Goal: Task Accomplishment & Management: Use online tool/utility

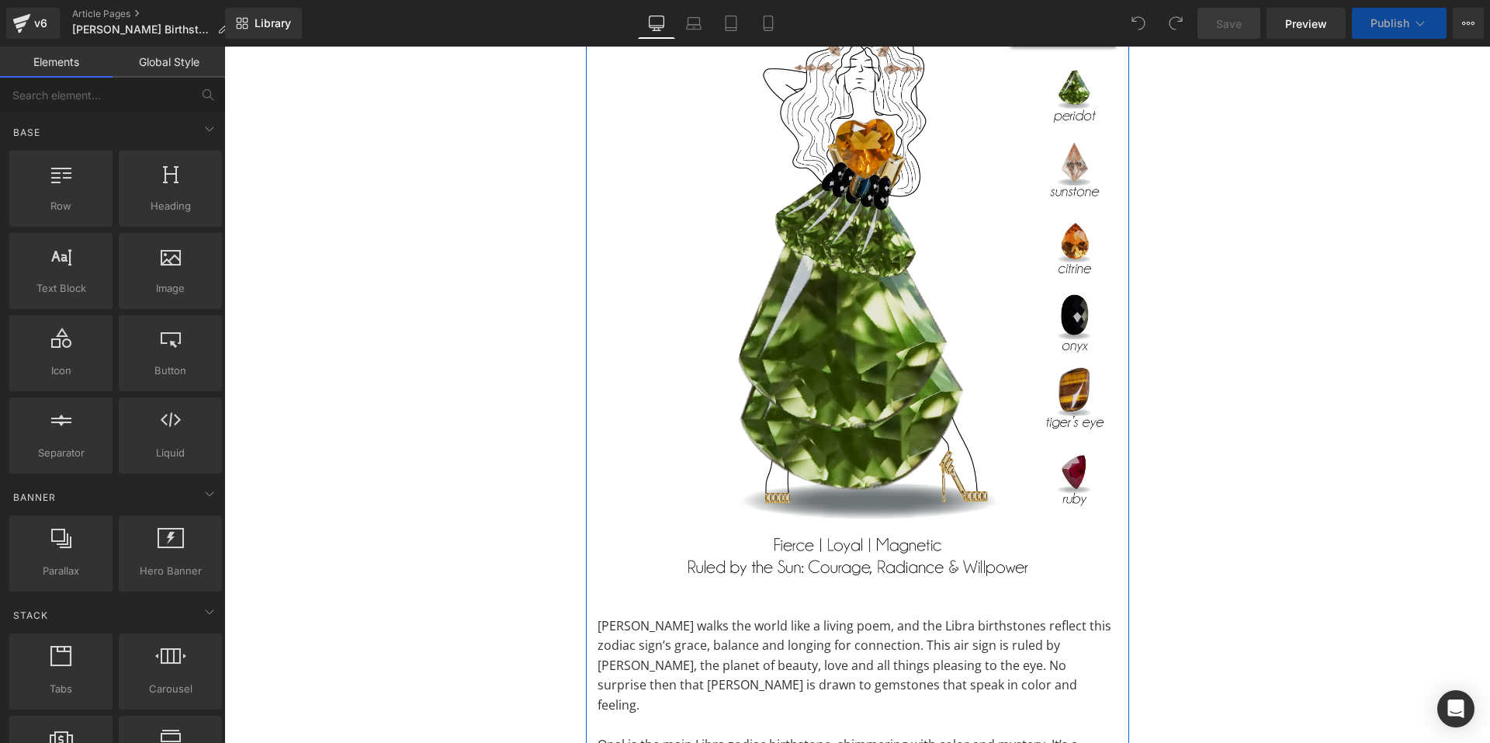
scroll to position [310, 0]
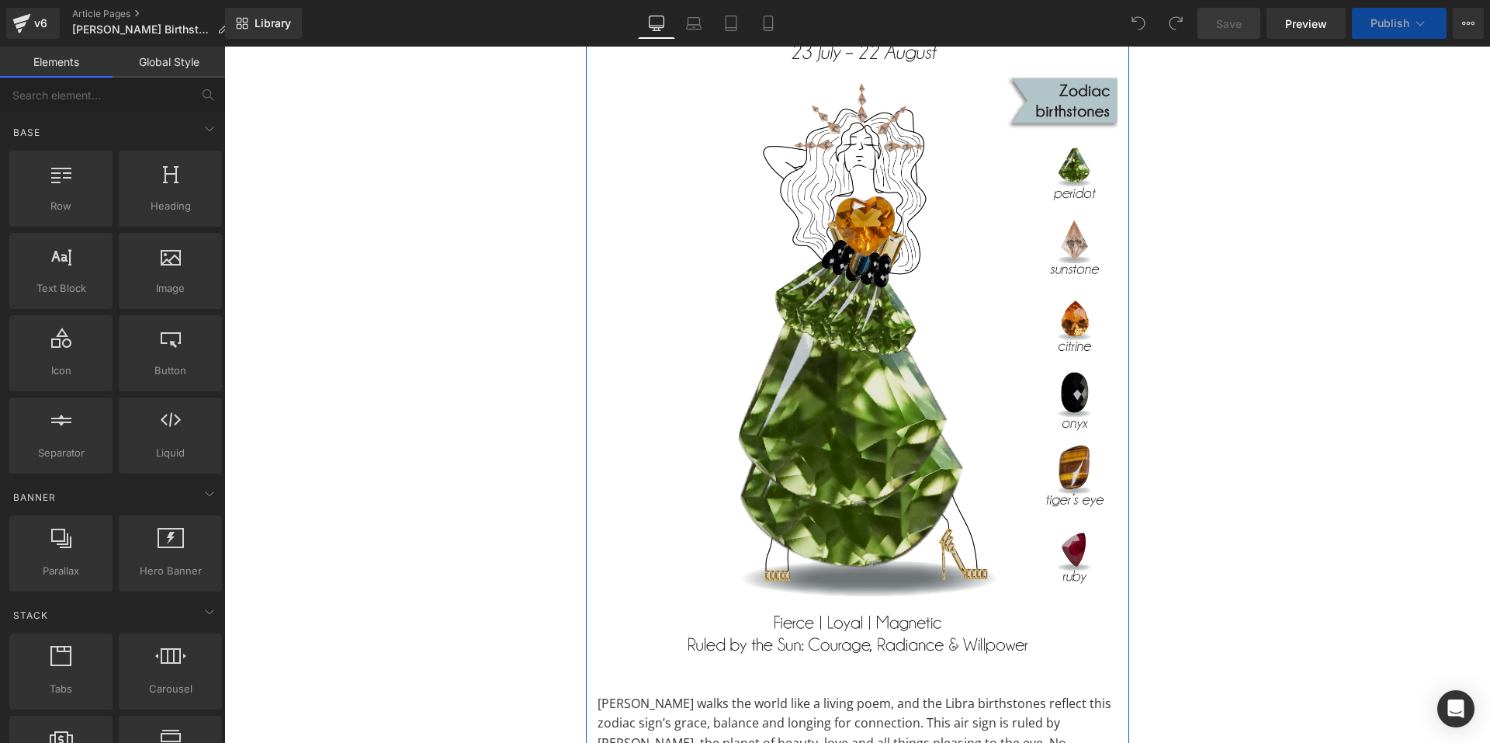
click at [742, 423] on img at bounding box center [858, 322] width 520 height 694
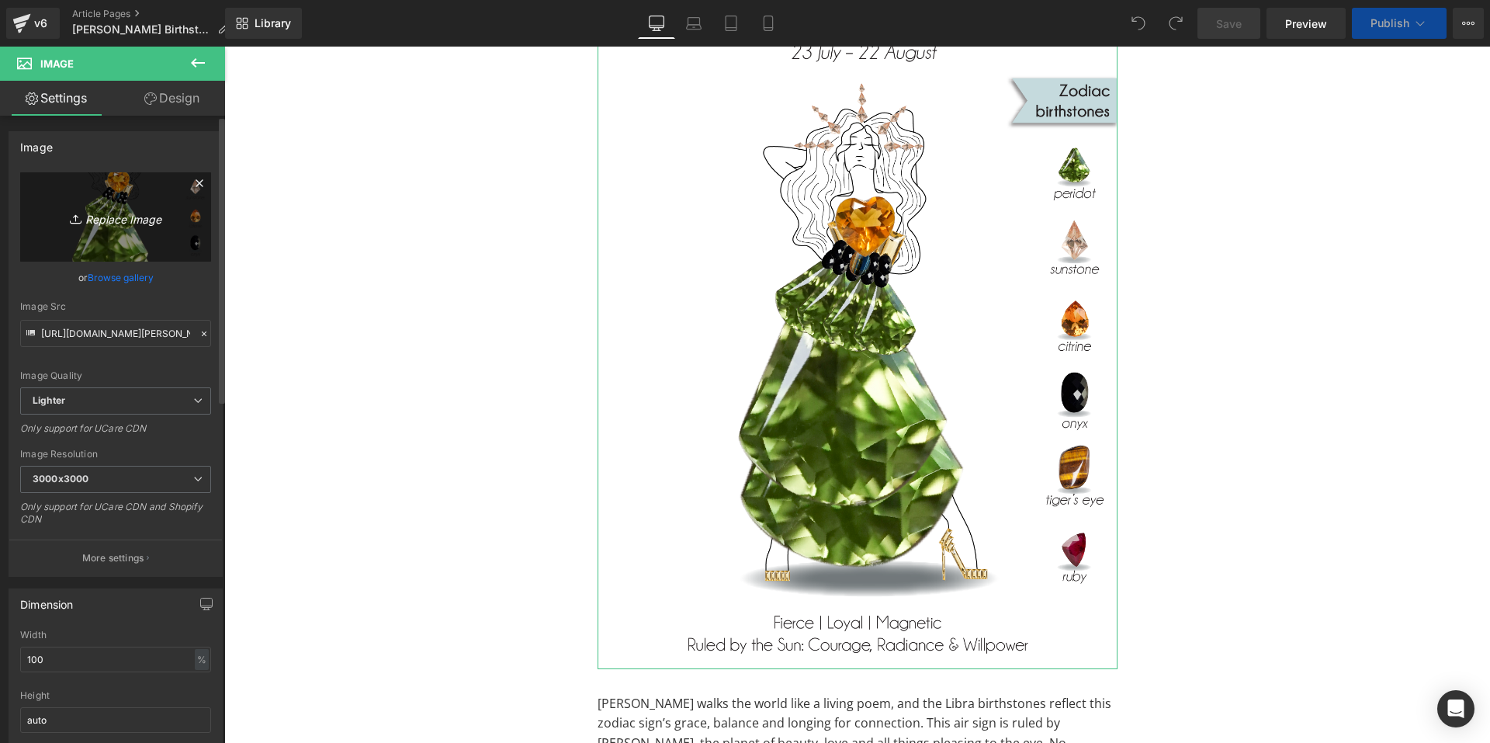
click at [107, 217] on icon "Replace Image" at bounding box center [116, 216] width 124 height 19
type input "C:\fakepath\Libra Zodiac Infographic-01.png"
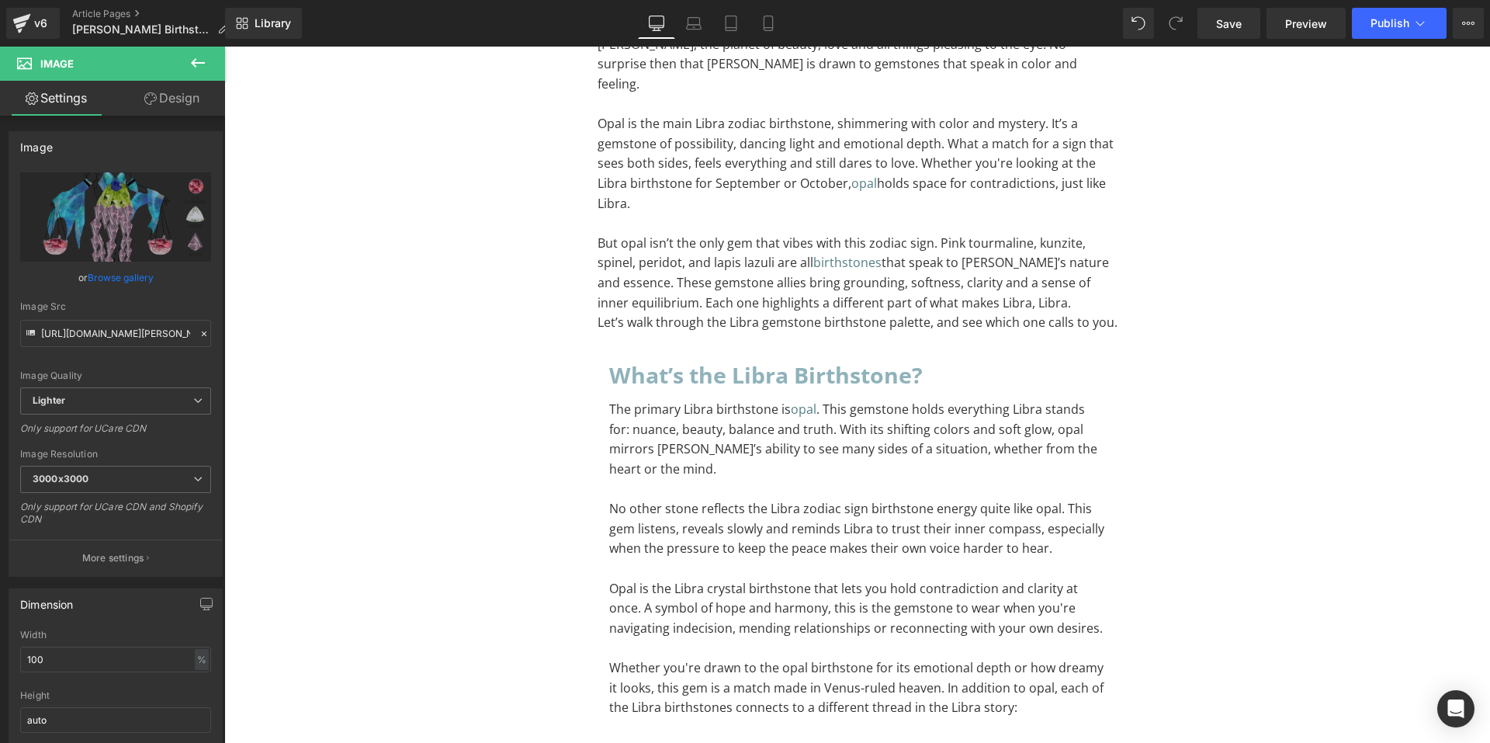
scroll to position [1475, 0]
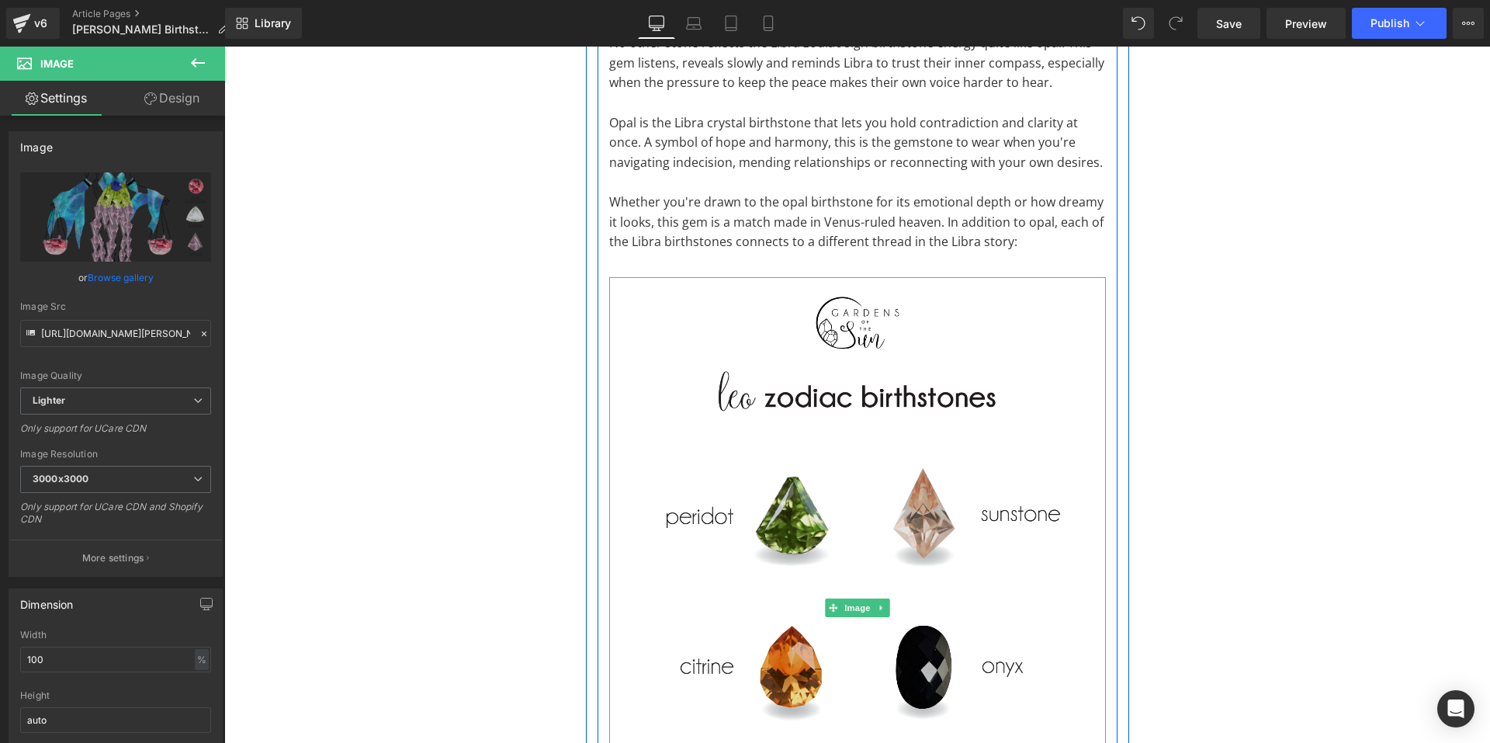
click at [870, 414] on img at bounding box center [857, 608] width 497 height 663
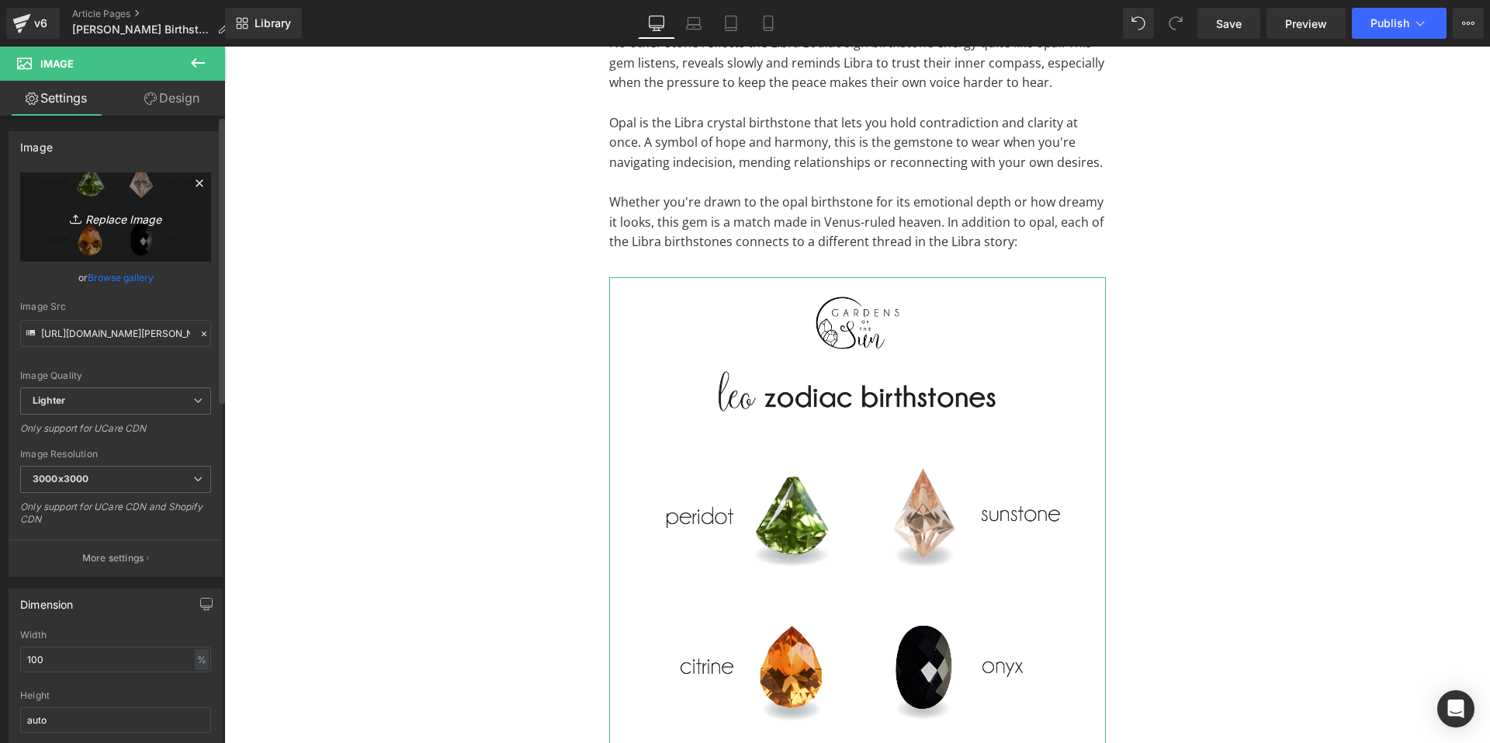
click at [113, 217] on icon "Replace Image" at bounding box center [116, 216] width 124 height 19
type input "C:\fakepath\Libra Zodiac Infographic-02.png"
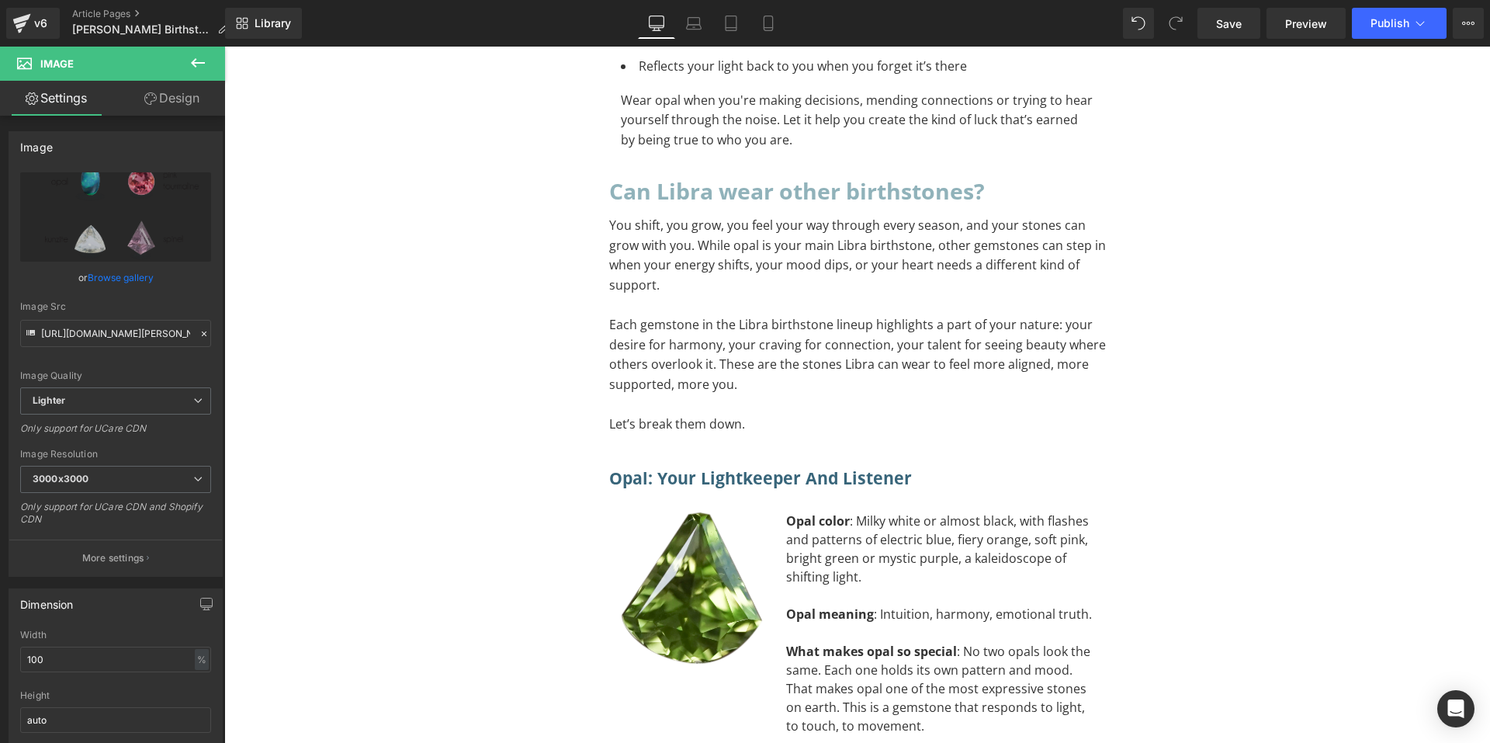
scroll to position [3415, 0]
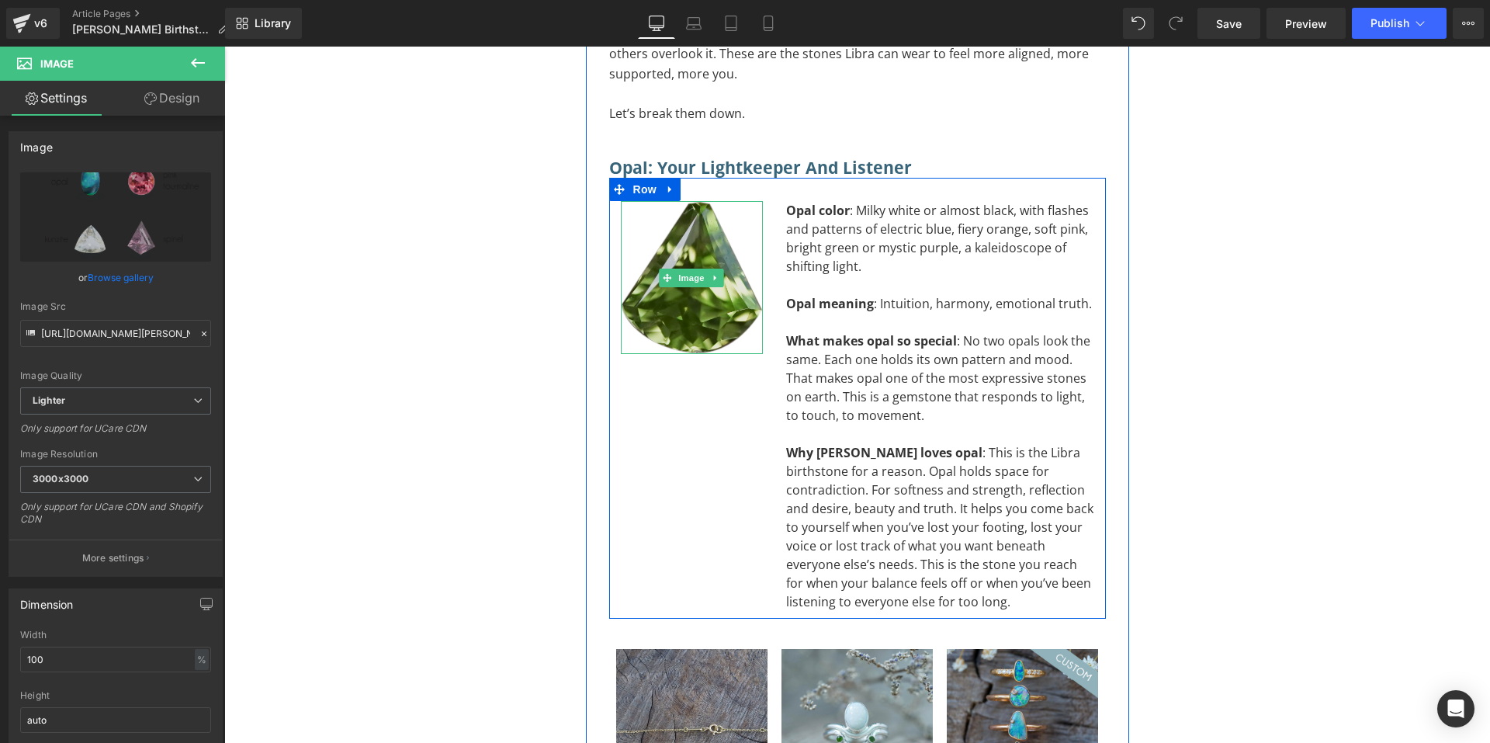
click at [678, 201] on img at bounding box center [692, 278] width 142 height 154
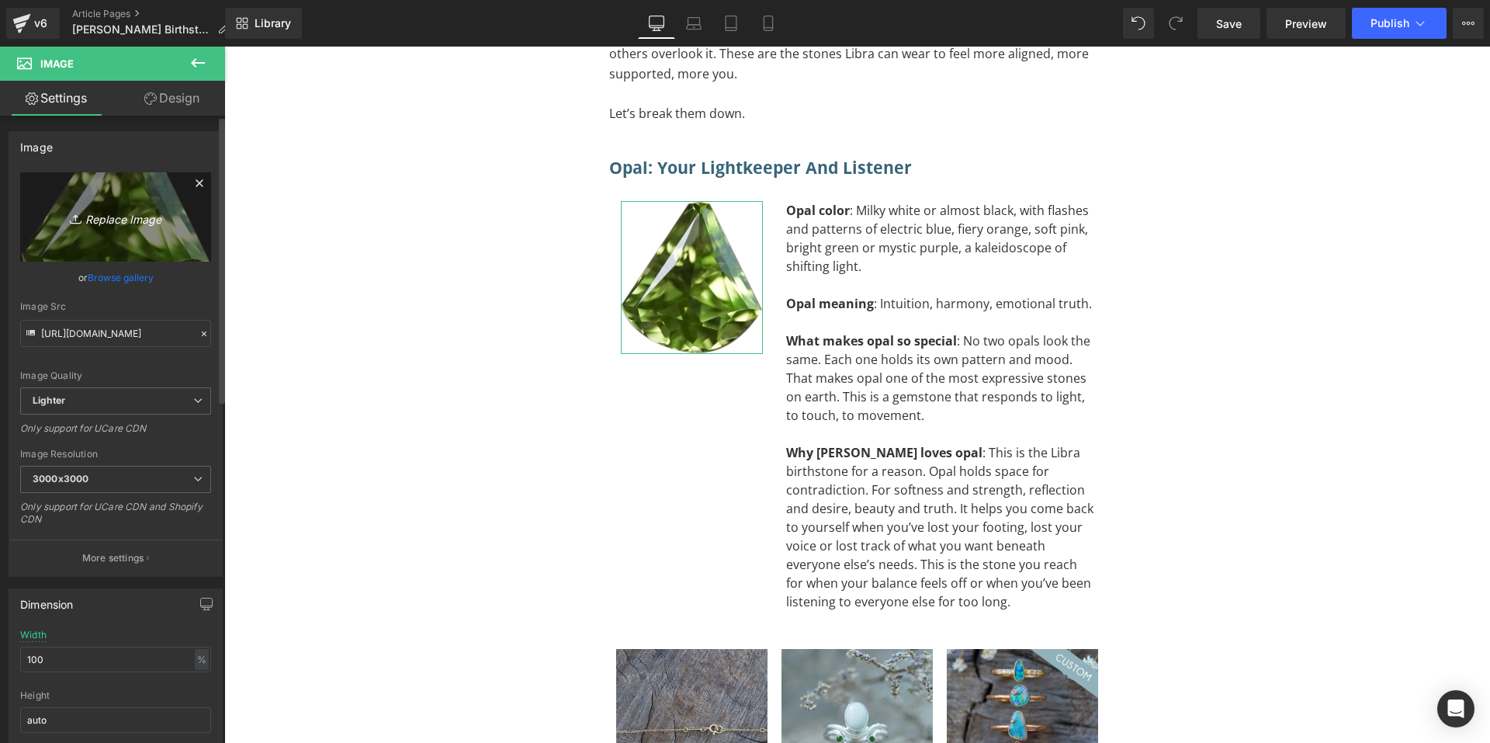
click at [91, 220] on icon "Replace Image" at bounding box center [116, 216] width 124 height 19
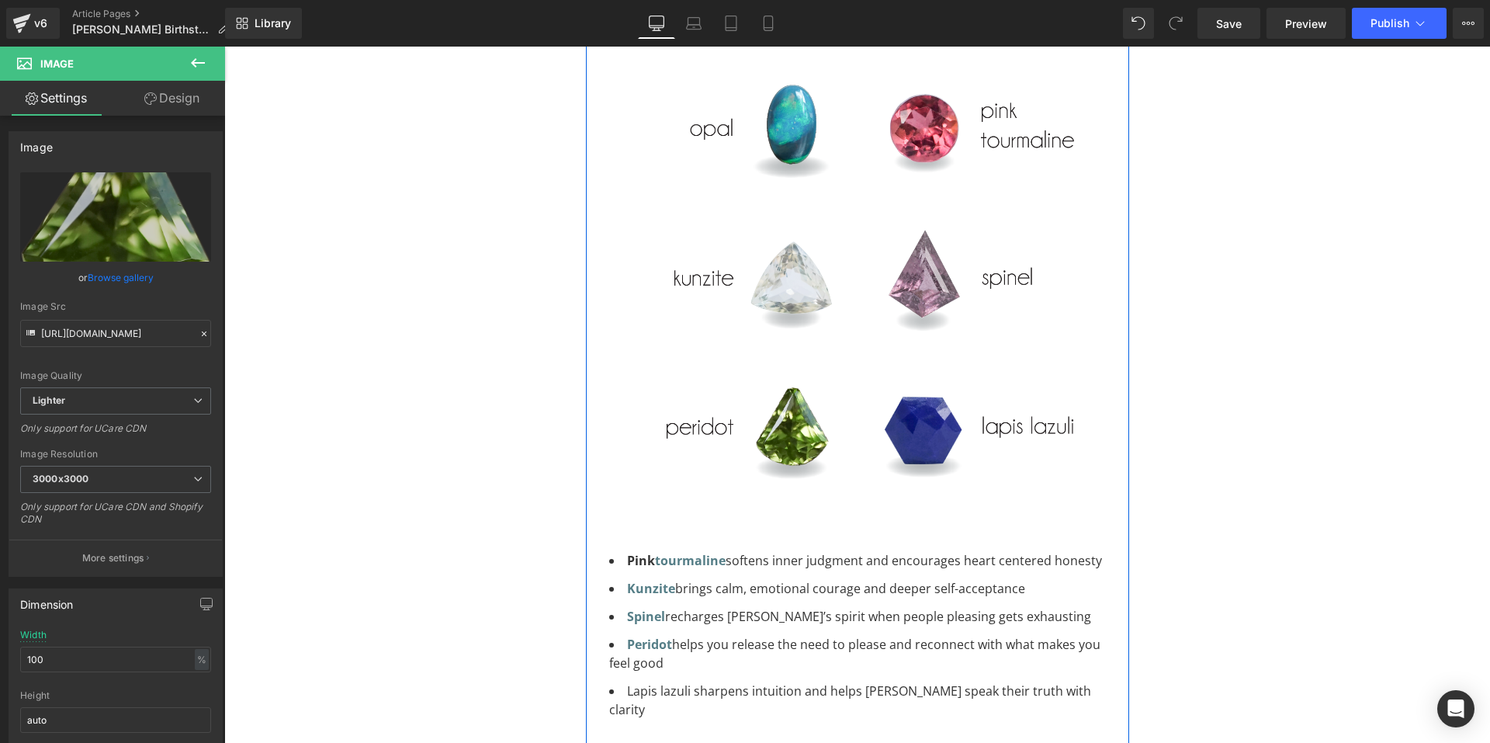
scroll to position [1552, 0]
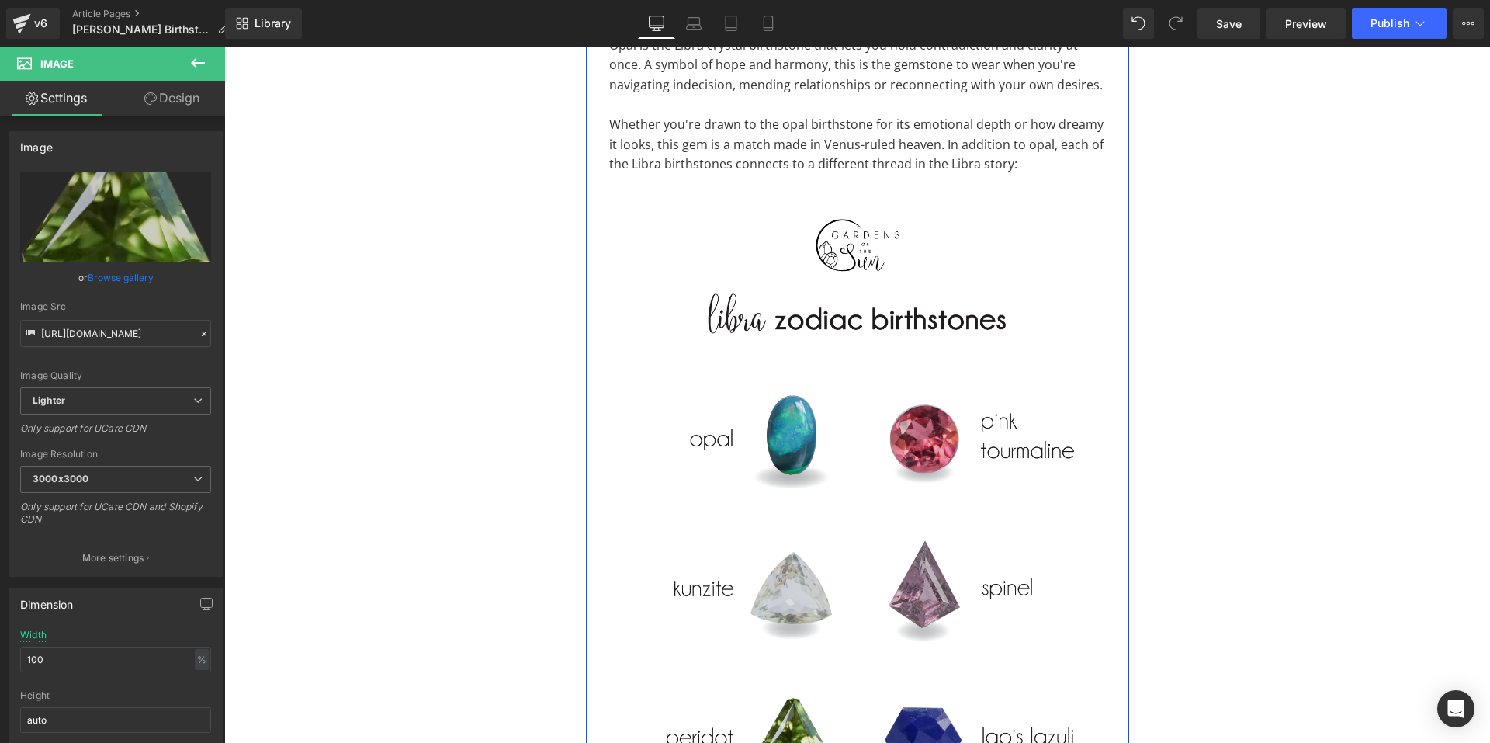
click at [804, 373] on img at bounding box center [857, 530] width 497 height 663
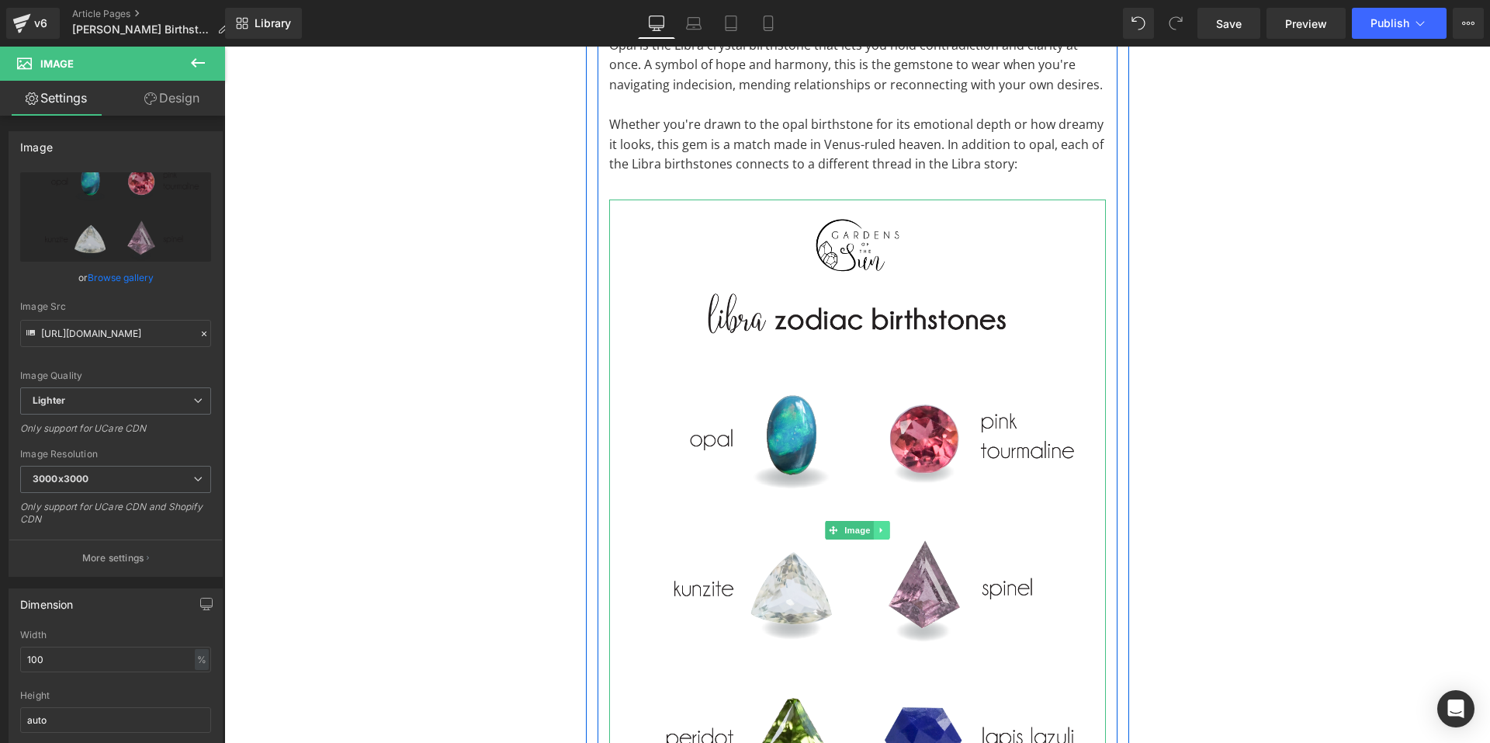
click at [879, 528] on icon at bounding box center [880, 530] width 2 height 5
click at [869, 525] on icon at bounding box center [873, 529] width 9 height 9
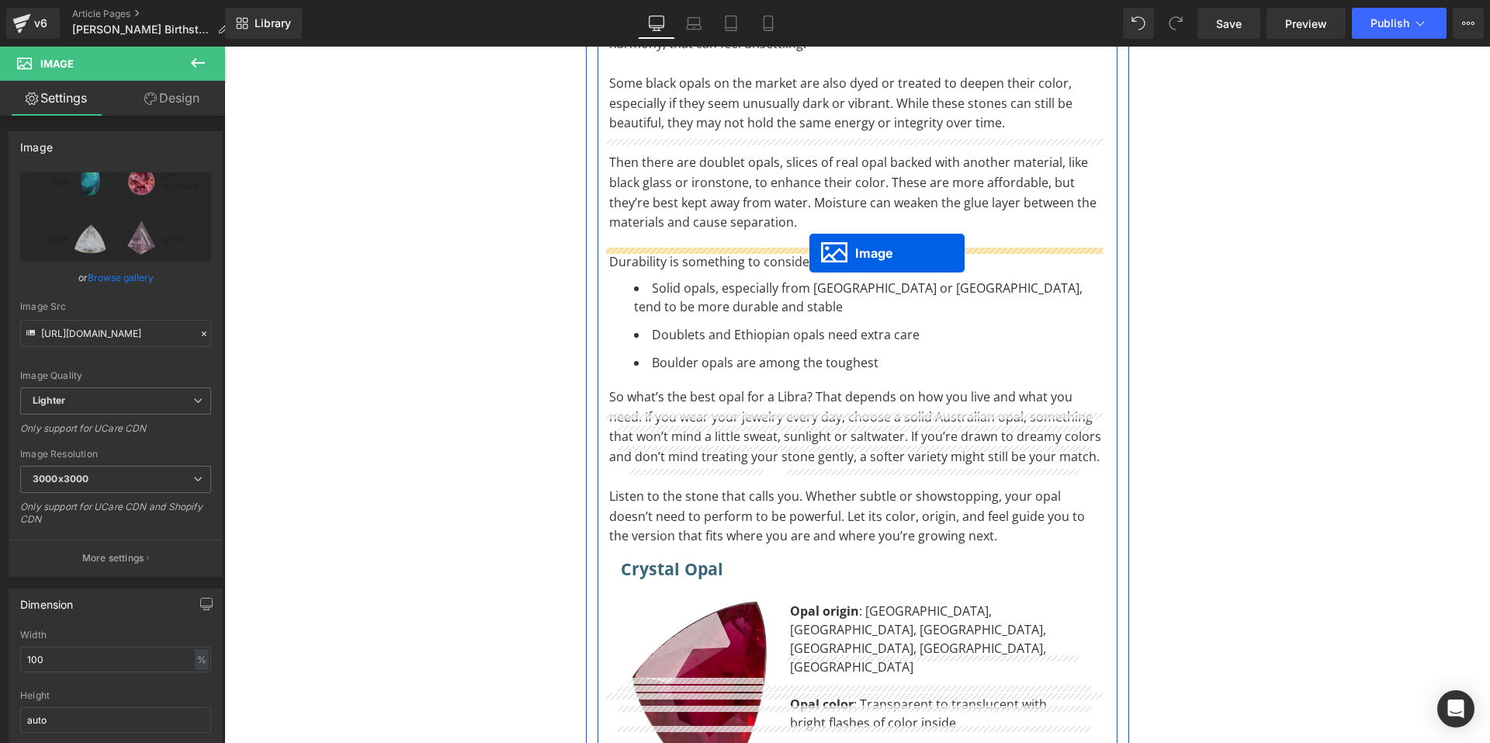
scroll to position [8667, 0]
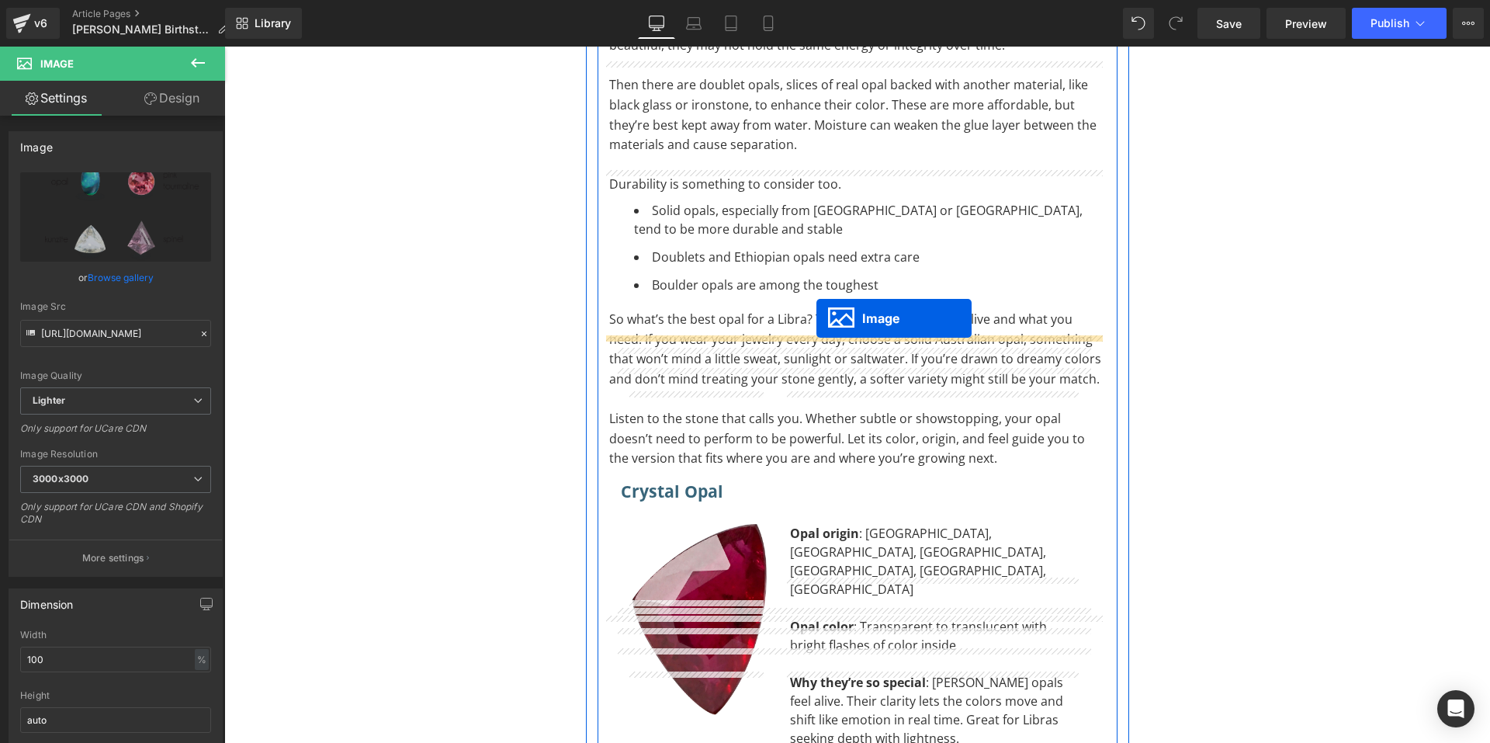
drag, startPoint x: 820, startPoint y: 437, endPoint x: 816, endPoint y: 318, distance: 118.8
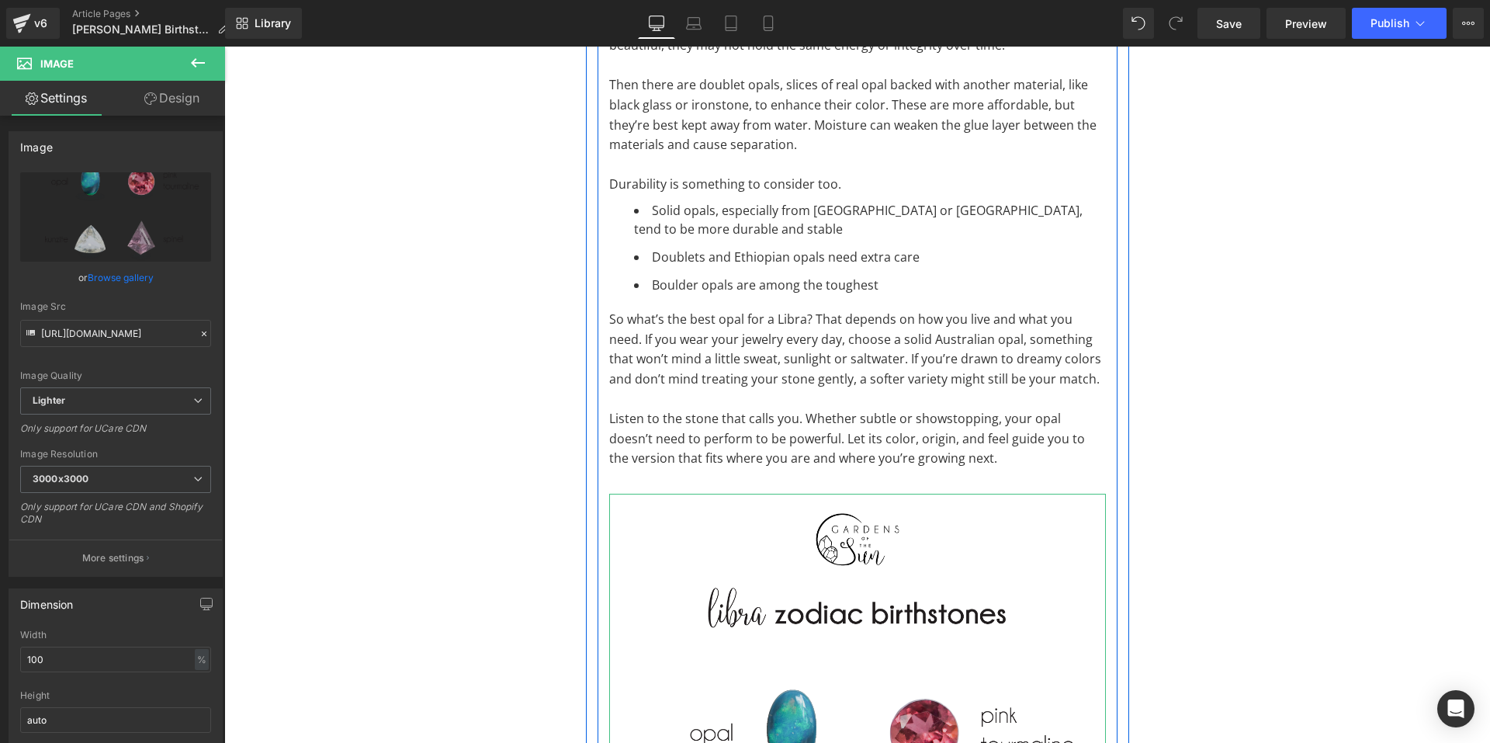
scroll to position [8836, 0]
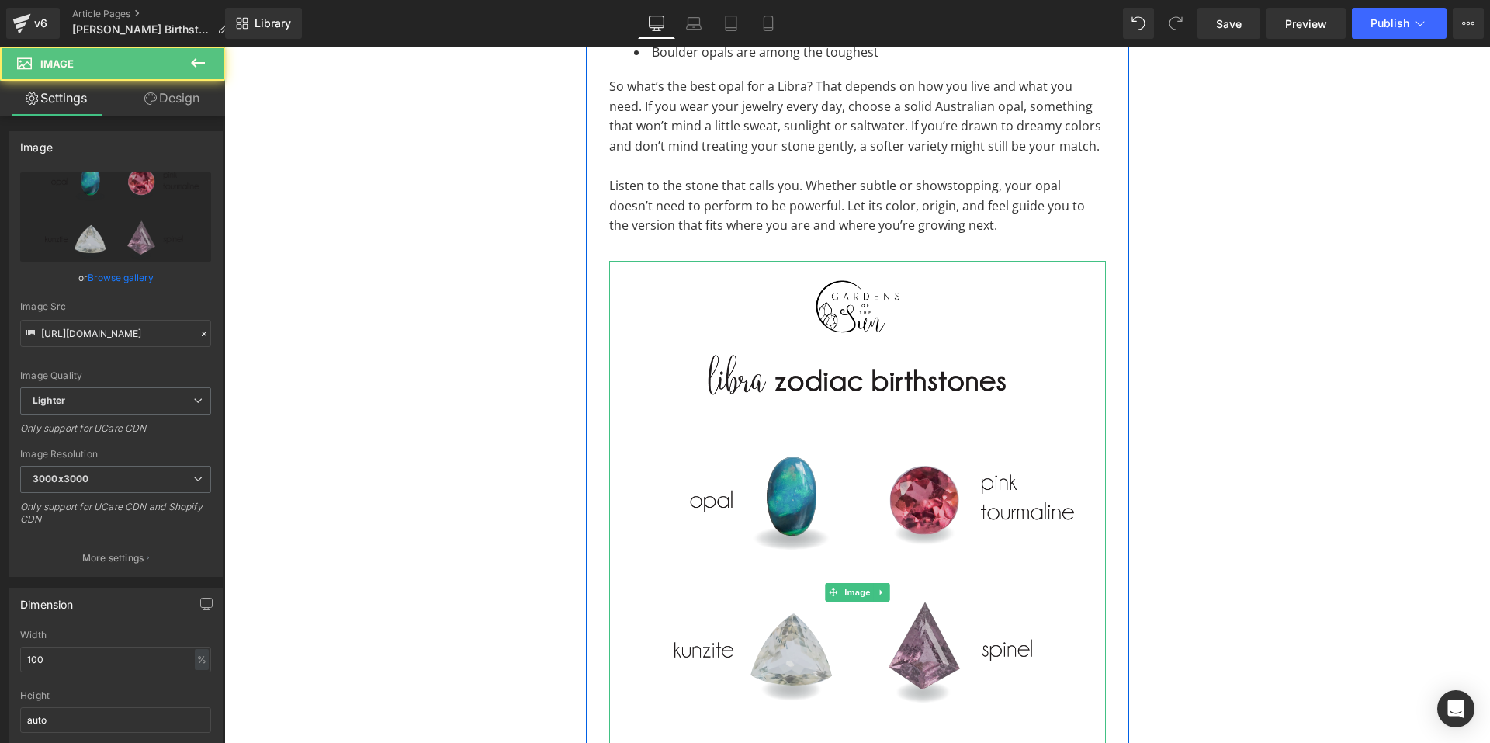
click at [827, 306] on img at bounding box center [857, 592] width 497 height 663
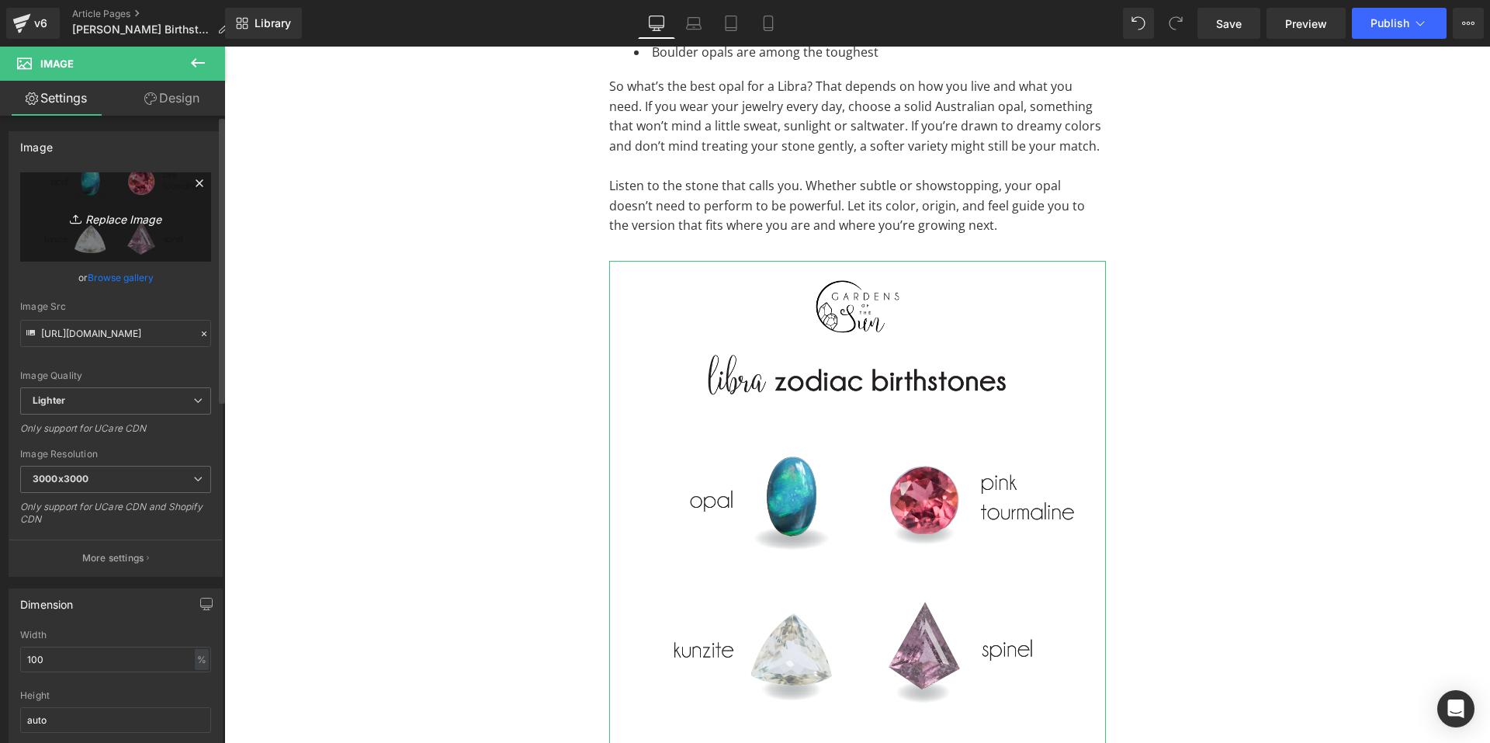
click at [142, 222] on icon "Replace Image" at bounding box center [116, 216] width 124 height 19
type input "C:\fakepath\Libra Zodiac Infographic-03.png"
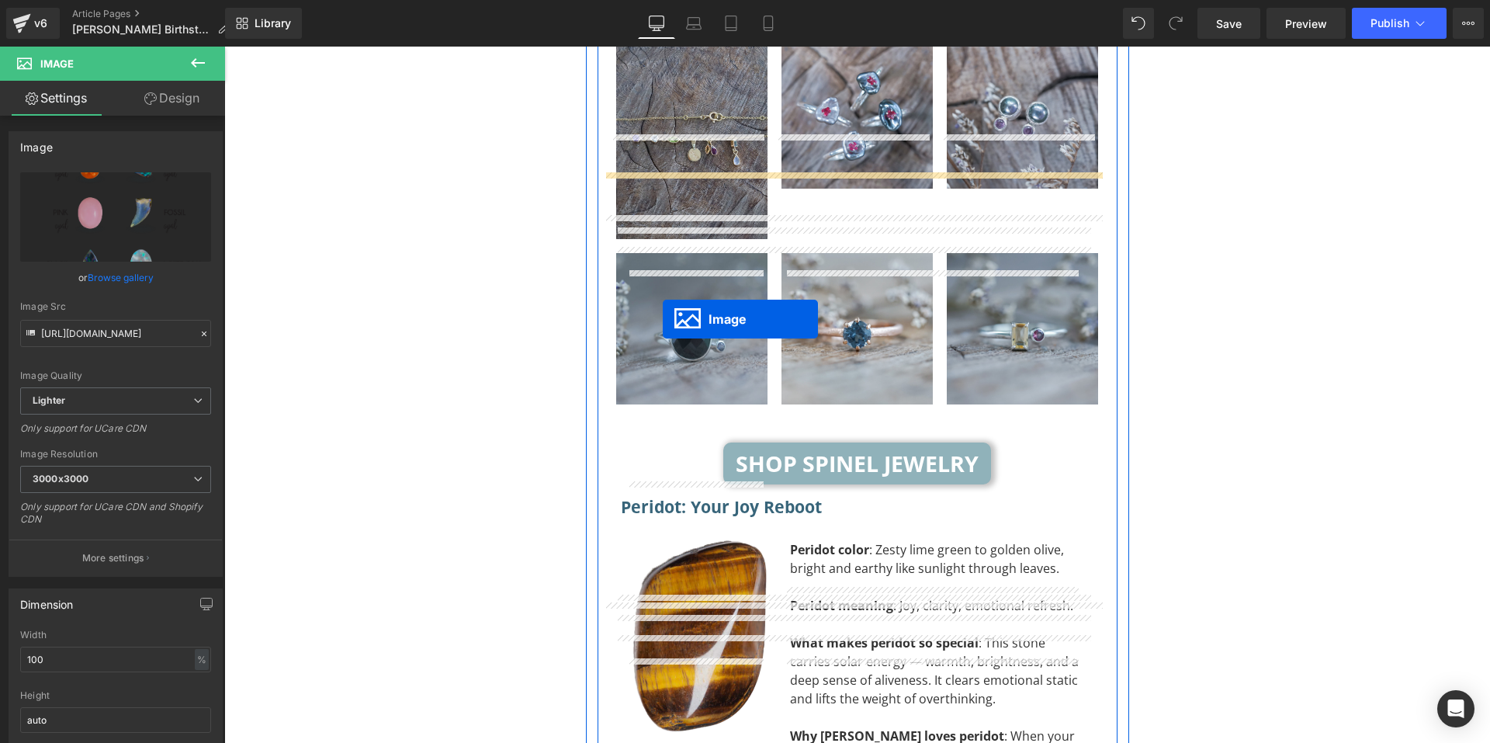
scroll to position [6741, 0]
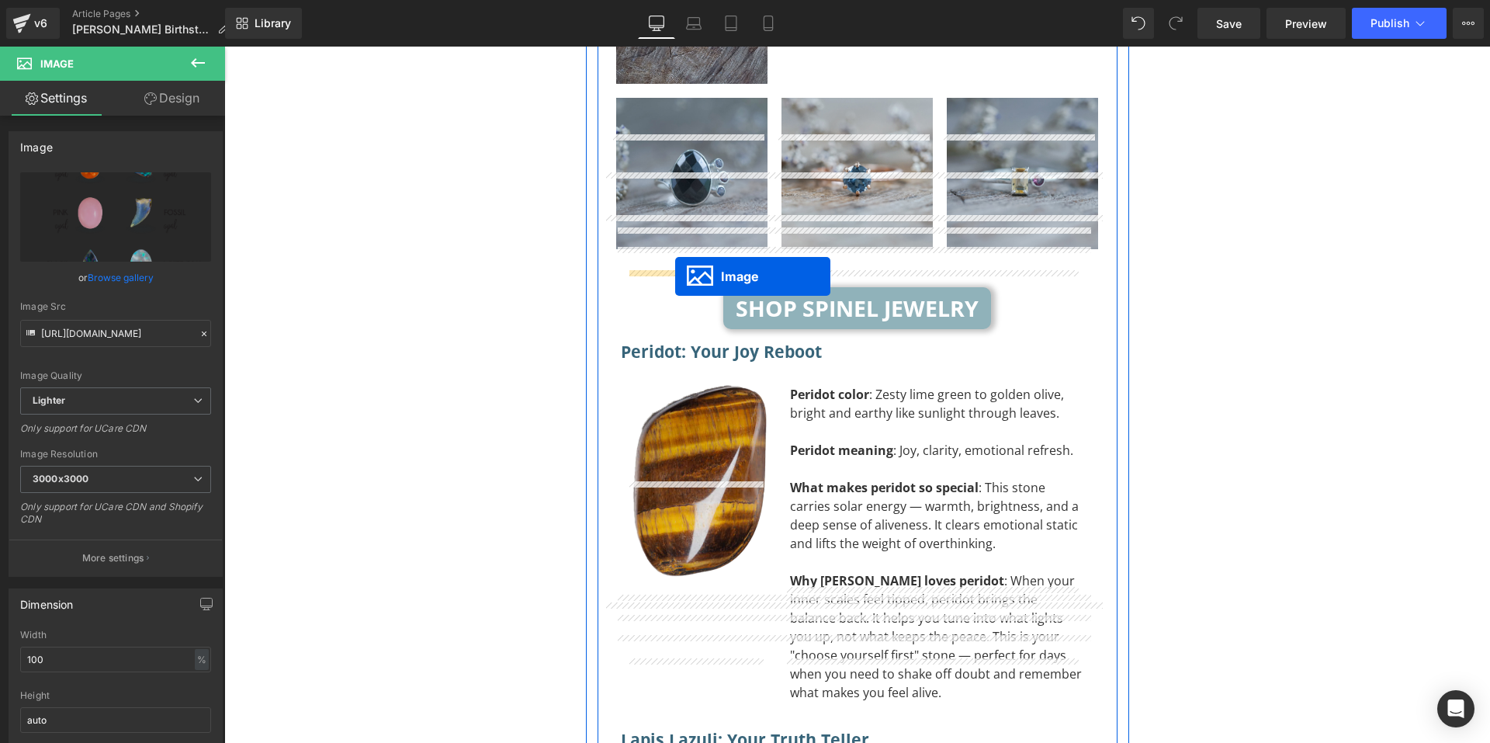
drag, startPoint x: 659, startPoint y: 303, endPoint x: 675, endPoint y: 276, distance: 31.0
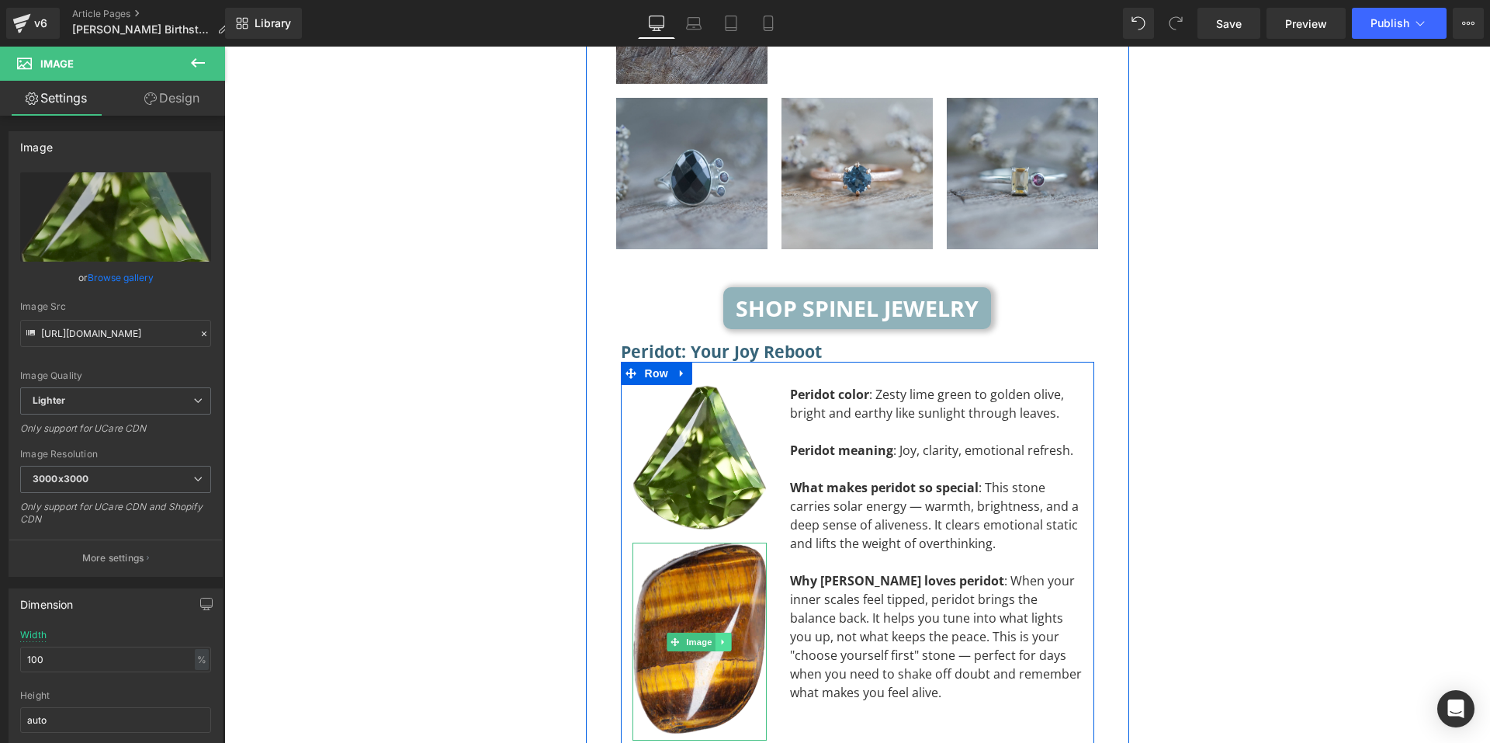
click at [719, 637] on icon at bounding box center [723, 641] width 9 height 9
click at [727, 637] on icon at bounding box center [731, 641] width 9 height 9
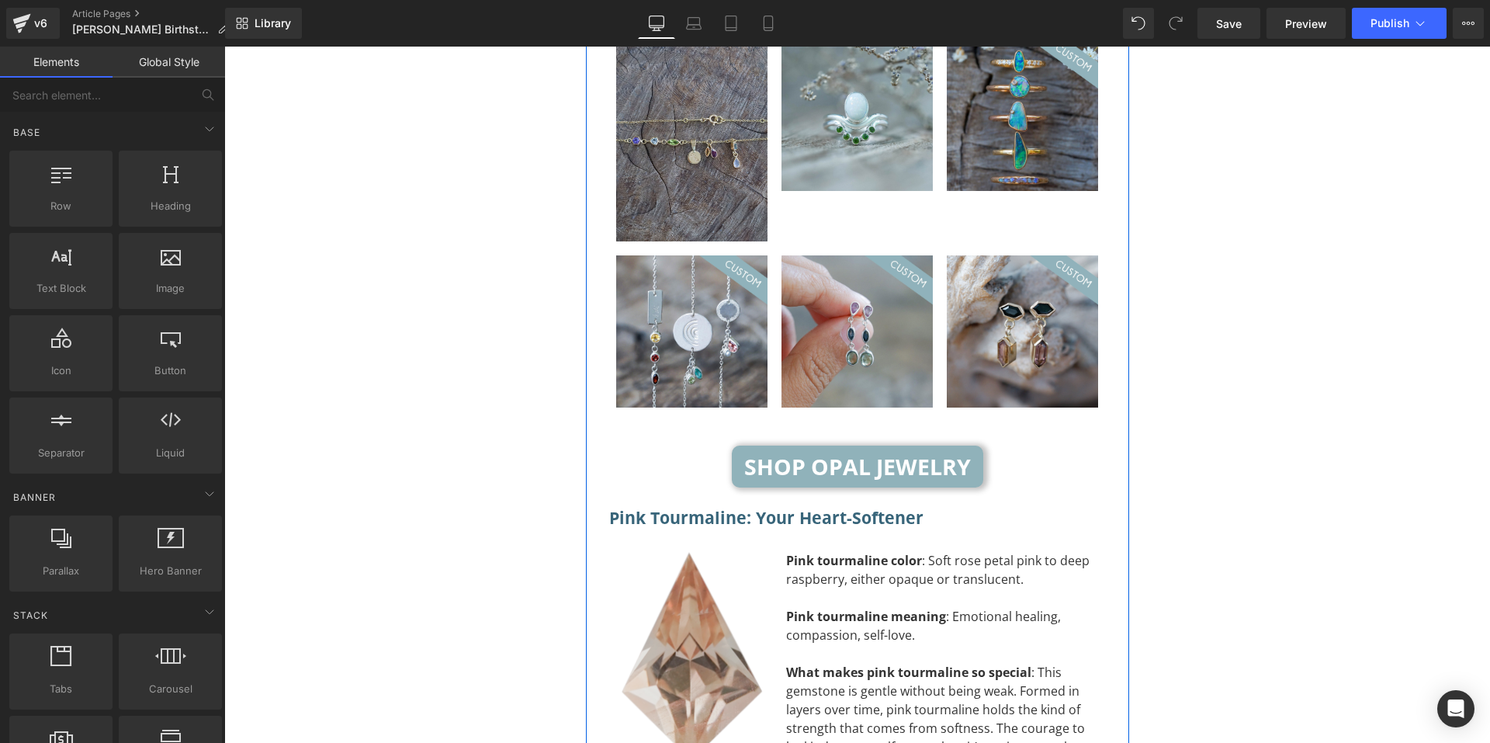
scroll to position [4179, 0]
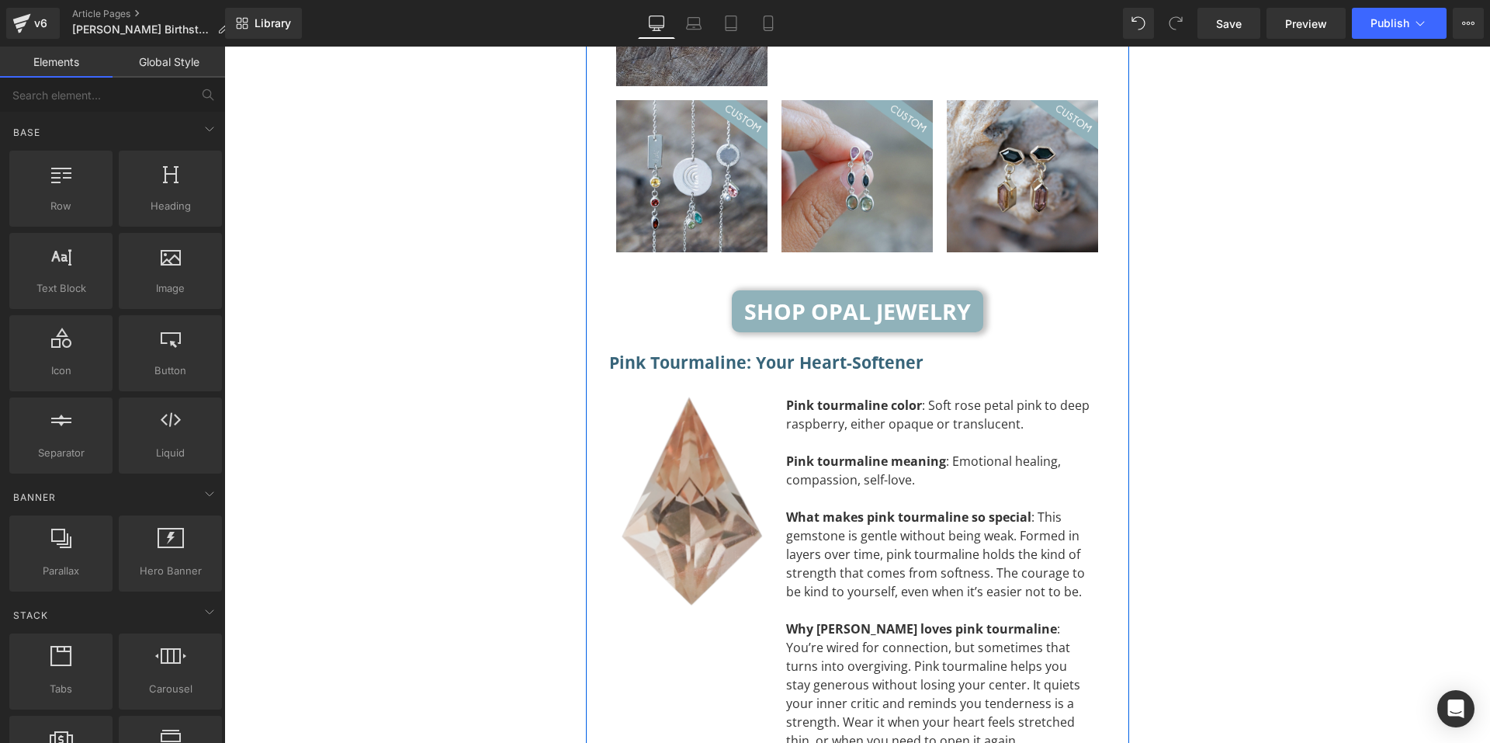
click at [714, 431] on img at bounding box center [692, 501] width 142 height 211
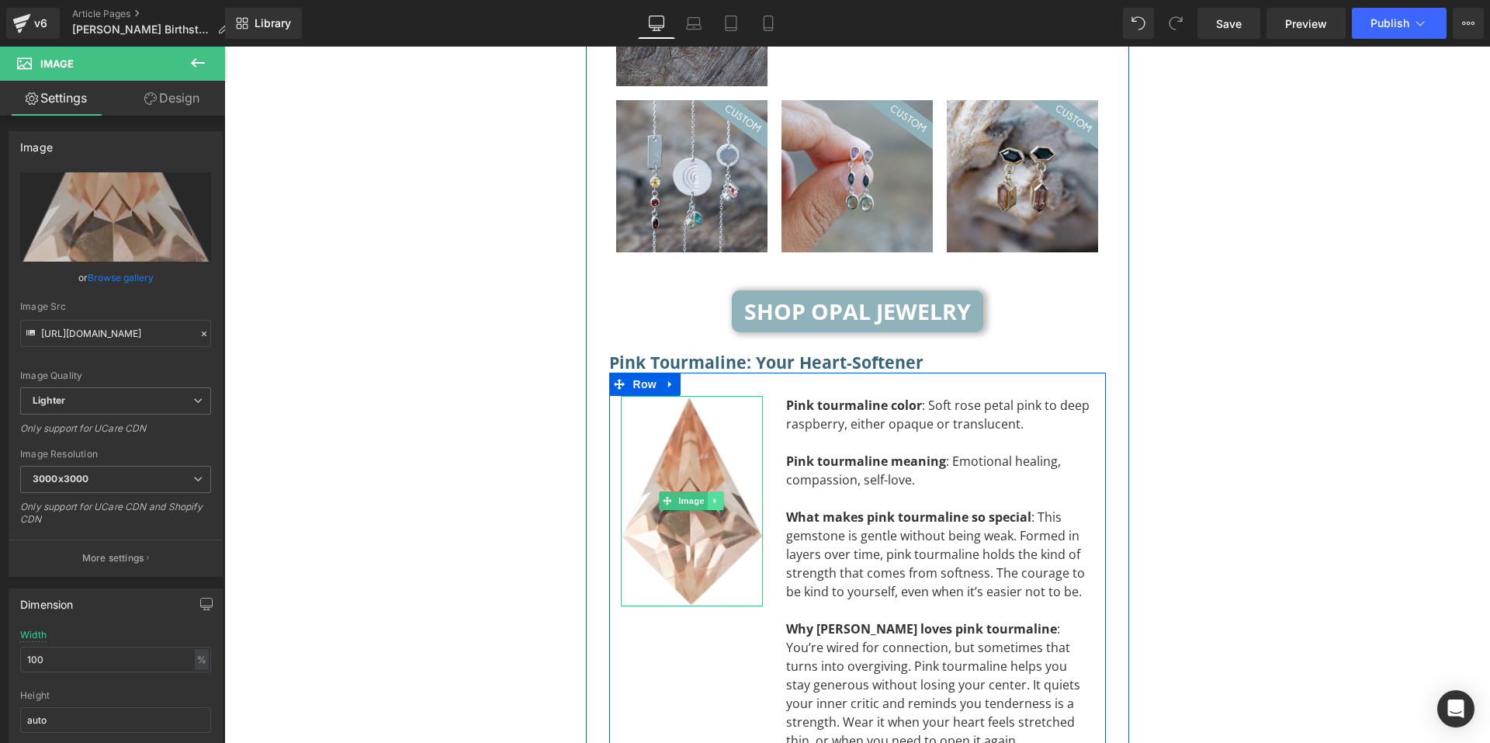
click at [710, 491] on link at bounding box center [716, 500] width 16 height 19
click at [705, 496] on icon at bounding box center [707, 500] width 9 height 9
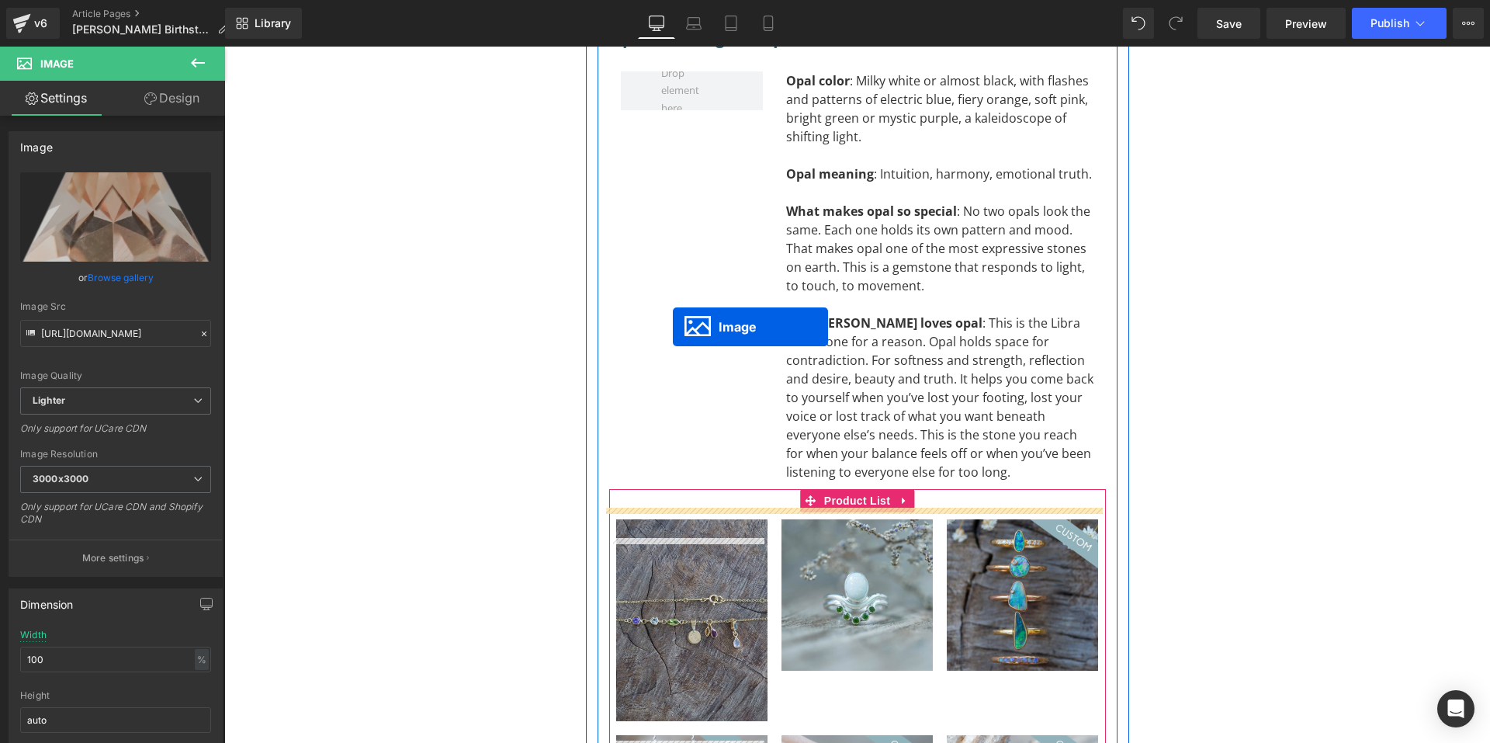
scroll to position [3156, 0]
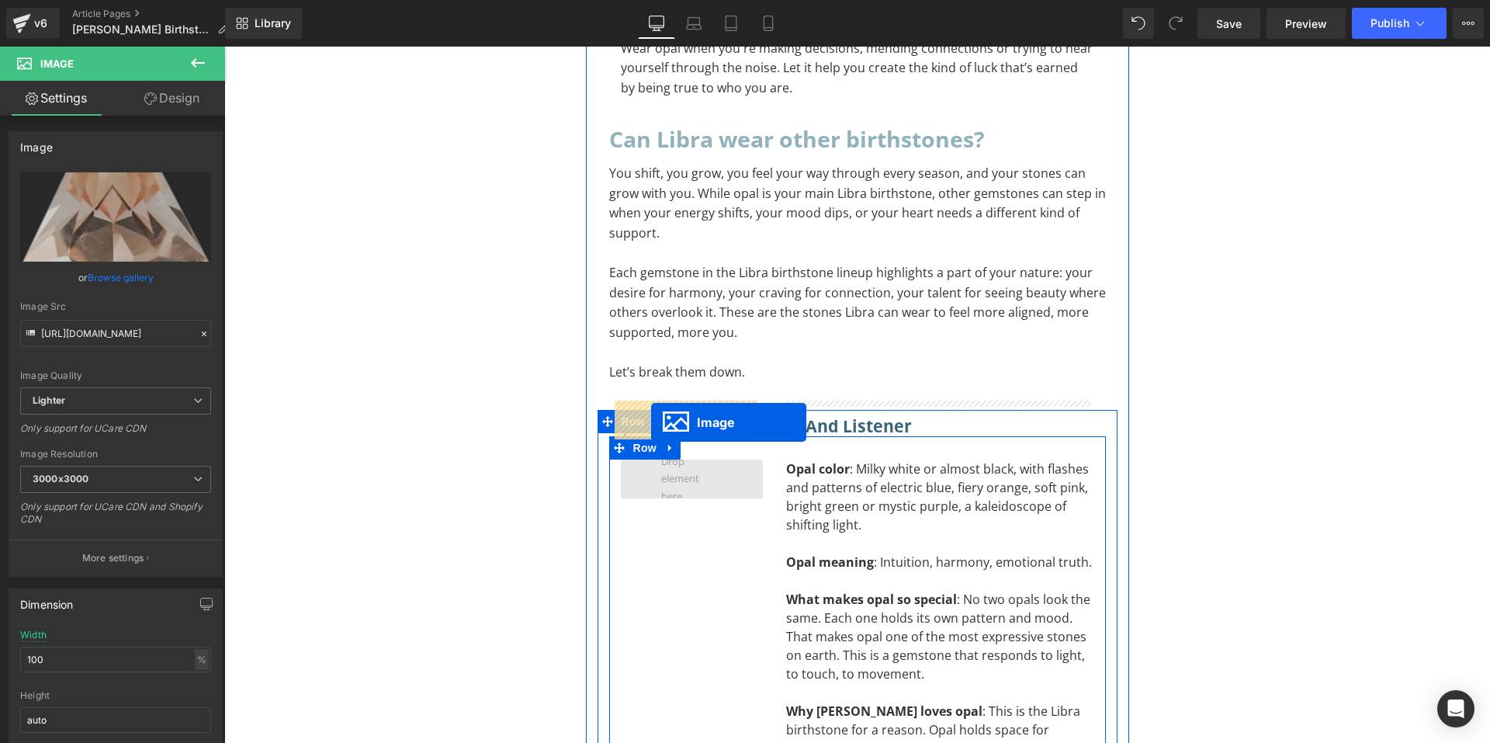
drag, startPoint x: 657, startPoint y: 443, endPoint x: 651, endPoint y: 422, distance: 21.6
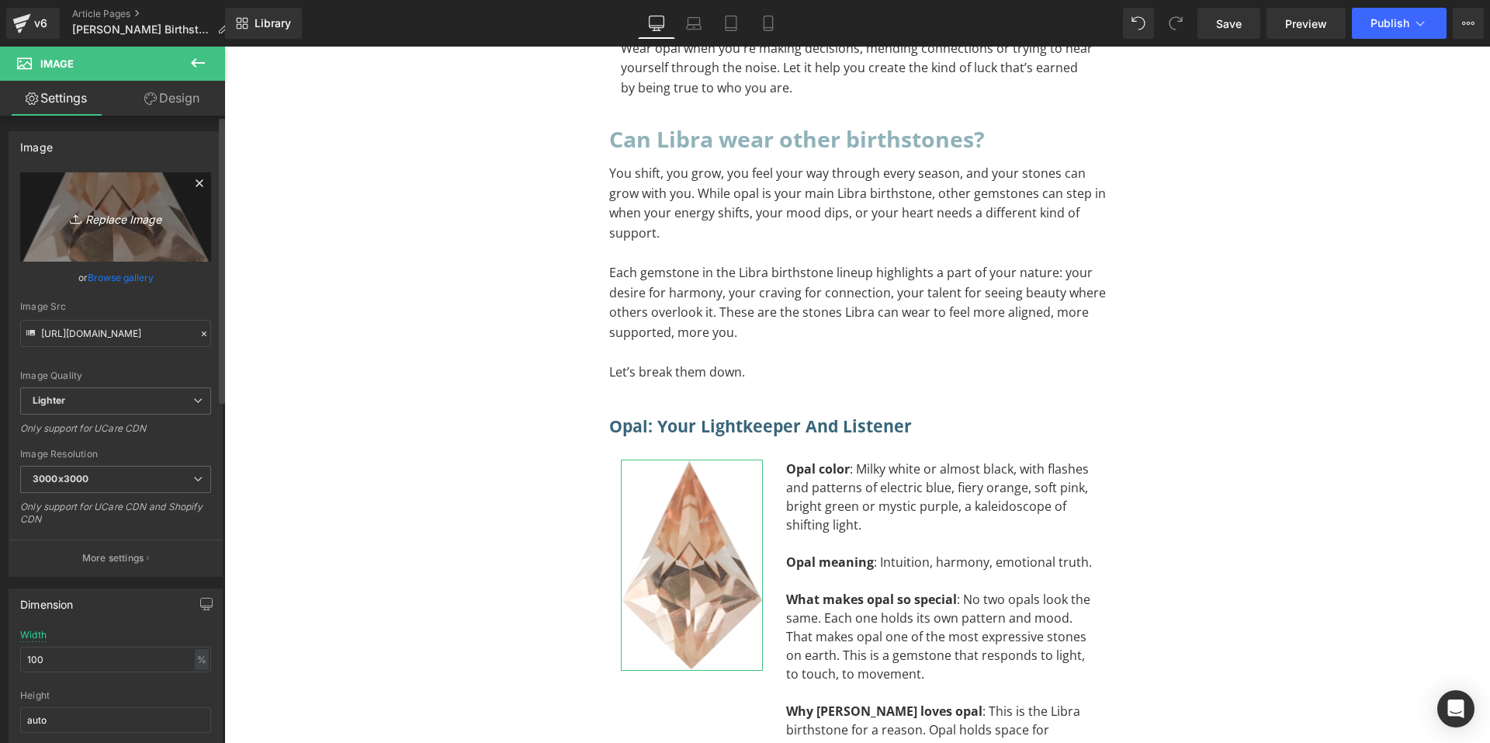
click at [95, 204] on link "Replace Image" at bounding box center [115, 216] width 191 height 89
type input "C:\fakepath\Custom Opal 2.png"
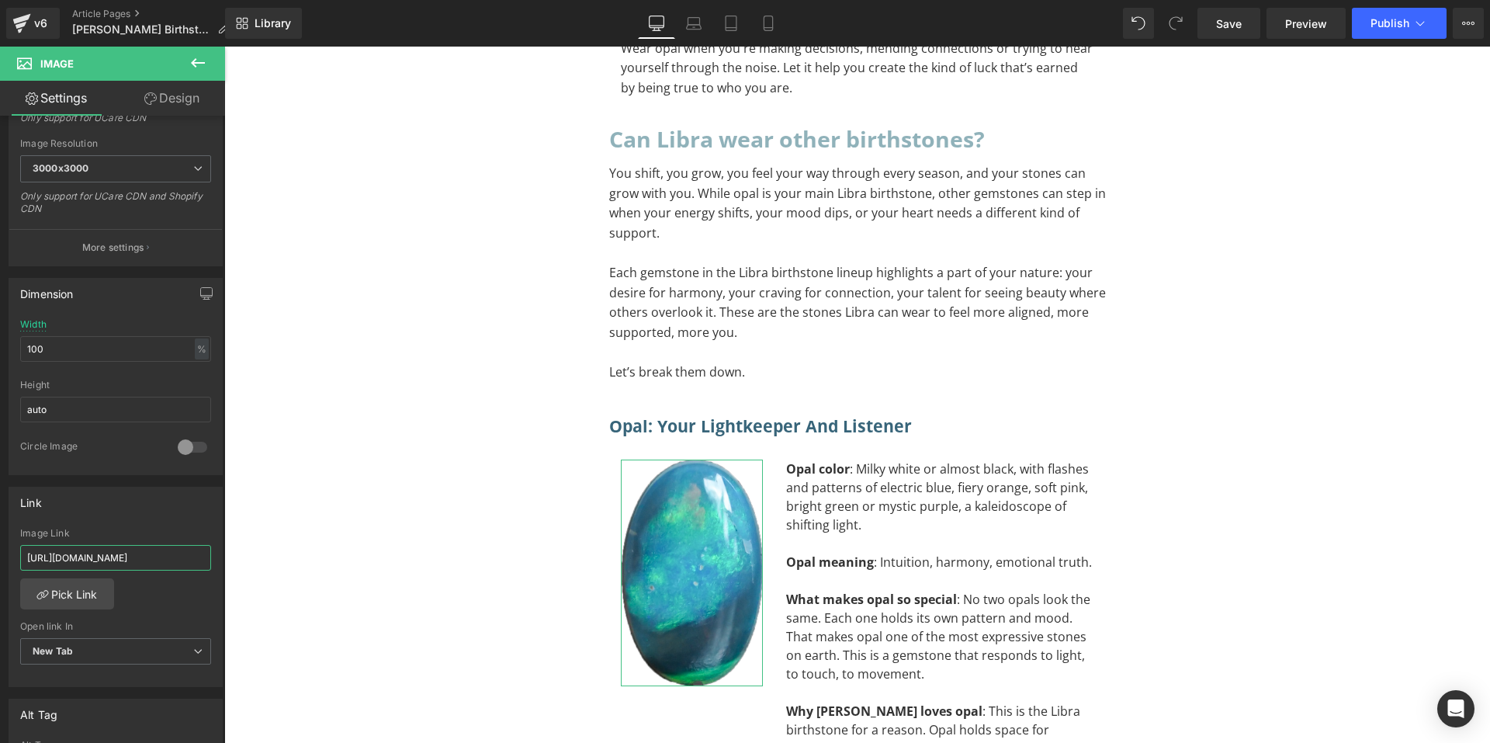
scroll to position [0, 101]
drag, startPoint x: 396, startPoint y: 606, endPoint x: 278, endPoint y: 549, distance: 130.9
click at [95, 603] on link "Pick Link" at bounding box center [67, 593] width 94 height 31
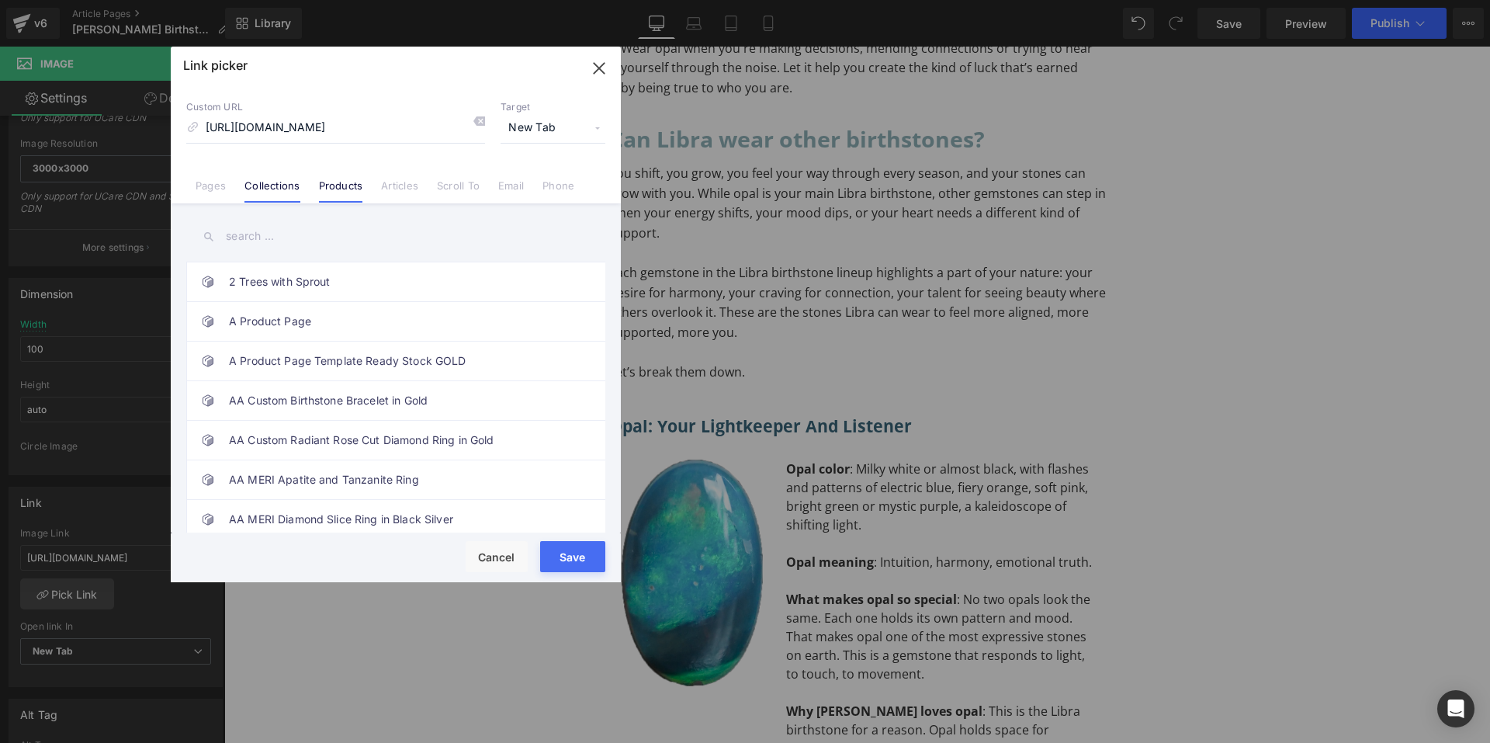
click at [249, 184] on link "Collections" at bounding box center [271, 190] width 55 height 23
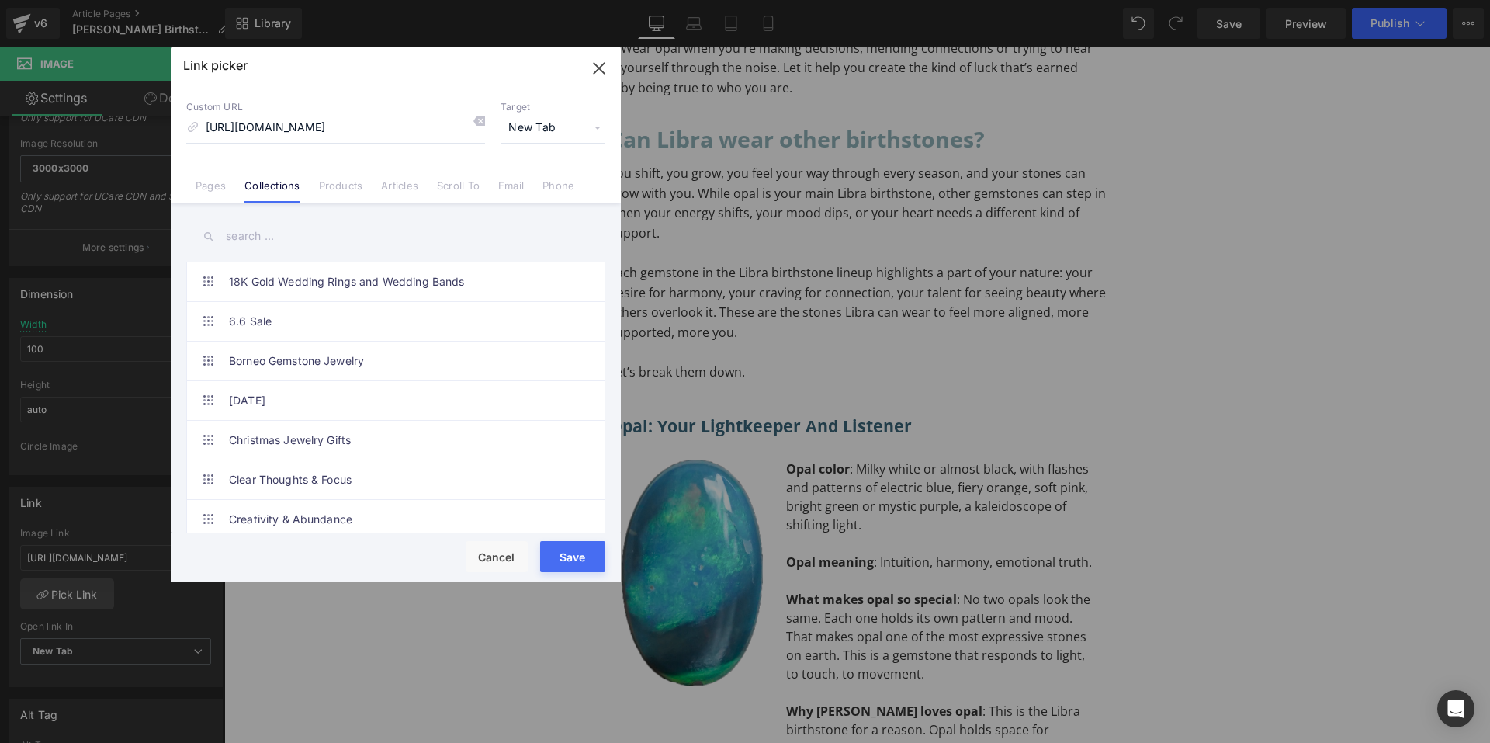
click at [350, 226] on input "text" at bounding box center [395, 236] width 419 height 35
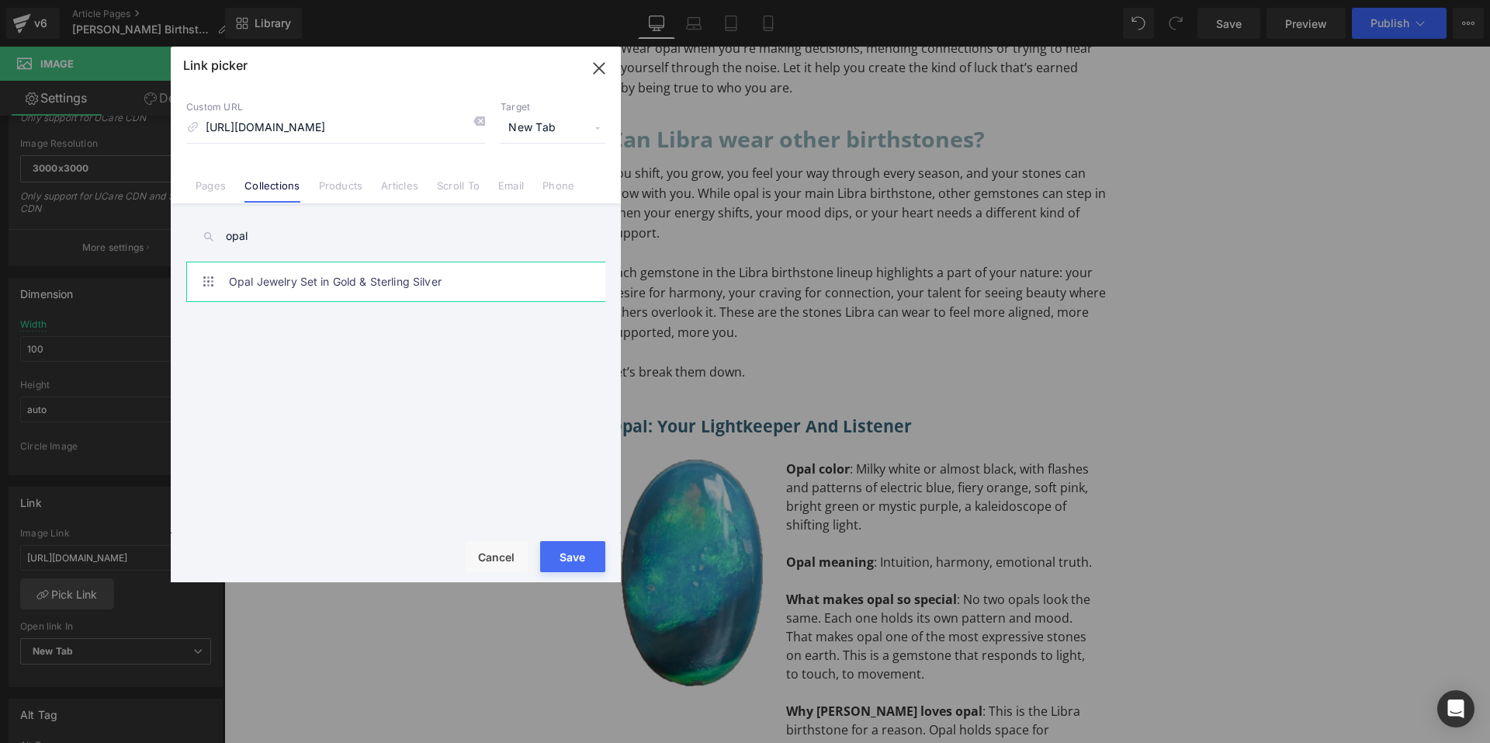
type input "opal"
click at [339, 273] on link "Opal Jewelry Set in Gold & Sterling Silver" at bounding box center [399, 281] width 341 height 39
drag, startPoint x: 565, startPoint y: 557, endPoint x: 341, endPoint y: 511, distance: 228.9
click at [565, 557] on button "Save" at bounding box center [572, 556] width 65 height 31
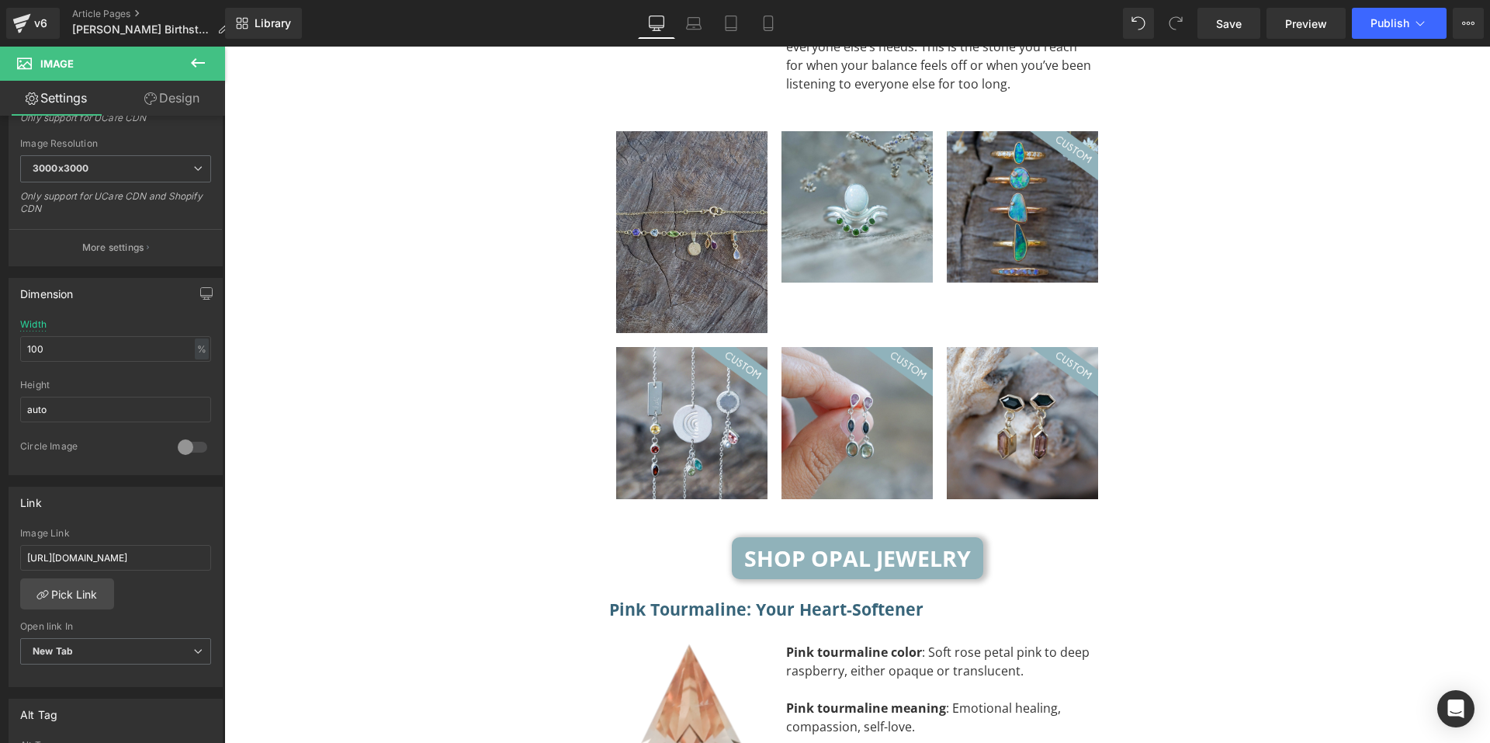
scroll to position [4243, 0]
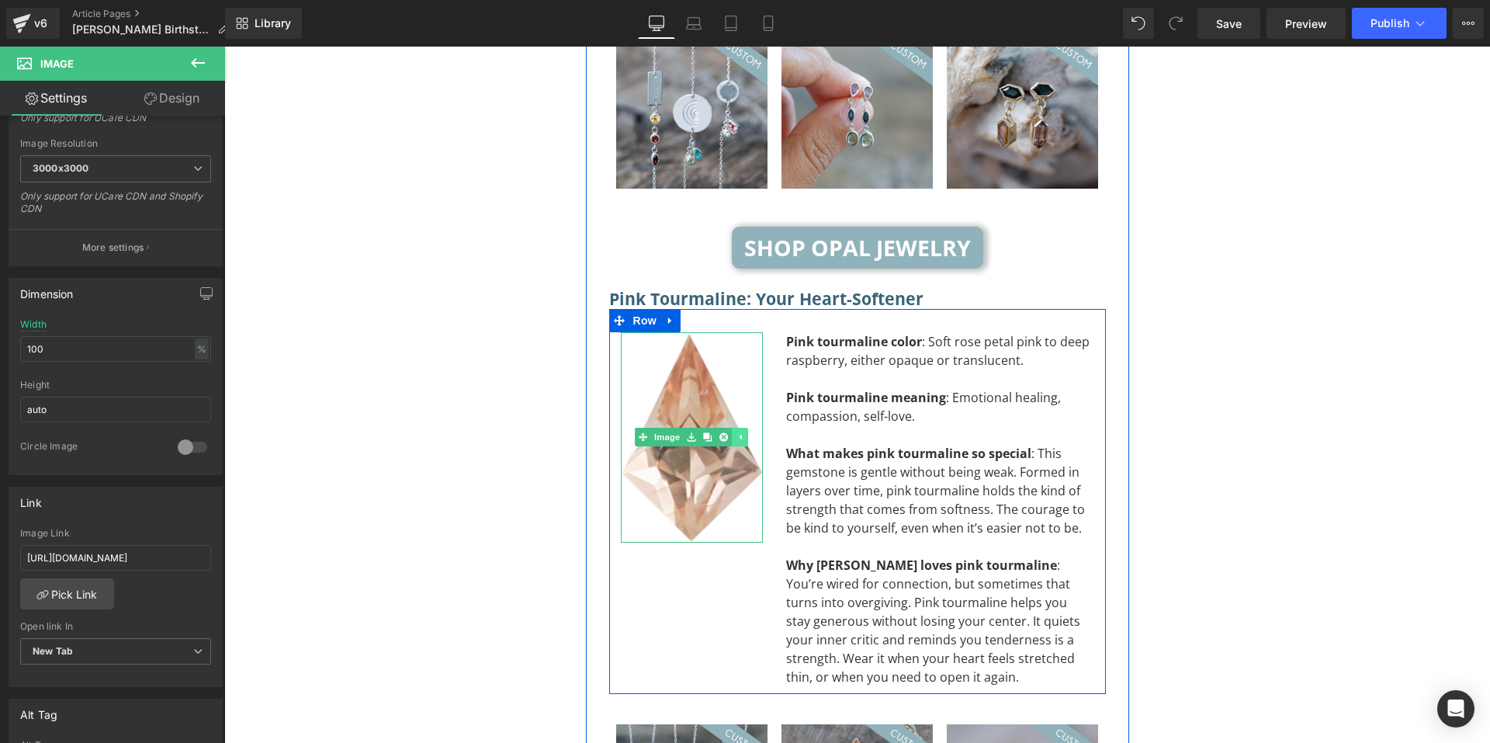
click at [736, 432] on icon at bounding box center [740, 436] width 9 height 9
click at [712, 432] on icon at bounding box center [716, 436] width 9 height 9
click at [691, 425] on img at bounding box center [692, 437] width 142 height 211
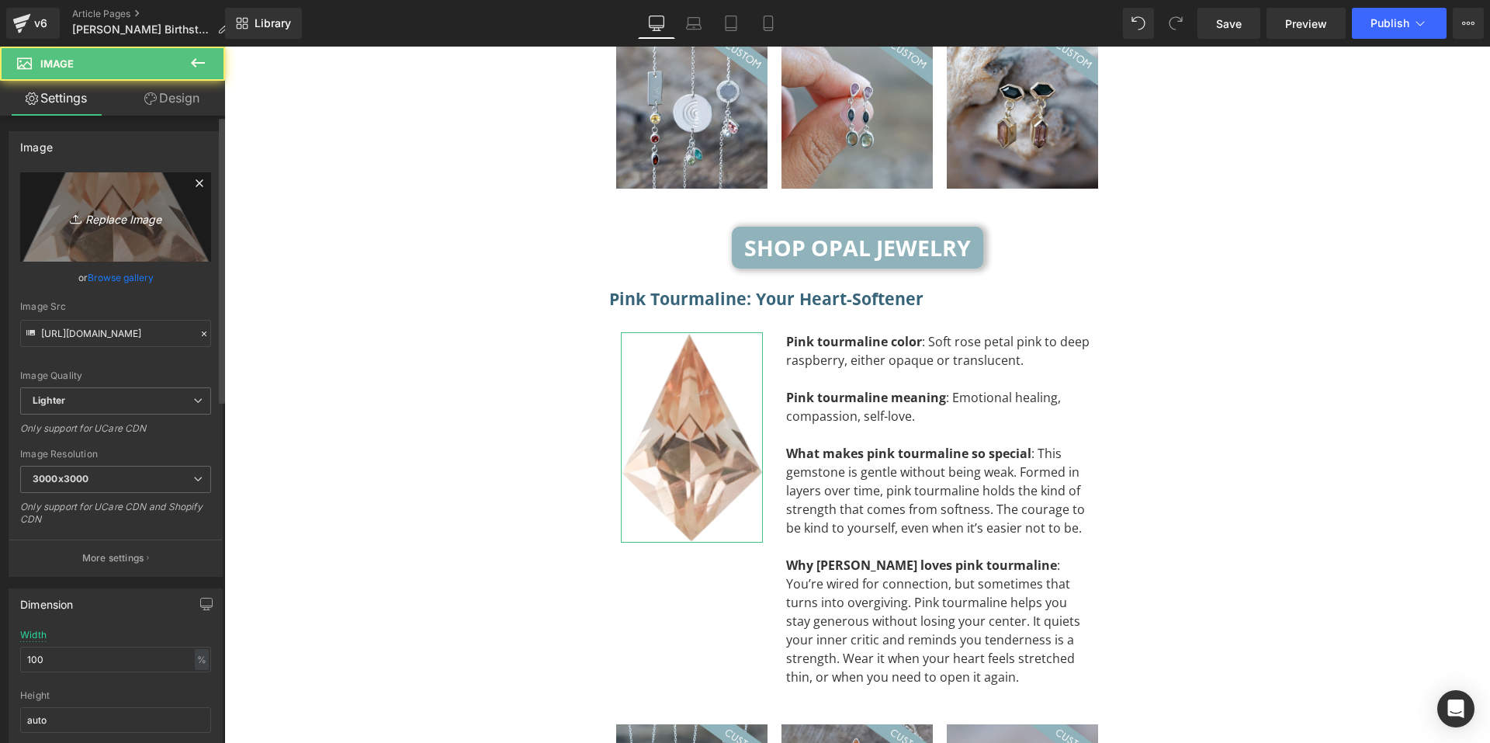
click at [139, 225] on icon "Replace Image" at bounding box center [116, 216] width 124 height 19
type input "C:\fakepath\Pink oval tourmaline (Gold).png"
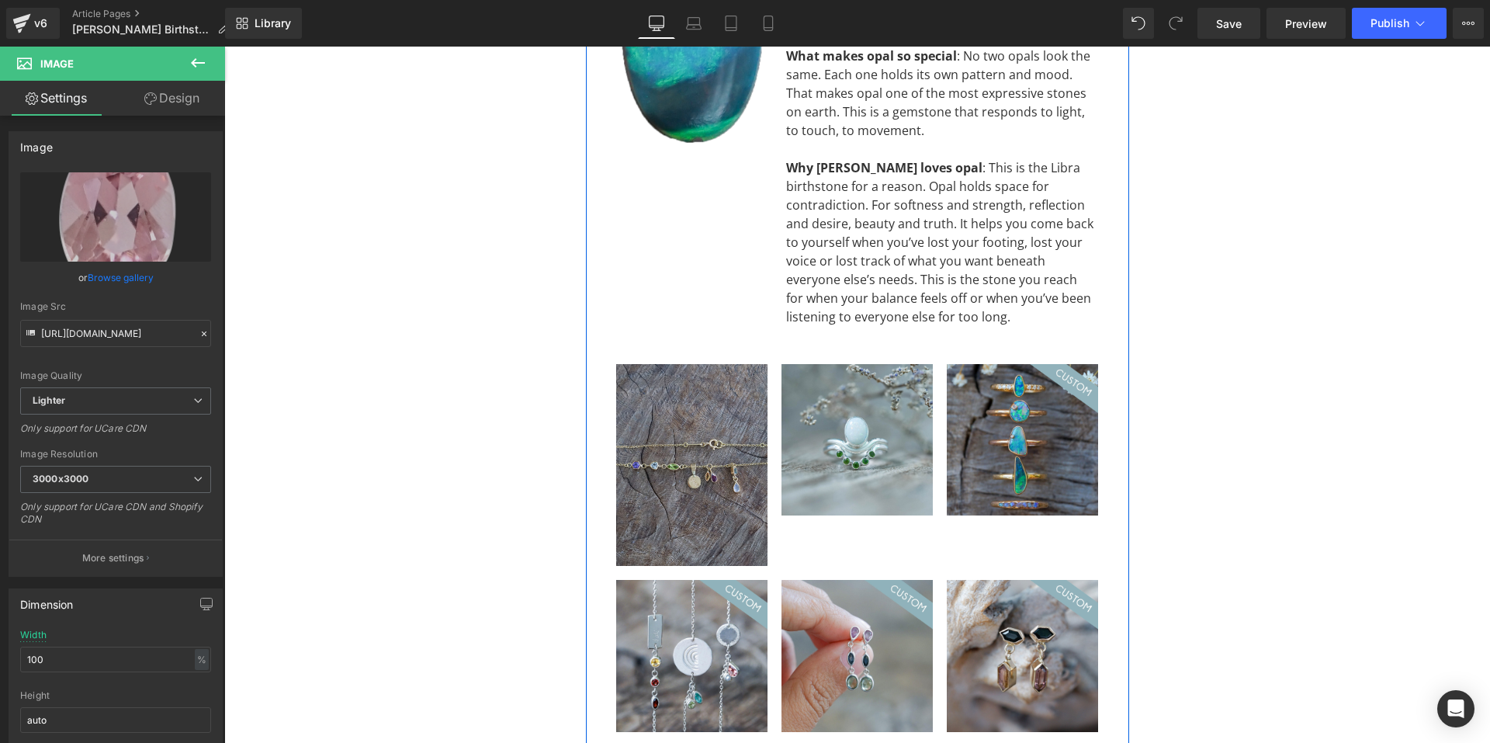
scroll to position [4165, 0]
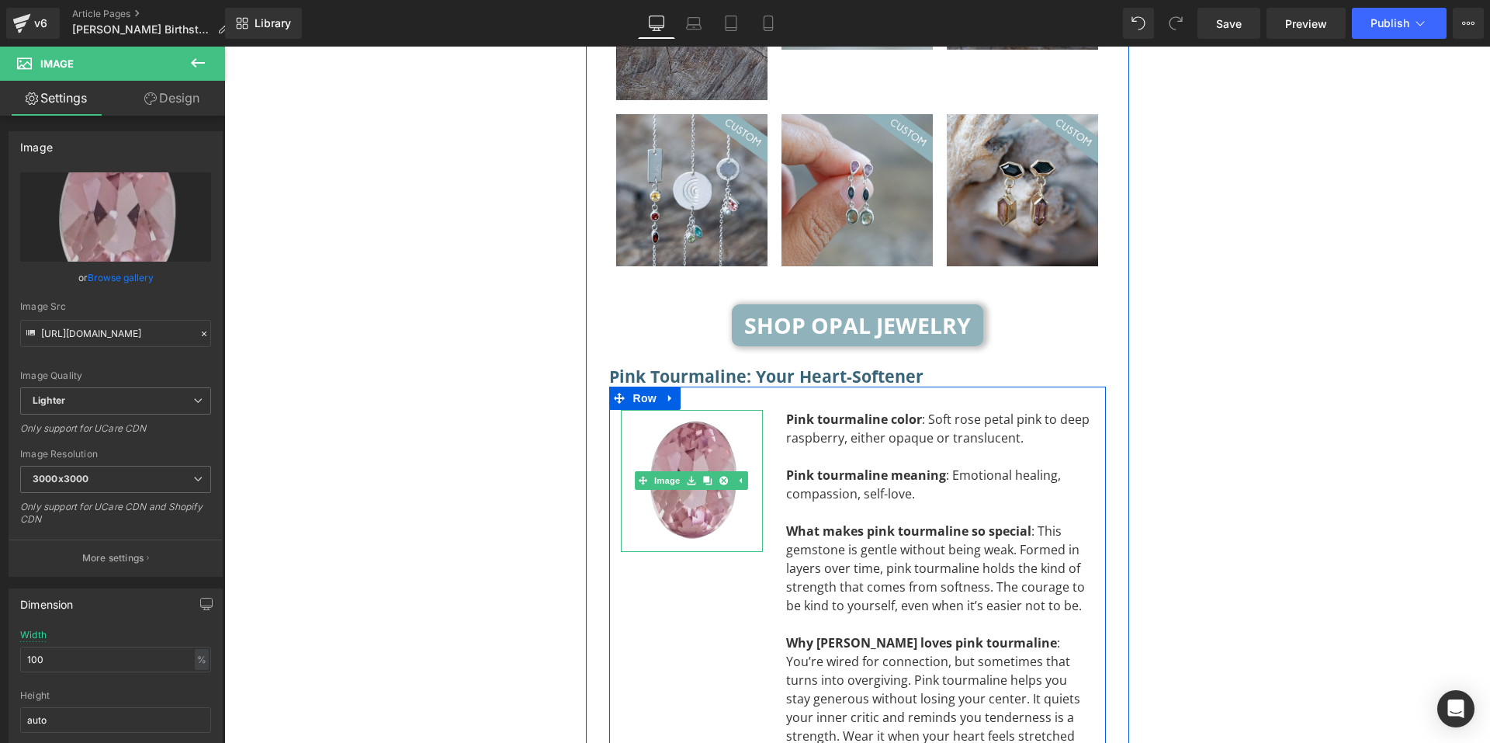
click at [688, 410] on img at bounding box center [692, 481] width 142 height 142
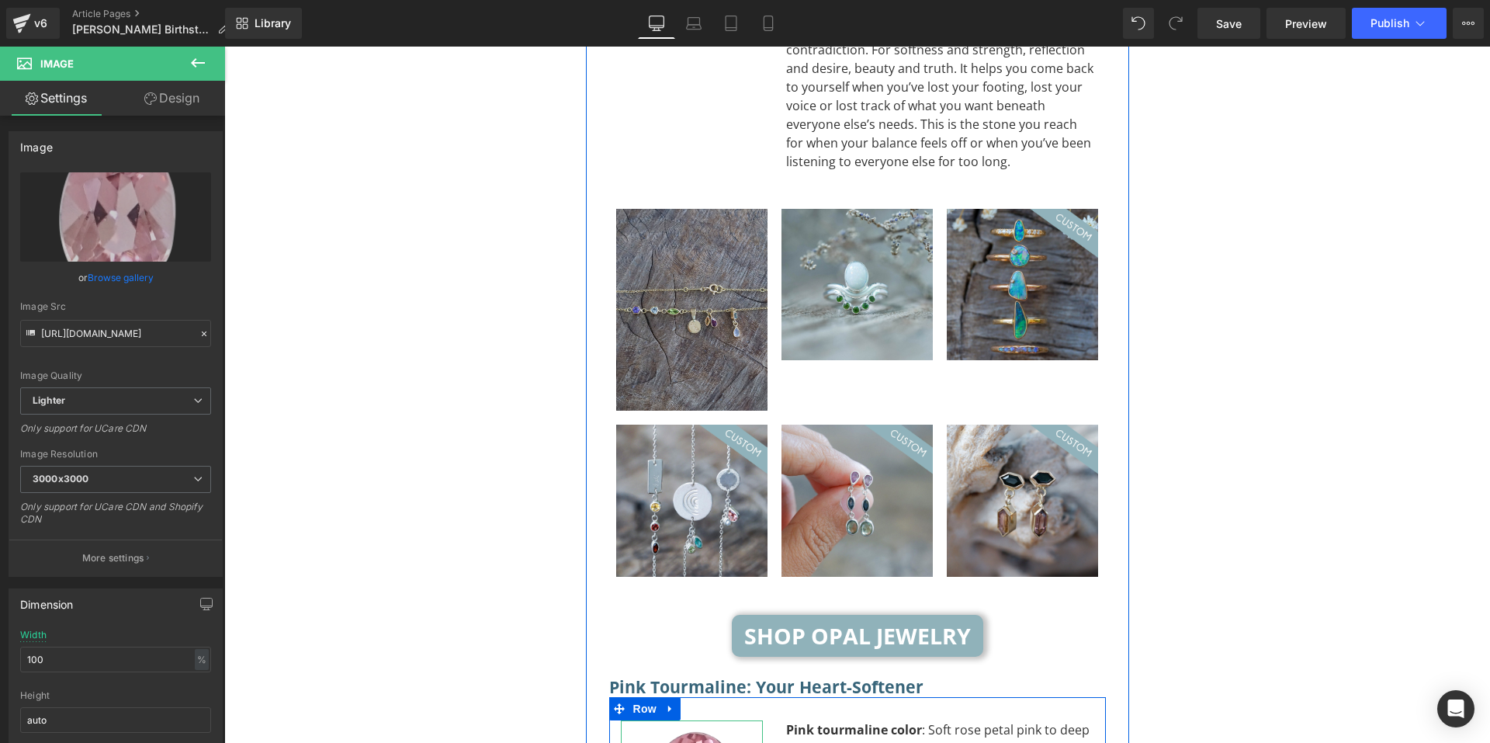
scroll to position [3544, 0]
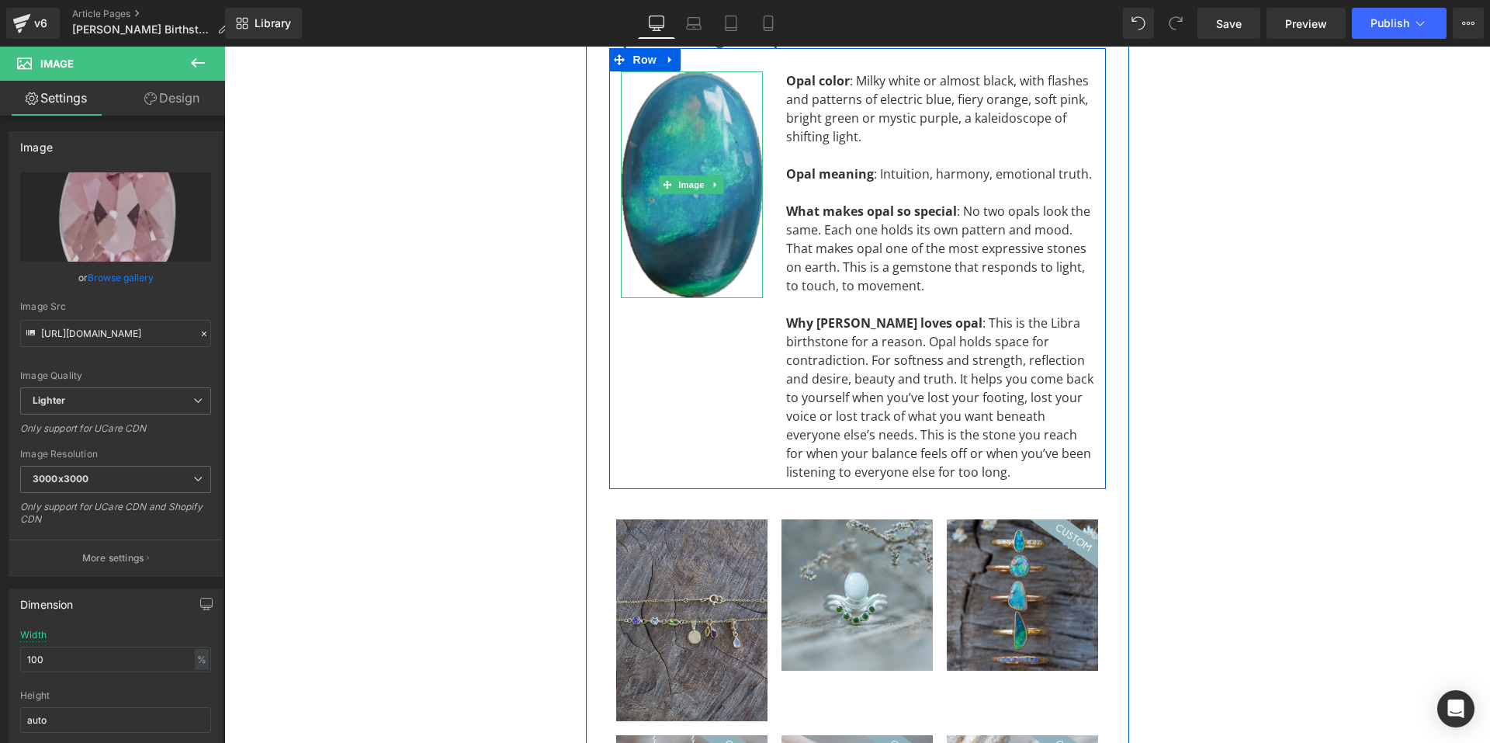
click at [669, 175] on img at bounding box center [692, 184] width 142 height 227
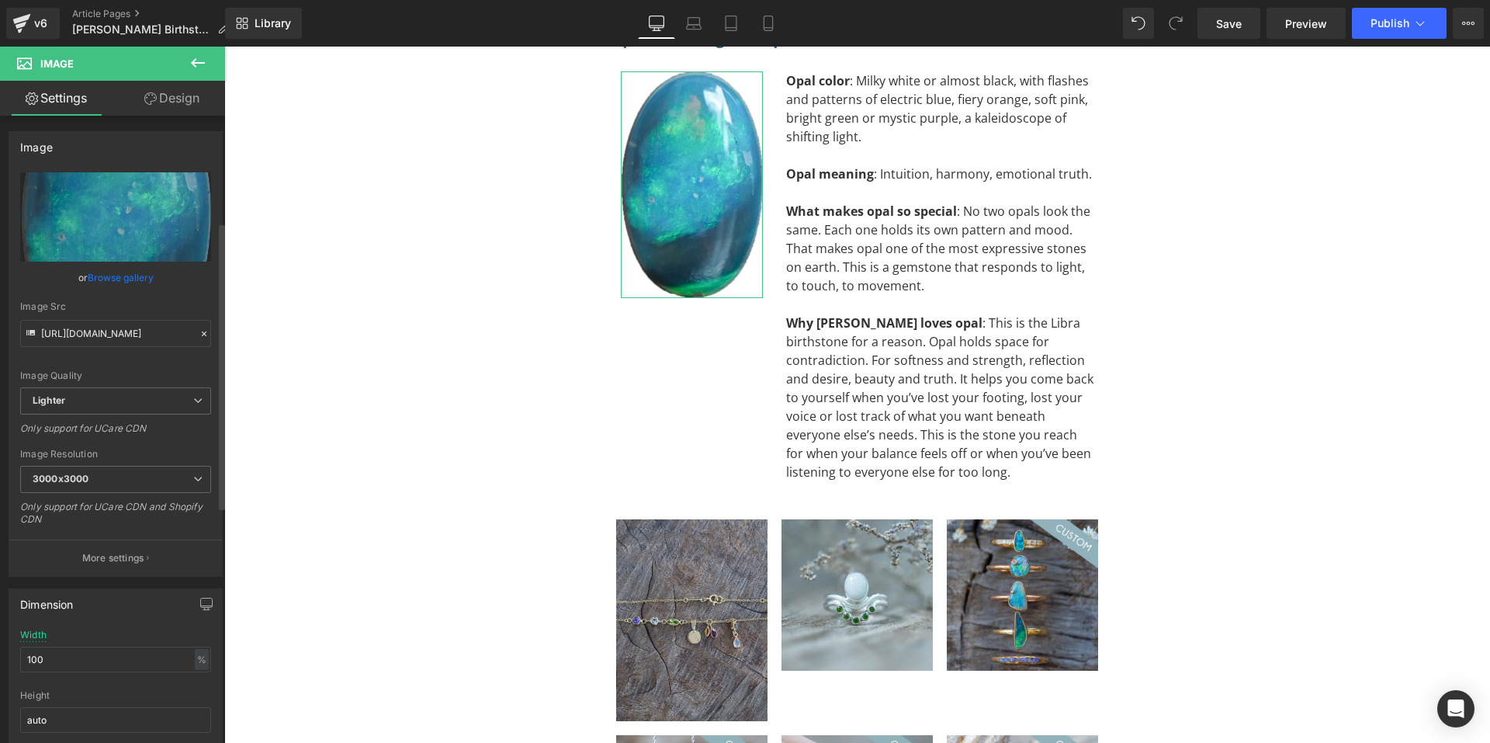
scroll to position [233, 0]
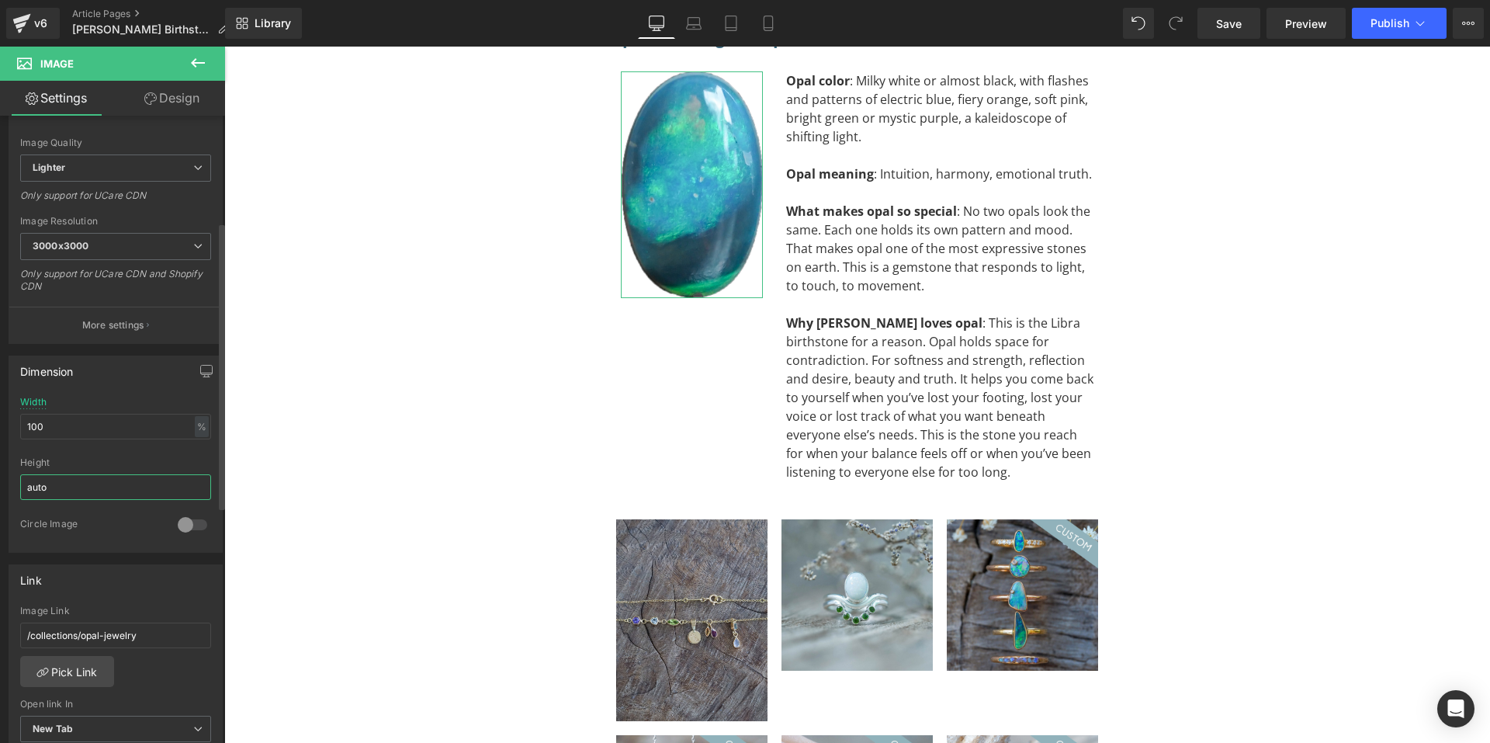
drag, startPoint x: 95, startPoint y: 484, endPoint x: 13, endPoint y: 478, distance: 82.4
click at [13, 478] on div "100% Width 100 % % px auto Height auto 0 Circle Image" at bounding box center [115, 474] width 213 height 155
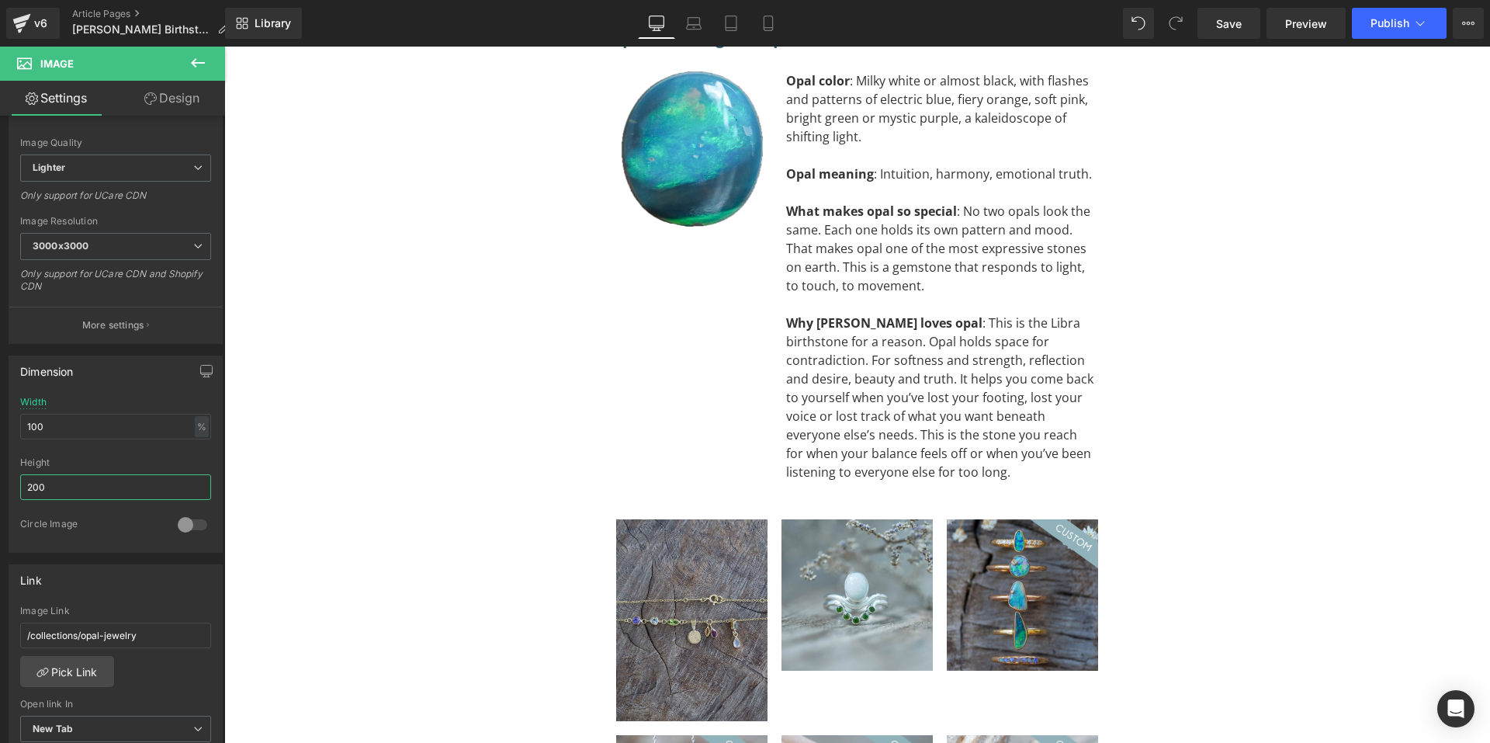
scroll to position [3312, 0]
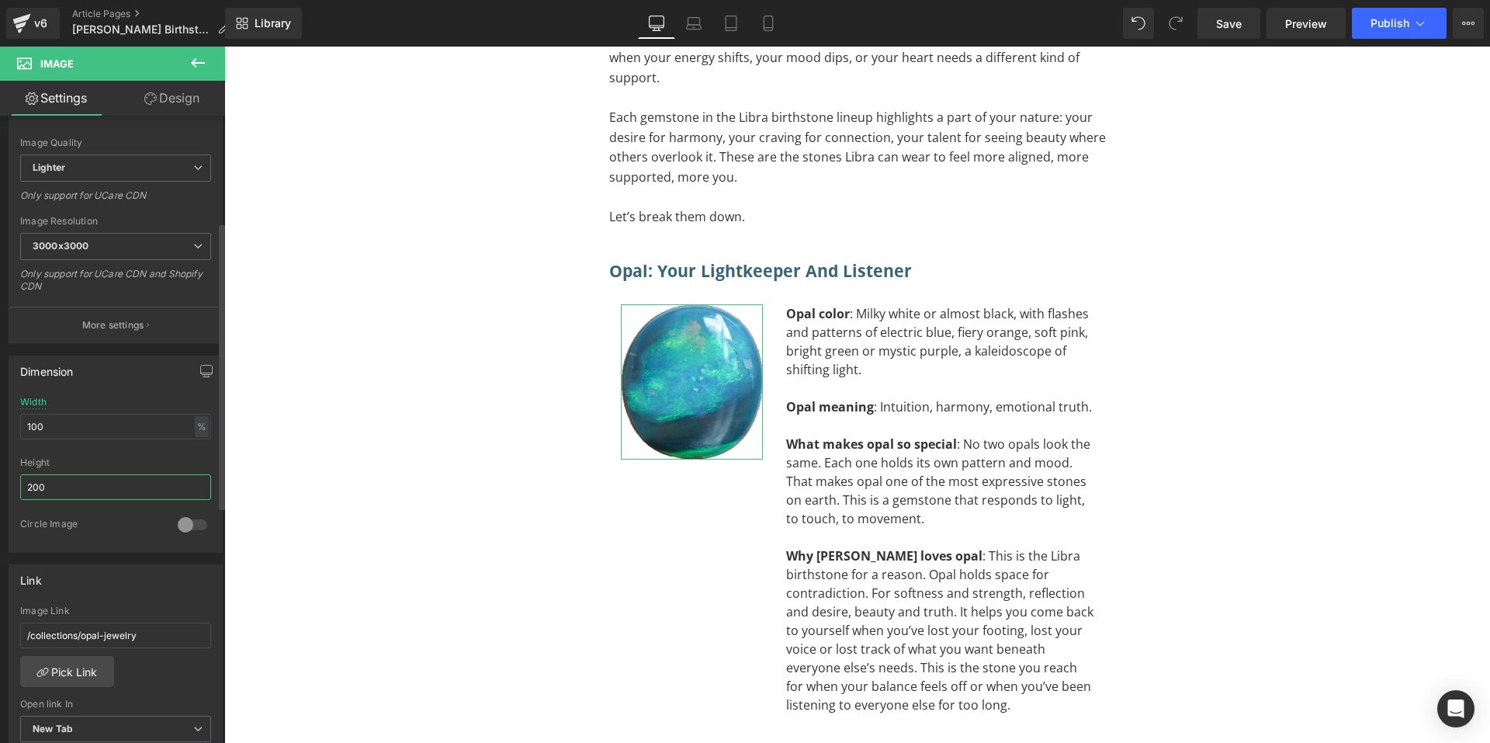
drag, startPoint x: 116, startPoint y: 484, endPoint x: 13, endPoint y: 477, distance: 102.6
click at [15, 477] on div "100% Width 100 % % px auto Height 200 0 Circle Image" at bounding box center [115, 474] width 213 height 155
type input "200"
click at [13, 477] on div "100% Width 100 % % px auto Height 200 0 Circle Image" at bounding box center [115, 474] width 213 height 155
drag, startPoint x: 54, startPoint y: 484, endPoint x: 8, endPoint y: 484, distance: 45.8
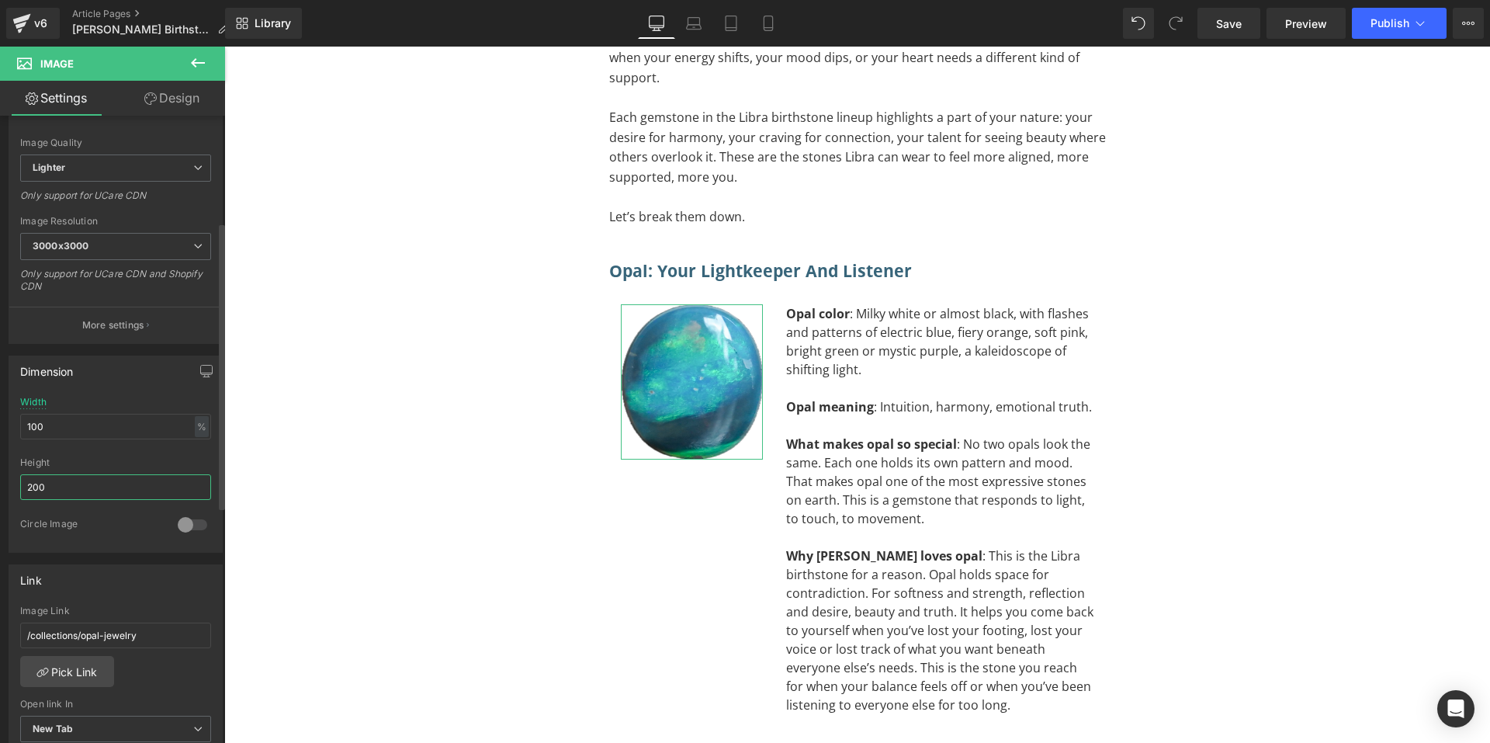
click at [8, 484] on div "Dimension 100% Width 100 % % px auto Height 200 0 Circle Image" at bounding box center [116, 448] width 232 height 209
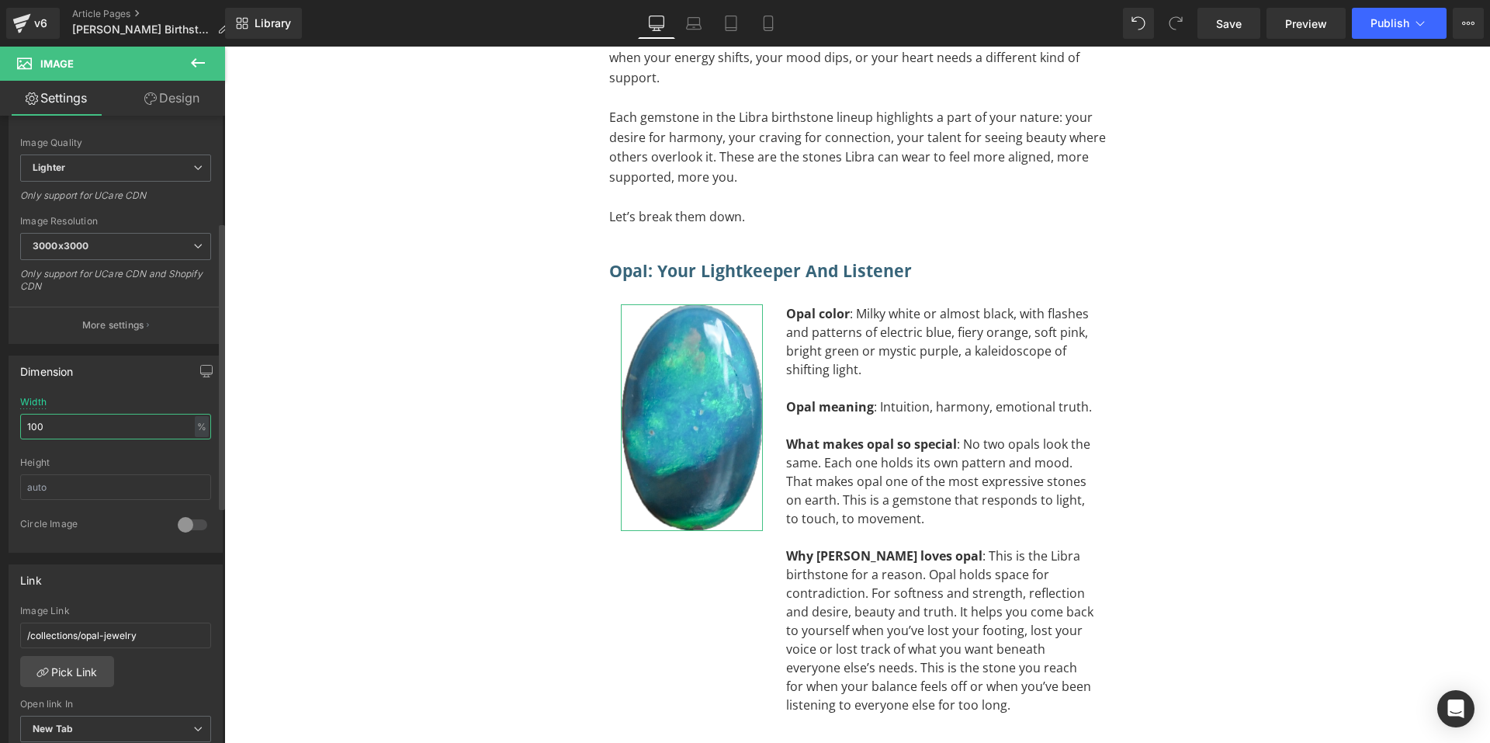
click at [71, 423] on input "100" at bounding box center [115, 427] width 191 height 26
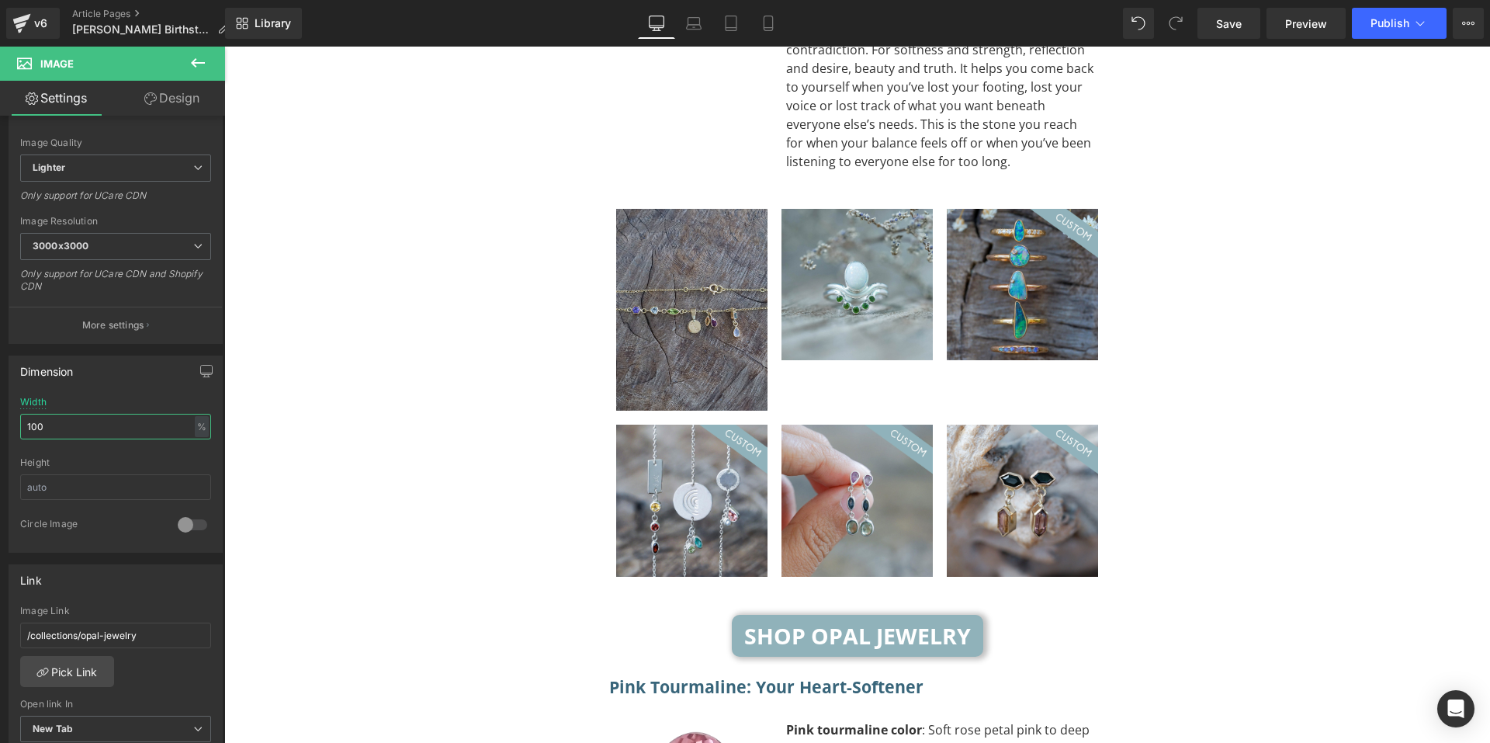
scroll to position [4321, 0]
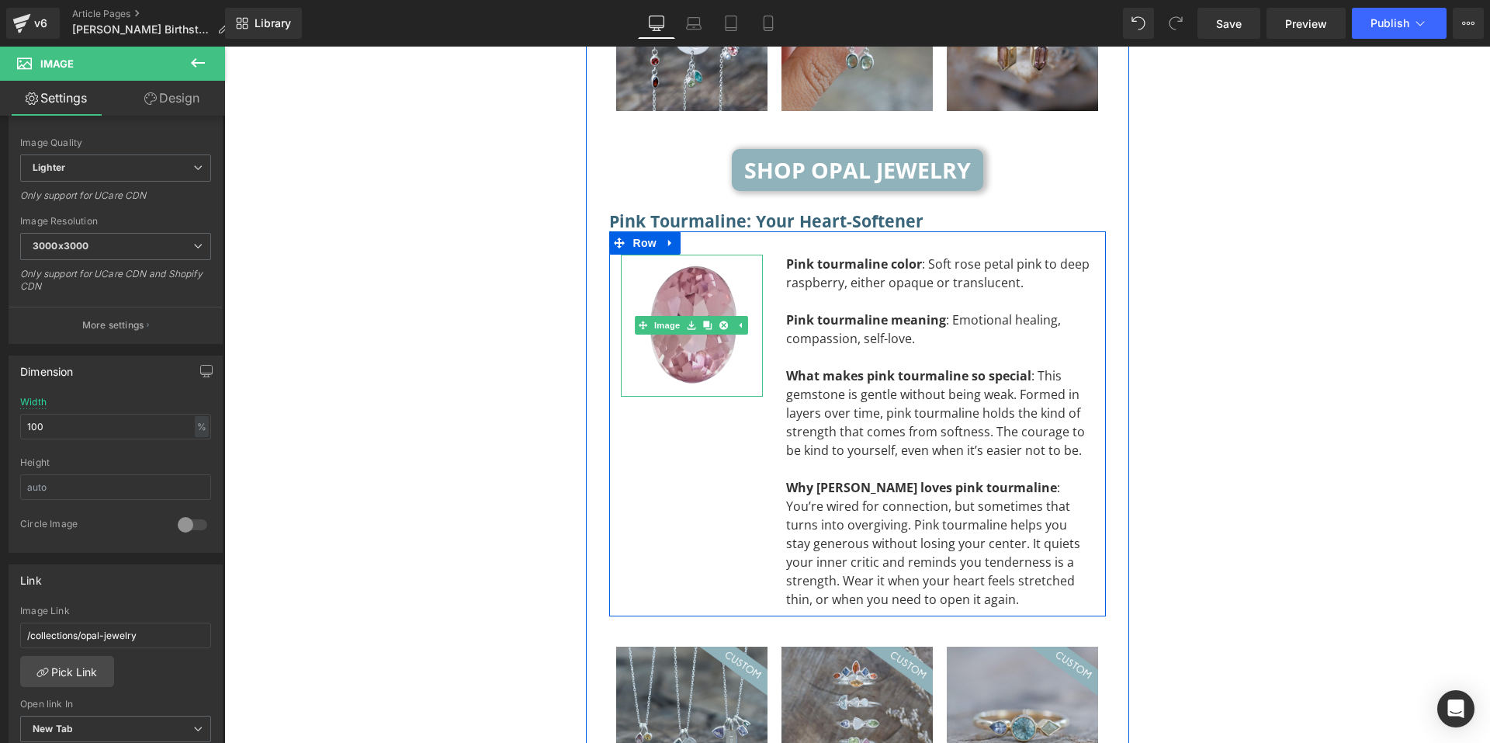
click at [681, 293] on img at bounding box center [692, 326] width 142 height 142
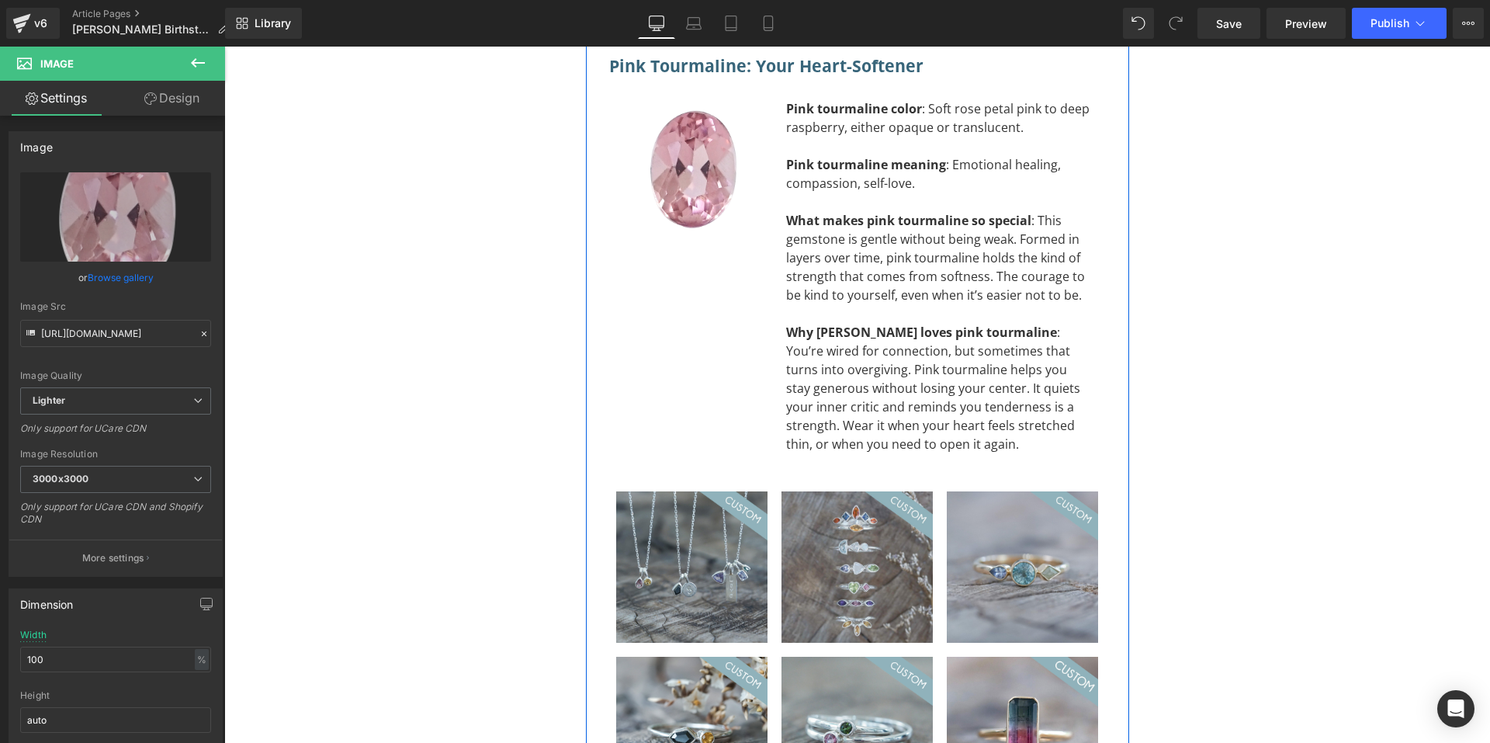
scroll to position [4165, 0]
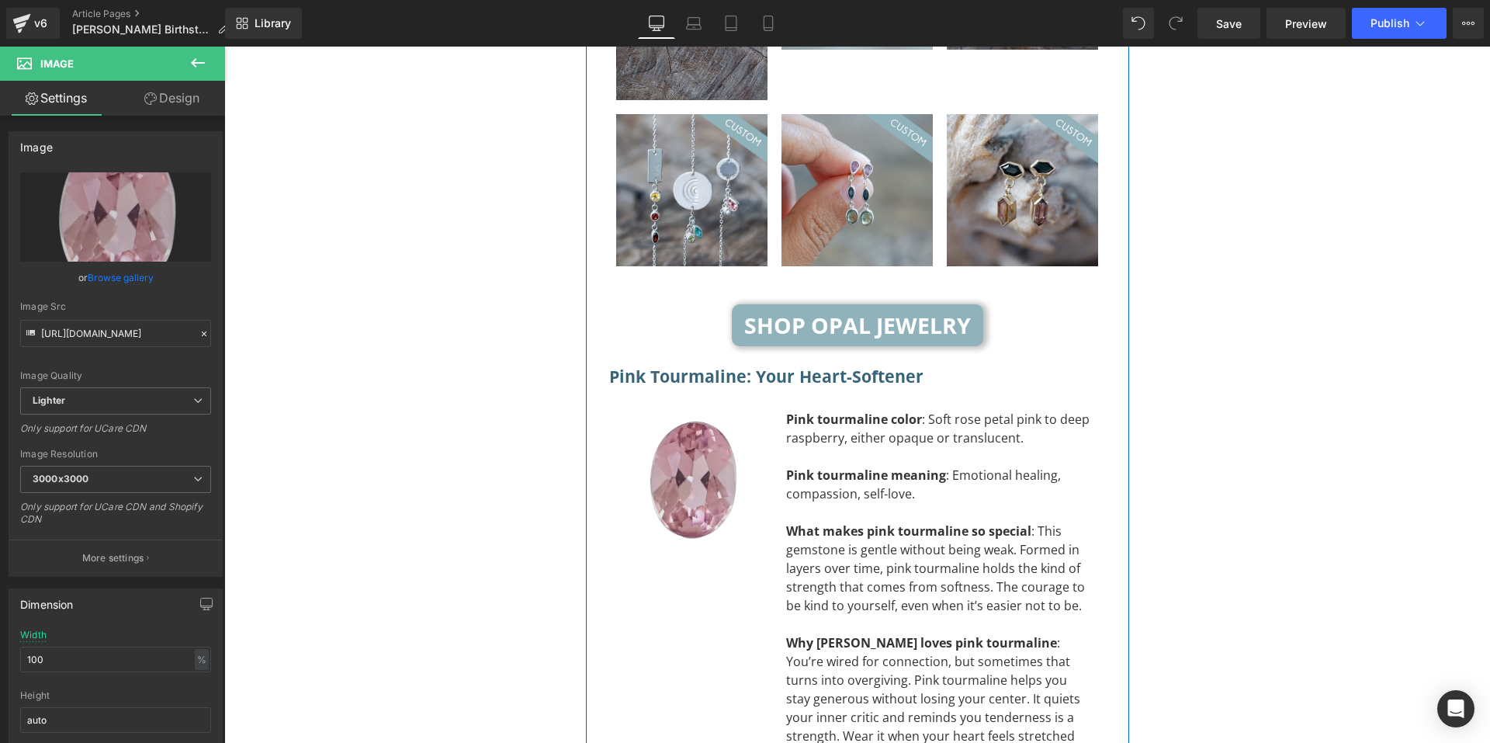
click at [678, 421] on div "Image" at bounding box center [692, 481] width 142 height 142
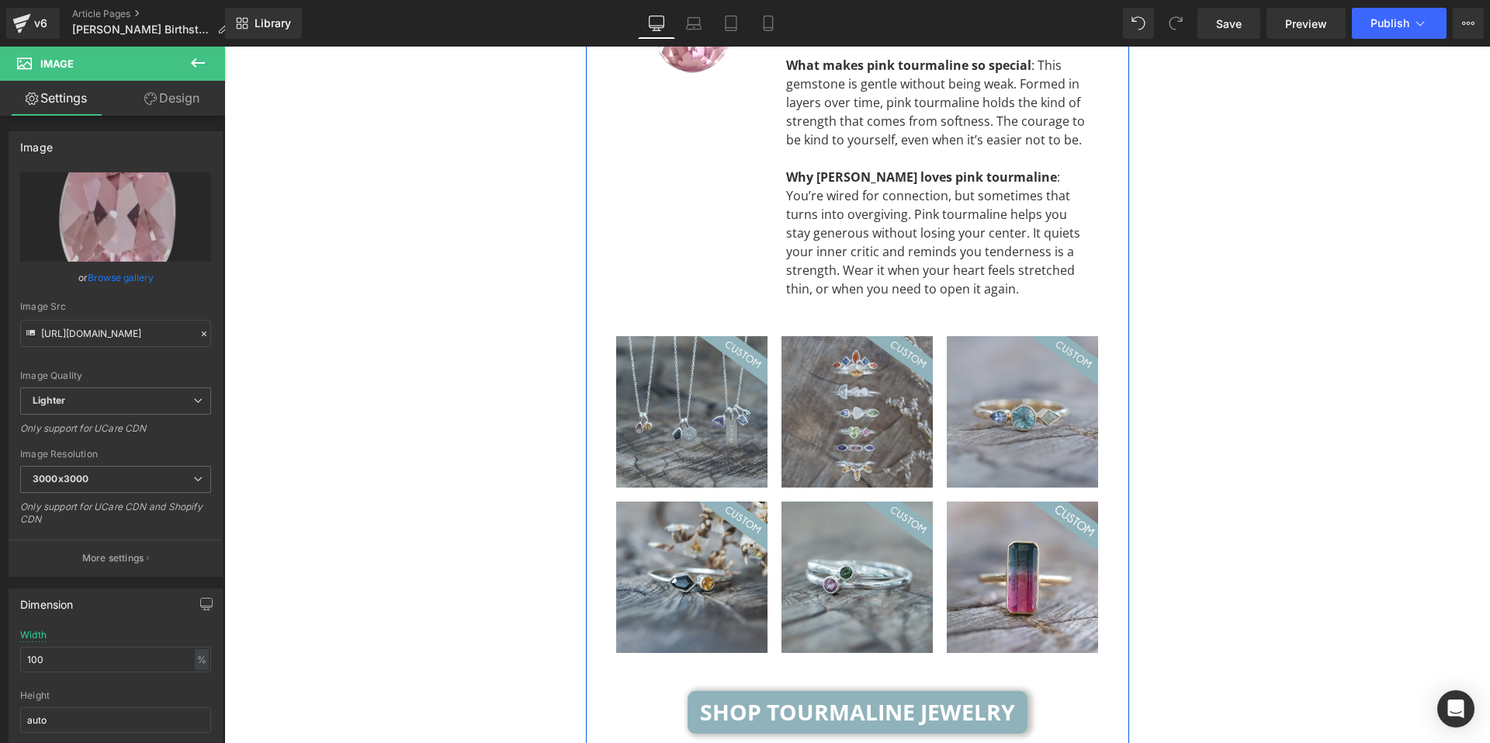
scroll to position [5097, 0]
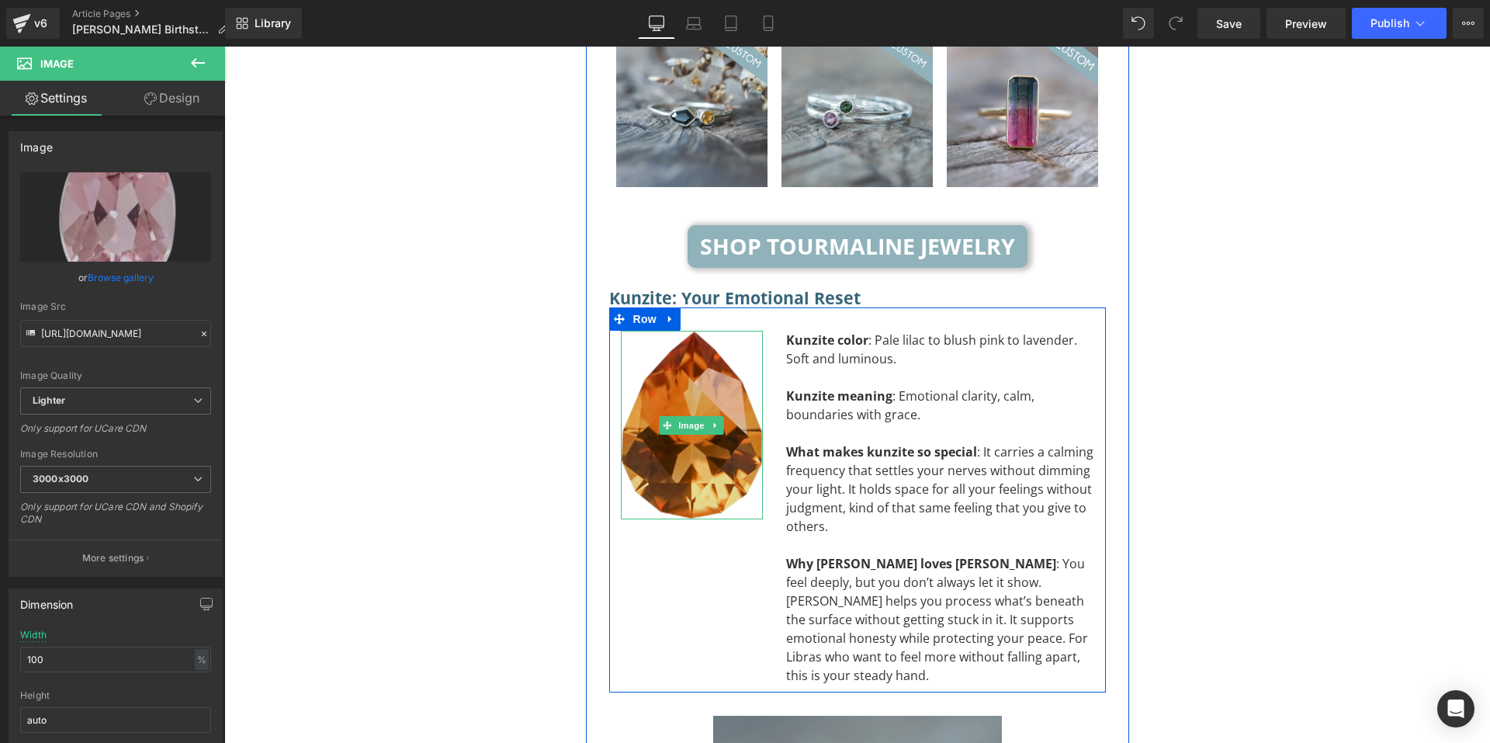
click at [704, 331] on img at bounding box center [692, 425] width 142 height 189
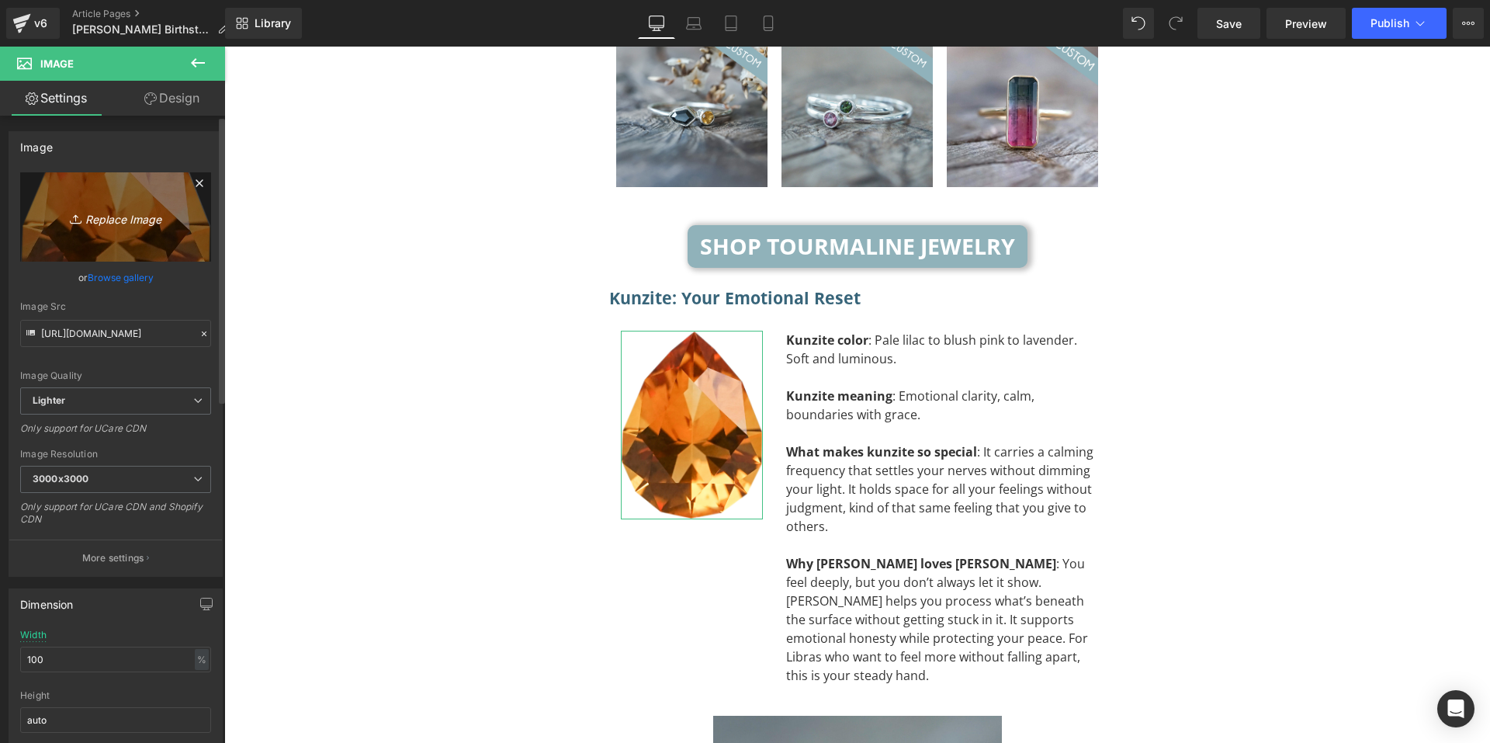
click at [86, 229] on link "Replace Image" at bounding box center [115, 216] width 191 height 89
type input "C:\fakepath\Custom Kunzite.png"
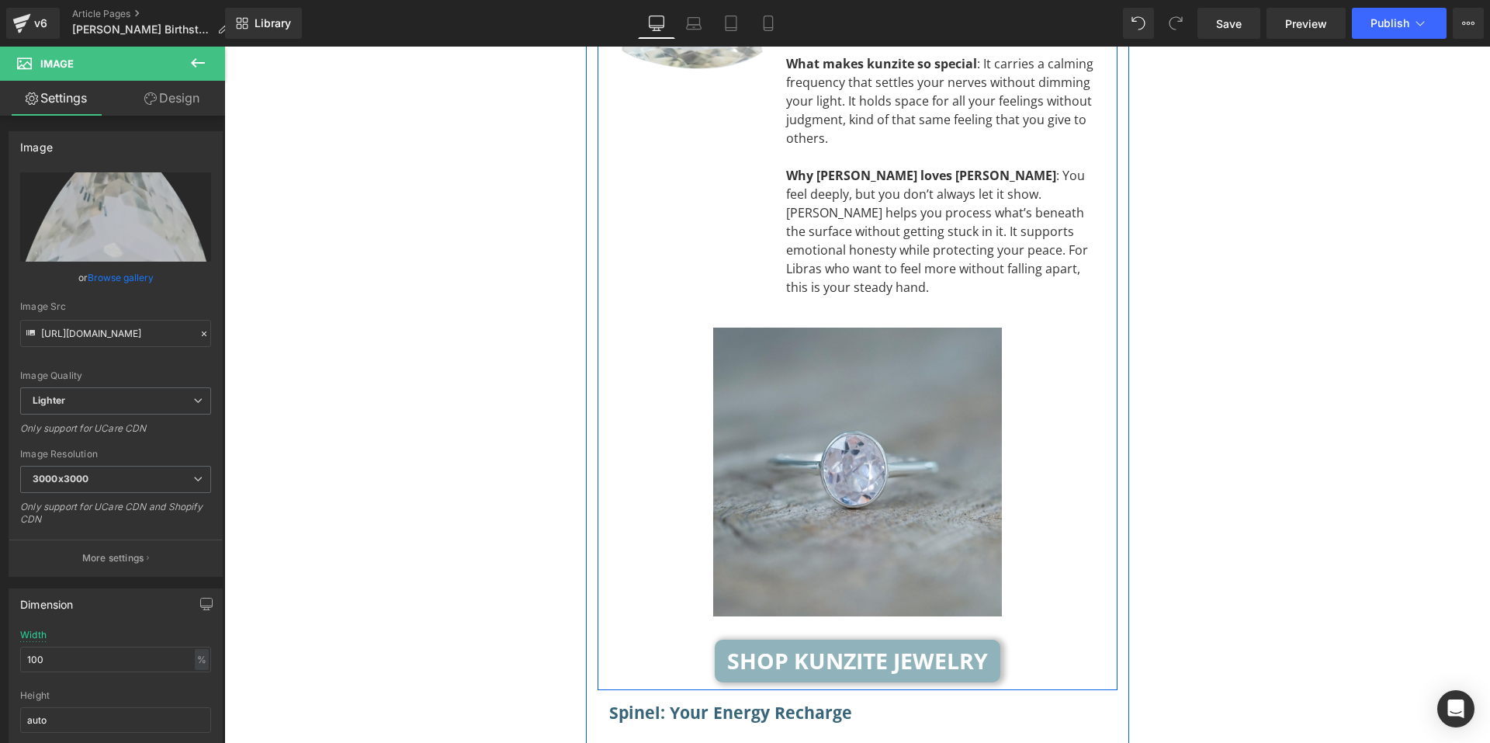
scroll to position [5718, 0]
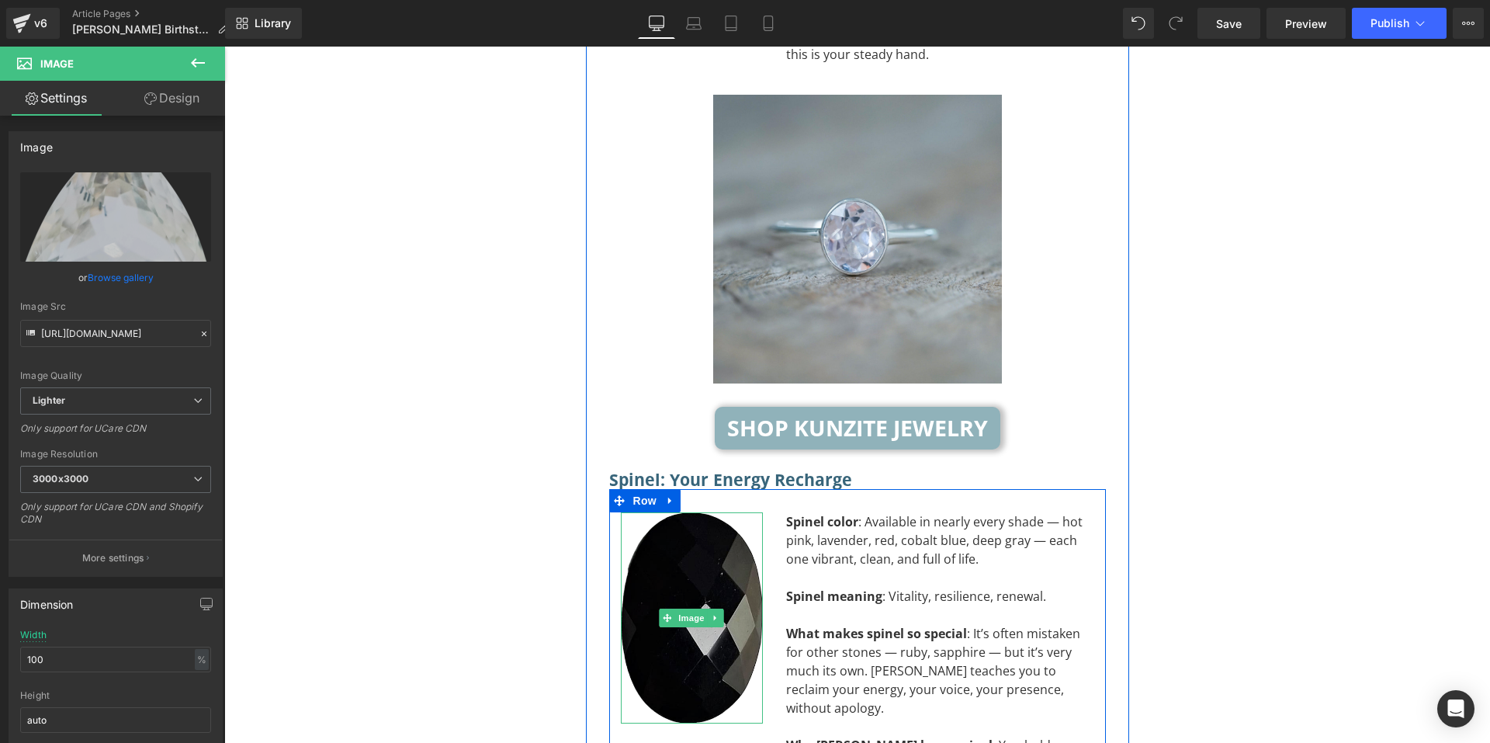
click at [643, 589] on img at bounding box center [692, 617] width 142 height 211
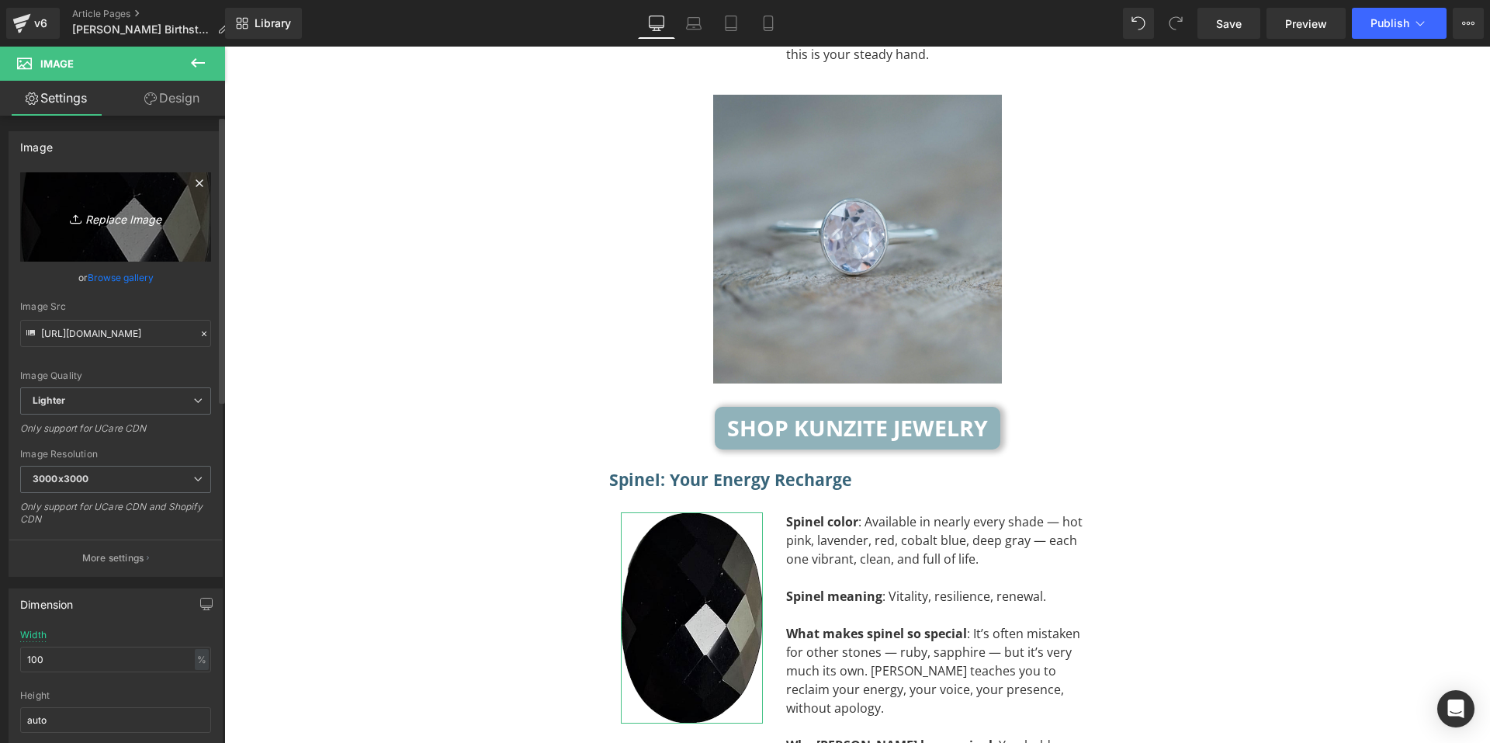
click at [119, 208] on icon "Replace Image" at bounding box center [116, 216] width 124 height 19
type input "C:\fakepath\Custom Spinel.png"
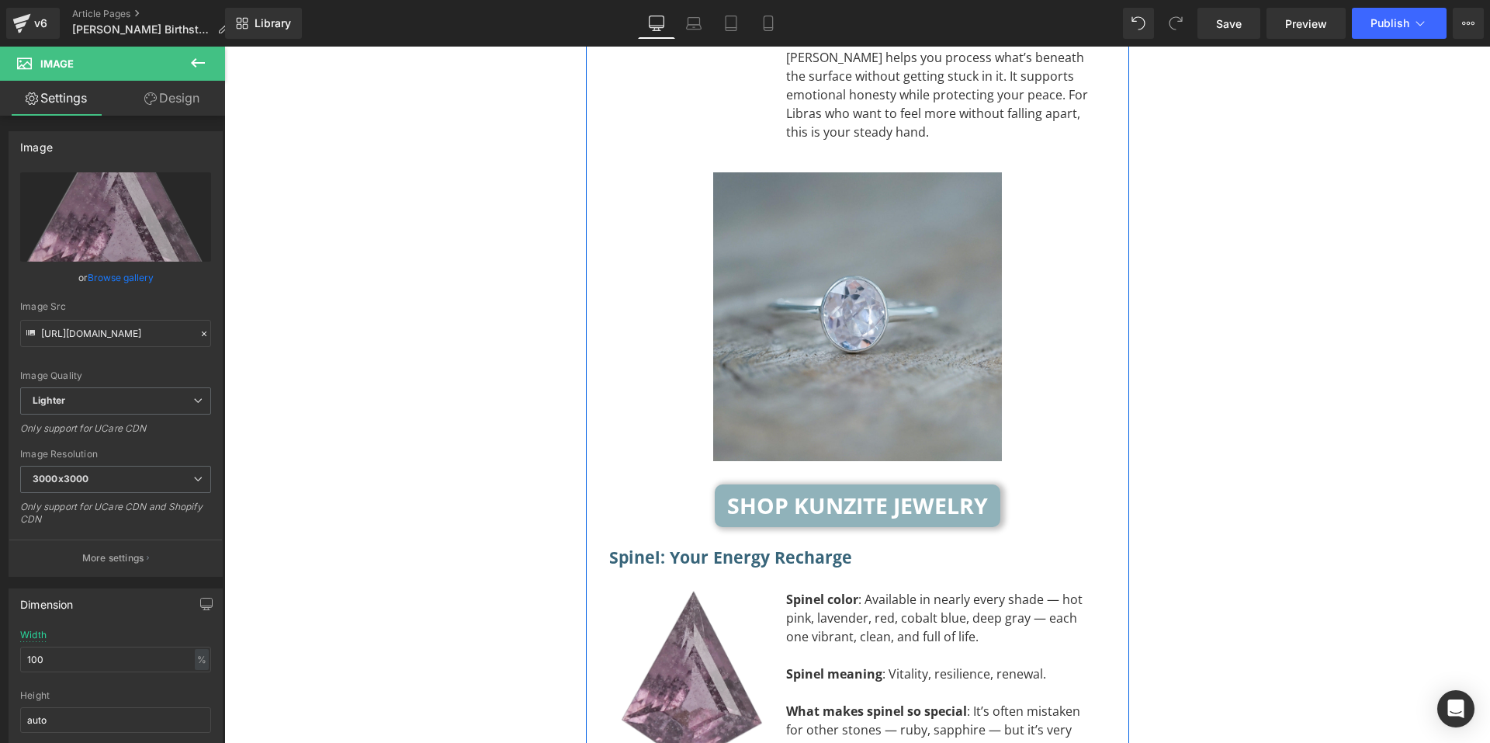
scroll to position [5174, 0]
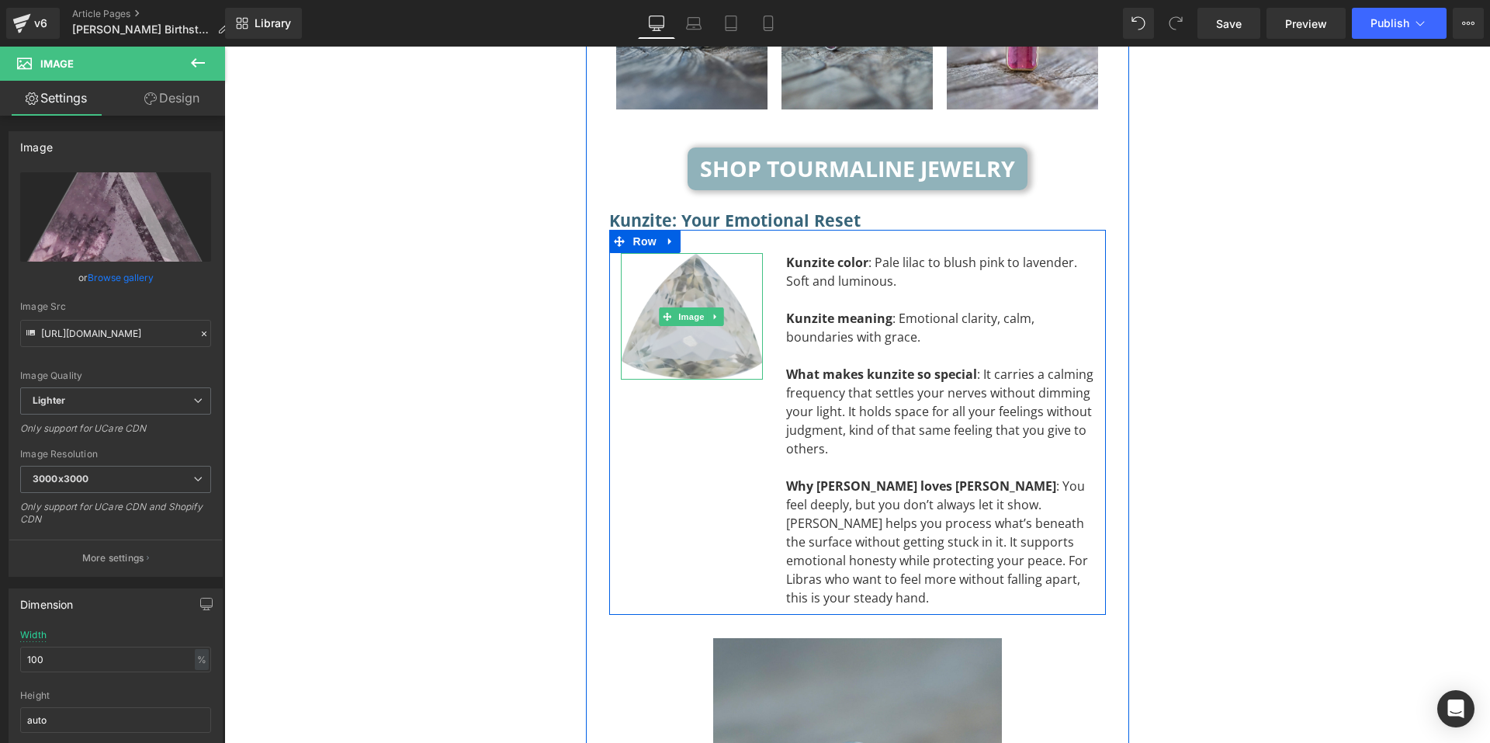
click at [681, 283] on img at bounding box center [692, 316] width 142 height 127
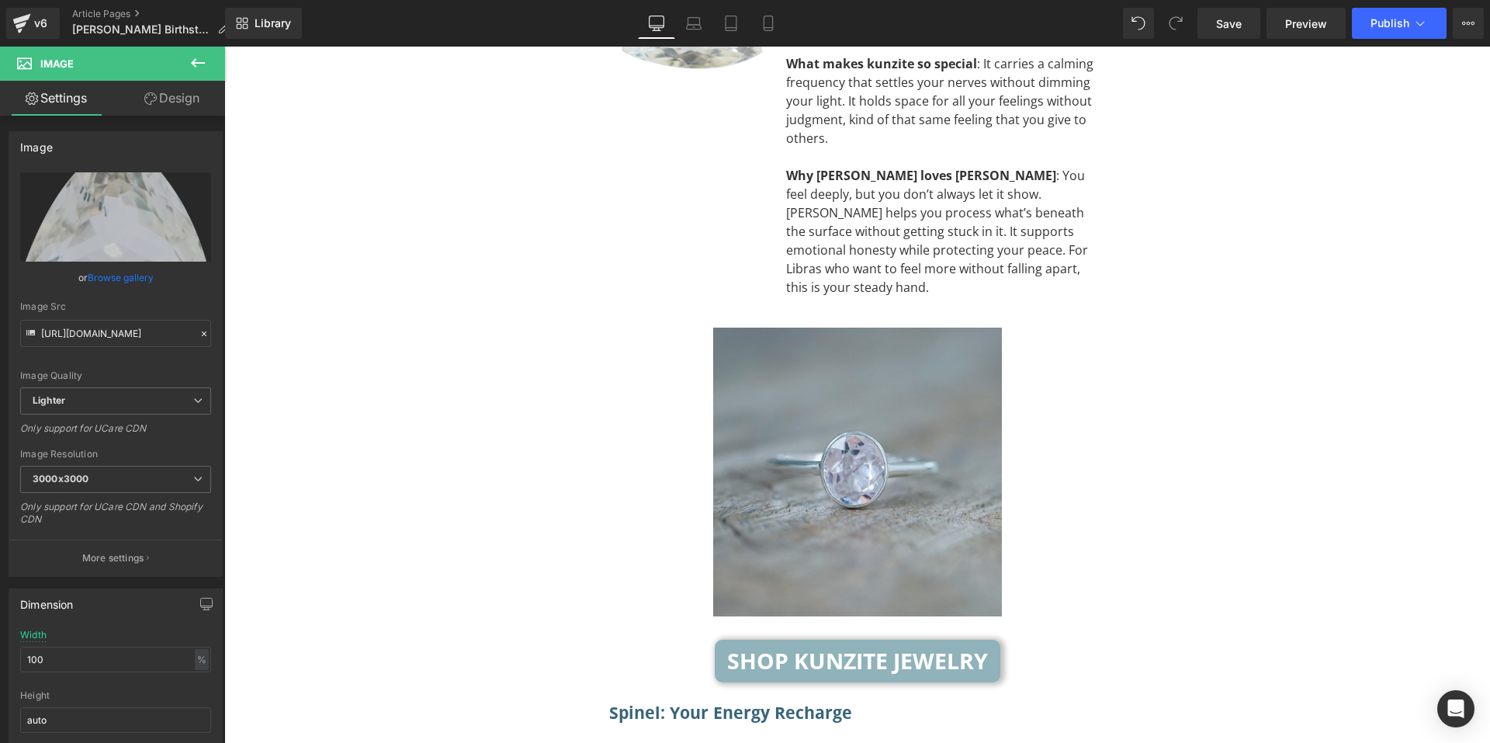
scroll to position [5640, 0]
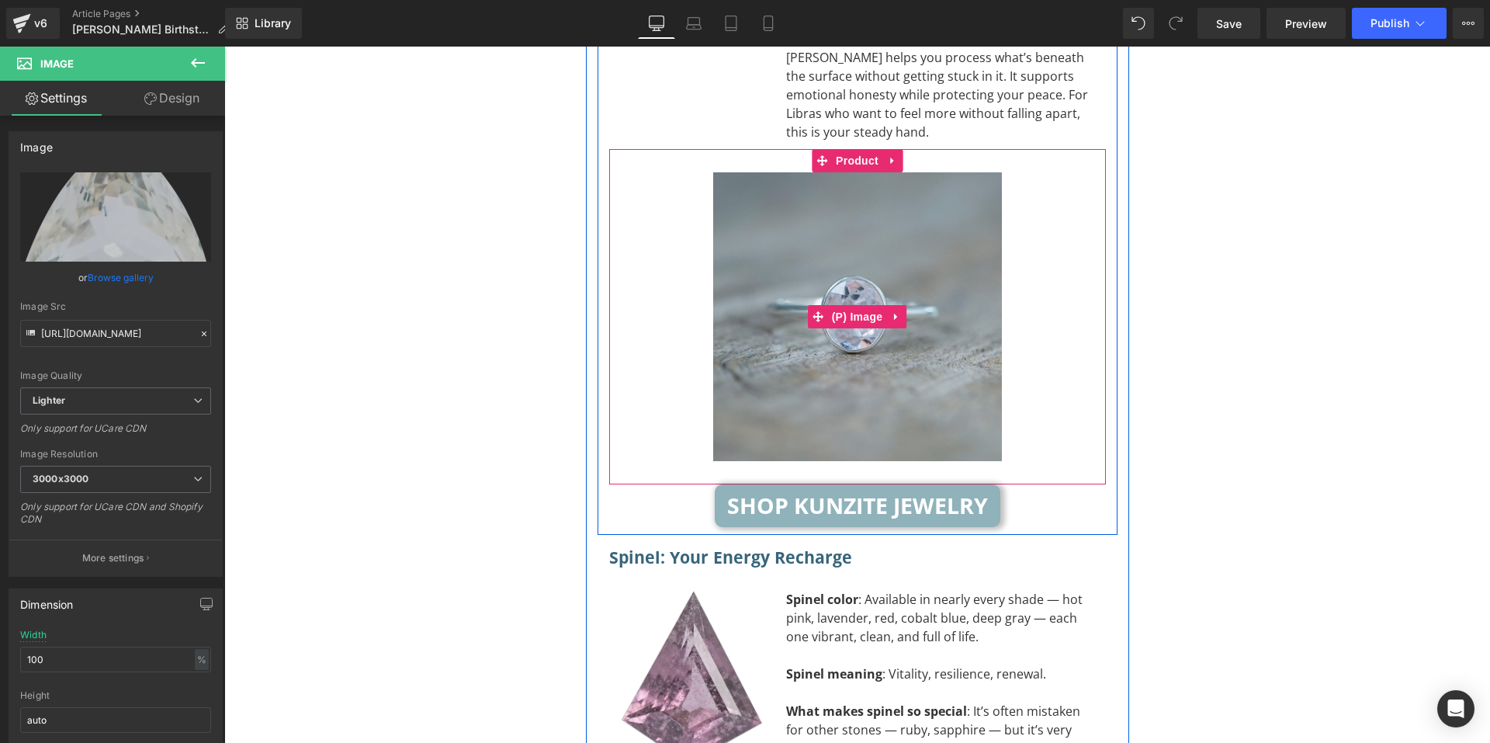
click at [868, 289] on img at bounding box center [857, 316] width 289 height 289
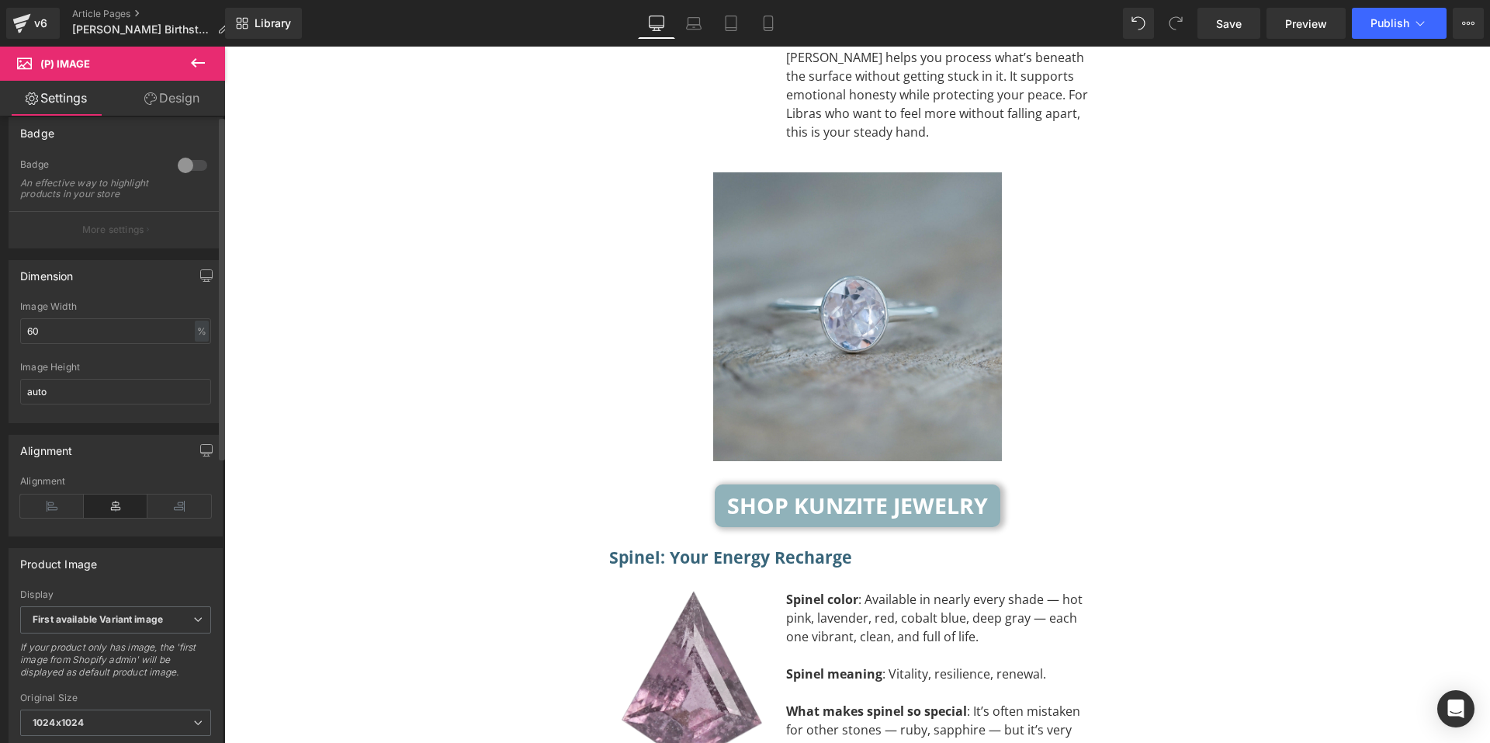
scroll to position [0, 0]
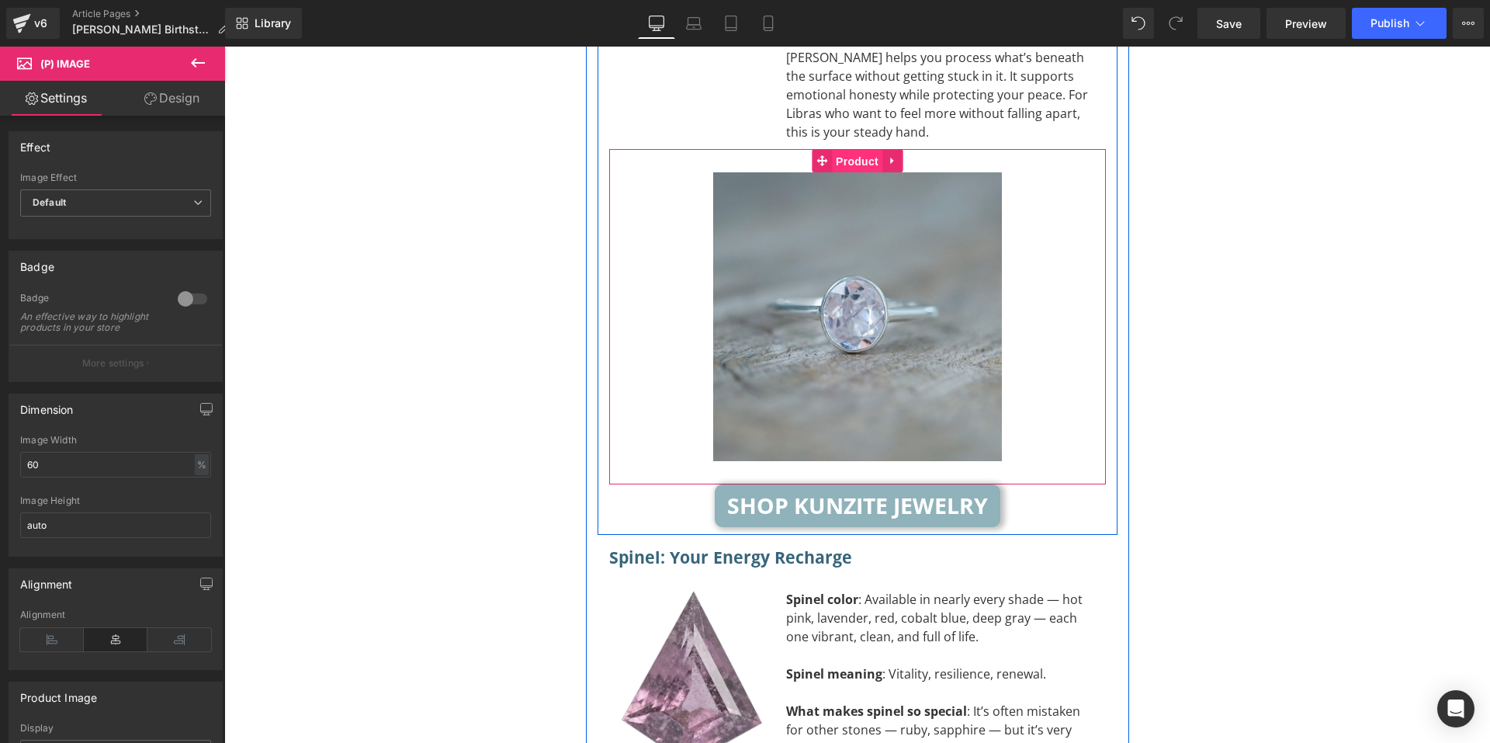
click at [849, 150] on span "Product" at bounding box center [857, 161] width 50 height 23
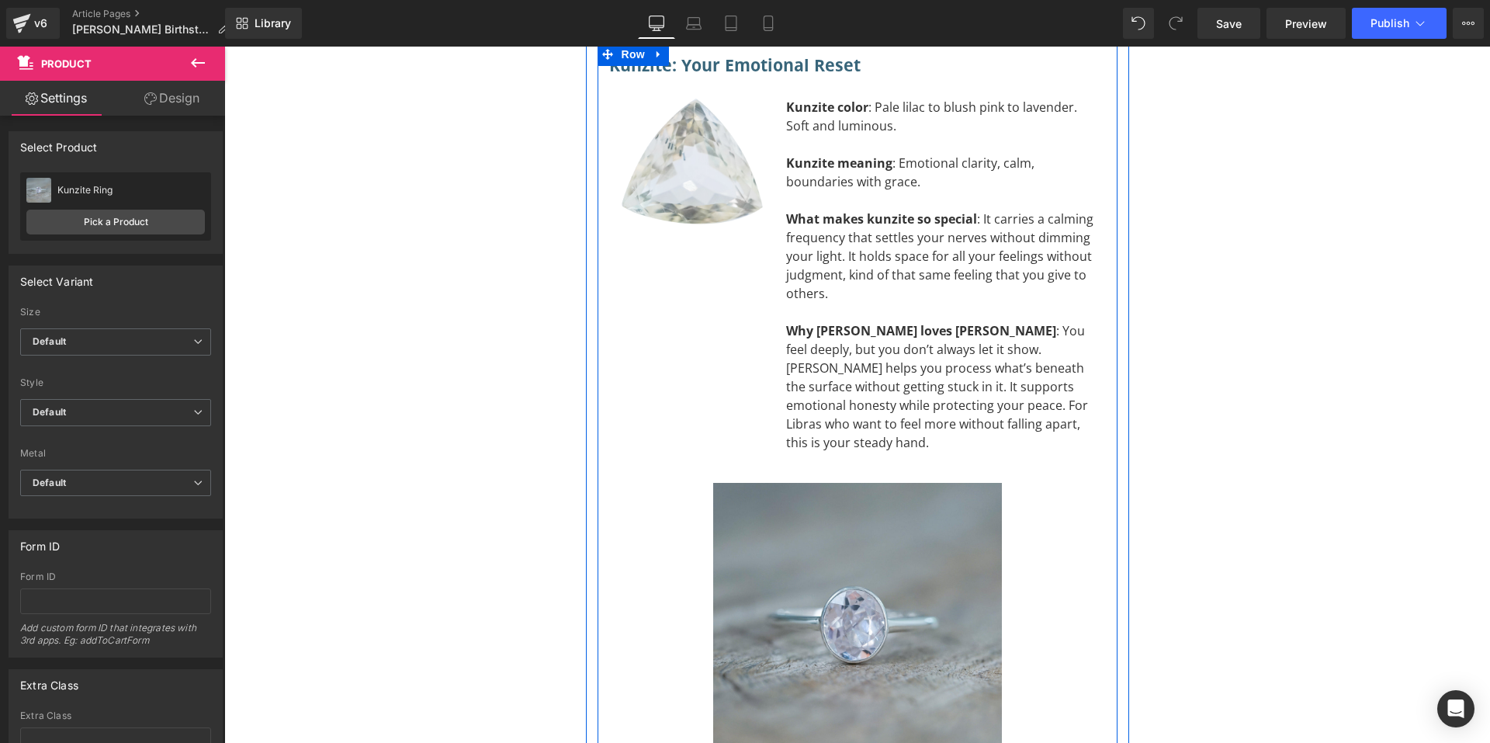
scroll to position [5252, 0]
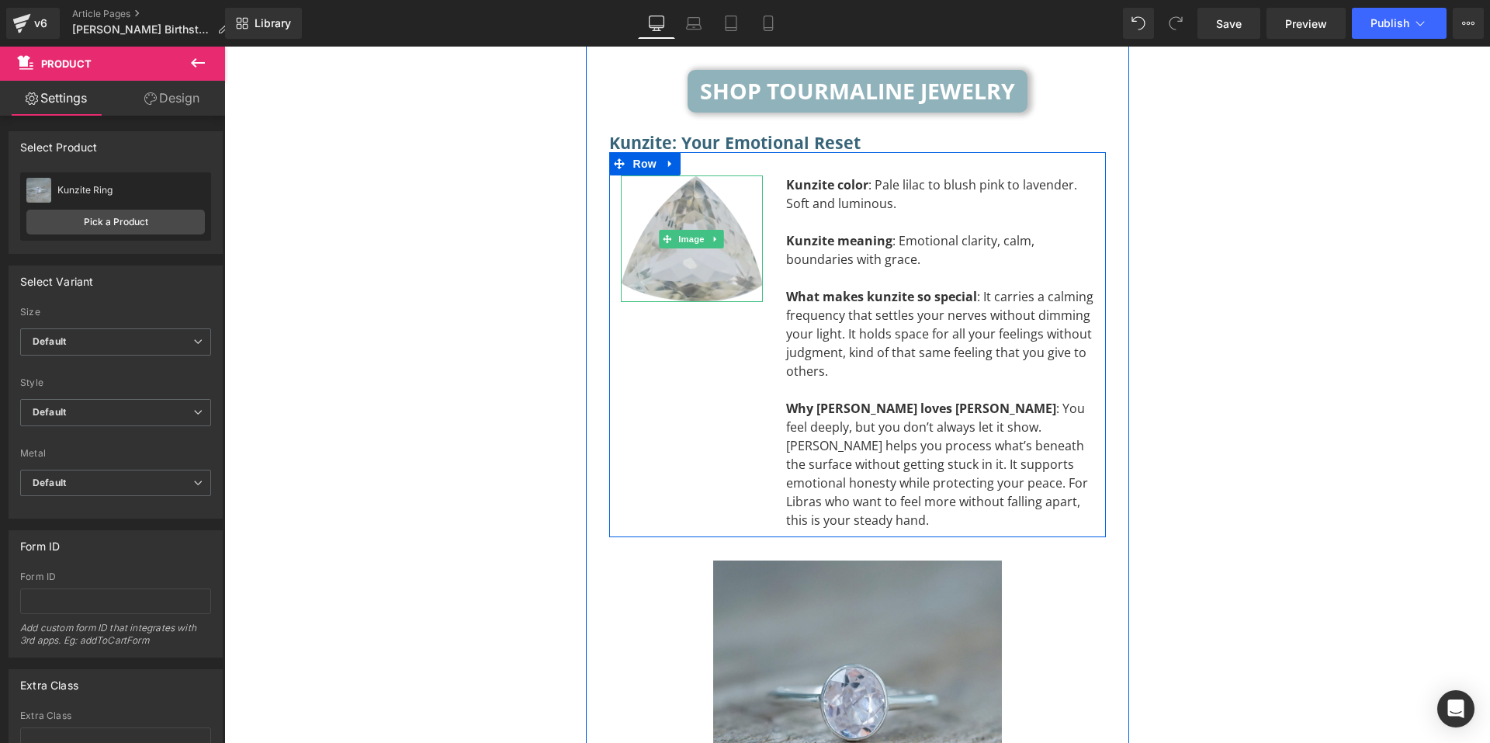
click at [685, 175] on img at bounding box center [692, 238] width 142 height 127
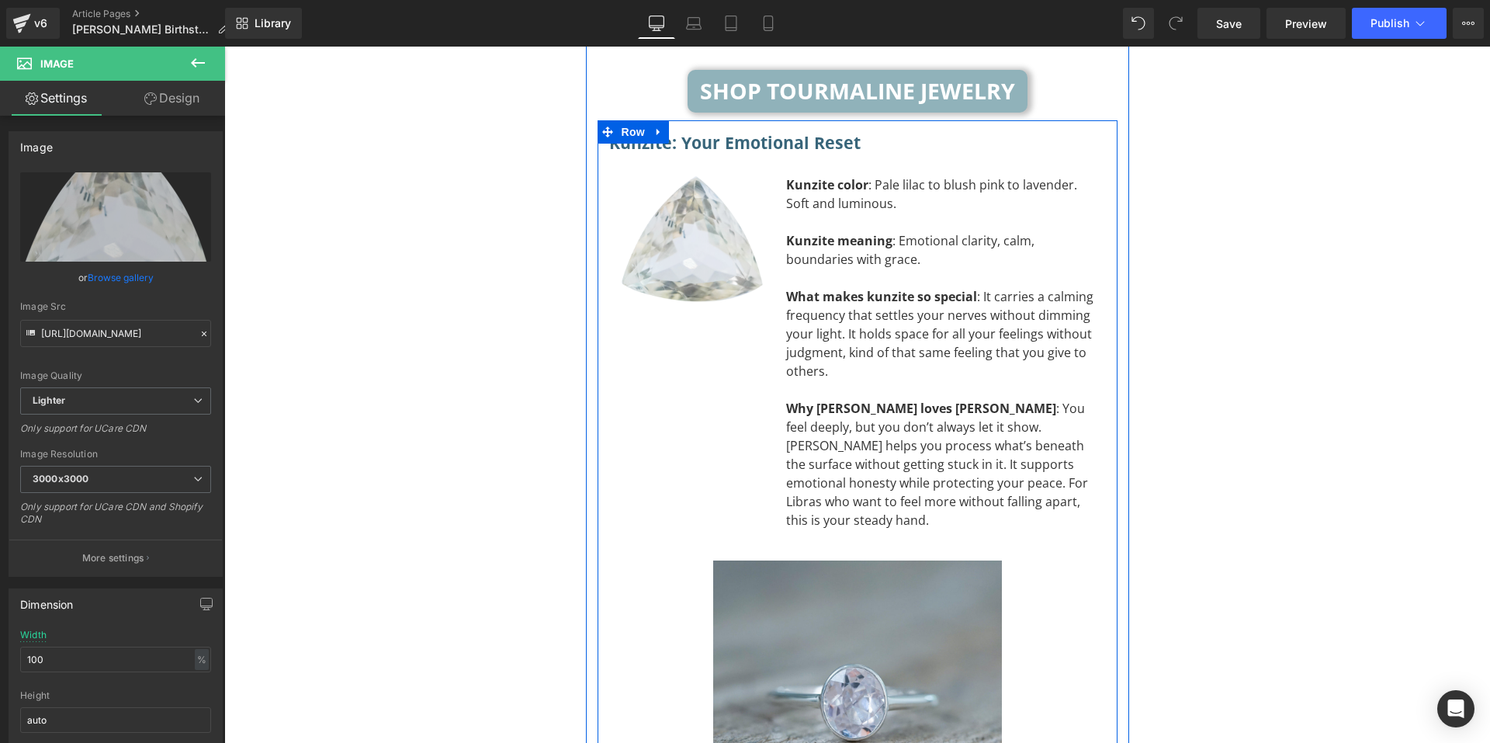
scroll to position [5485, 0]
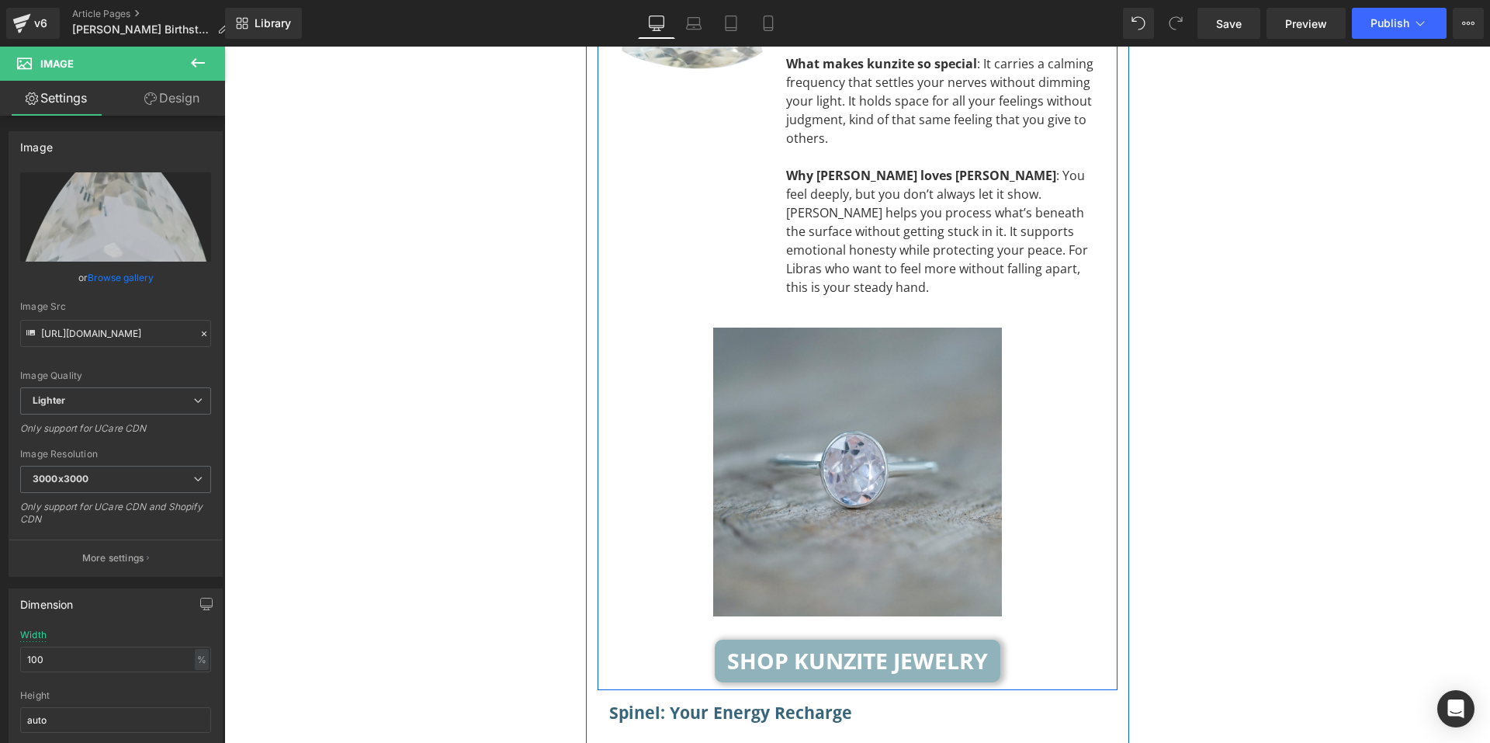
click at [916, 328] on img at bounding box center [857, 472] width 289 height 289
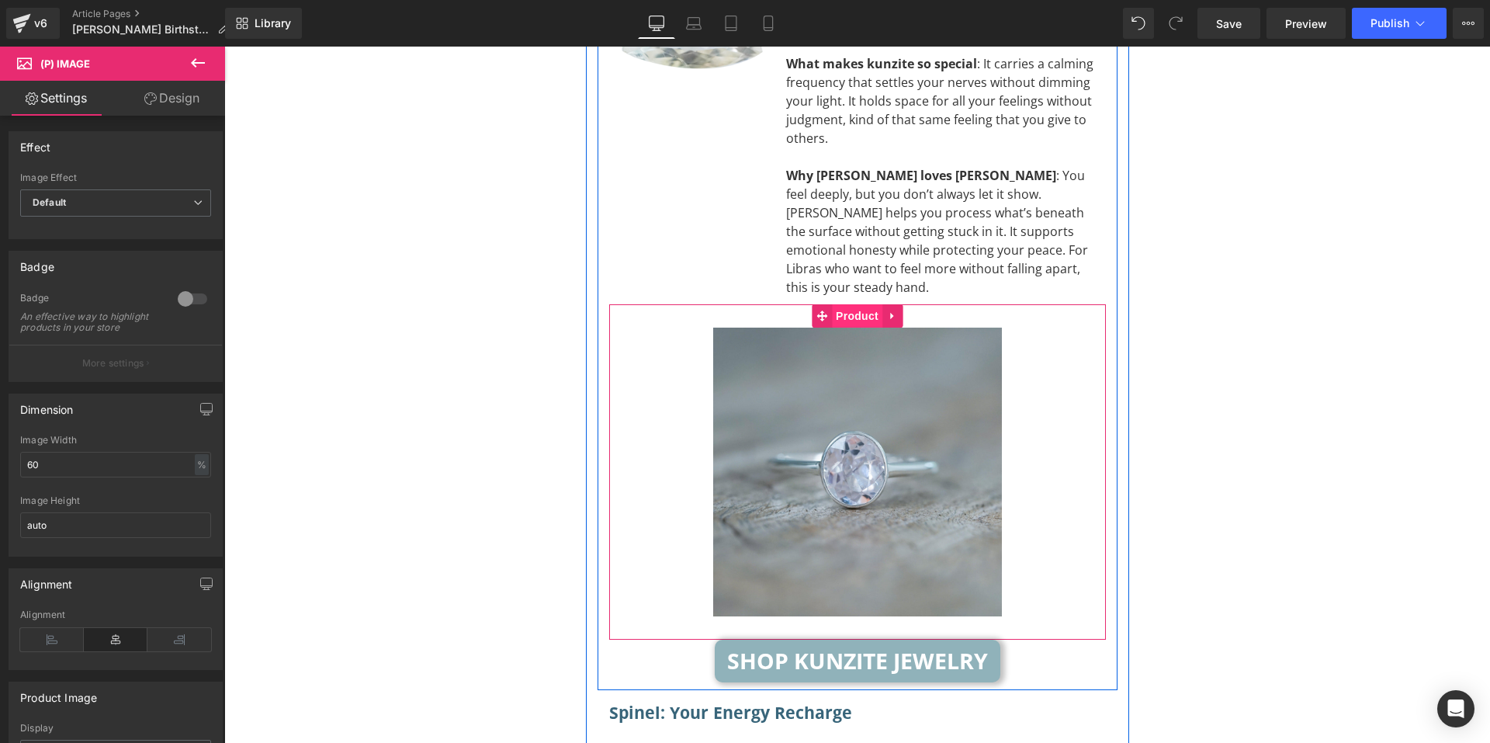
click at [846, 304] on span "Product" at bounding box center [857, 315] width 50 height 23
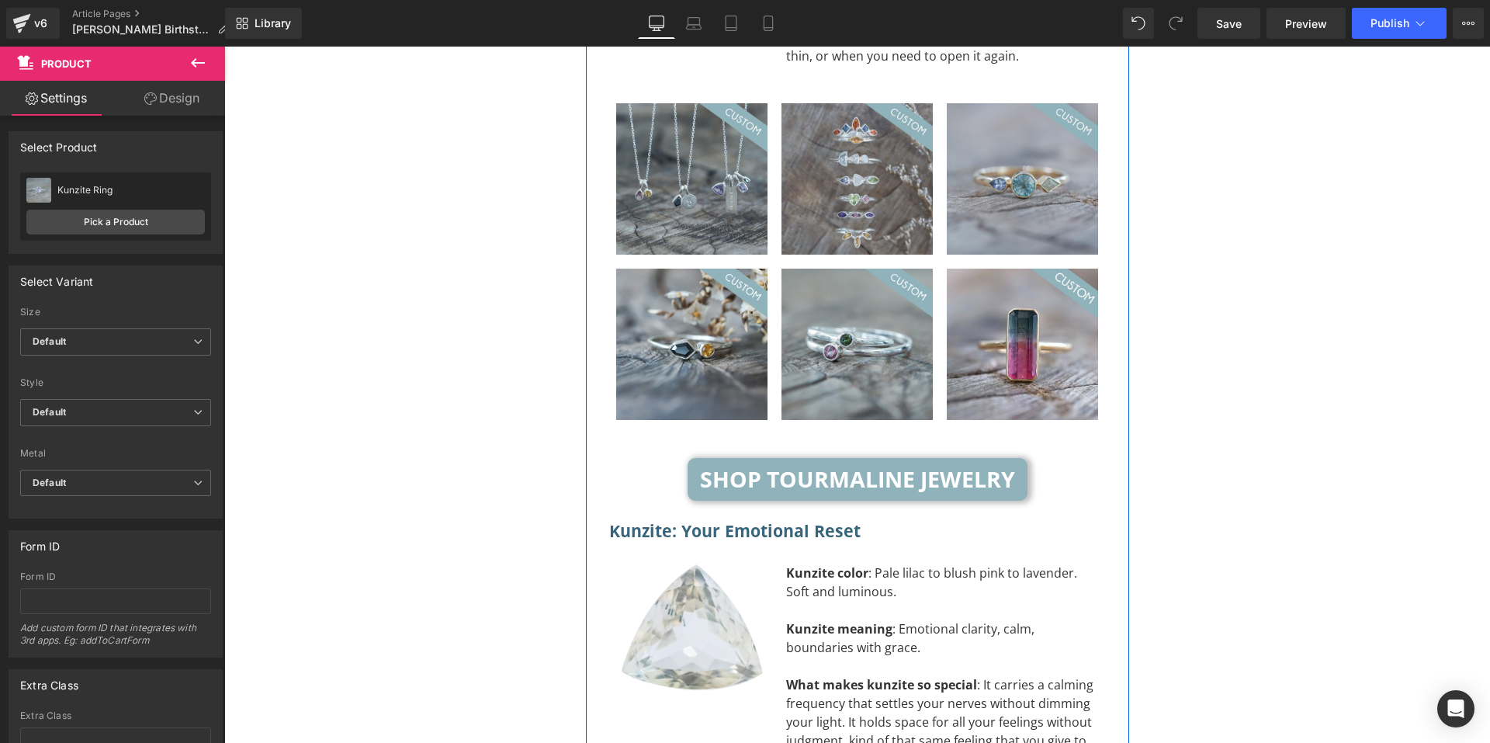
scroll to position [5097, 0]
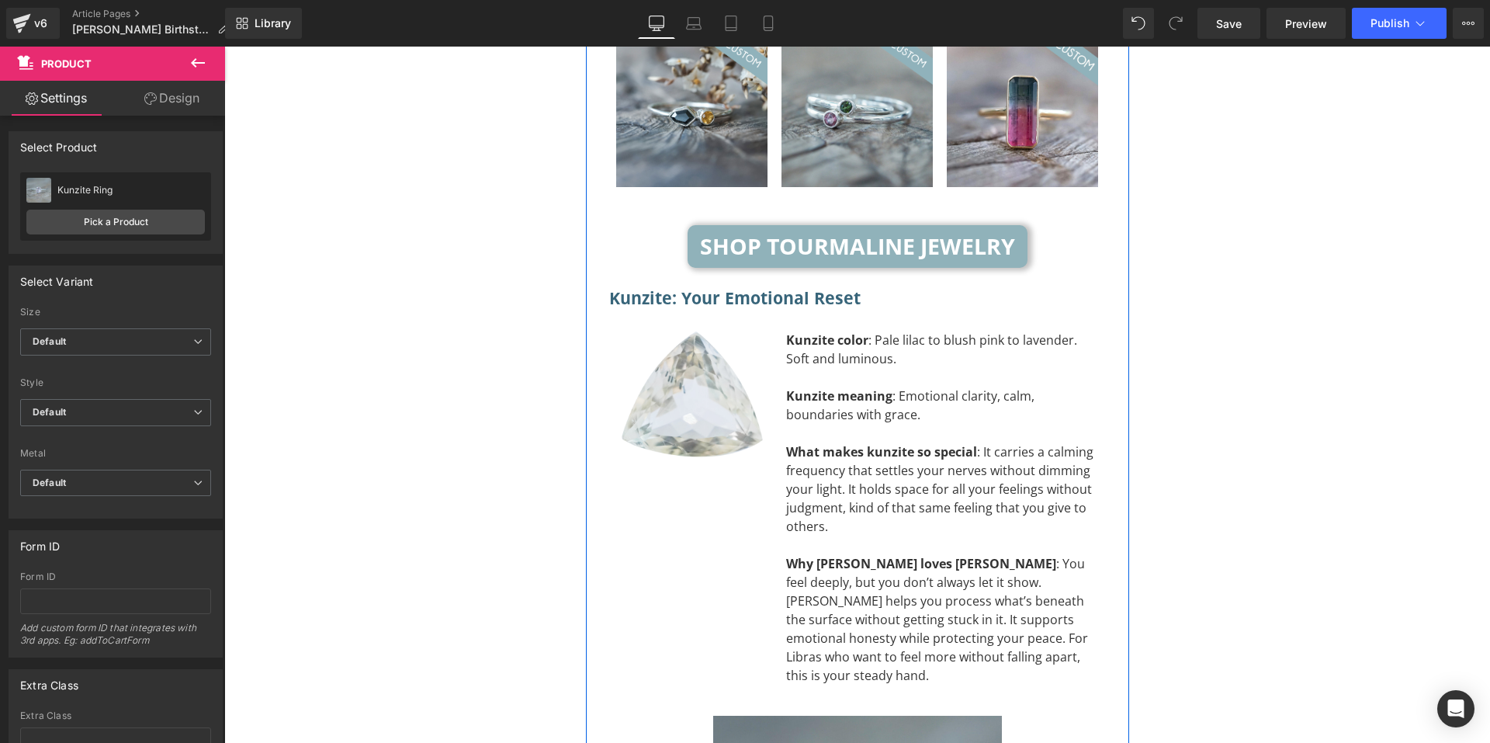
click at [702, 343] on div "Image" at bounding box center [692, 394] width 142 height 127
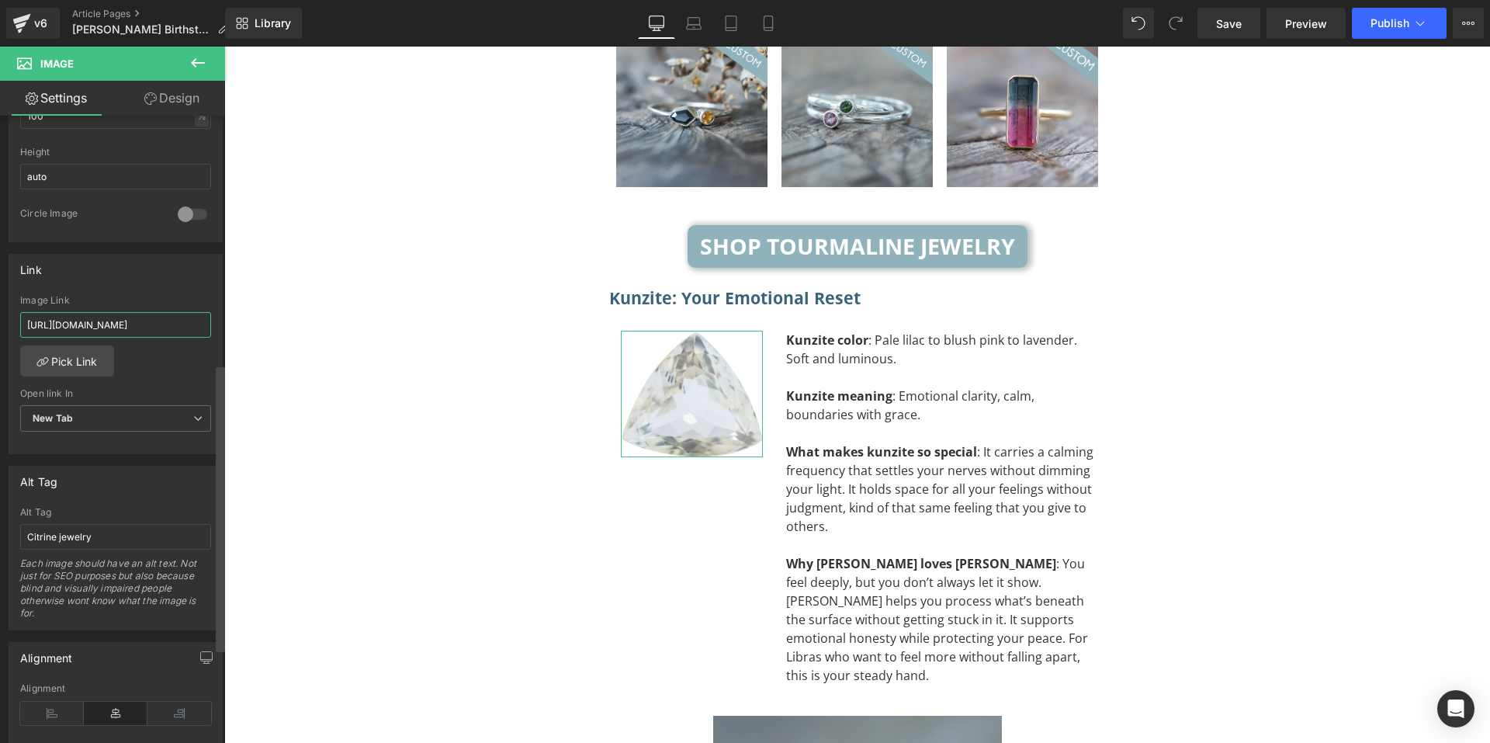
scroll to position [0, 75]
drag, startPoint x: 407, startPoint y: 372, endPoint x: 232, endPoint y: 325, distance: 181.5
paste input "products/kunzite-ring"
type input "[URL][DOMAIN_NAME]"
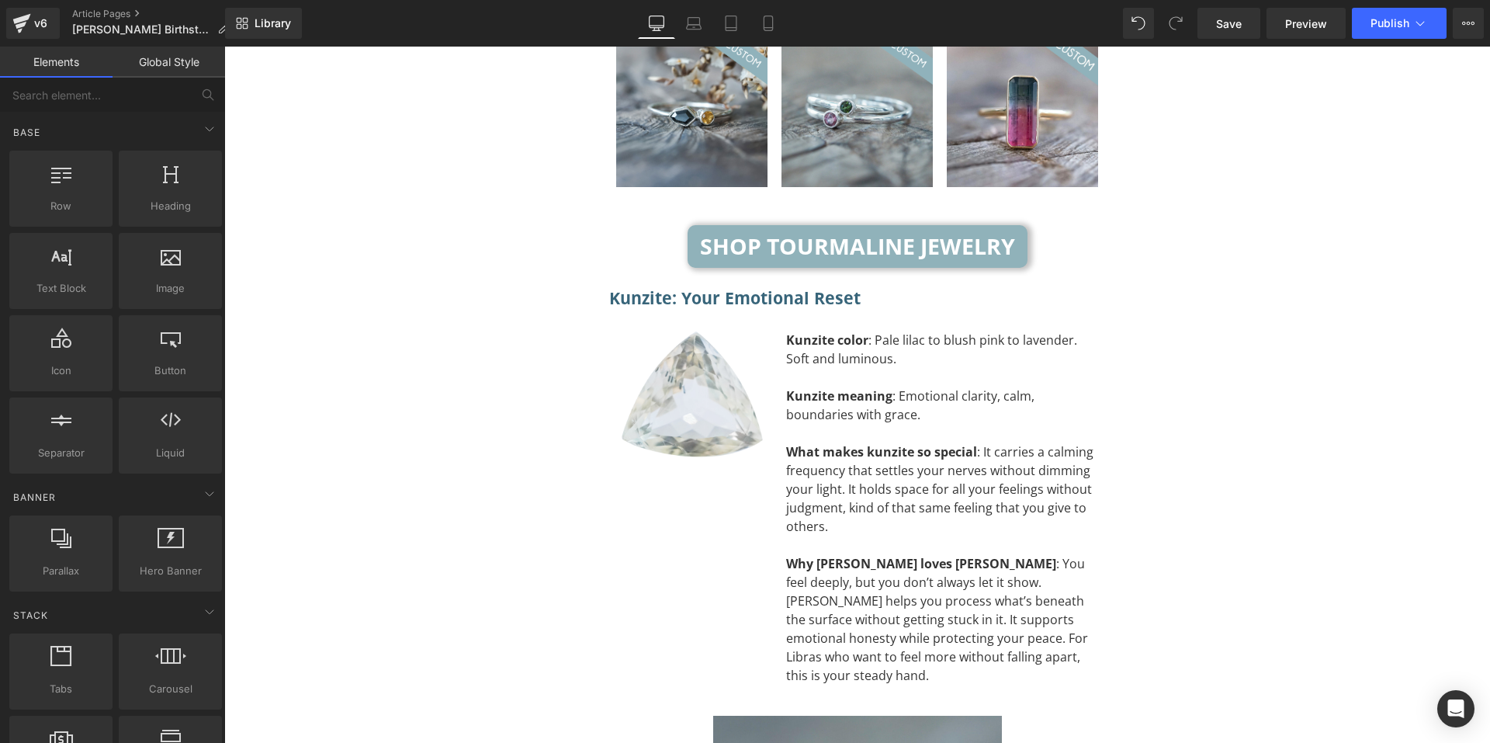
scroll to position [0, 0]
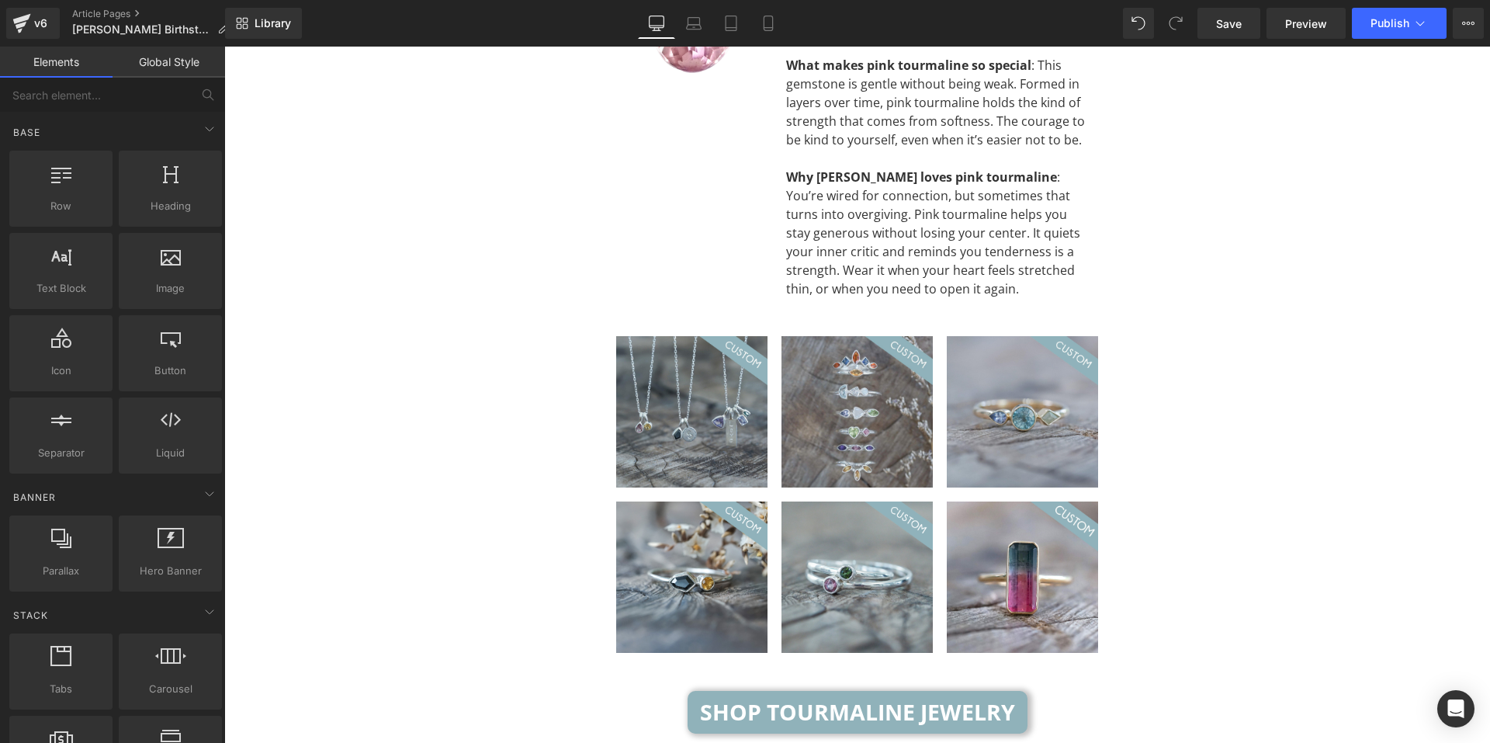
scroll to position [4165, 0]
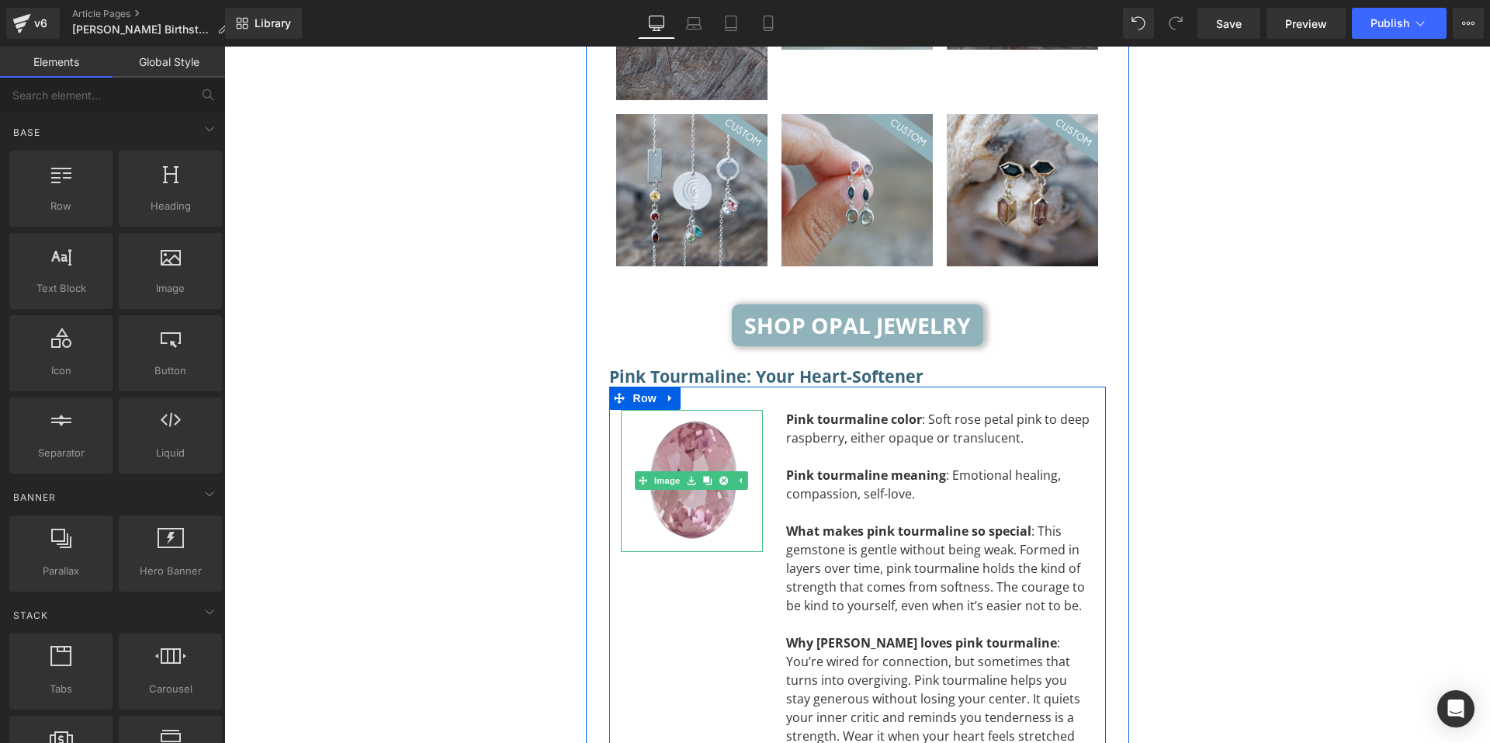
click at [680, 410] on img at bounding box center [692, 481] width 142 height 142
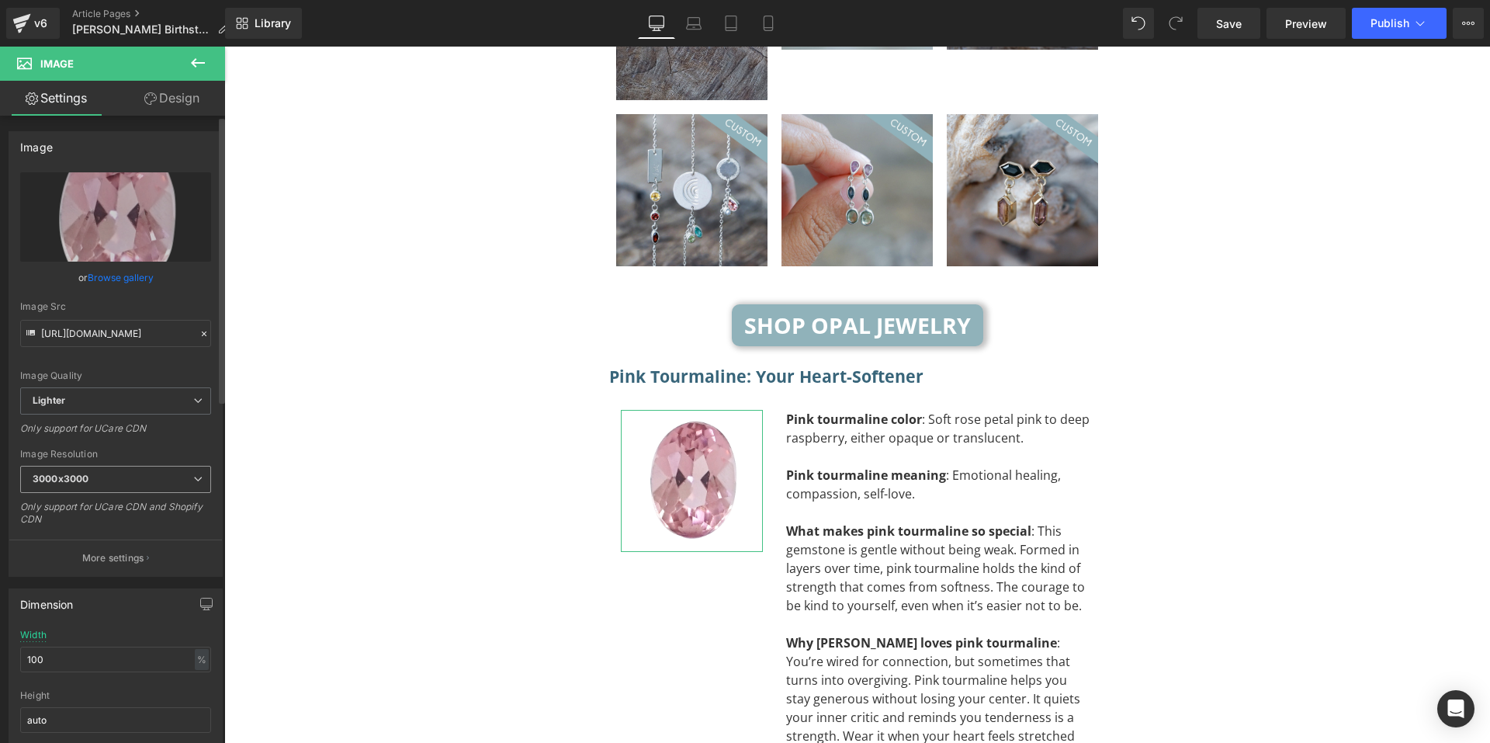
scroll to position [466, 0]
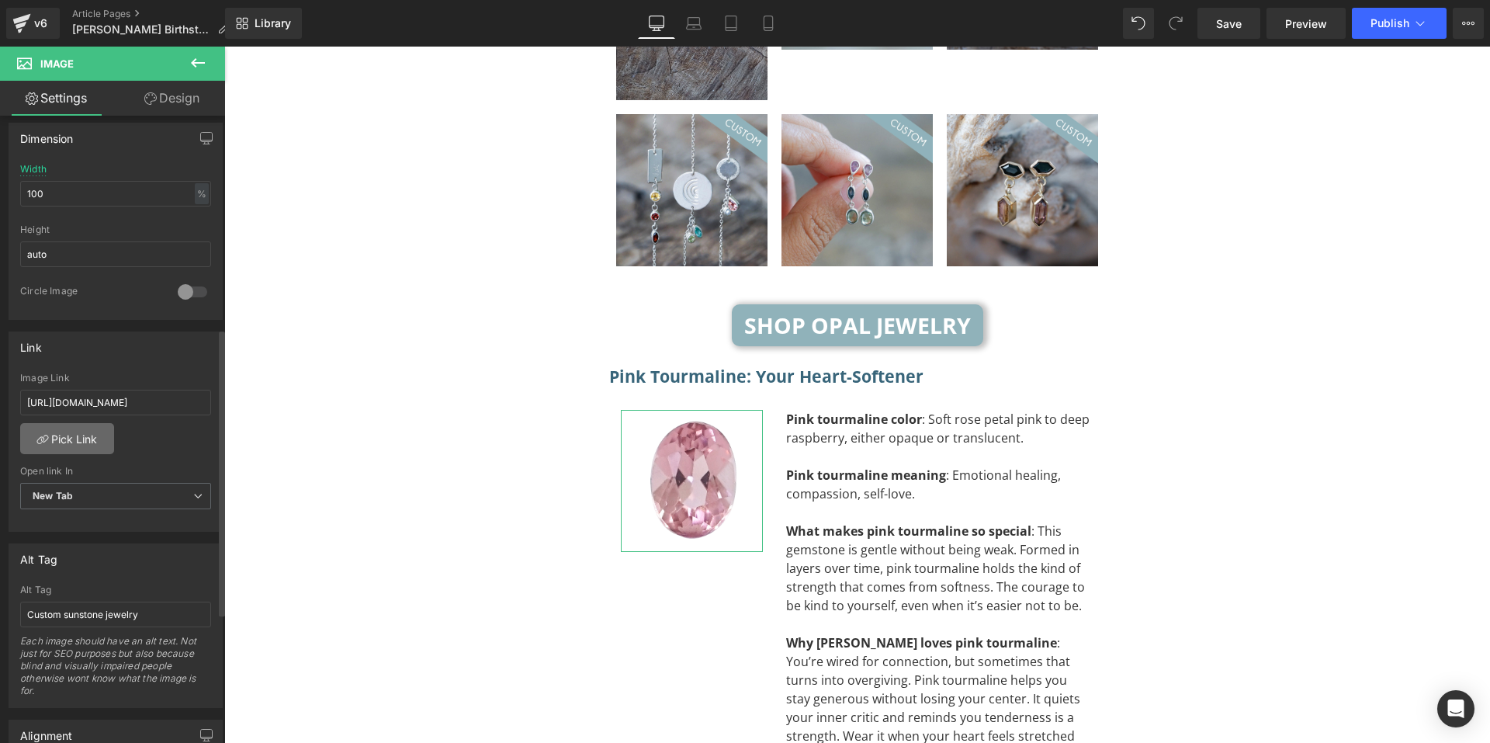
click at [93, 434] on link "Pick Link" at bounding box center [67, 438] width 94 height 31
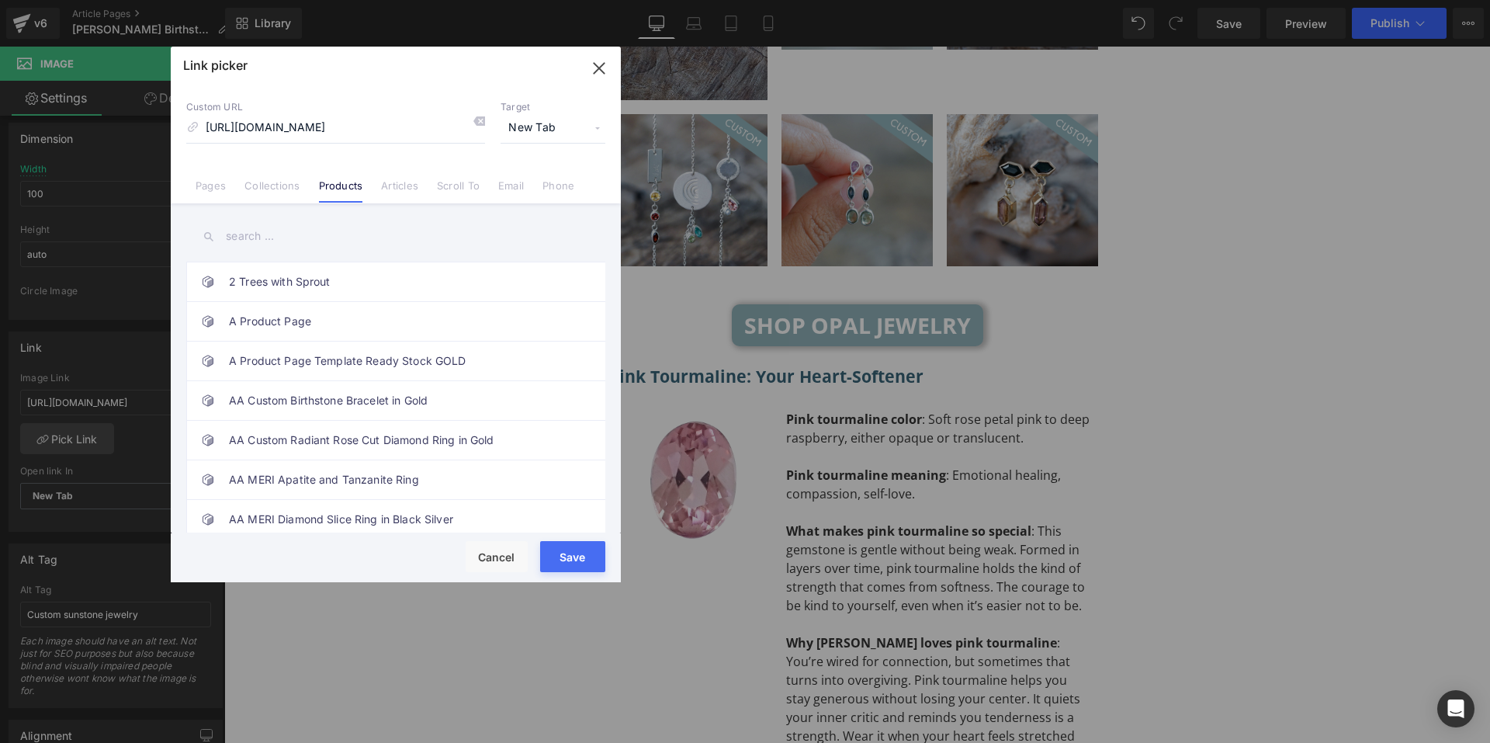
scroll to position [0, 0]
click at [370, 230] on input "text" at bounding box center [395, 236] width 419 height 35
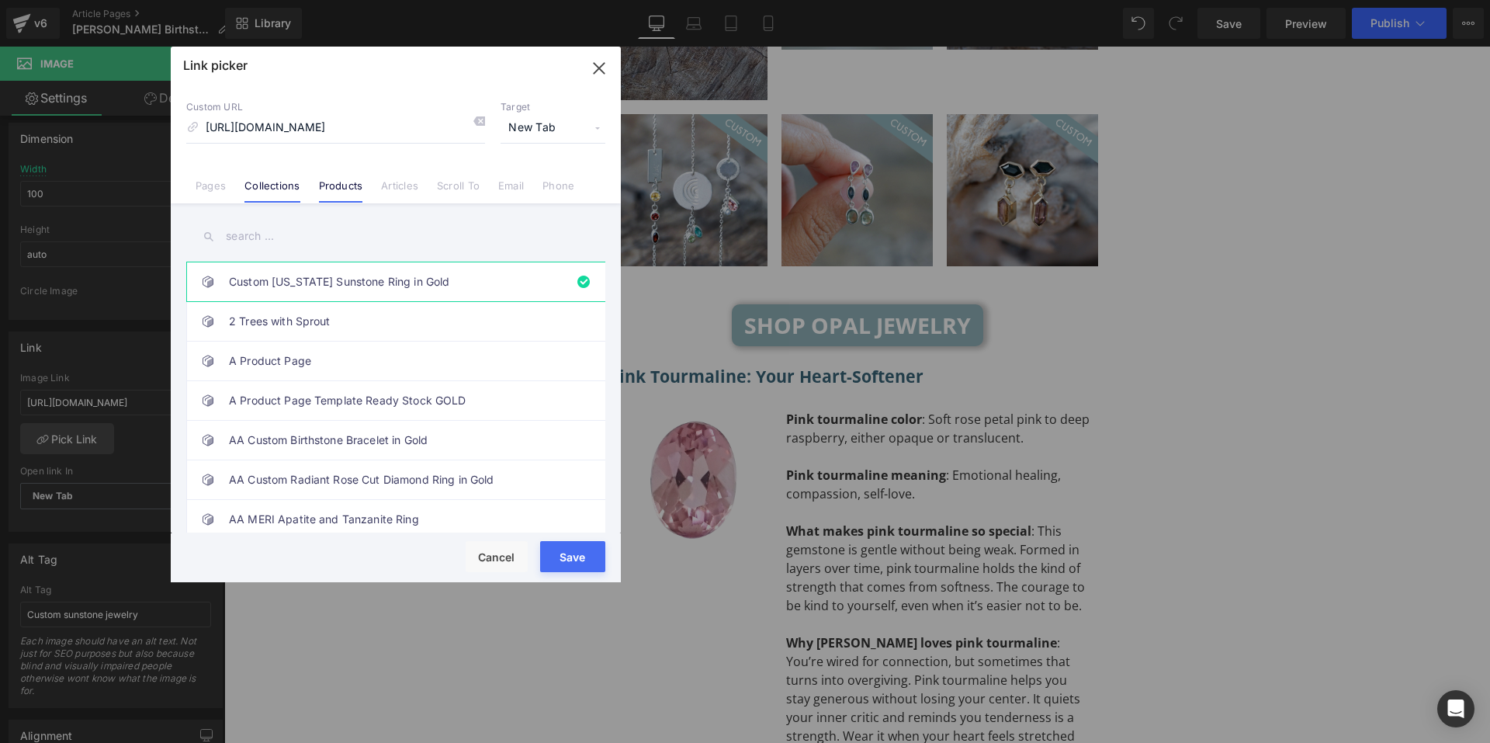
click at [289, 185] on link "Collections" at bounding box center [271, 190] width 55 height 23
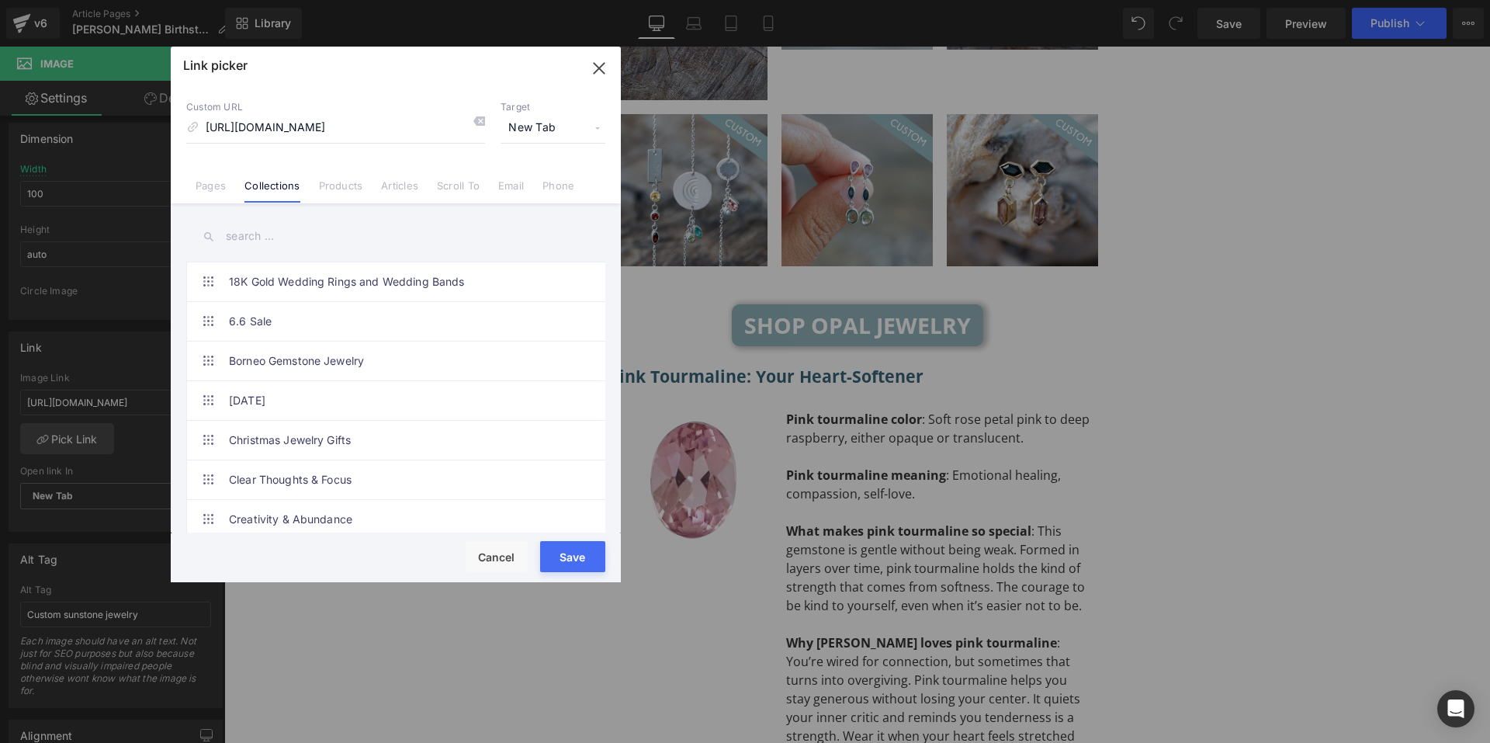
click at [301, 244] on input "text" at bounding box center [395, 236] width 419 height 35
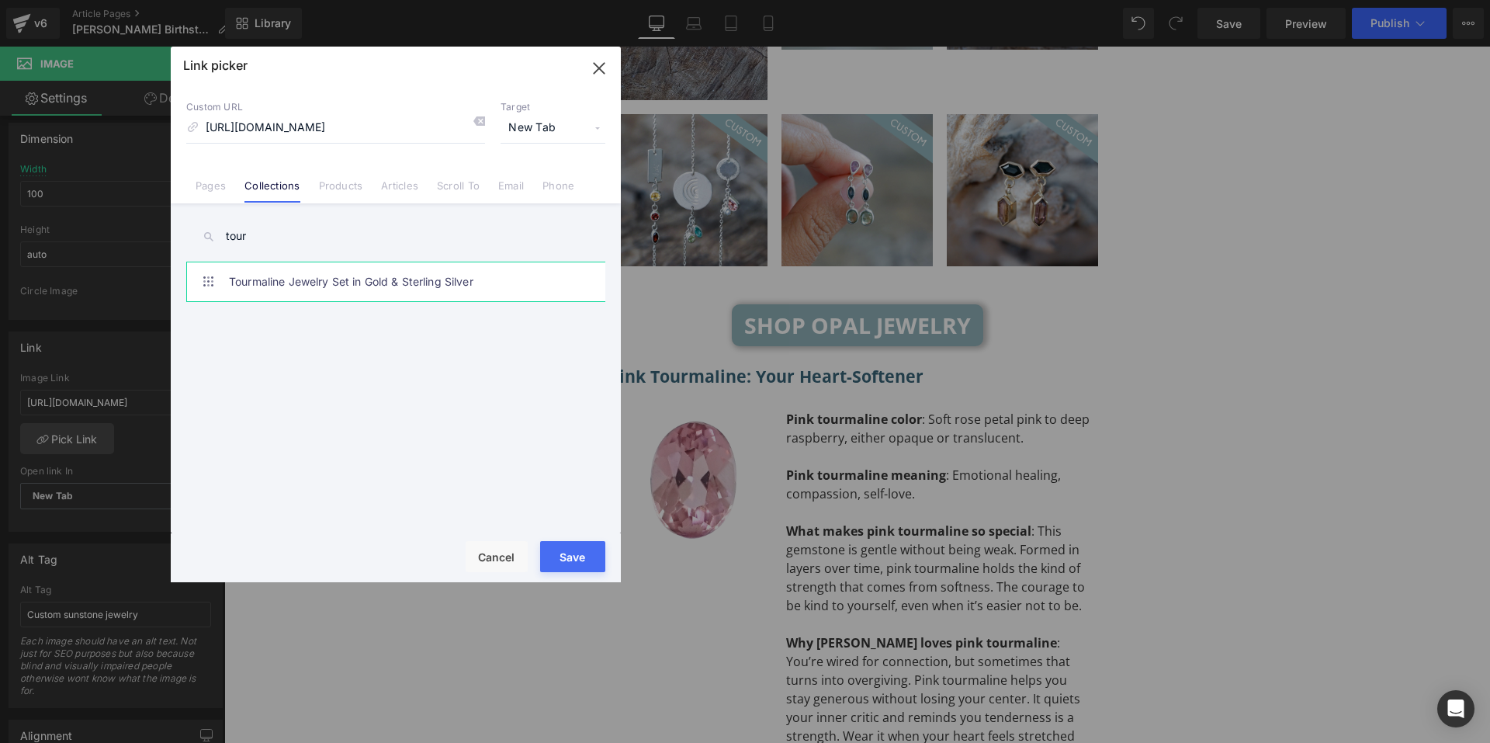
type input "tour"
click at [325, 288] on link "Tourmaline Jewelry Set in Gold & Sterling Silver" at bounding box center [399, 281] width 341 height 39
drag, startPoint x: 550, startPoint y: 559, endPoint x: 319, endPoint y: 516, distance: 235.2
click at [550, 559] on button "Save" at bounding box center [572, 556] width 65 height 31
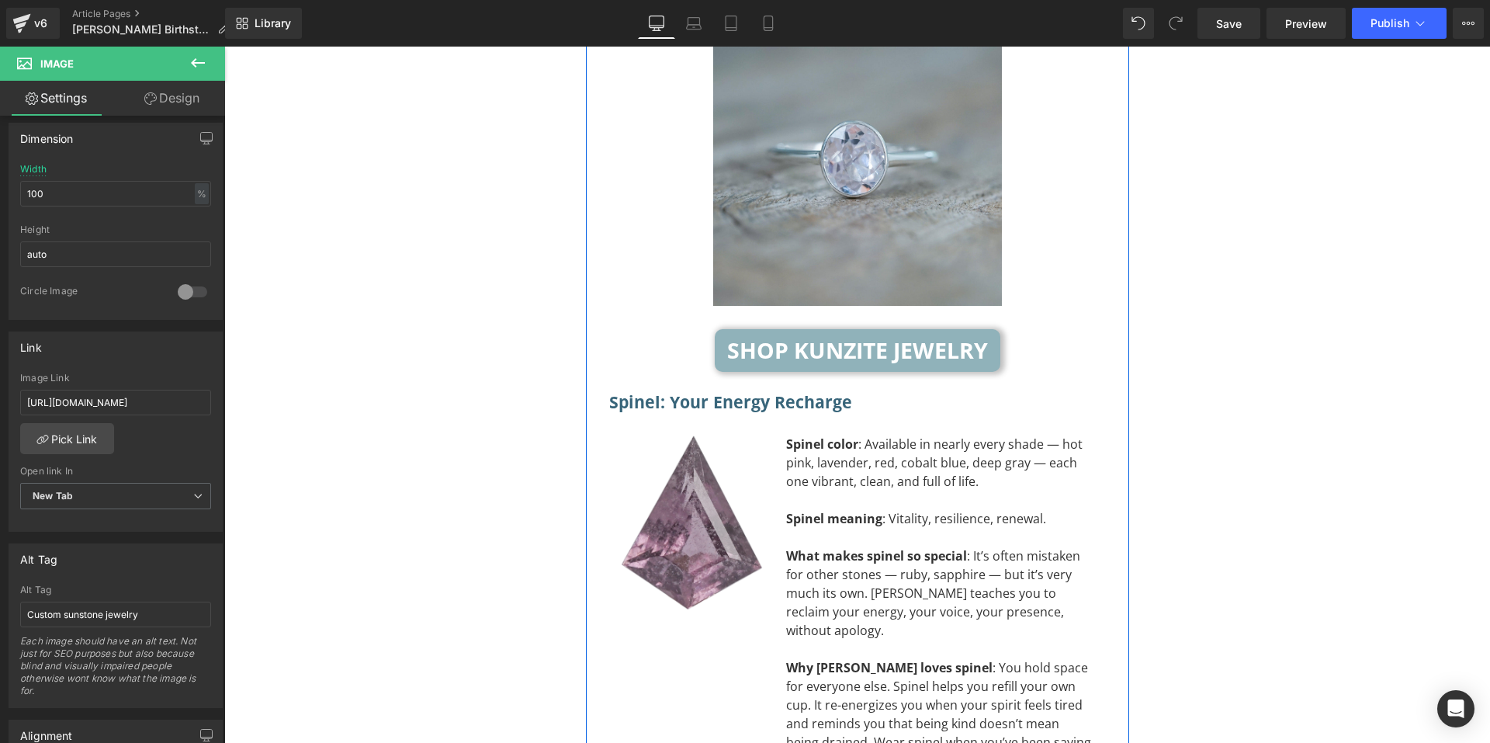
scroll to position [5950, 0]
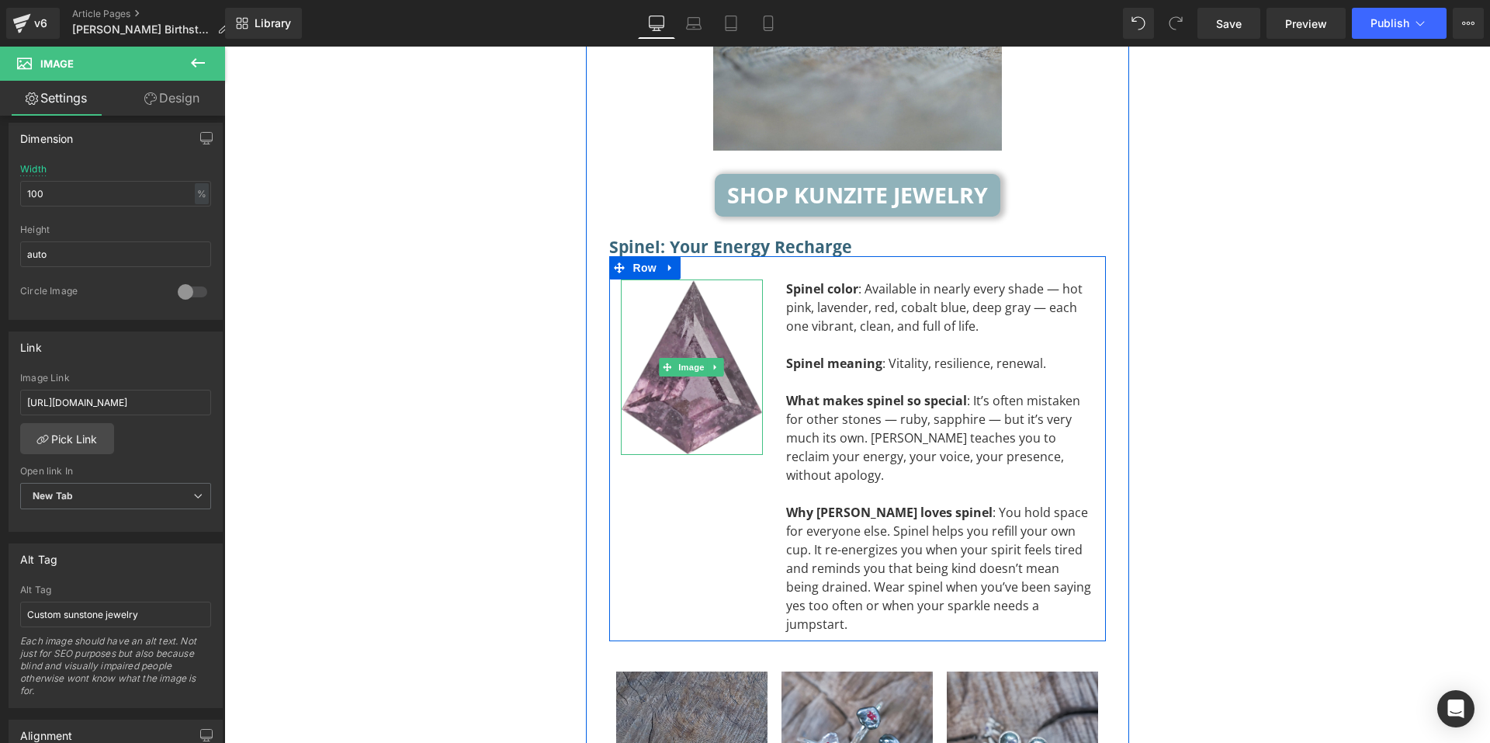
click at [692, 325] on img at bounding box center [692, 366] width 142 height 175
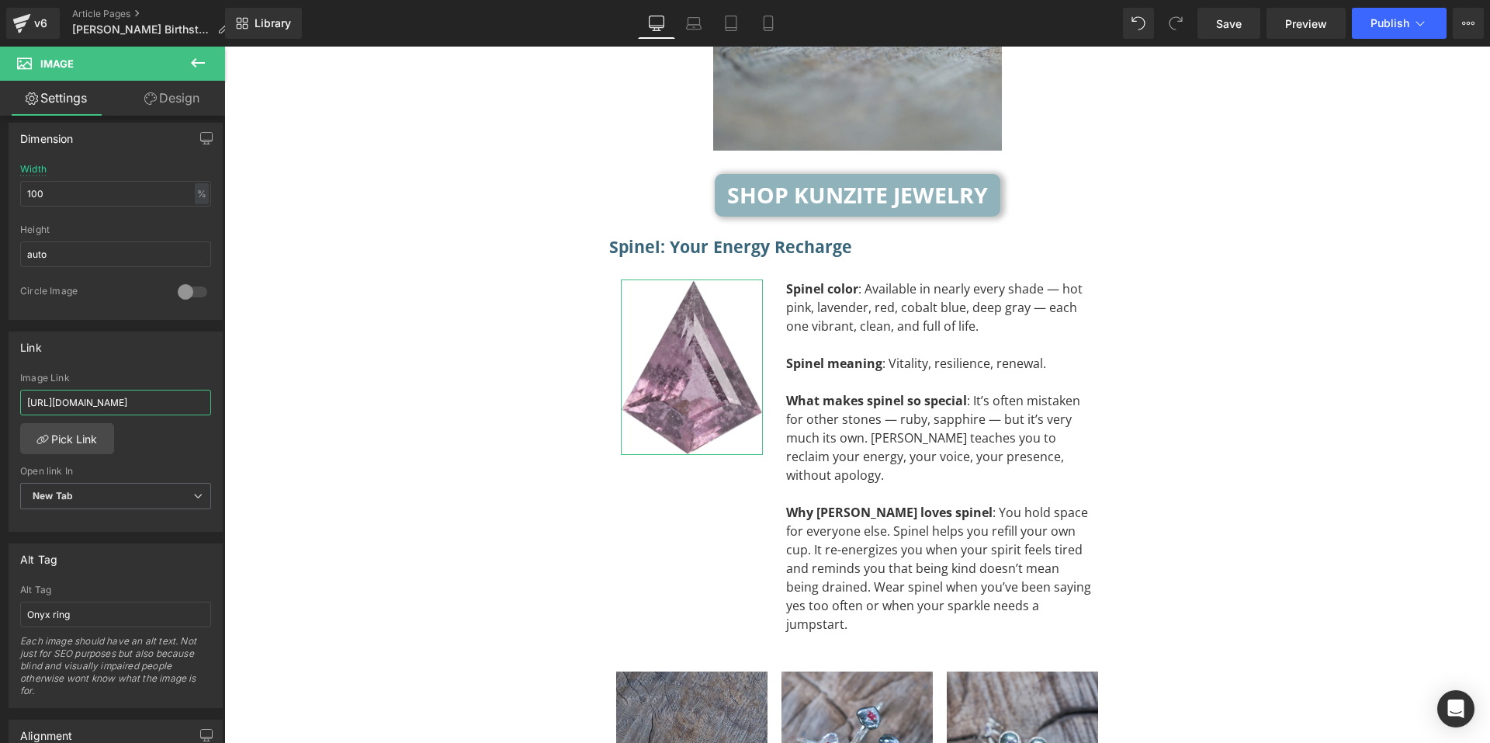
scroll to position [0, 157]
drag, startPoint x: 328, startPoint y: 439, endPoint x: 300, endPoint y: 402, distance: 47.0
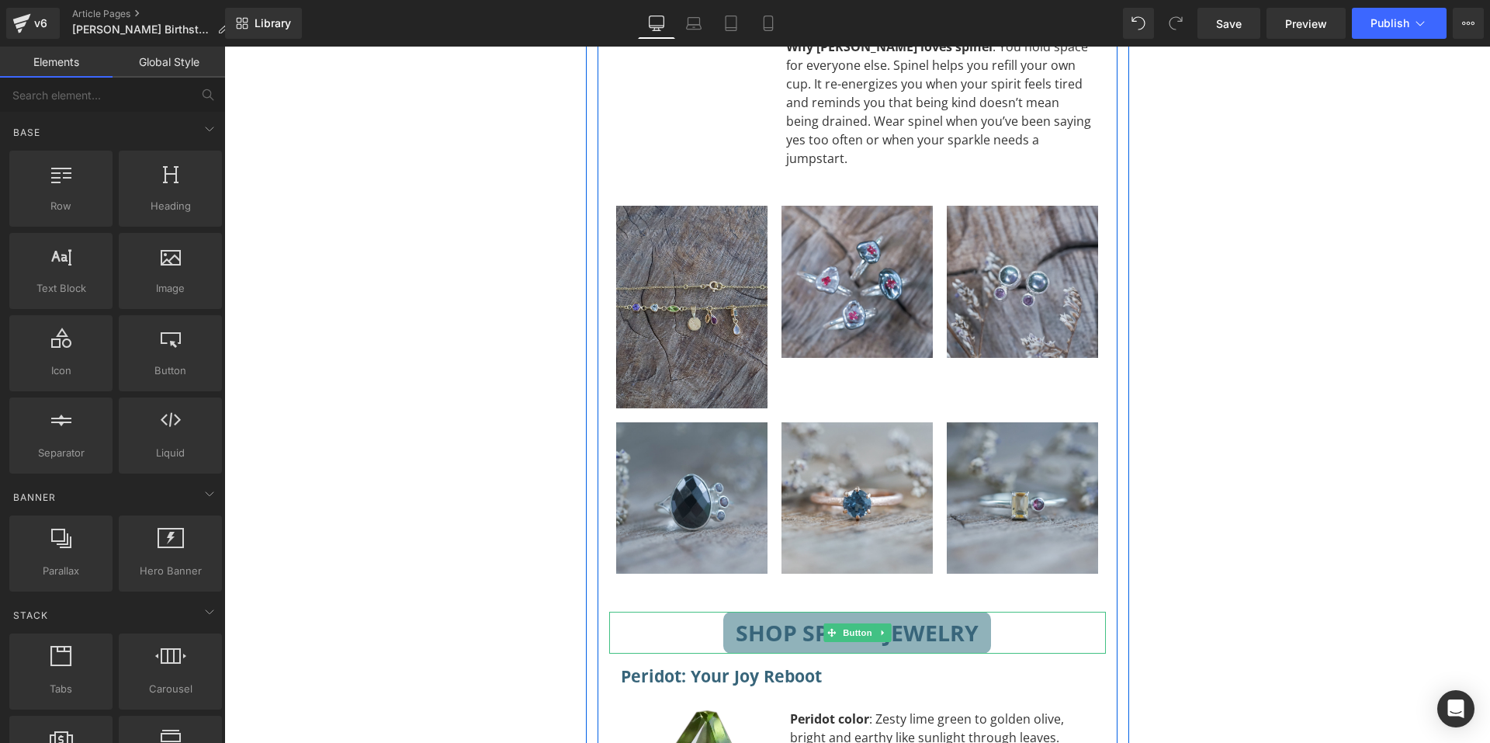
scroll to position [6804, 0]
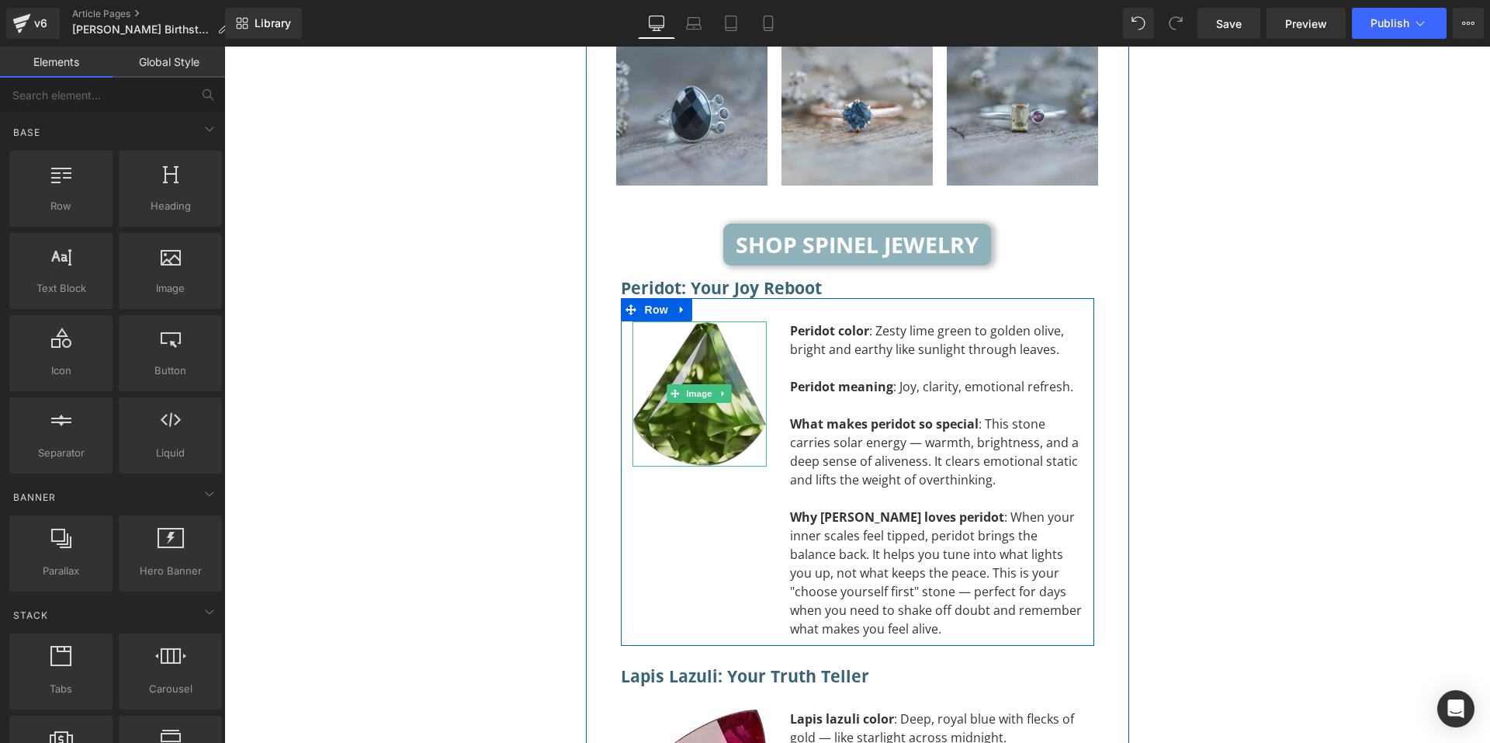
click at [703, 321] on img at bounding box center [700, 393] width 134 height 145
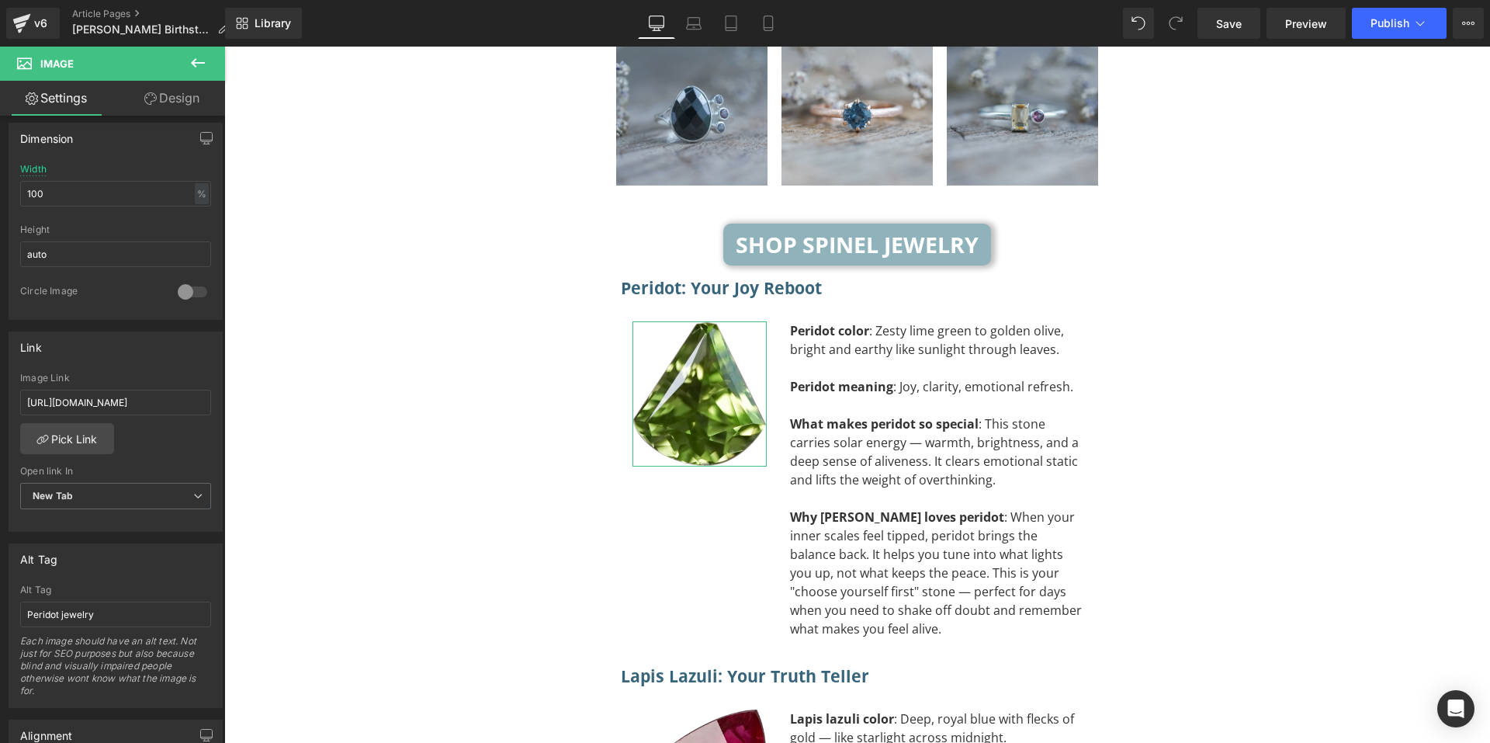
scroll to position [0, 78]
drag, startPoint x: 389, startPoint y: 445, endPoint x: 289, endPoint y: 391, distance: 112.9
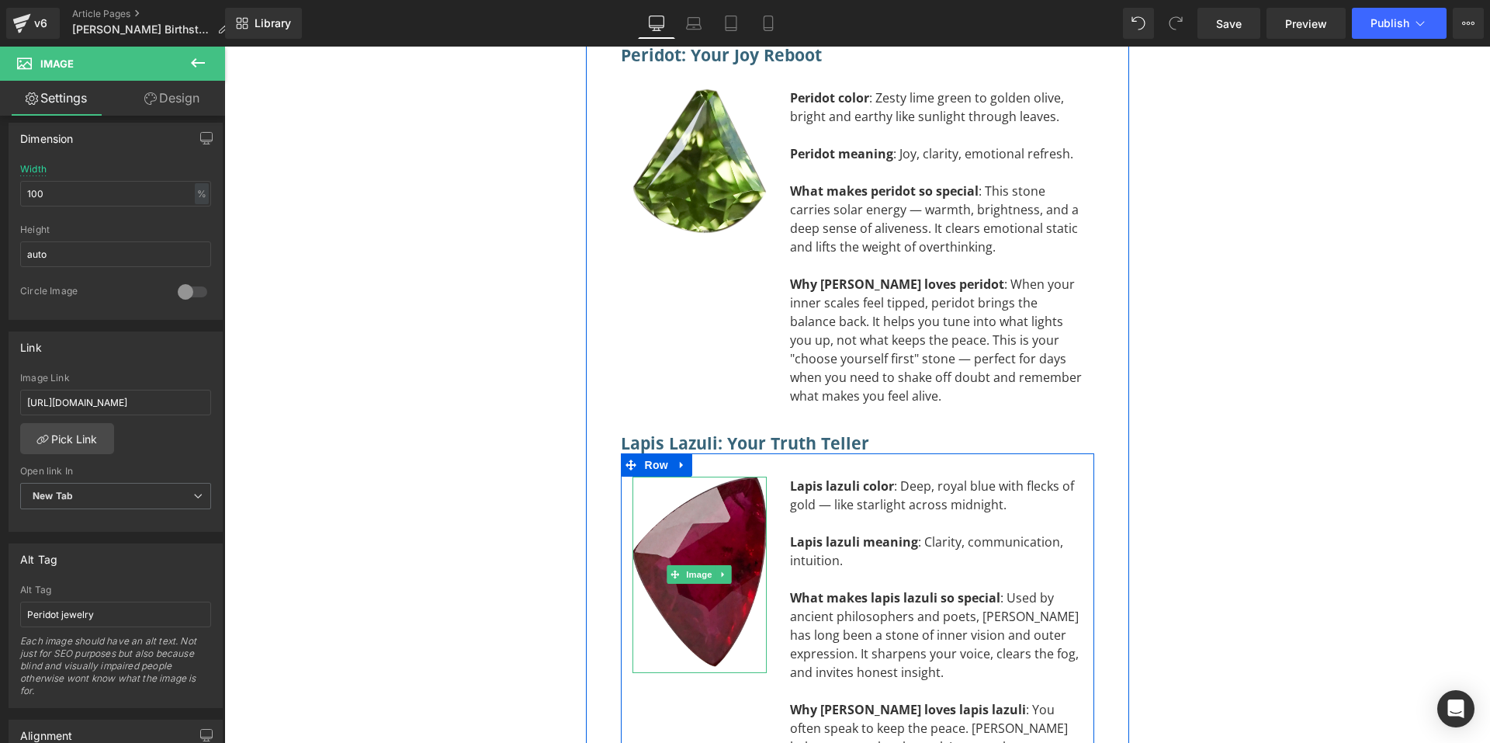
click at [687, 477] on img at bounding box center [700, 575] width 134 height 196
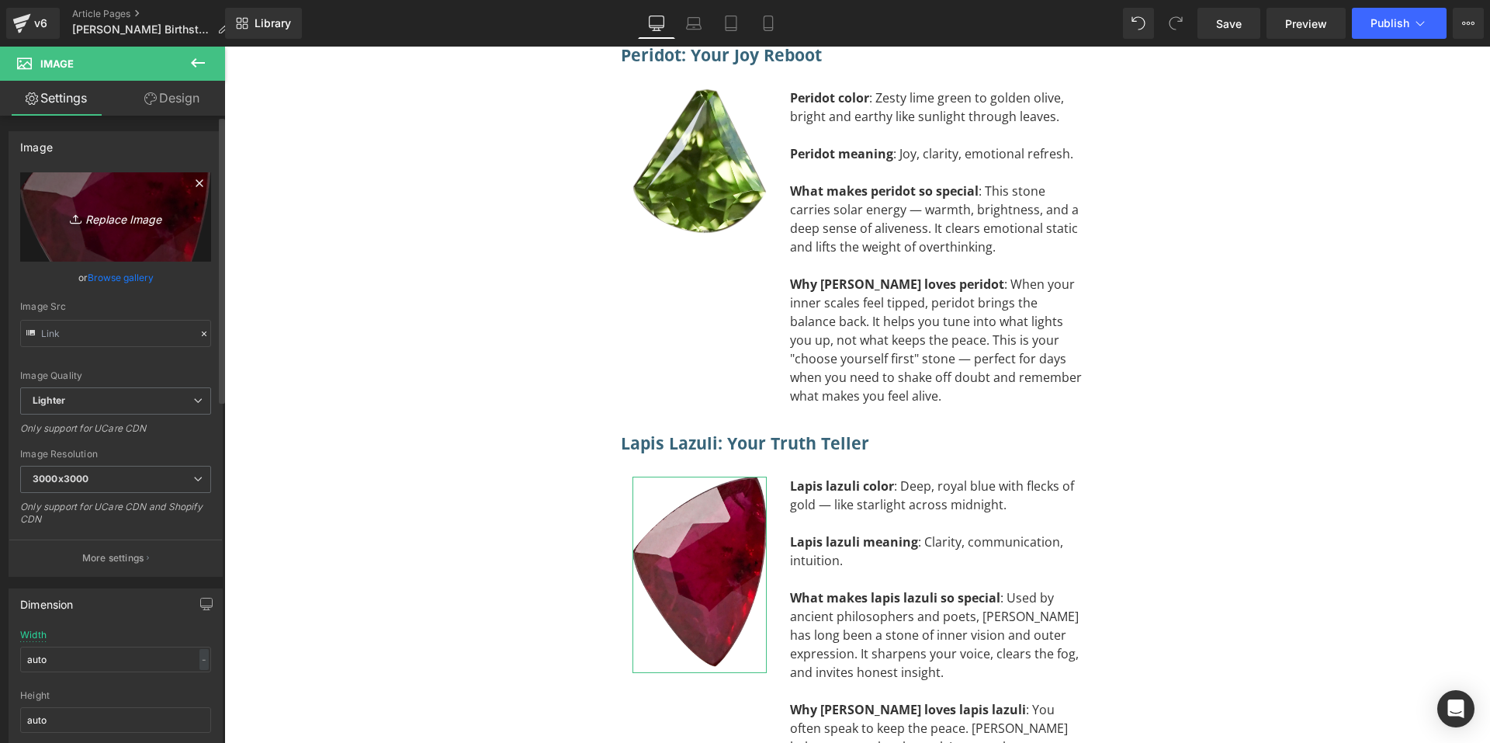
click at [131, 220] on icon "Replace Image" at bounding box center [116, 216] width 124 height 19
type input "C:\fakepath\Lapis Lazuli.png"
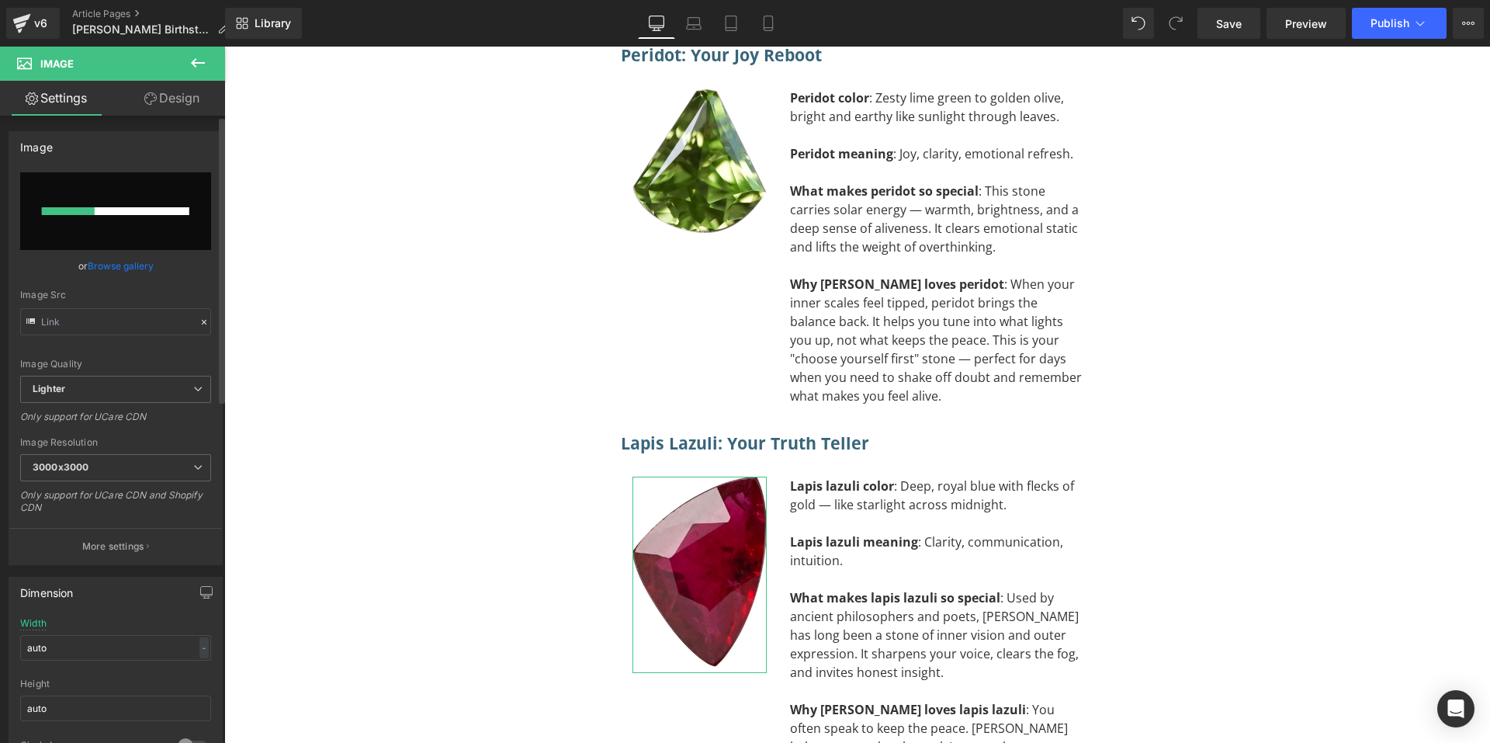
scroll to position [310, 0]
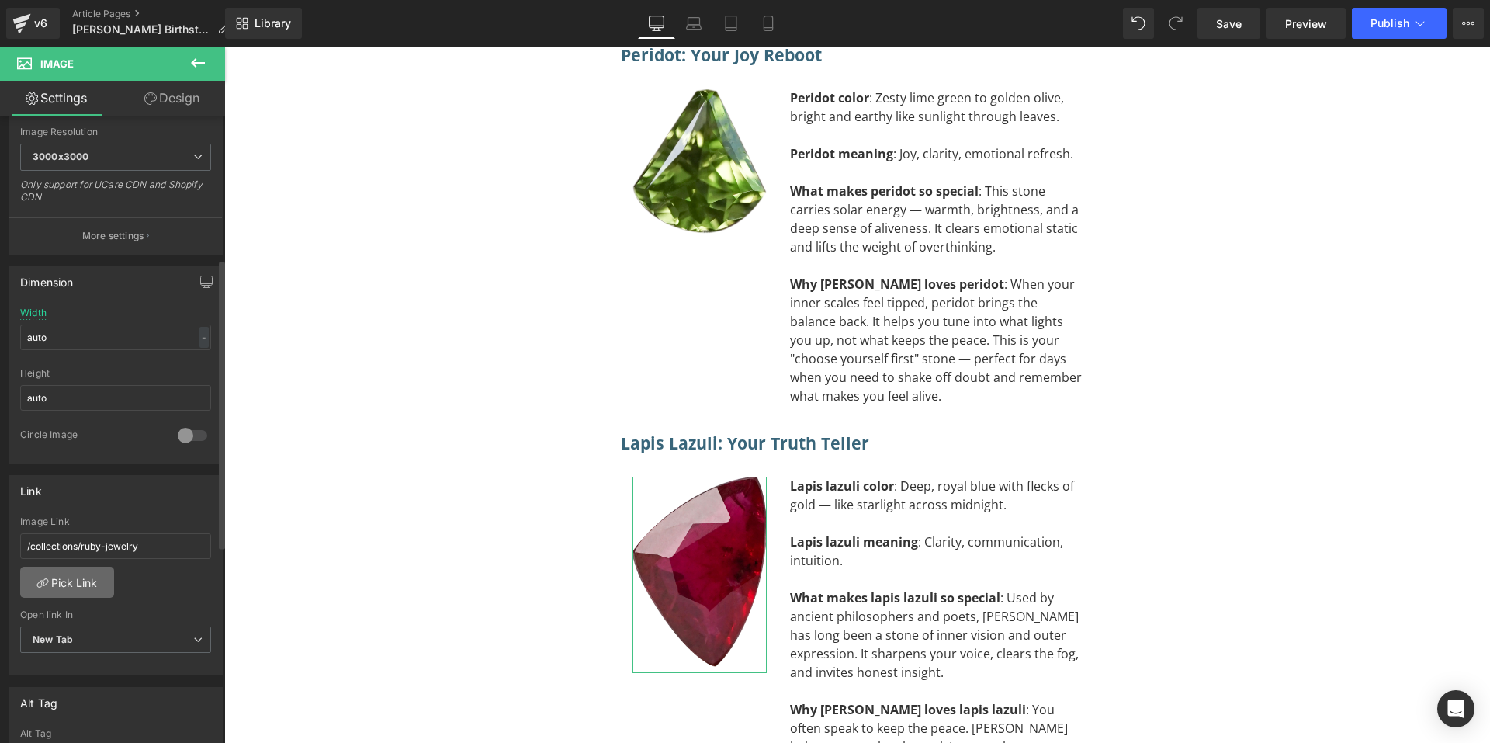
click at [99, 581] on link "Pick Link" at bounding box center [67, 582] width 94 height 31
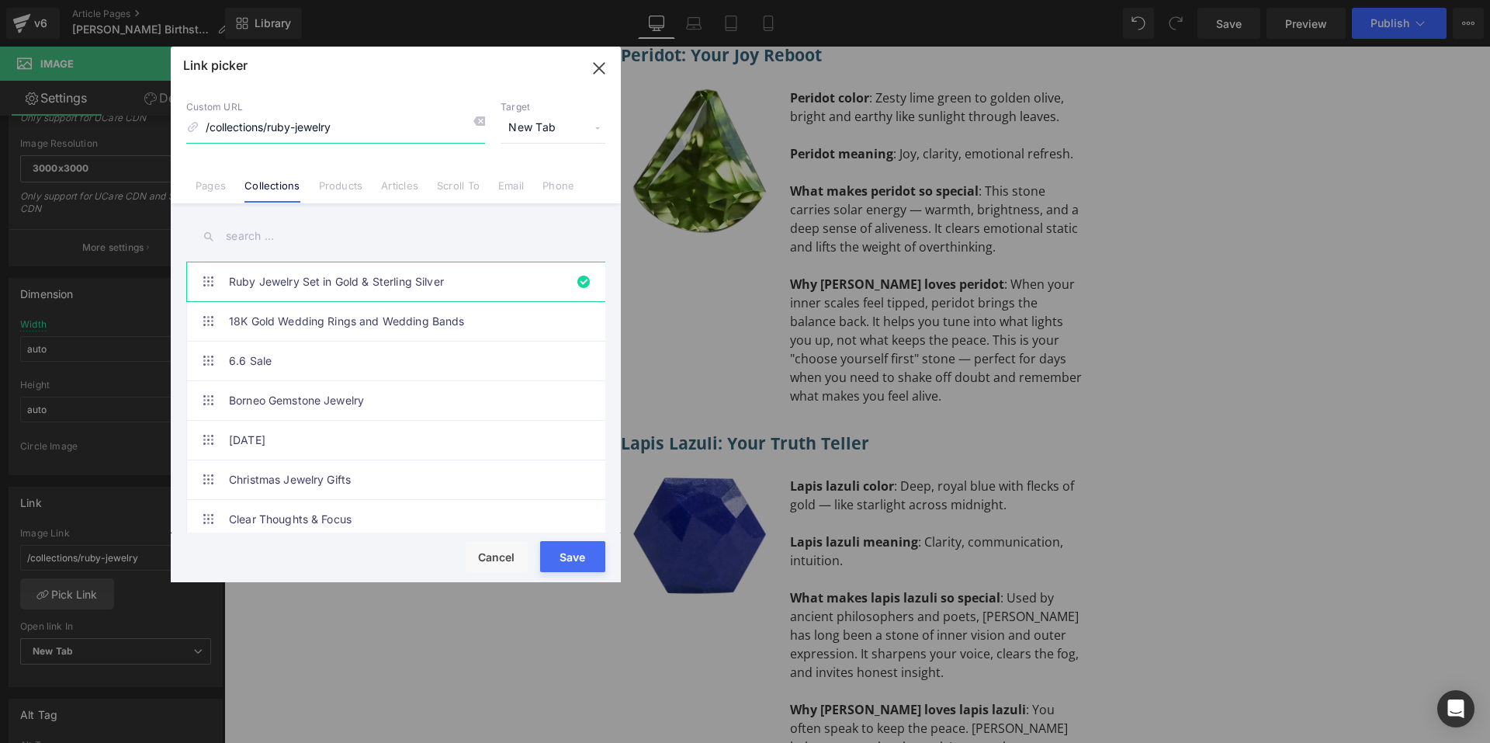
scroll to position [322, 0]
click at [355, 190] on link "Products" at bounding box center [341, 190] width 44 height 23
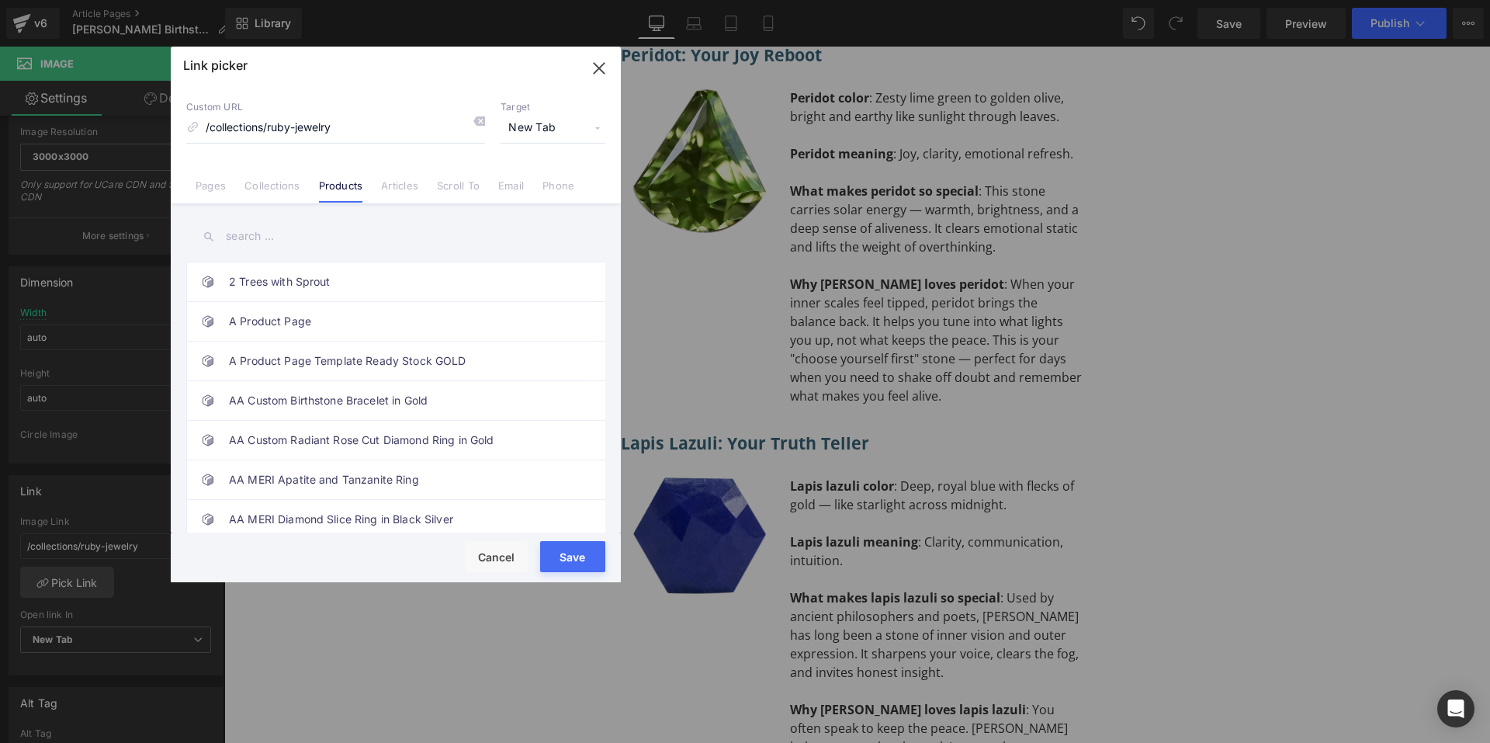
click at [278, 227] on input "text" at bounding box center [395, 236] width 419 height 35
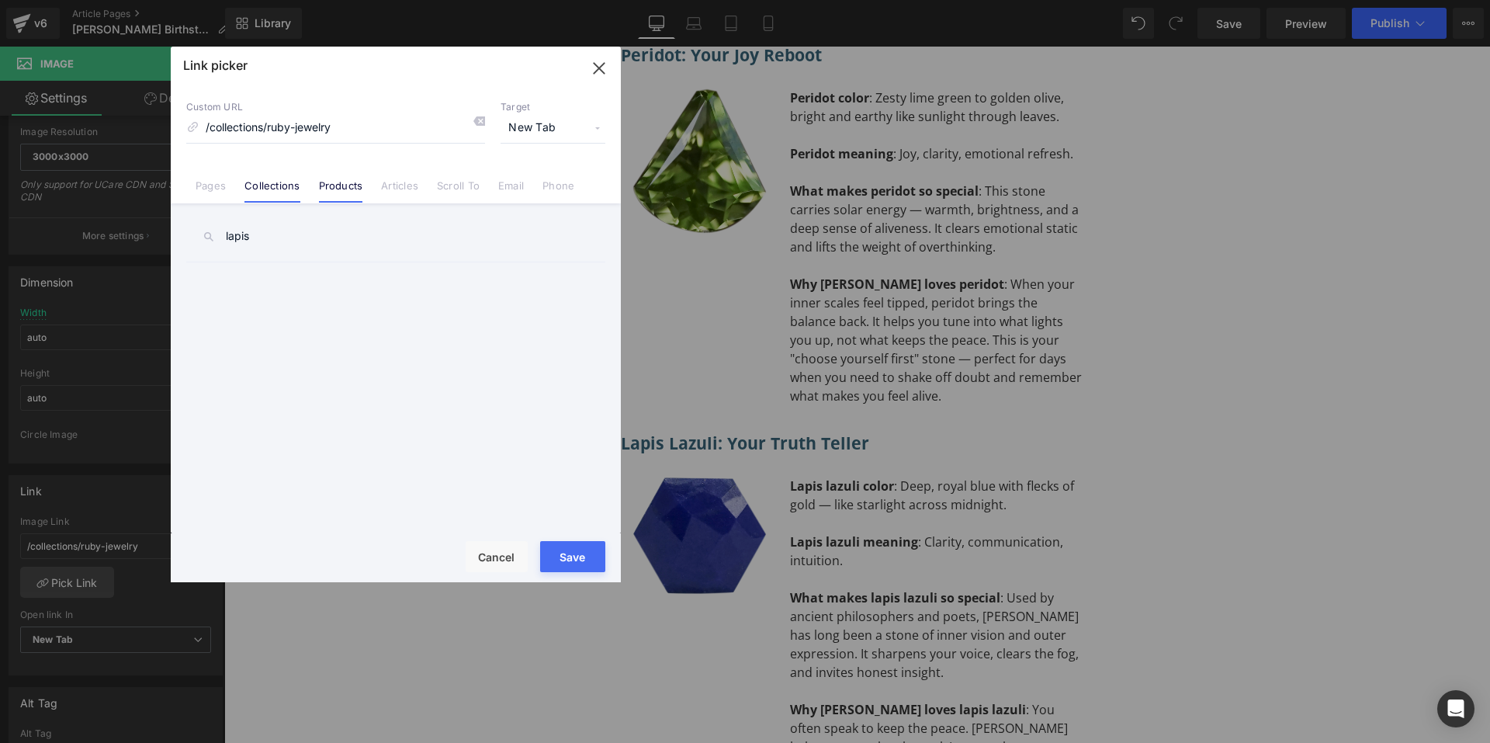
type input "lapis"
click at [291, 194] on link "Collections" at bounding box center [271, 190] width 55 height 23
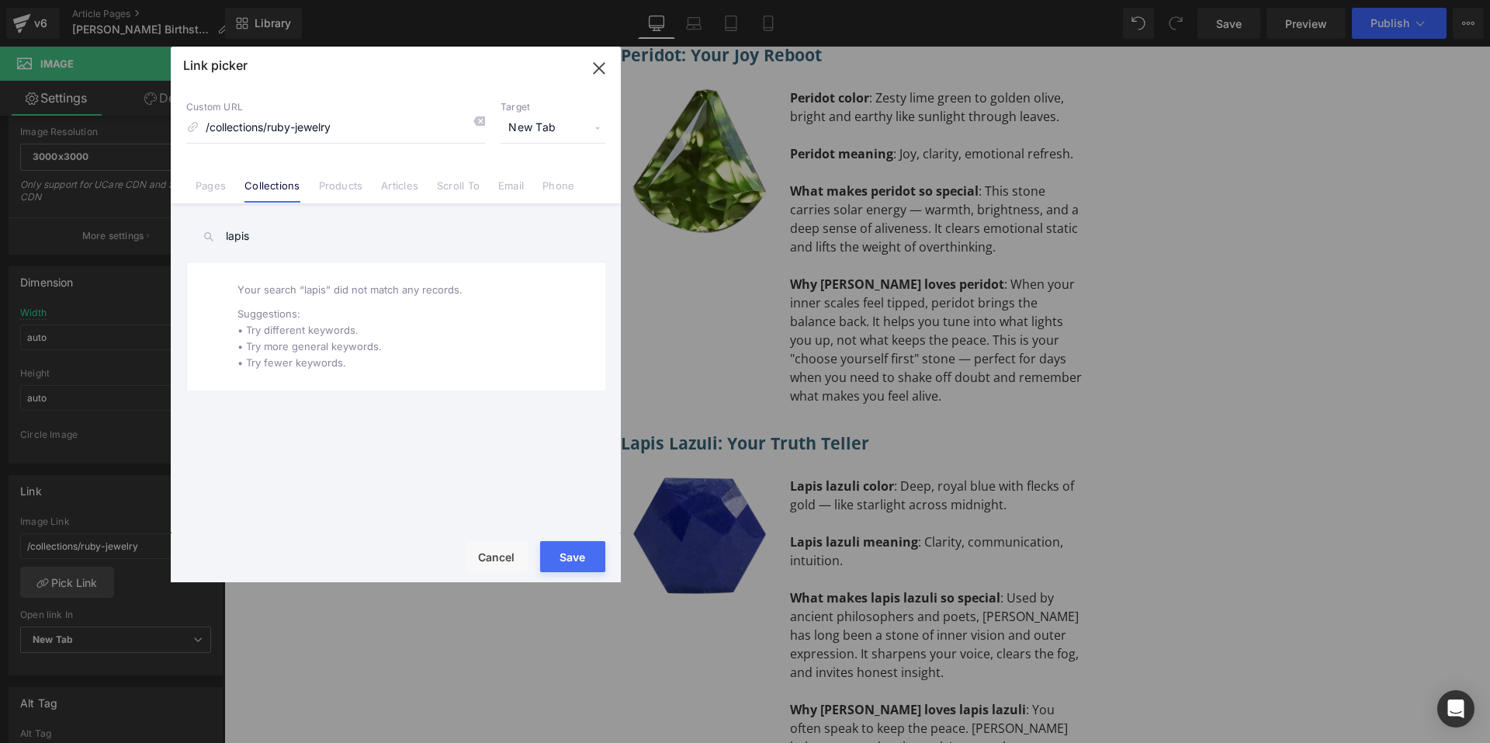
drag, startPoint x: 601, startPoint y: 64, endPoint x: 380, endPoint y: 18, distance: 226.0
click at [601, 64] on icon "button" at bounding box center [599, 68] width 25 height 25
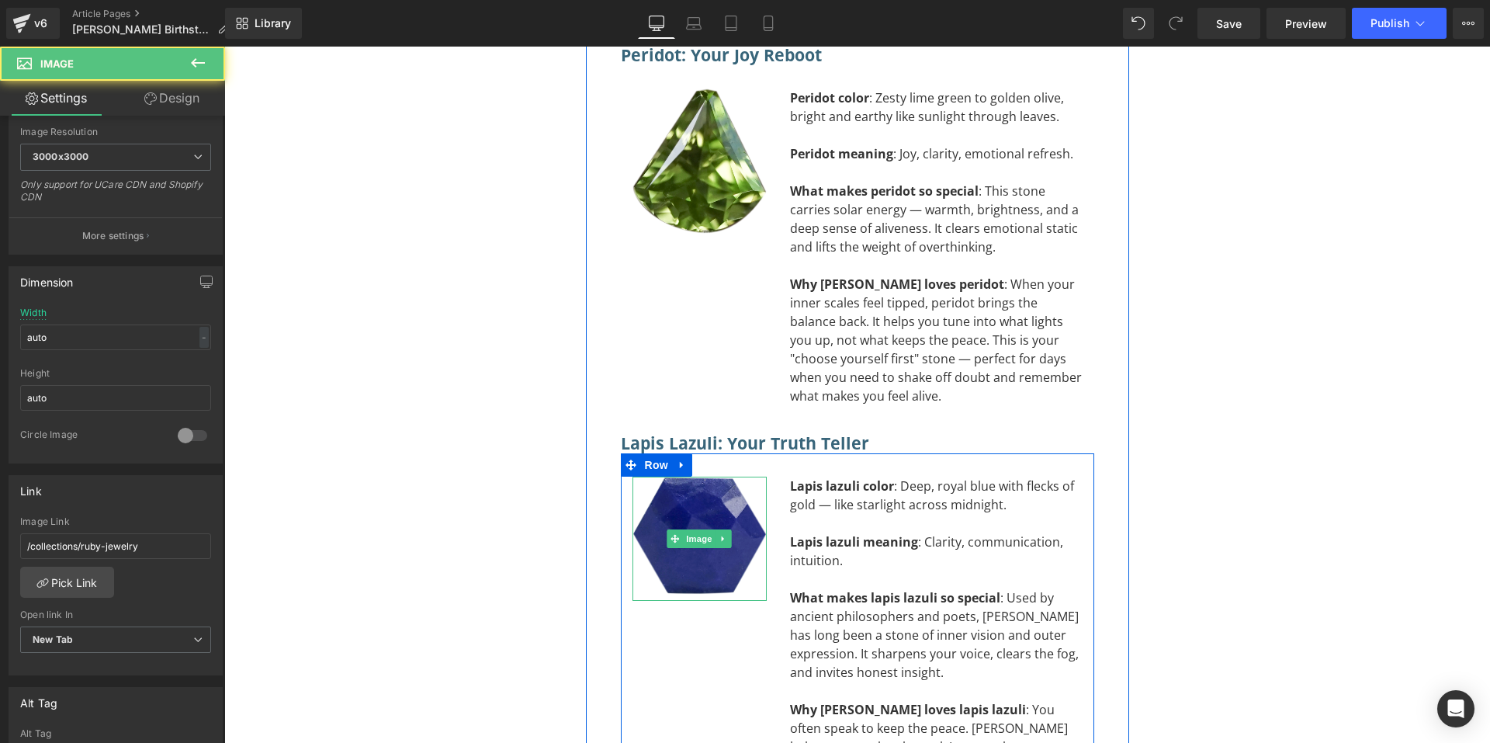
click at [711, 477] on img at bounding box center [700, 539] width 134 height 124
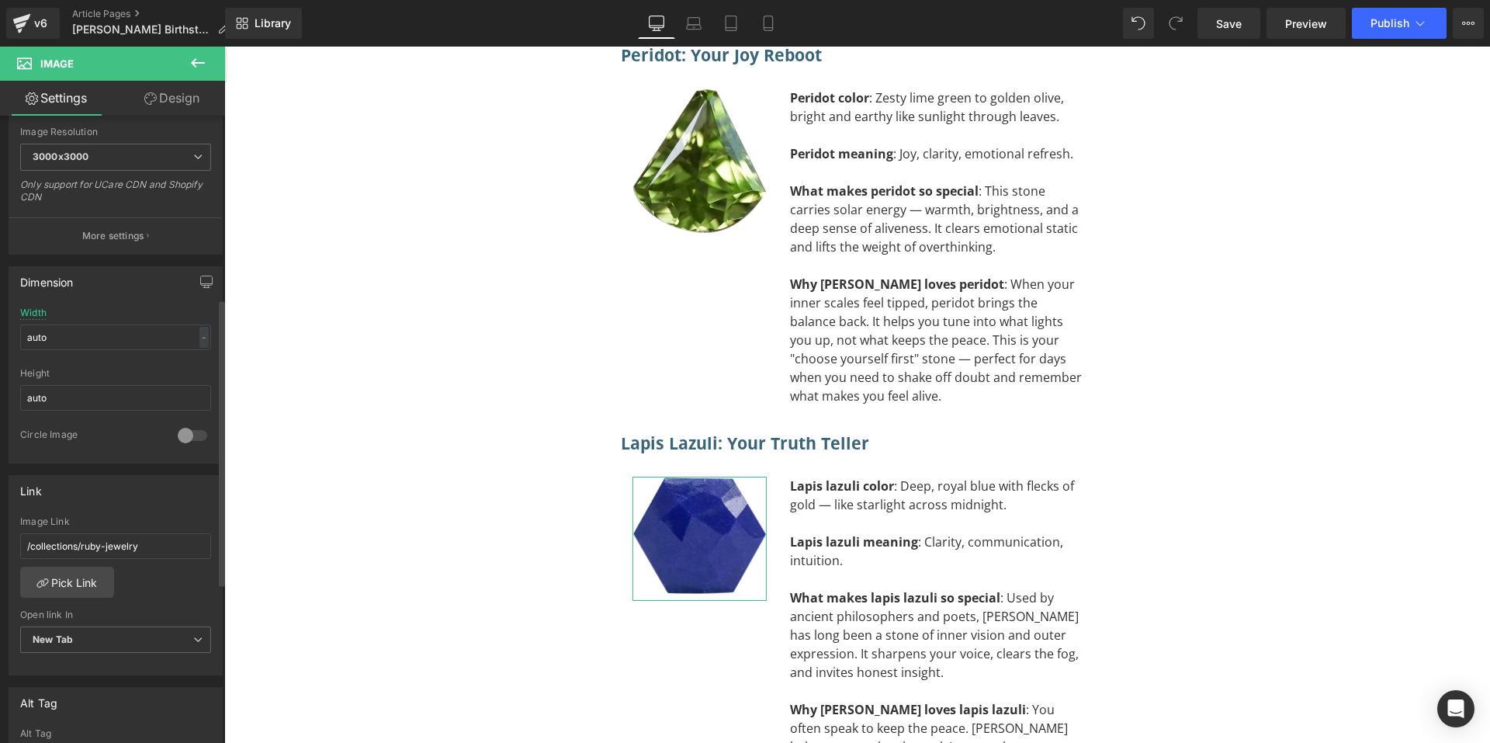
scroll to position [477, 0]
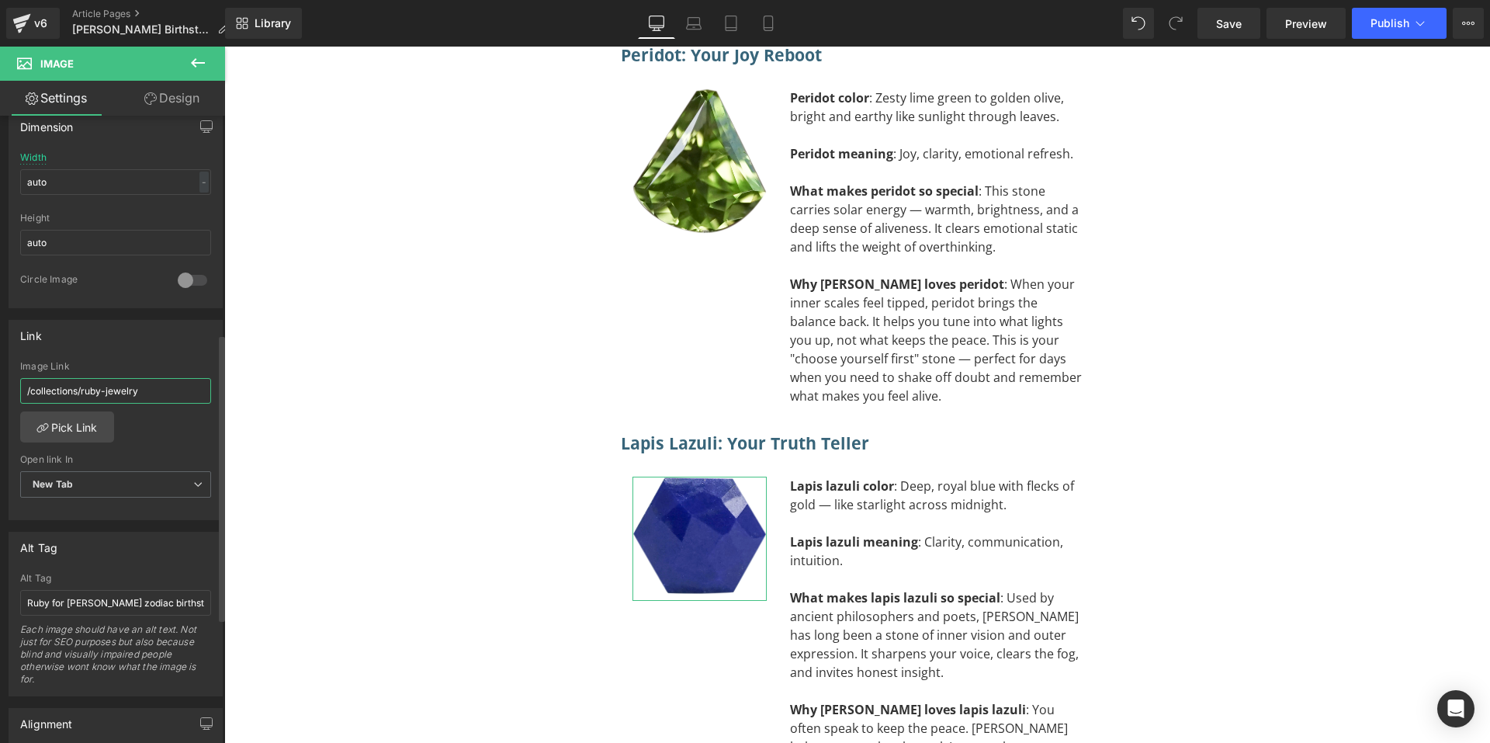
click at [154, 399] on input "/collections/ruby-jewelry" at bounding box center [115, 391] width 191 height 26
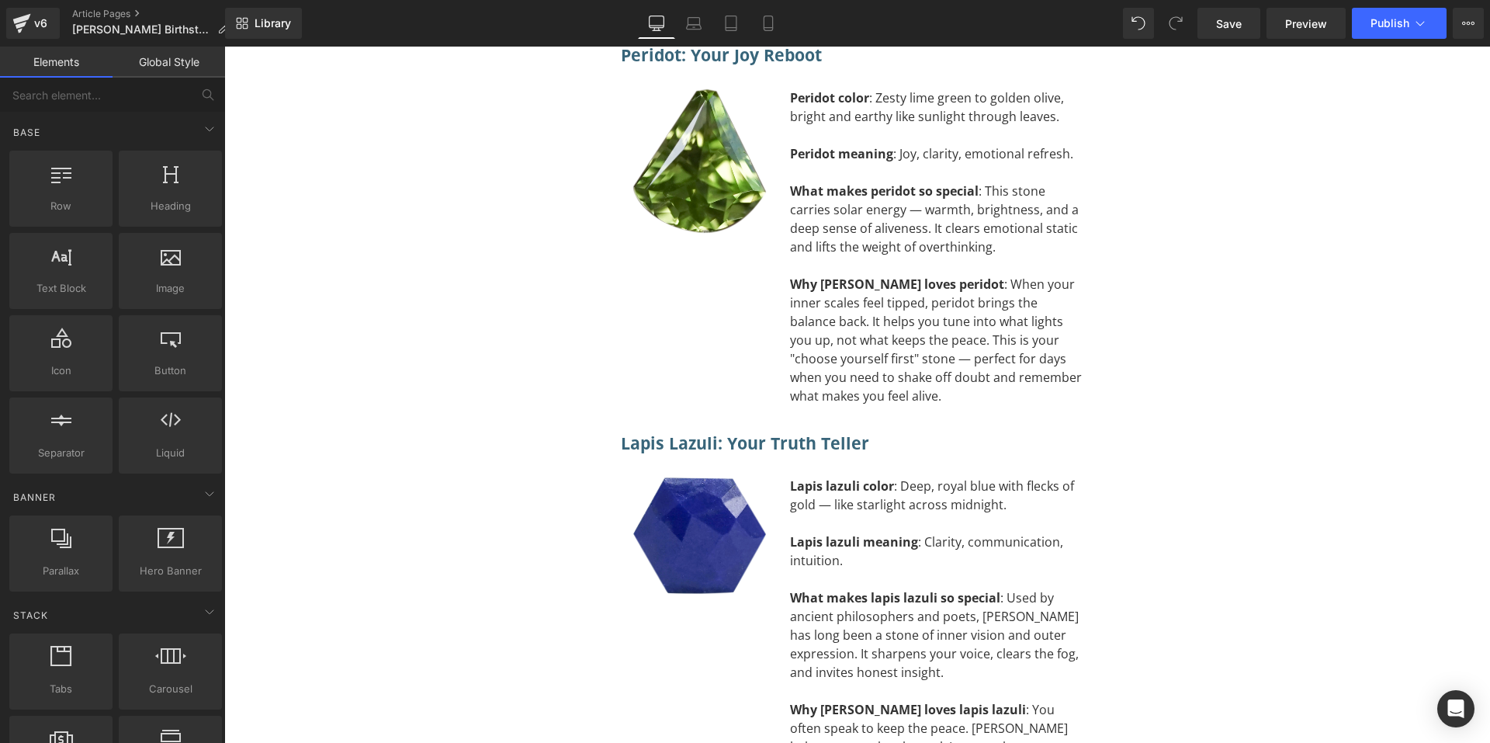
click at [427, 429] on div "libra Zodiac Birthstone Heading Separator The Best Gemstones for Fairness, Bala…" at bounding box center [857, 566] width 1266 height 14880
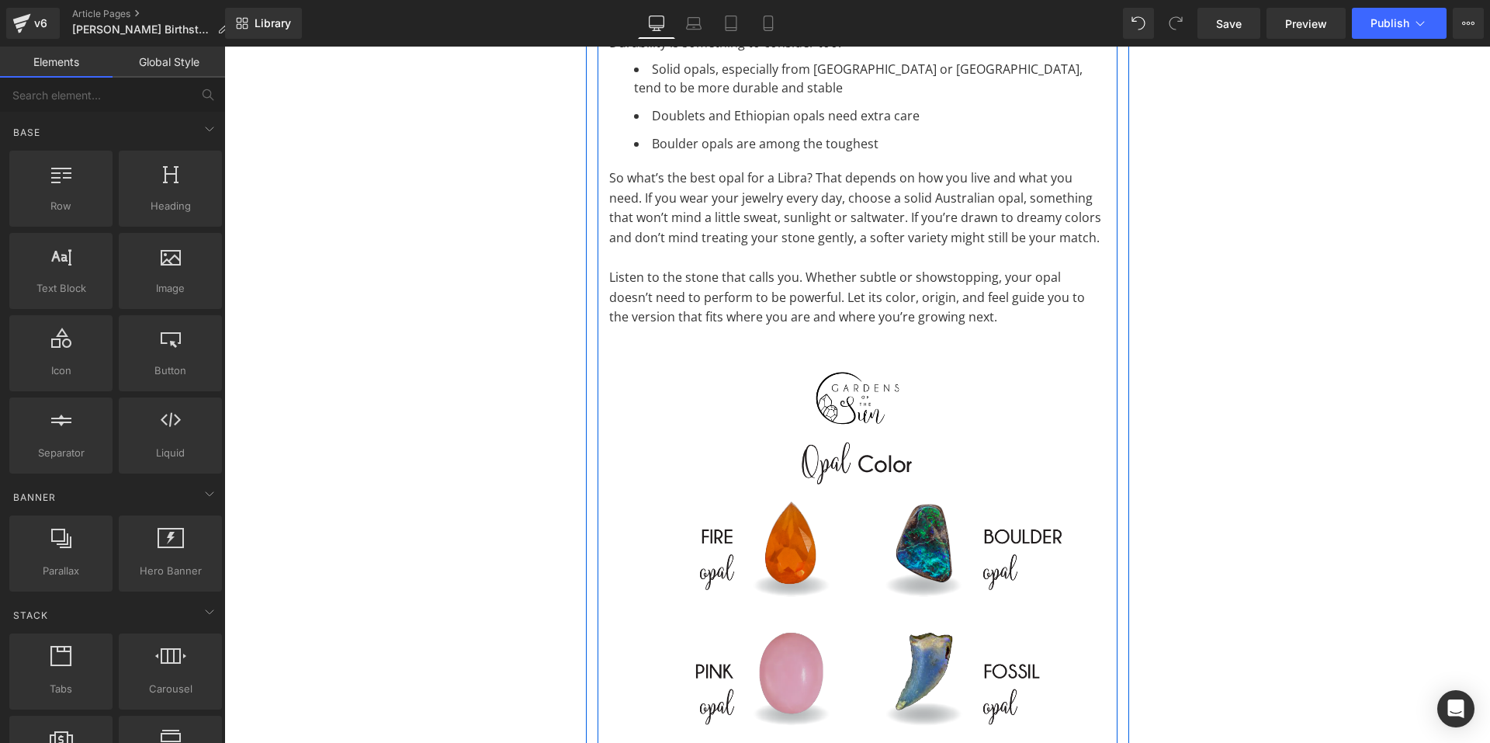
scroll to position [9055, 0]
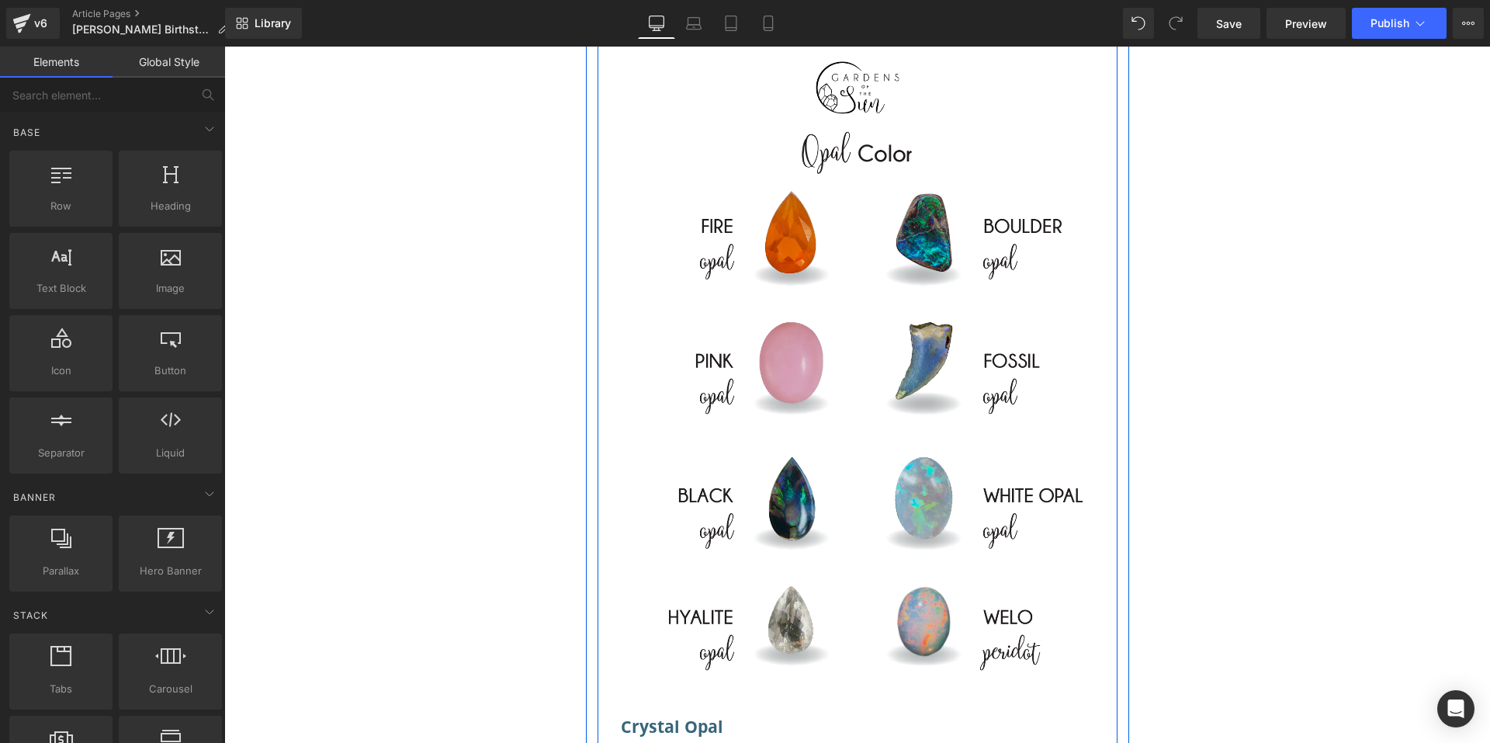
click at [806, 378] on img at bounding box center [857, 373] width 497 height 663
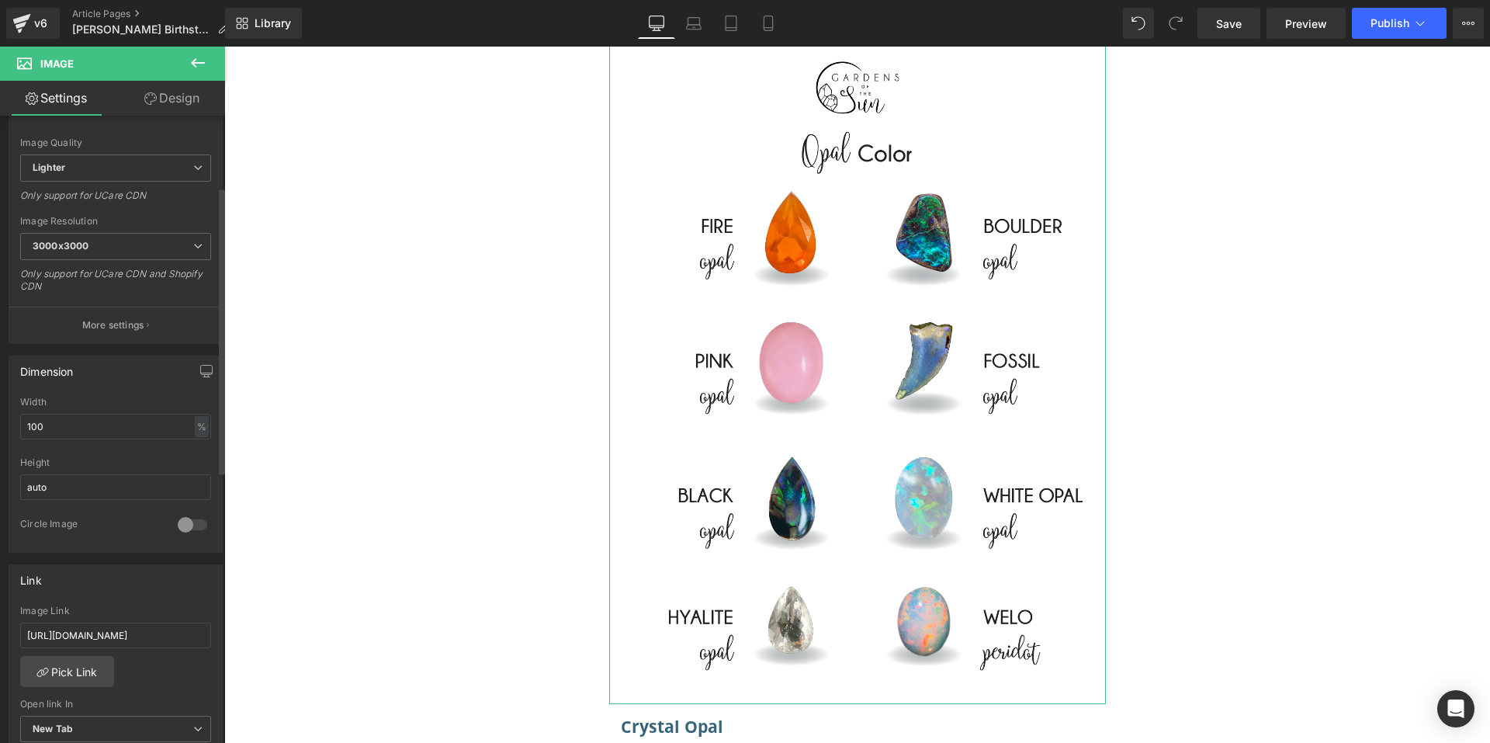
scroll to position [466, 0]
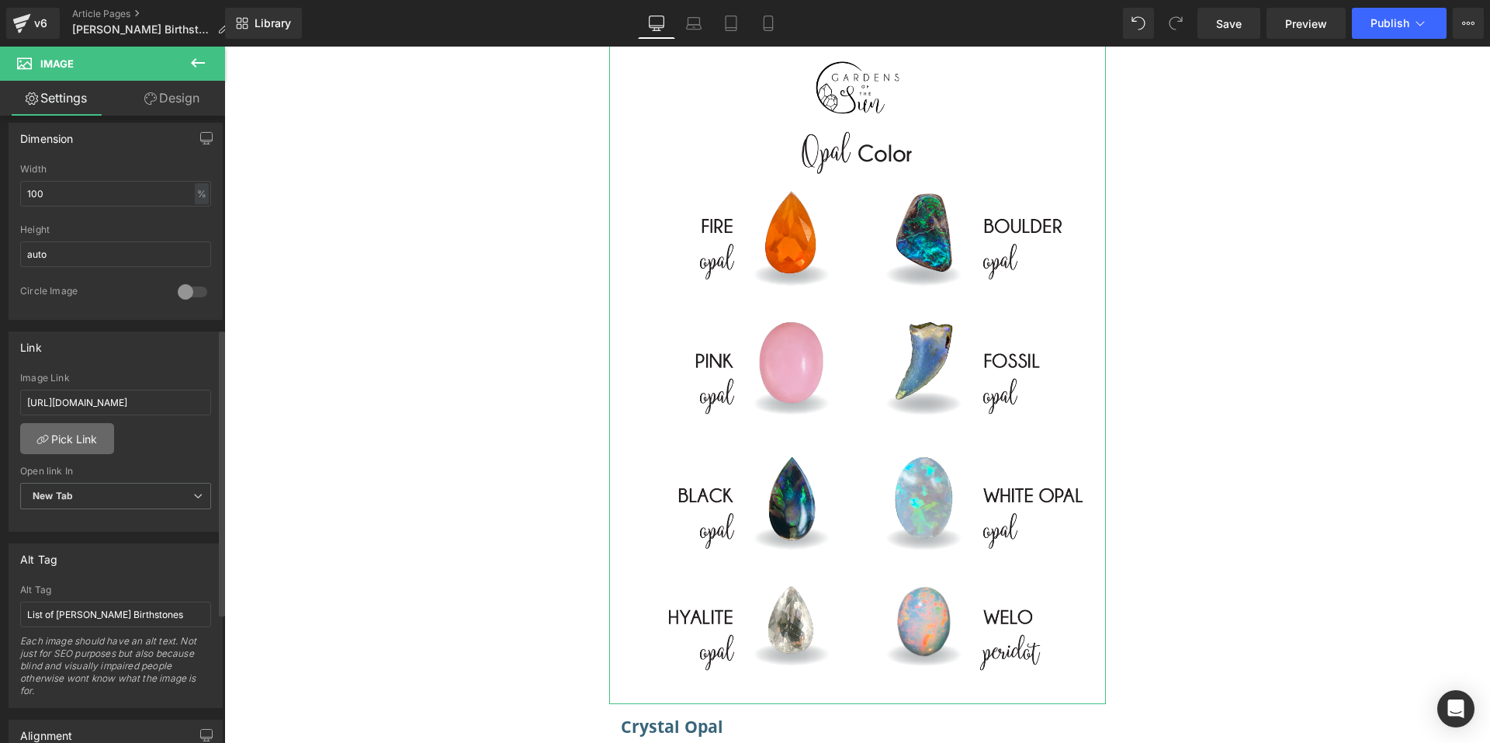
click at [54, 432] on link "Pick Link" at bounding box center [67, 438] width 94 height 31
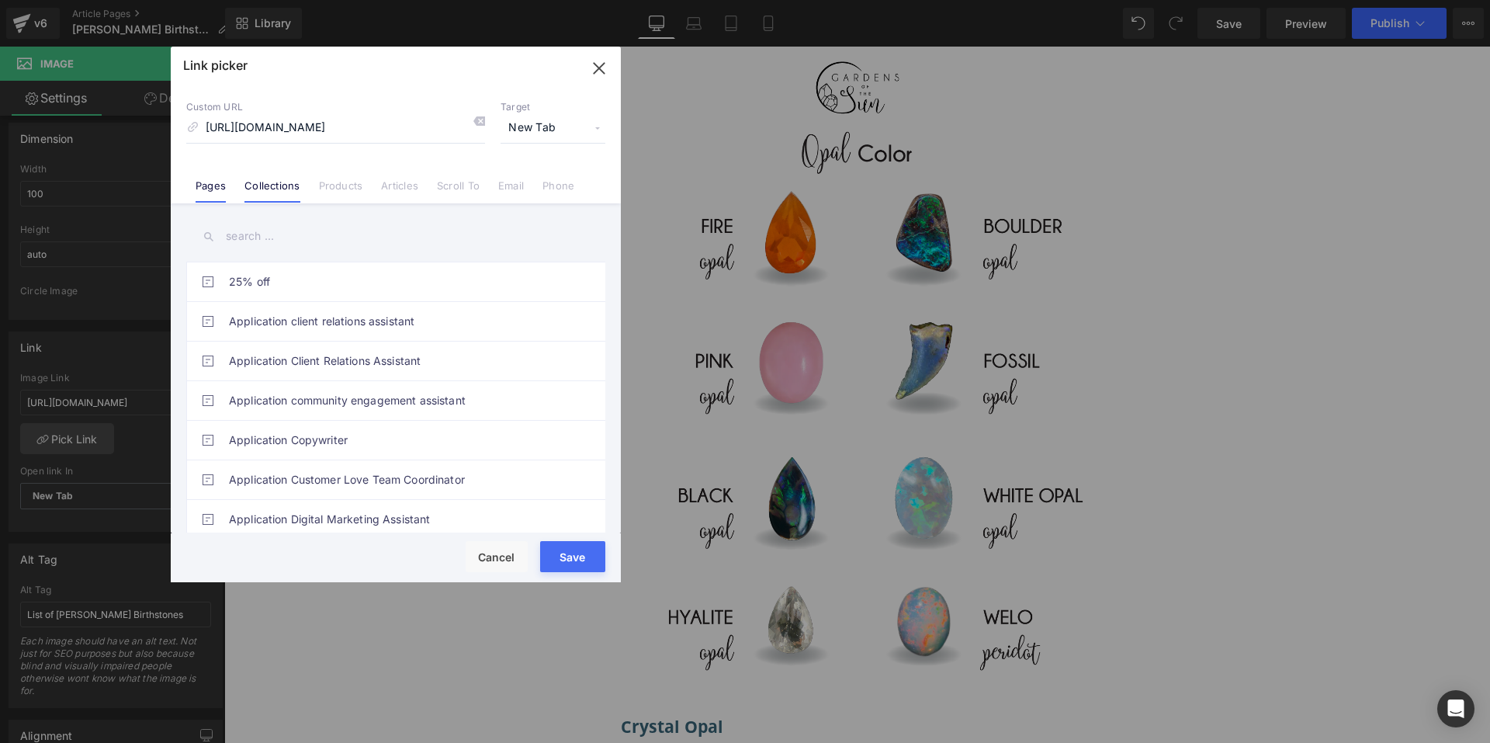
click at [260, 189] on link "Collections" at bounding box center [271, 190] width 55 height 23
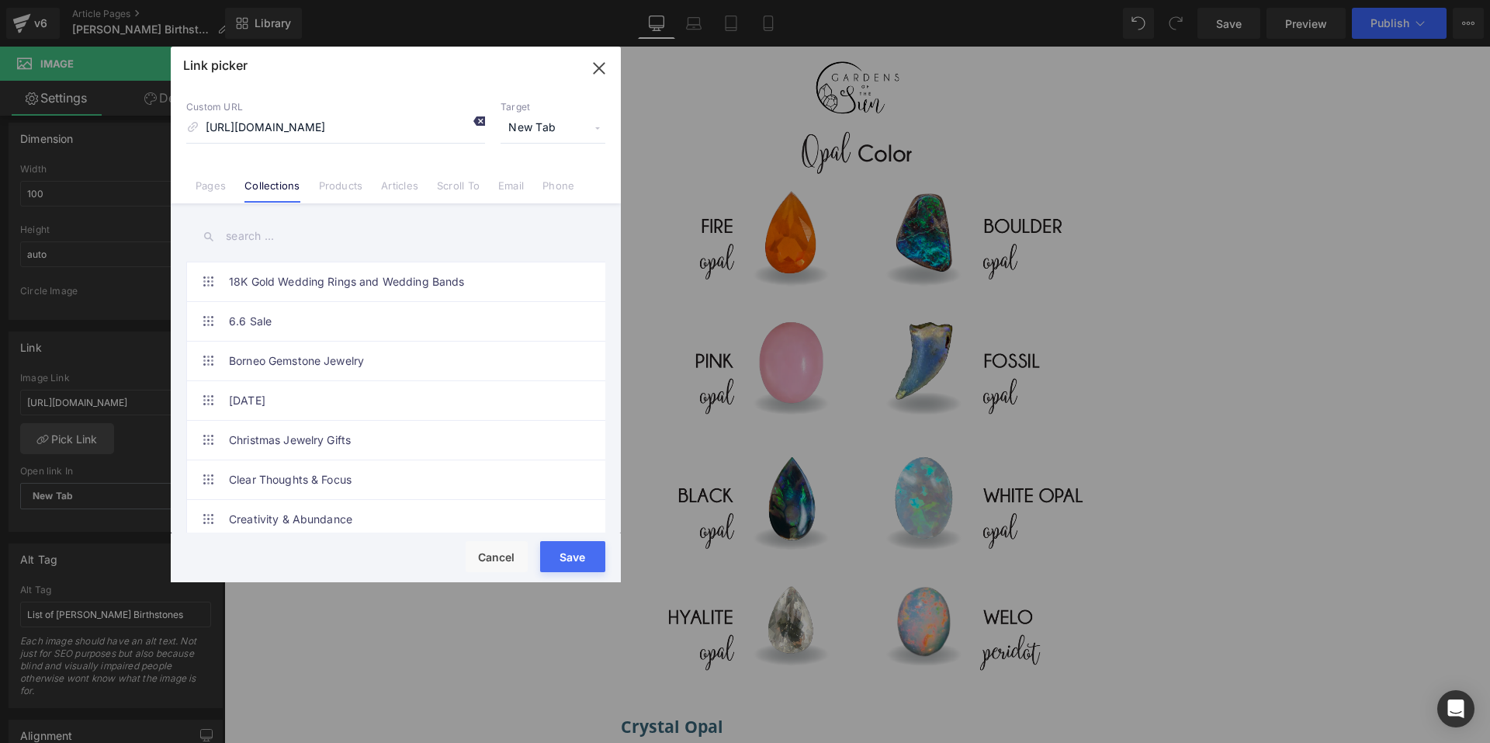
click at [471, 126] on div at bounding box center [473, 123] width 23 height 20
click at [273, 233] on input "text" at bounding box center [395, 236] width 419 height 35
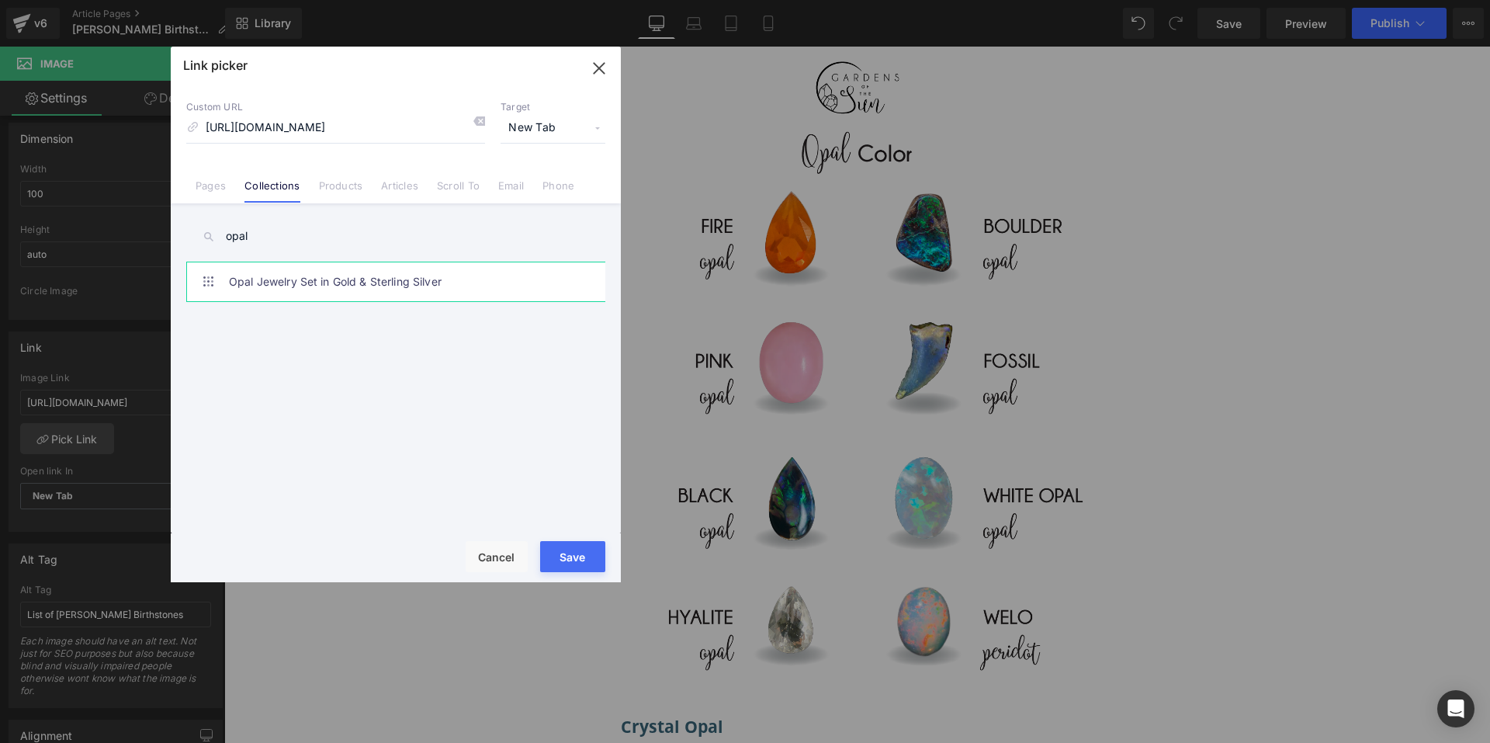
type input "opal"
click at [338, 286] on link "Opal Jewelry Set in Gold & Sterling Silver" at bounding box center [399, 281] width 341 height 39
click at [568, 553] on button "Save" at bounding box center [572, 556] width 65 height 31
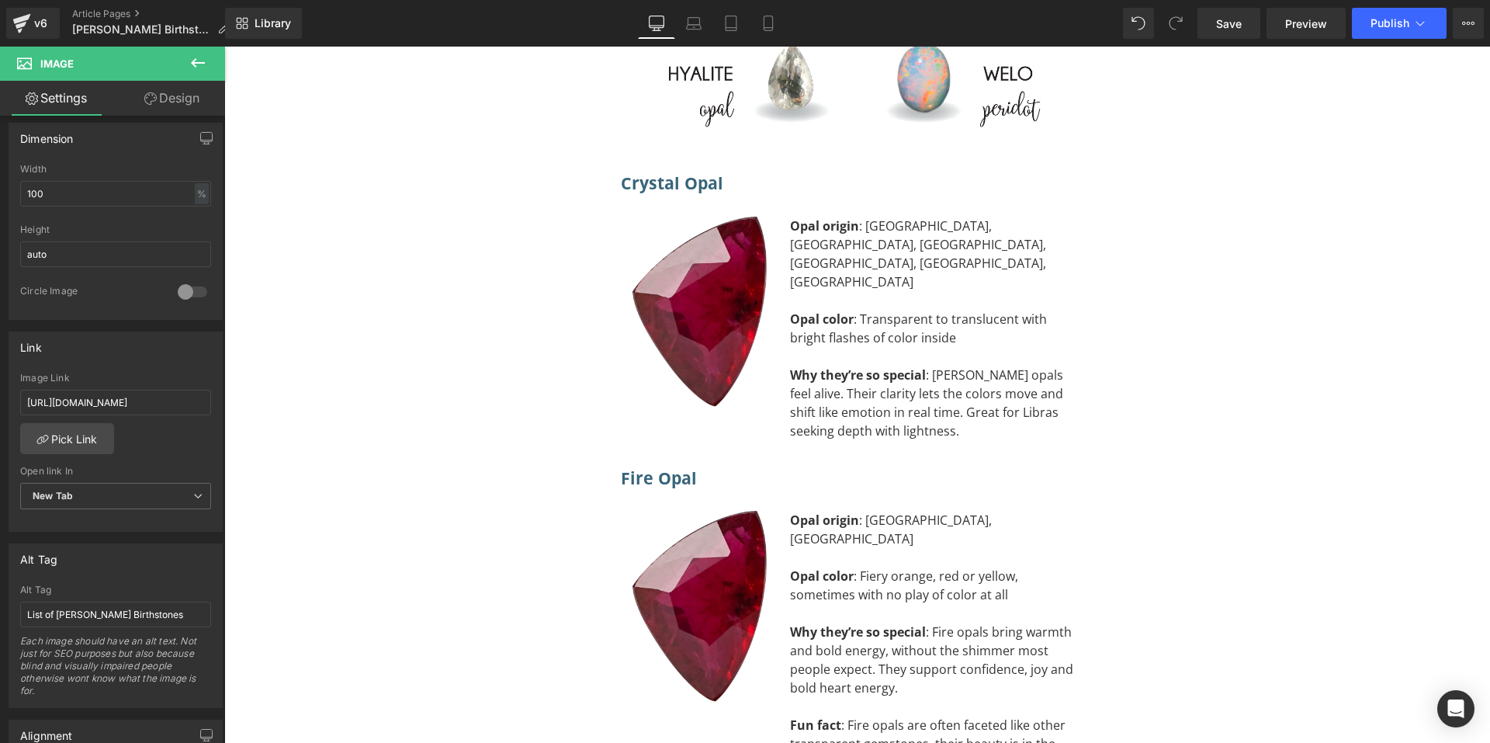
scroll to position [9288, 0]
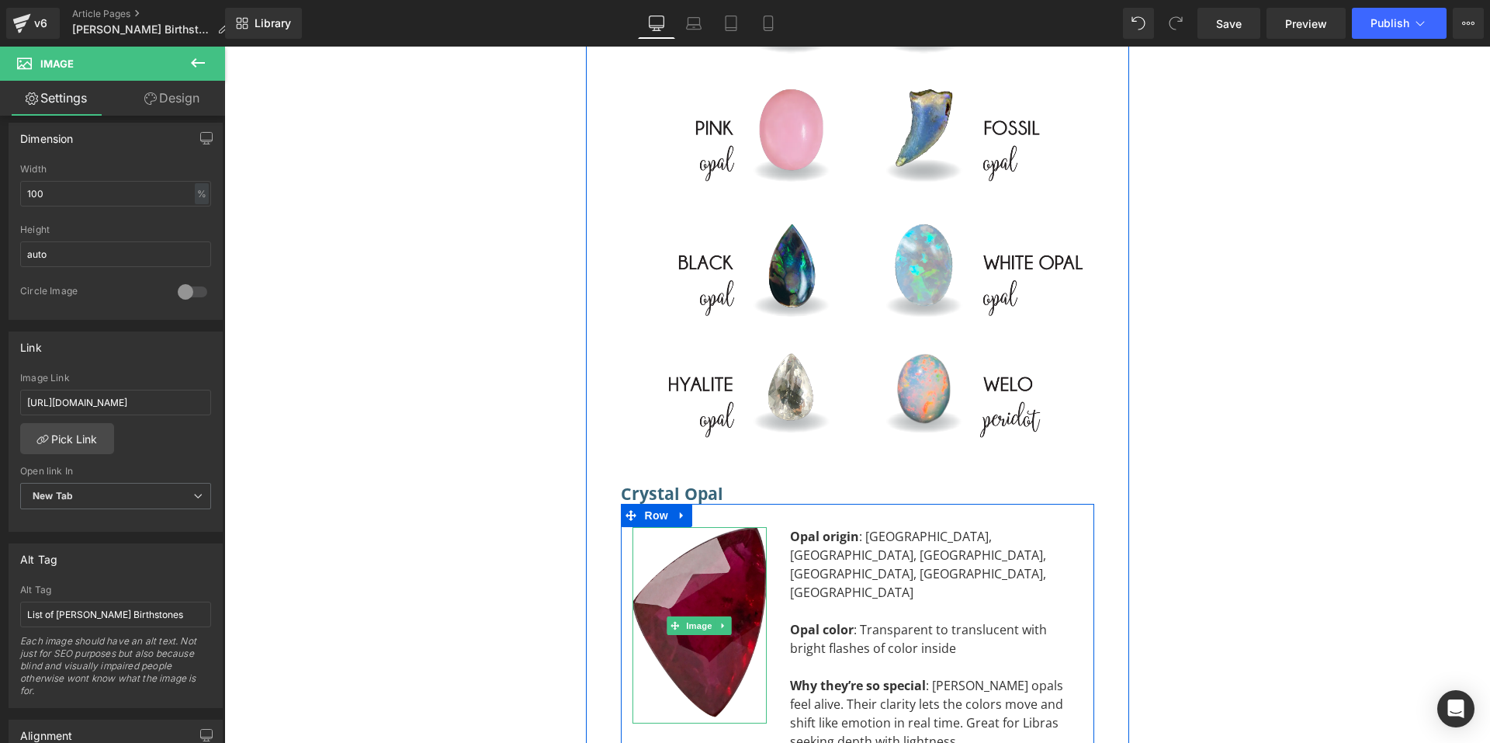
click at [685, 527] on img at bounding box center [700, 625] width 134 height 196
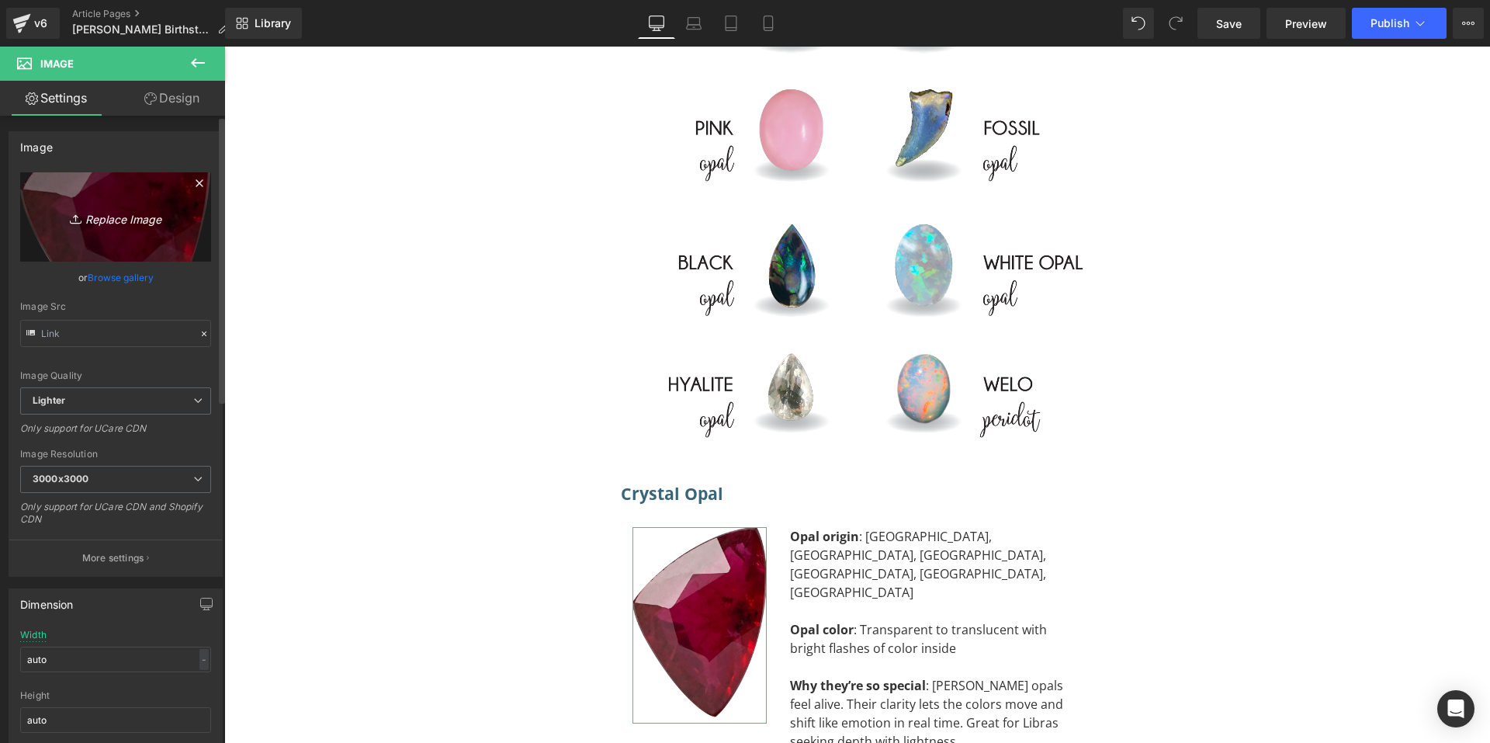
click at [78, 224] on icon at bounding box center [78, 219] width 16 height 16
type input "C:\fakepath\CUstom Opal 1.png"
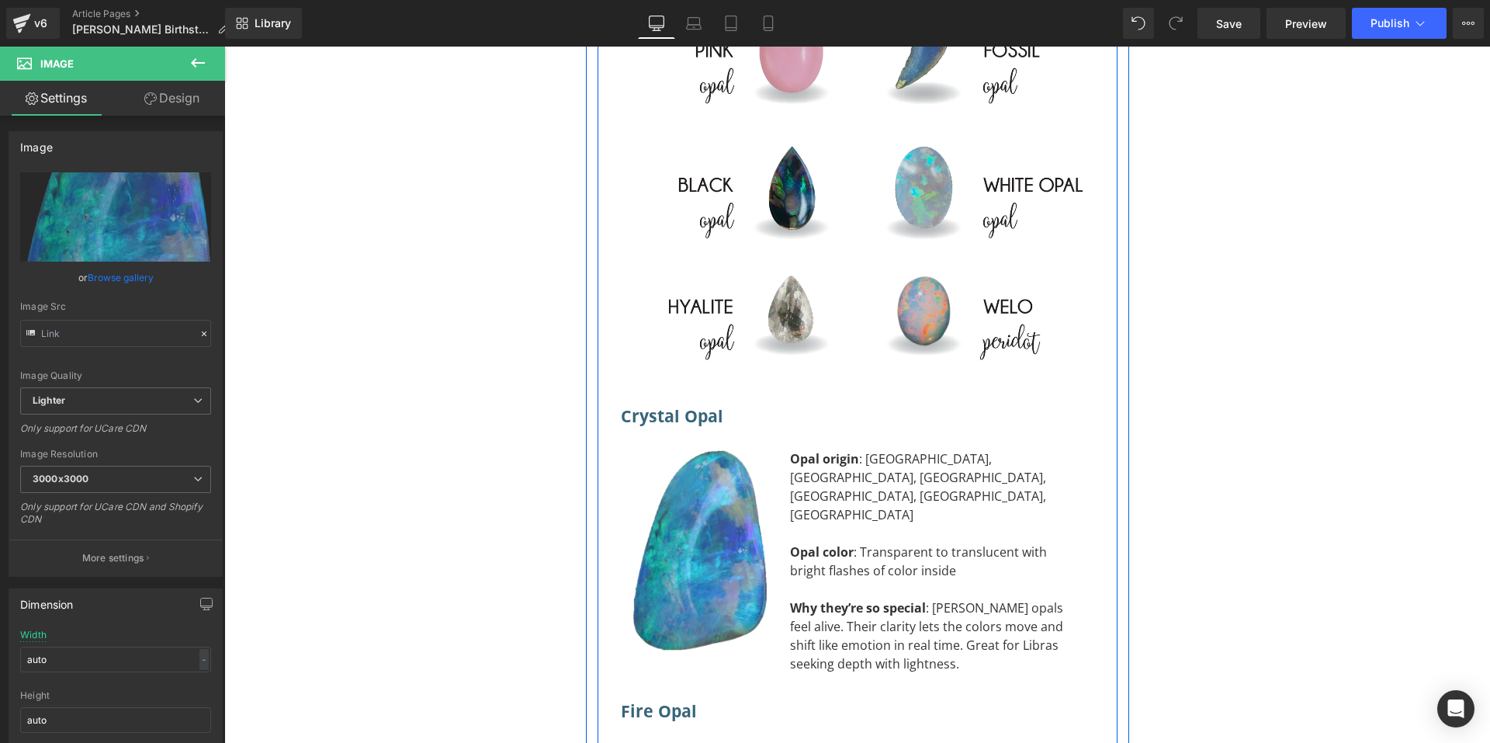
scroll to position [9443, 0]
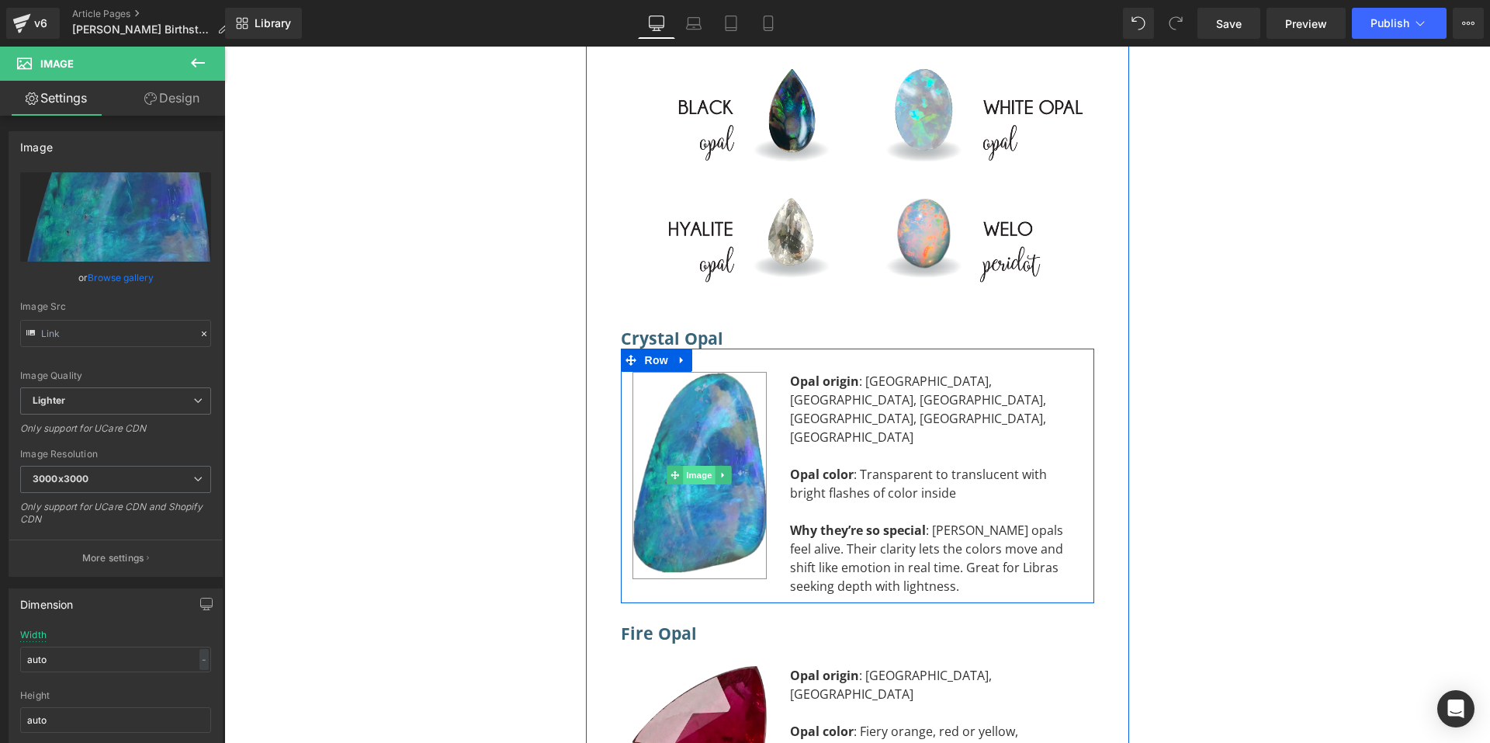
click at [688, 466] on span "Image" at bounding box center [699, 475] width 33 height 19
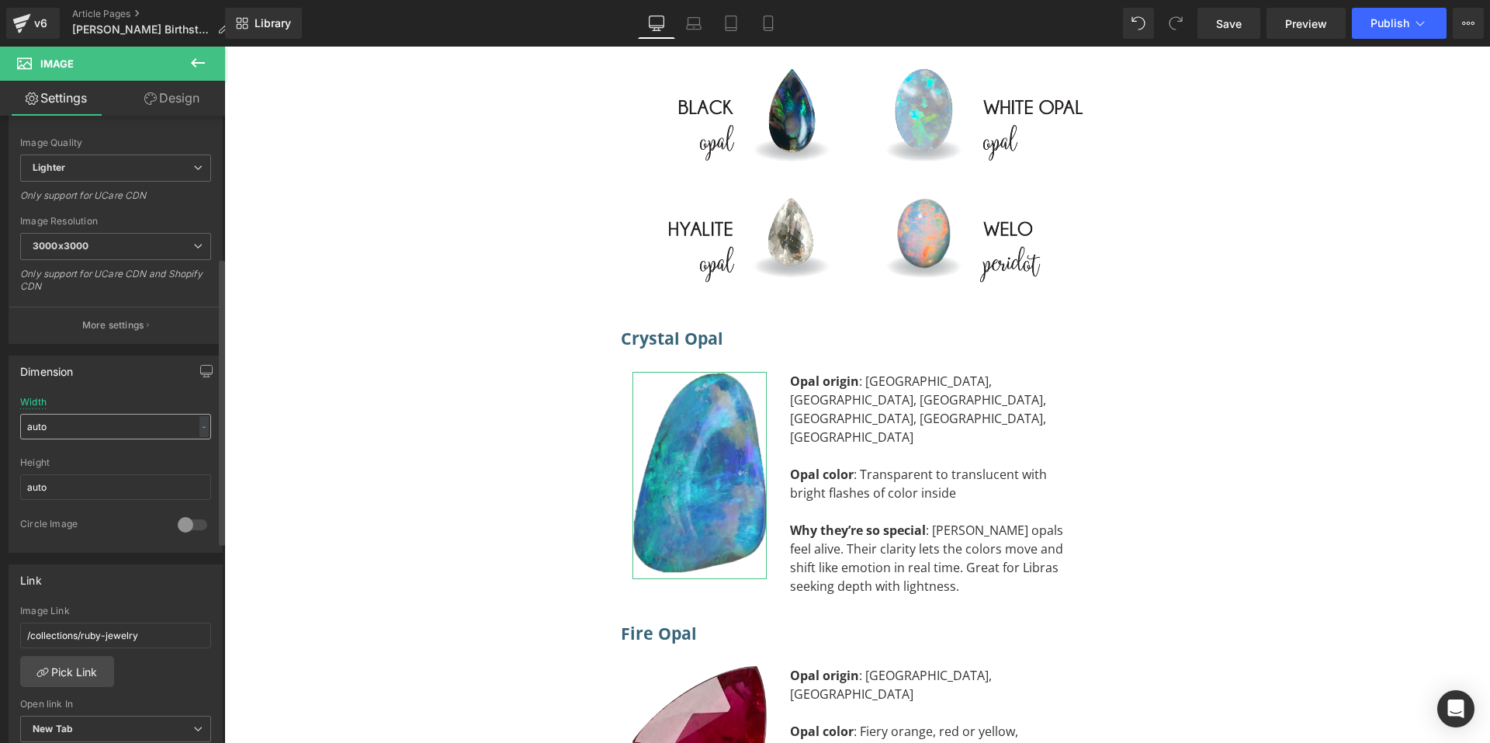
scroll to position [310, 0]
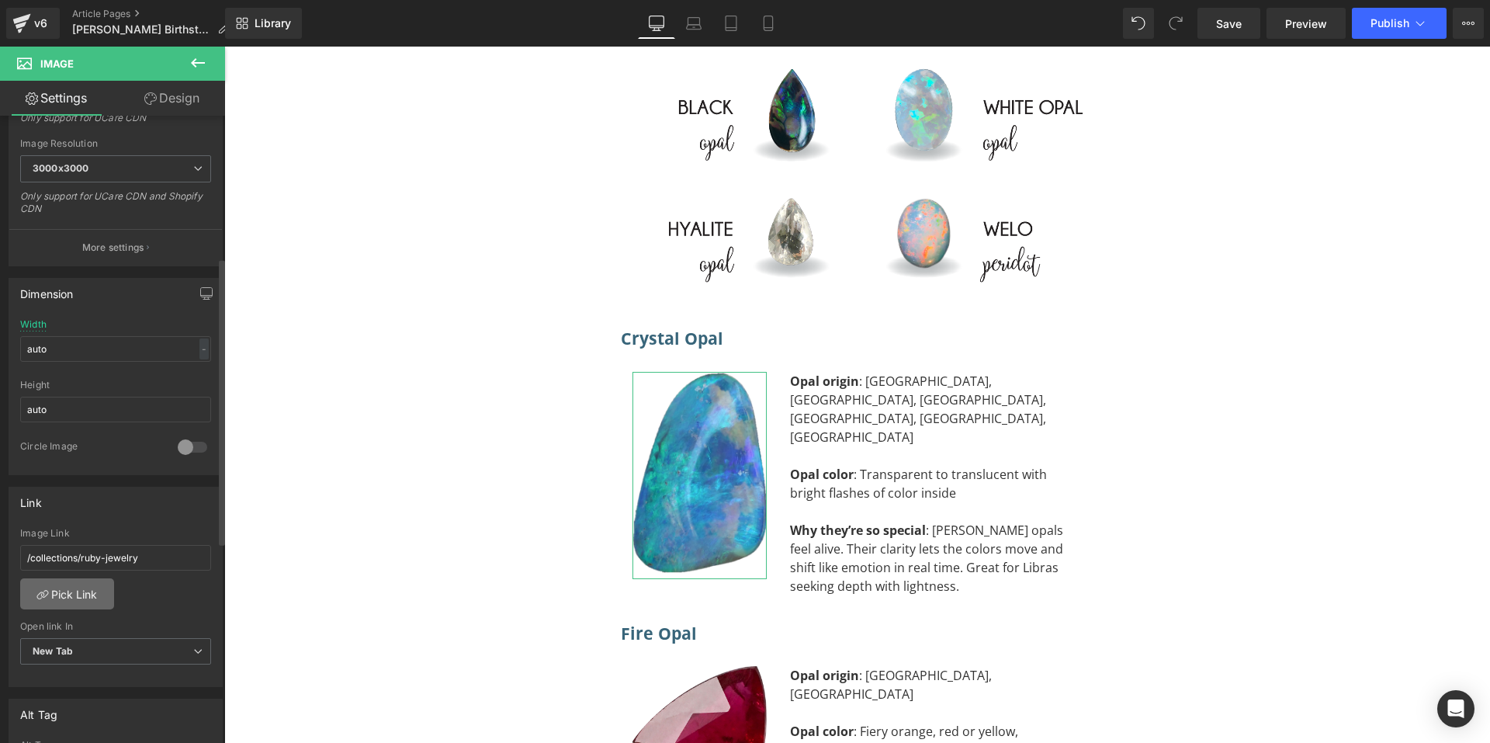
click at [88, 593] on link "Pick Link" at bounding box center [67, 593] width 94 height 31
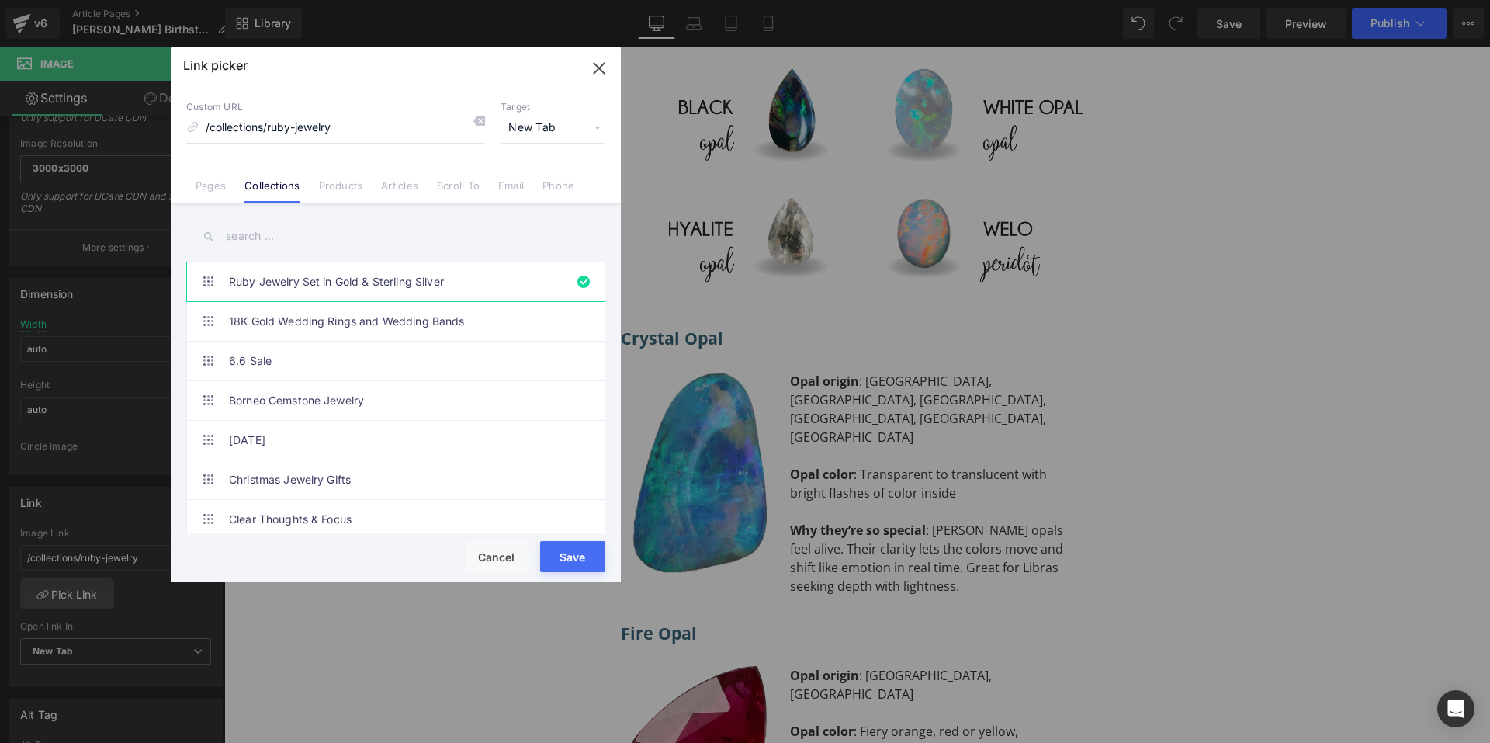
click at [331, 234] on input "text" at bounding box center [395, 236] width 419 height 35
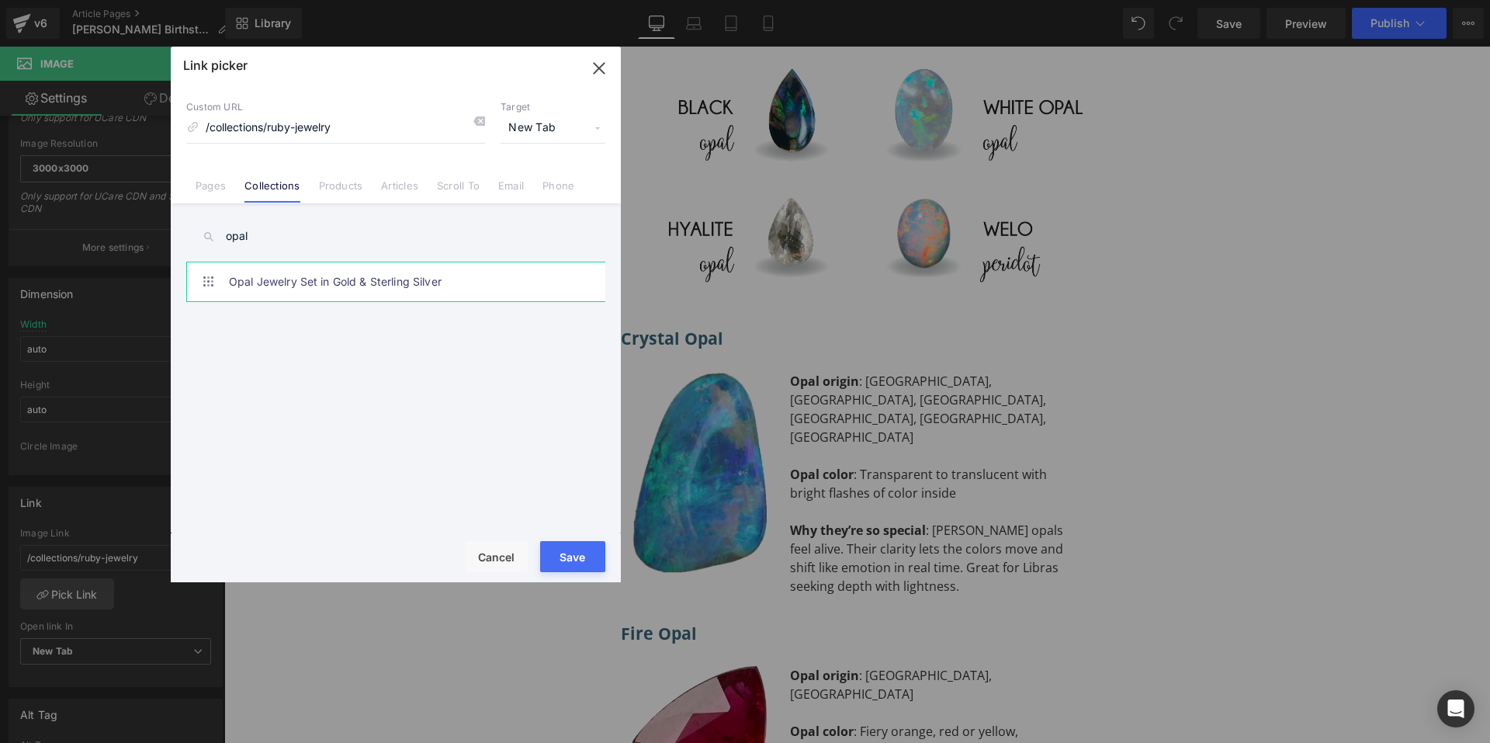
type input "opal"
click at [312, 284] on link "Opal Jewelry Set in Gold & Sterling Silver" at bounding box center [399, 281] width 341 height 39
click at [566, 561] on button "Save" at bounding box center [572, 556] width 65 height 31
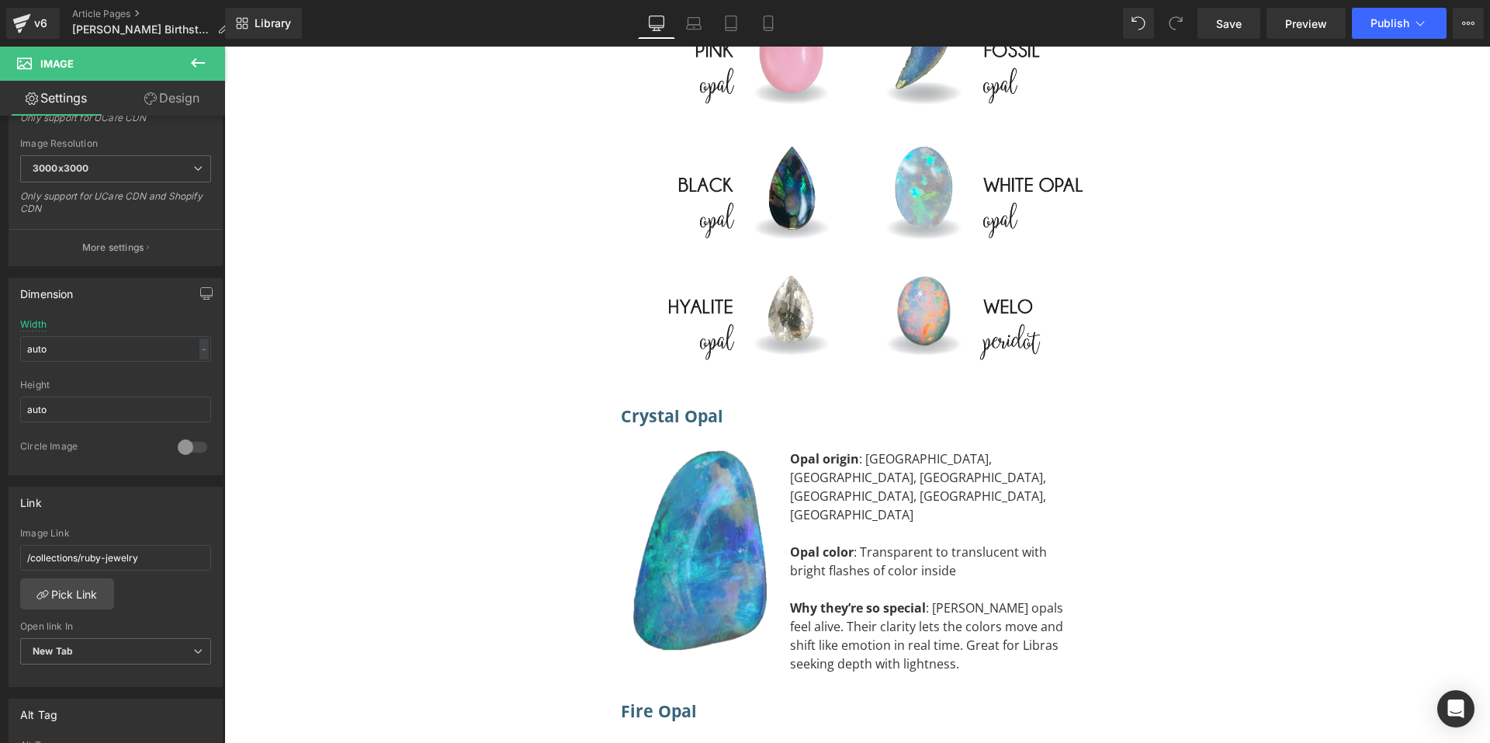
scroll to position [9598, 0]
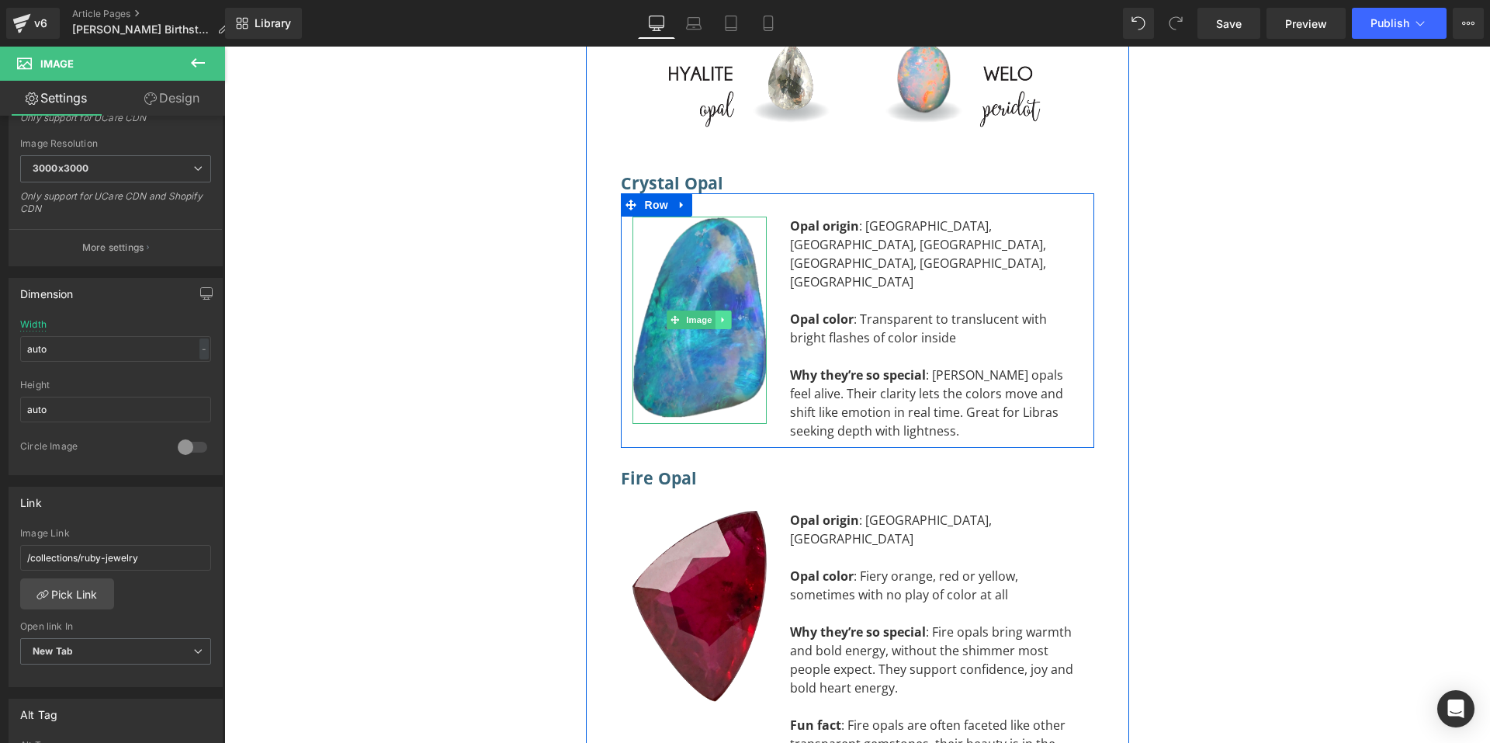
click at [719, 315] on icon at bounding box center [723, 319] width 9 height 9
click at [723, 310] on link at bounding box center [731, 319] width 16 height 19
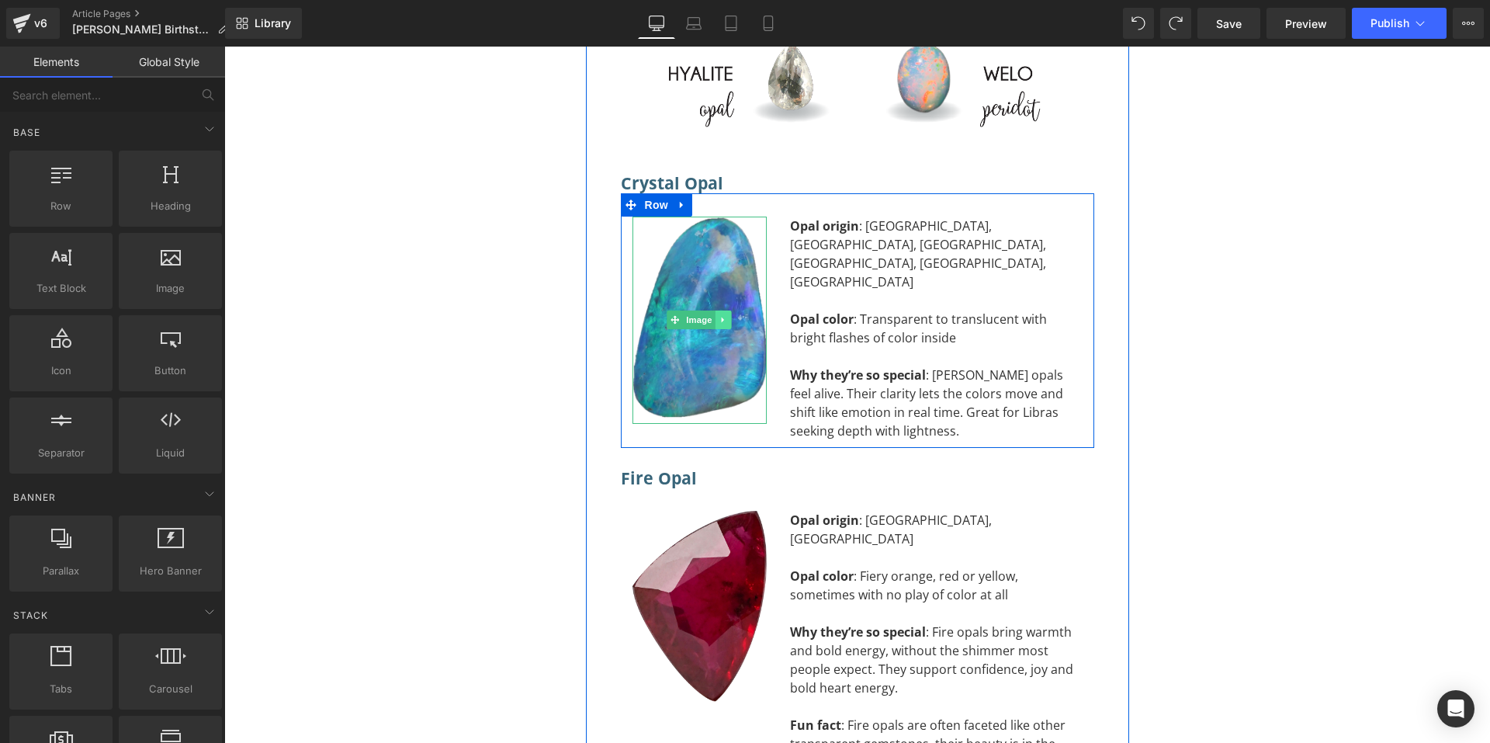
click at [719, 315] on icon at bounding box center [723, 319] width 9 height 9
click at [712, 316] on icon at bounding box center [715, 320] width 9 height 9
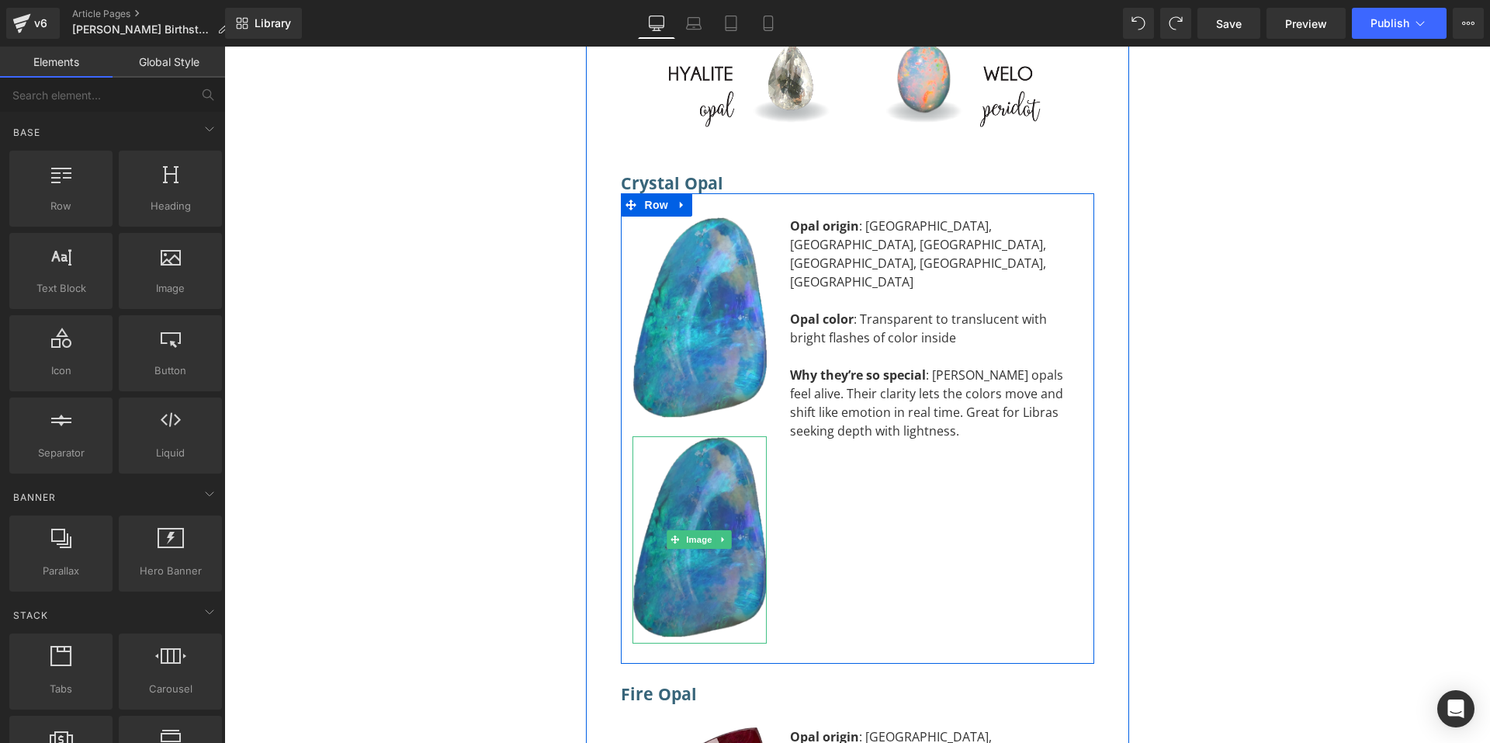
scroll to position [9753, 0]
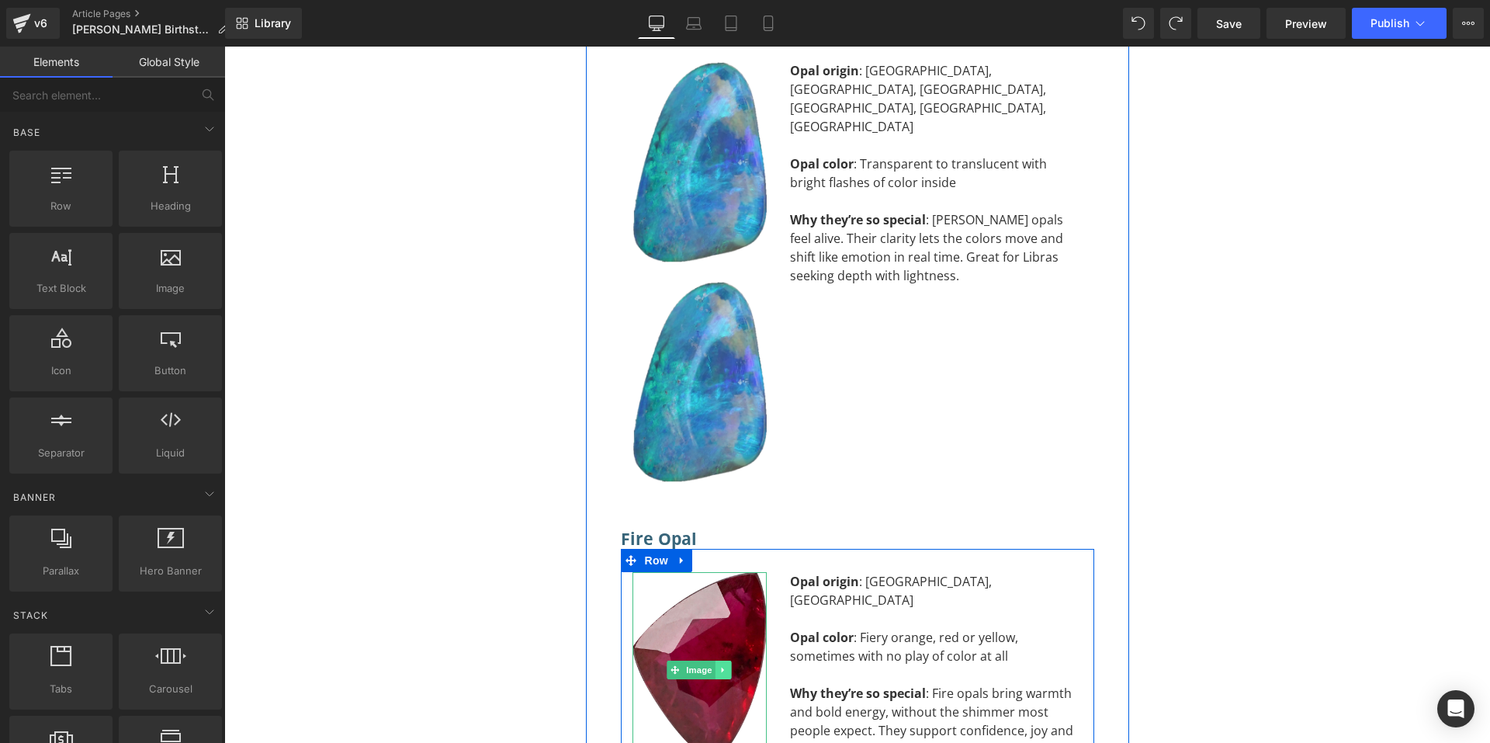
click at [719, 665] on icon at bounding box center [723, 669] width 9 height 9
click at [729, 666] on icon at bounding box center [731, 670] width 9 height 9
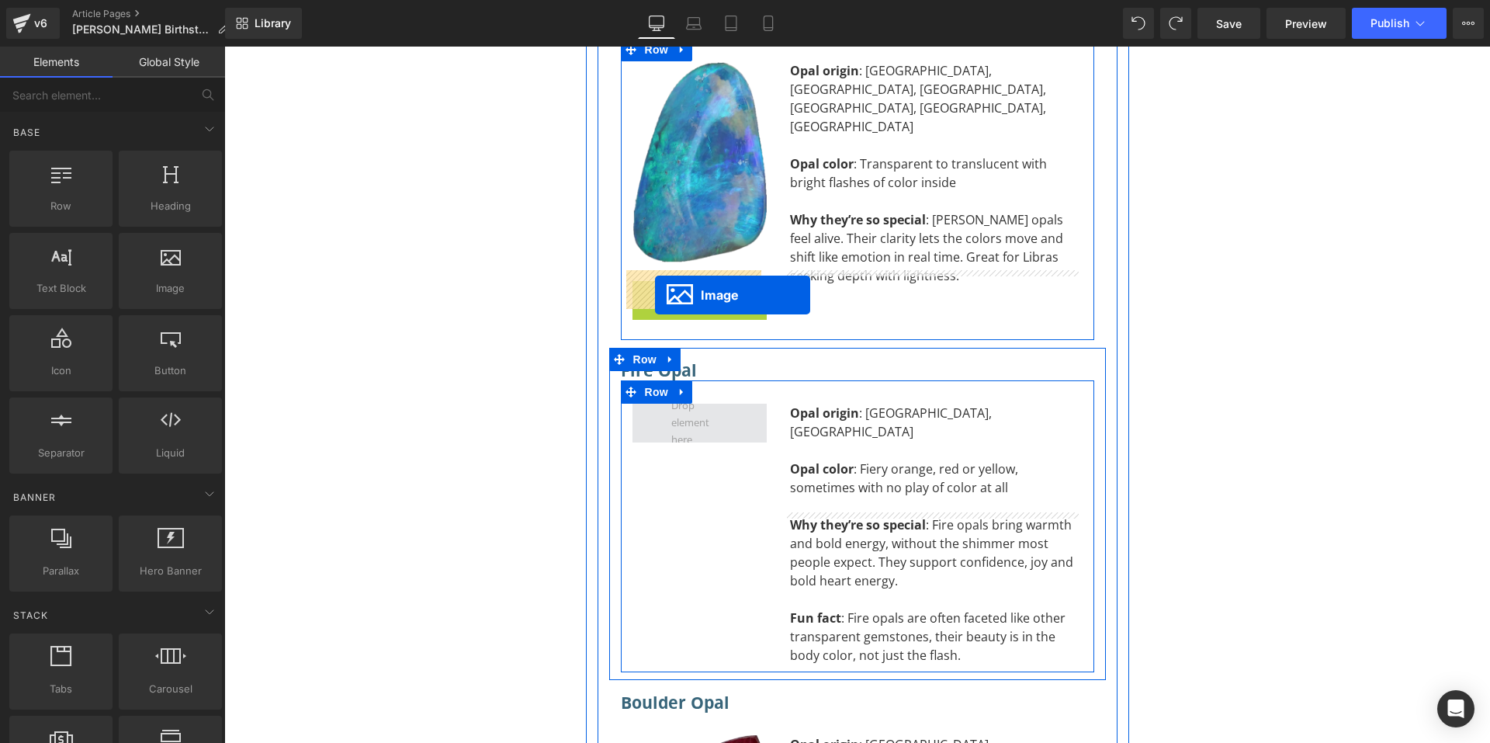
drag, startPoint x: 665, startPoint y: 251, endPoint x: 655, endPoint y: 295, distance: 44.6
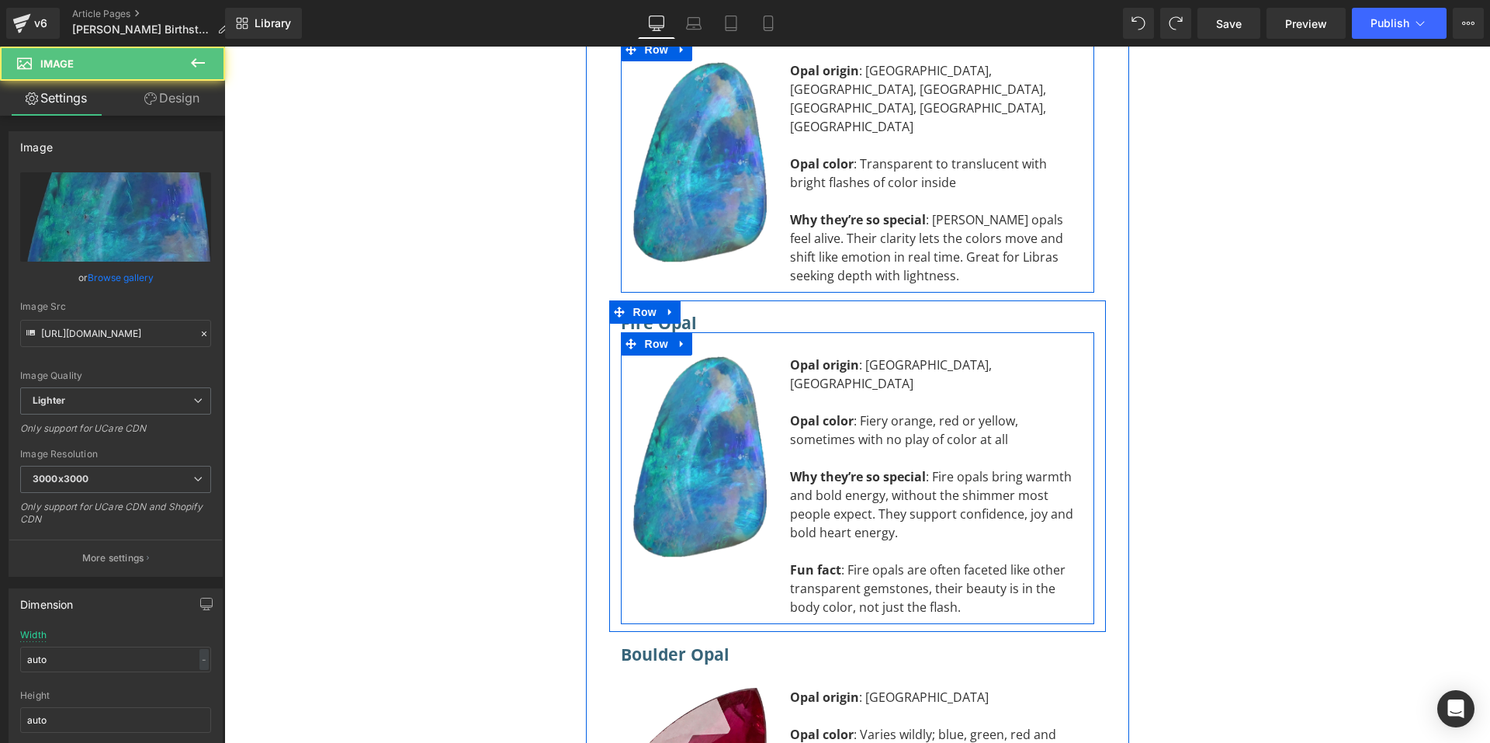
scroll to position [10064, 0]
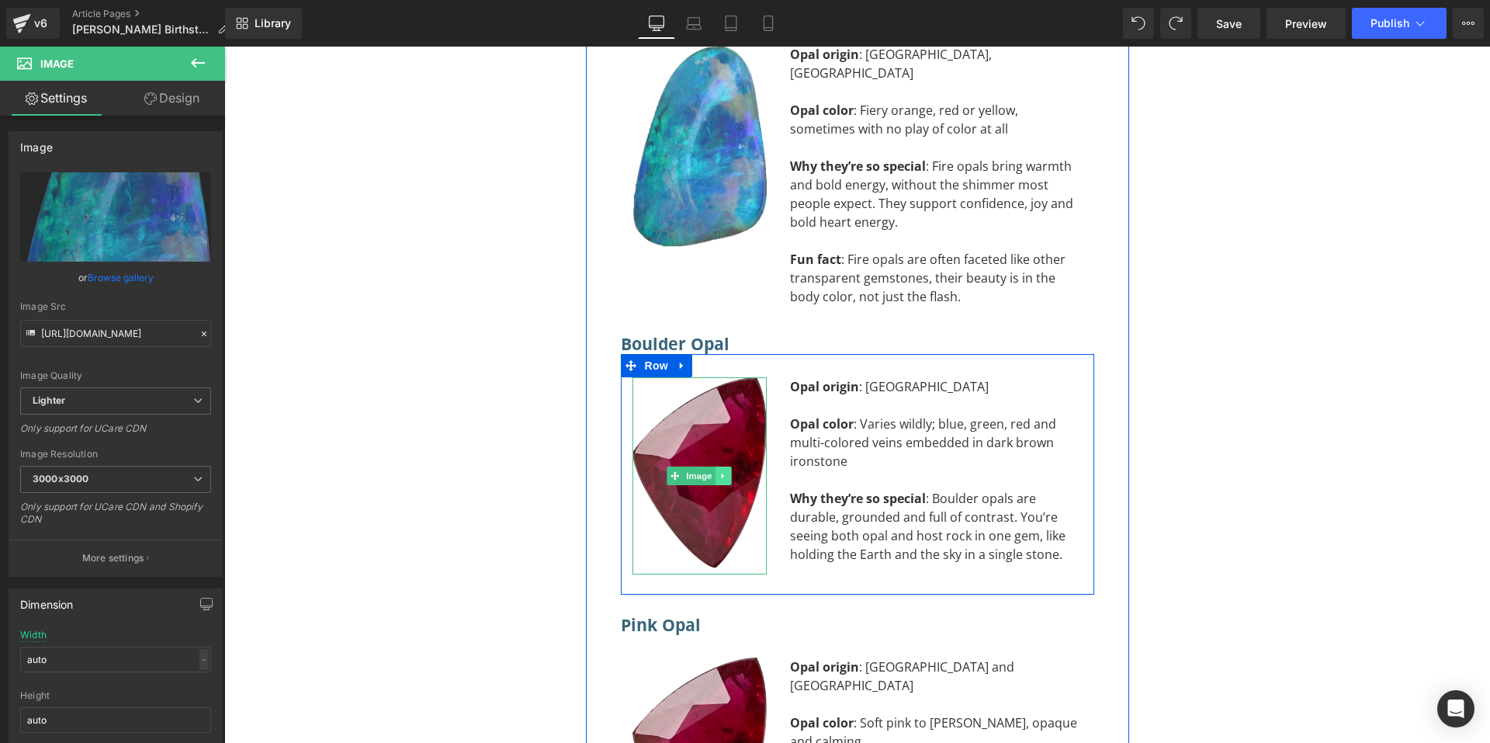
click at [724, 466] on link at bounding box center [724, 475] width 16 height 19
click at [730, 471] on icon at bounding box center [731, 475] width 9 height 9
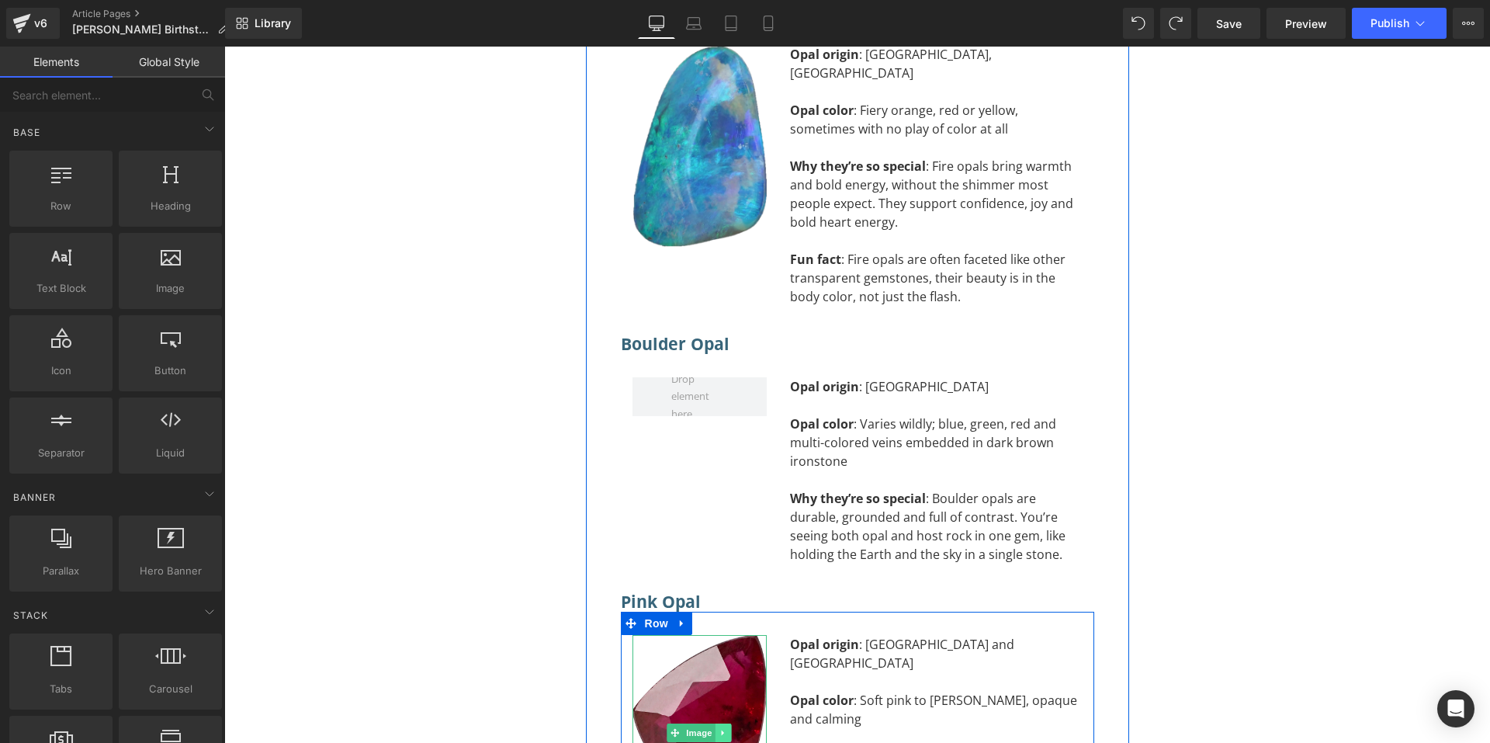
click at [722, 728] on icon at bounding box center [723, 732] width 9 height 9
click at [727, 729] on icon at bounding box center [731, 733] width 9 height 9
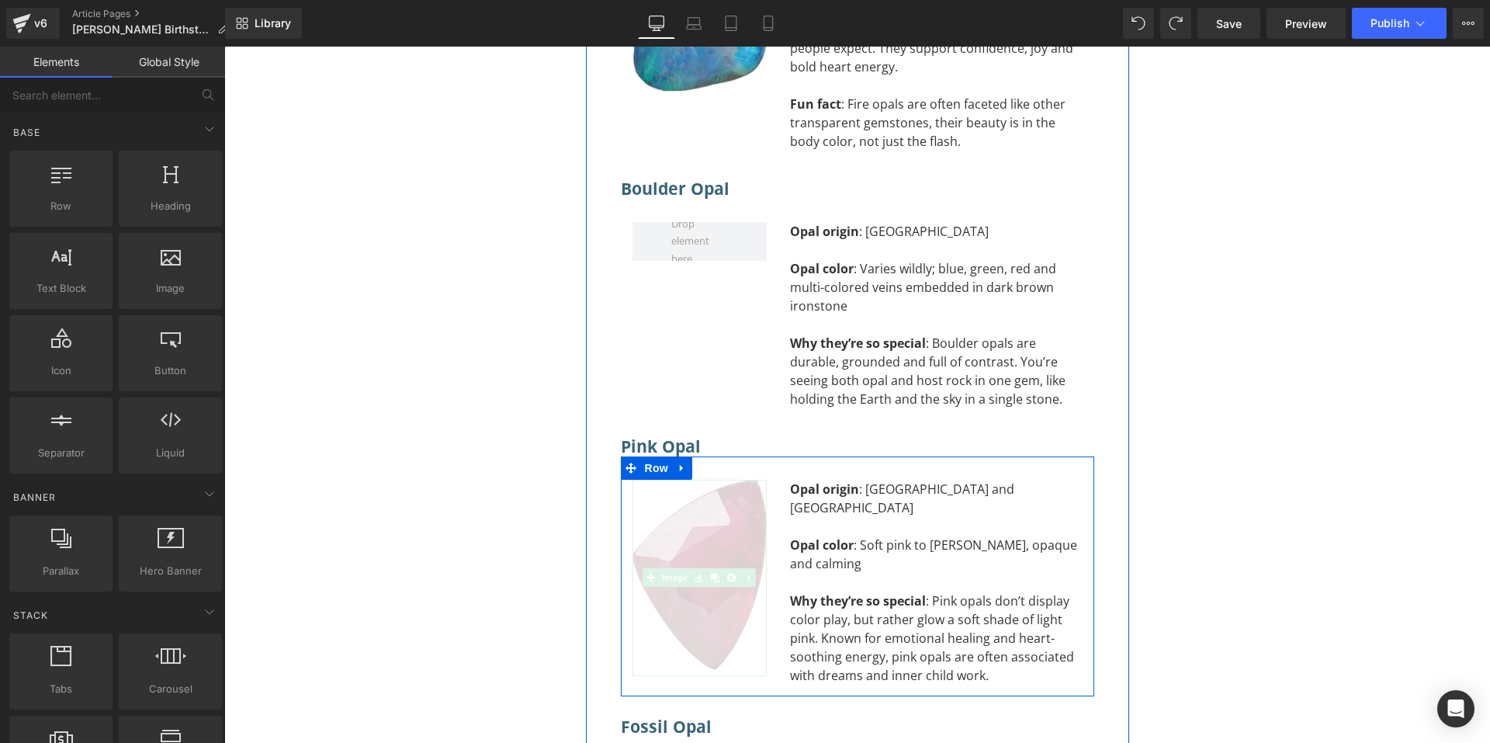
scroll to position [10374, 0]
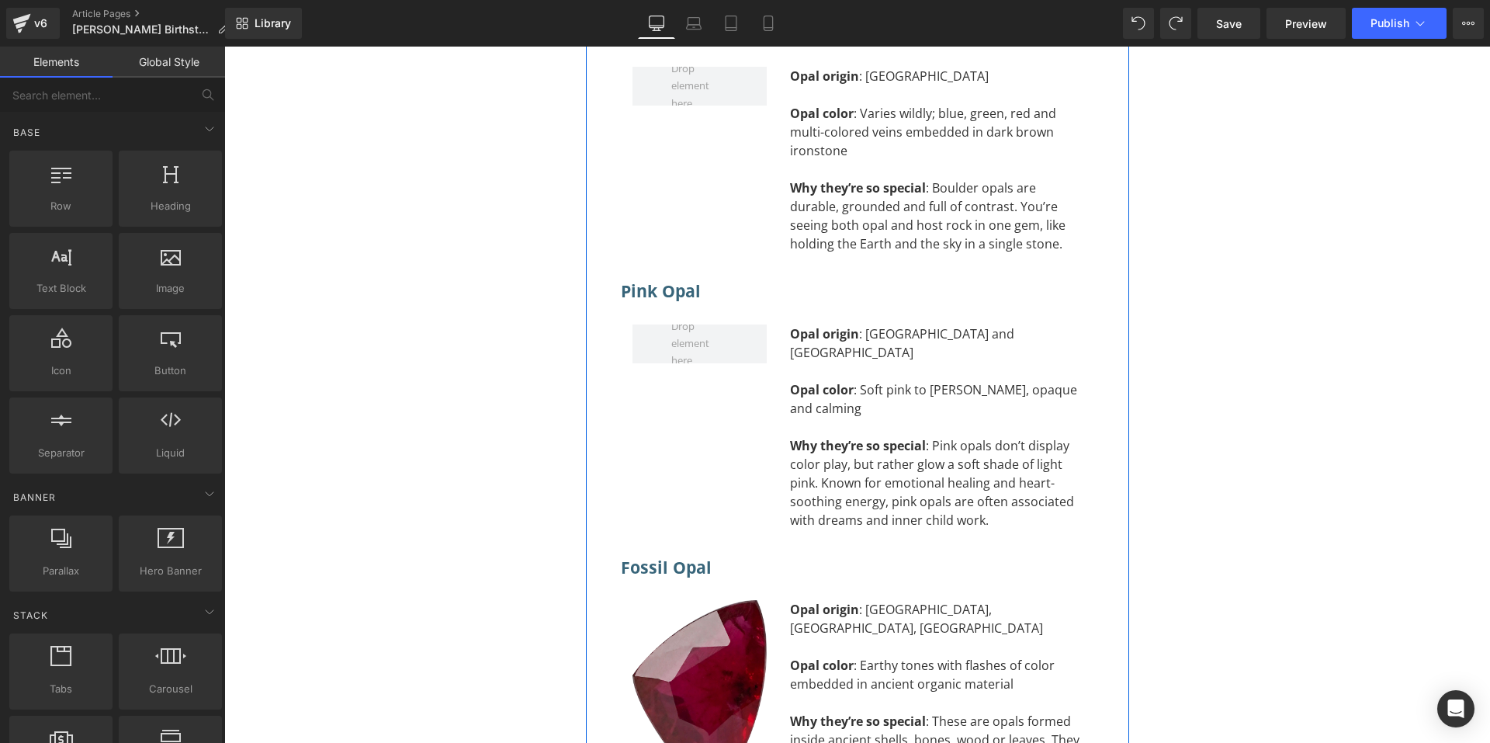
click at [723, 600] on img at bounding box center [700, 698] width 134 height 196
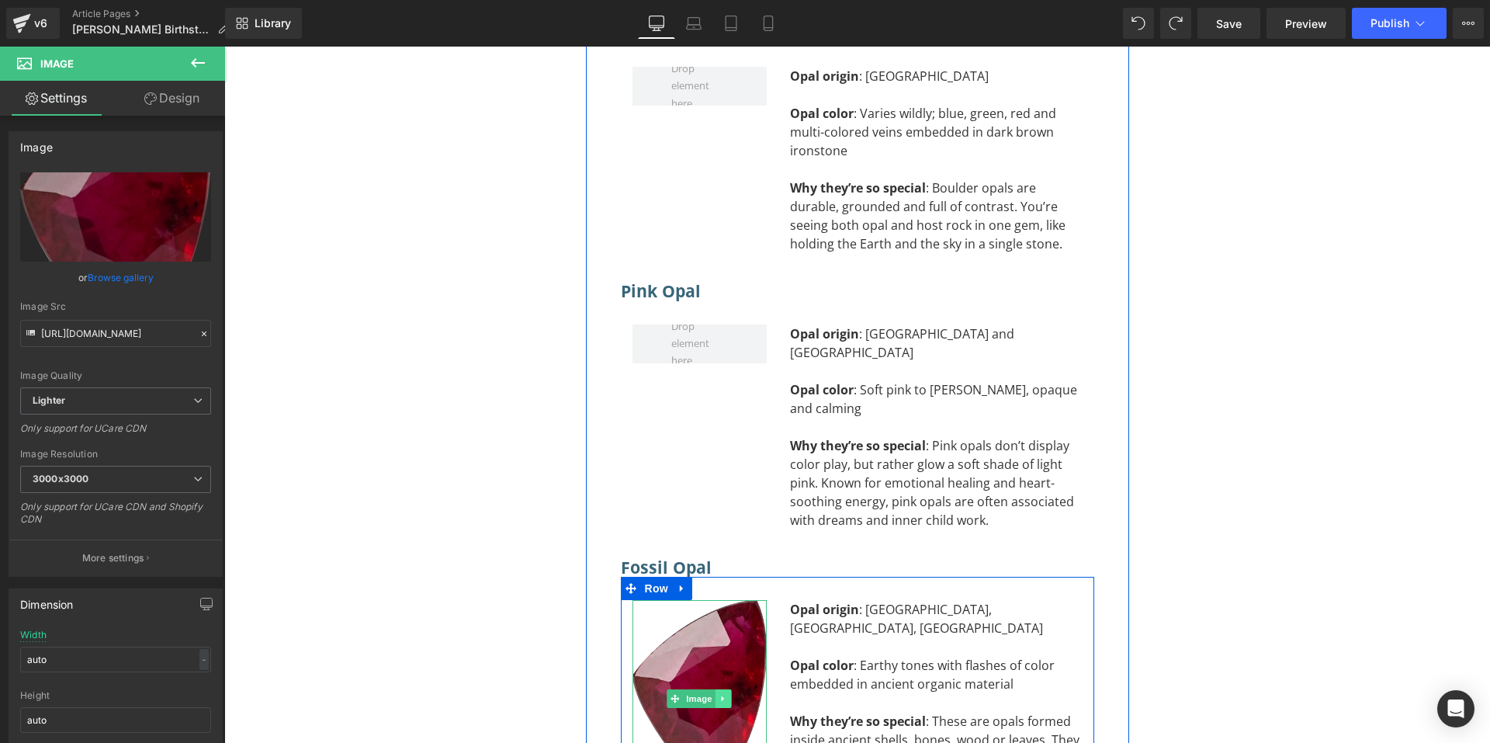
click at [725, 689] on link at bounding box center [724, 698] width 16 height 19
click at [727, 694] on icon at bounding box center [731, 698] width 9 height 9
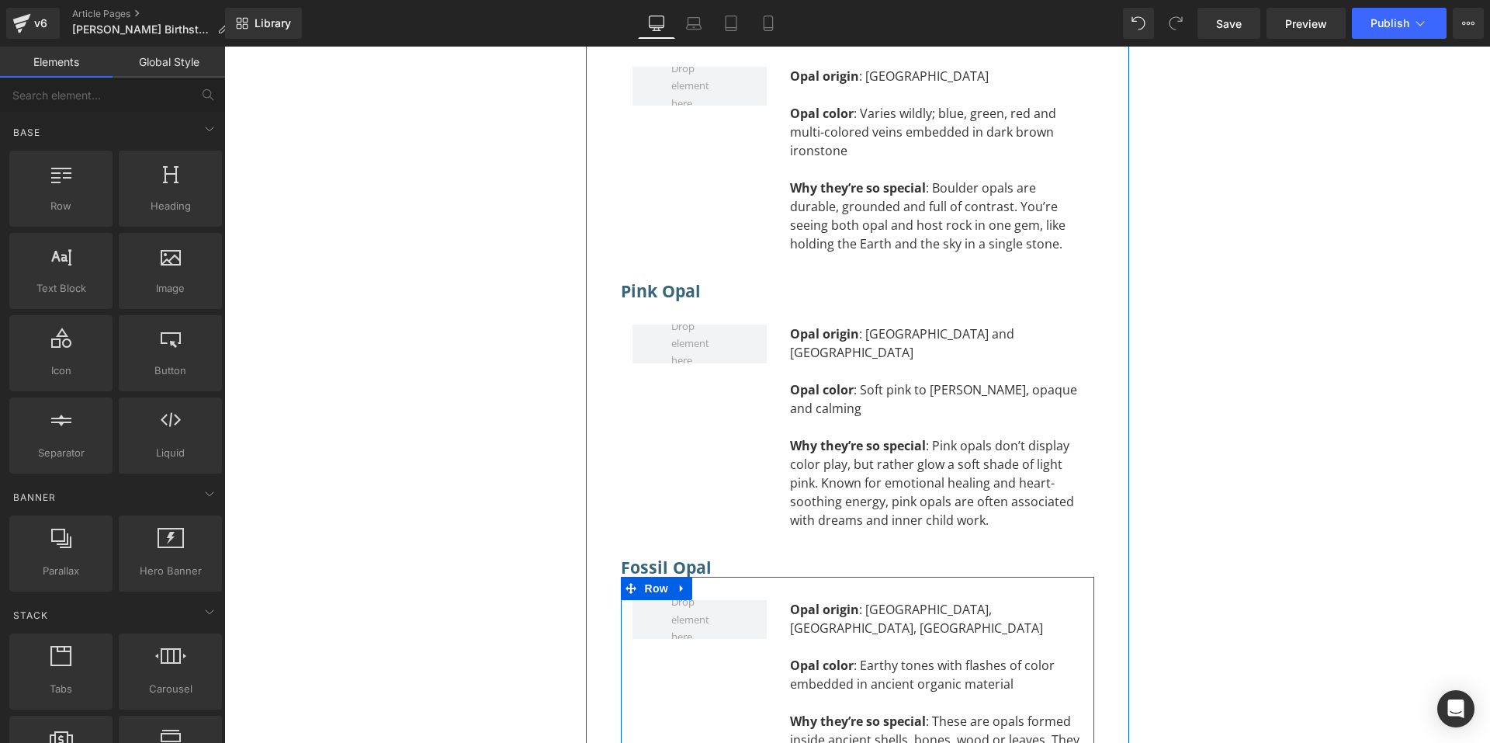
scroll to position [10607, 0]
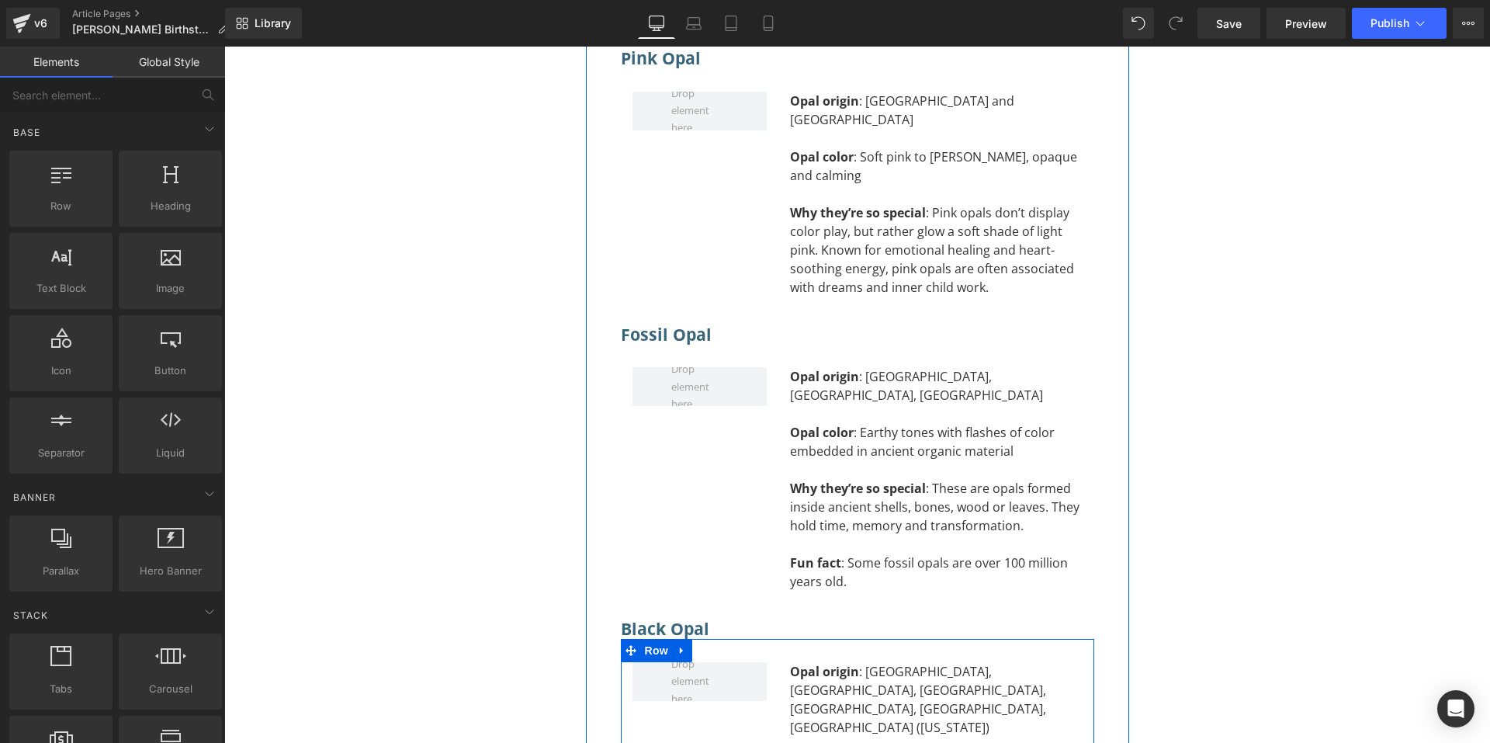
scroll to position [10995, 0]
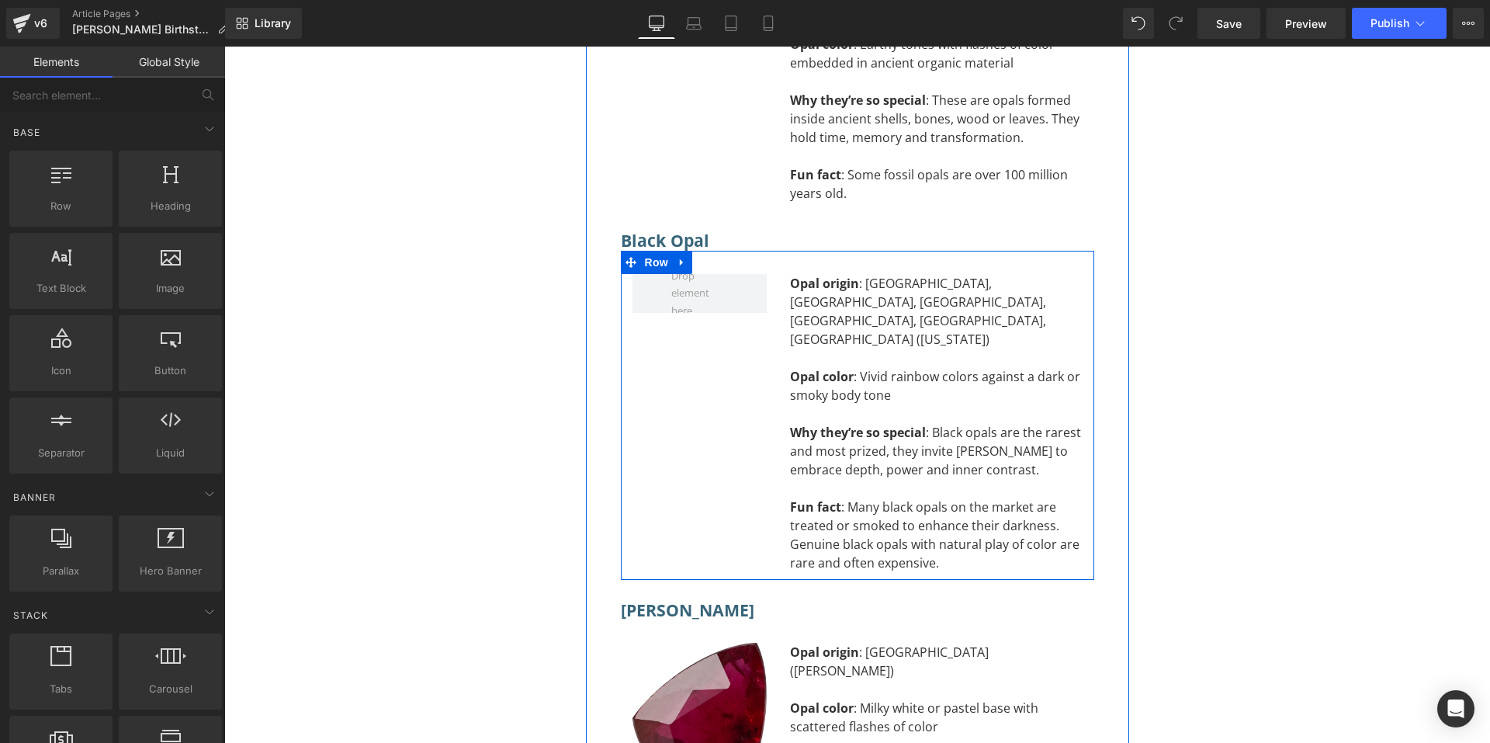
click at [719, 643] on img at bounding box center [700, 741] width 134 height 196
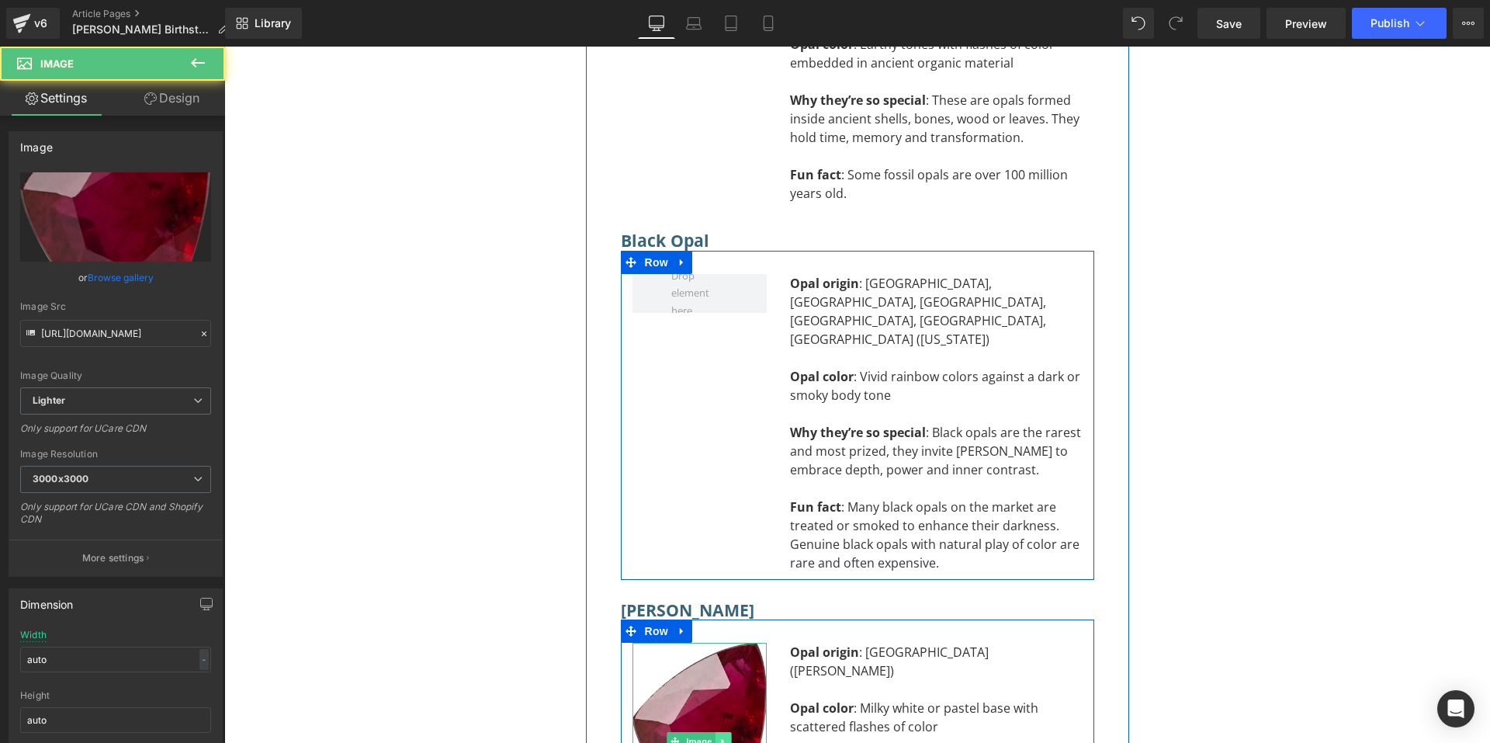
click at [723, 732] on link at bounding box center [724, 741] width 16 height 19
click at [727, 737] on icon at bounding box center [731, 741] width 9 height 9
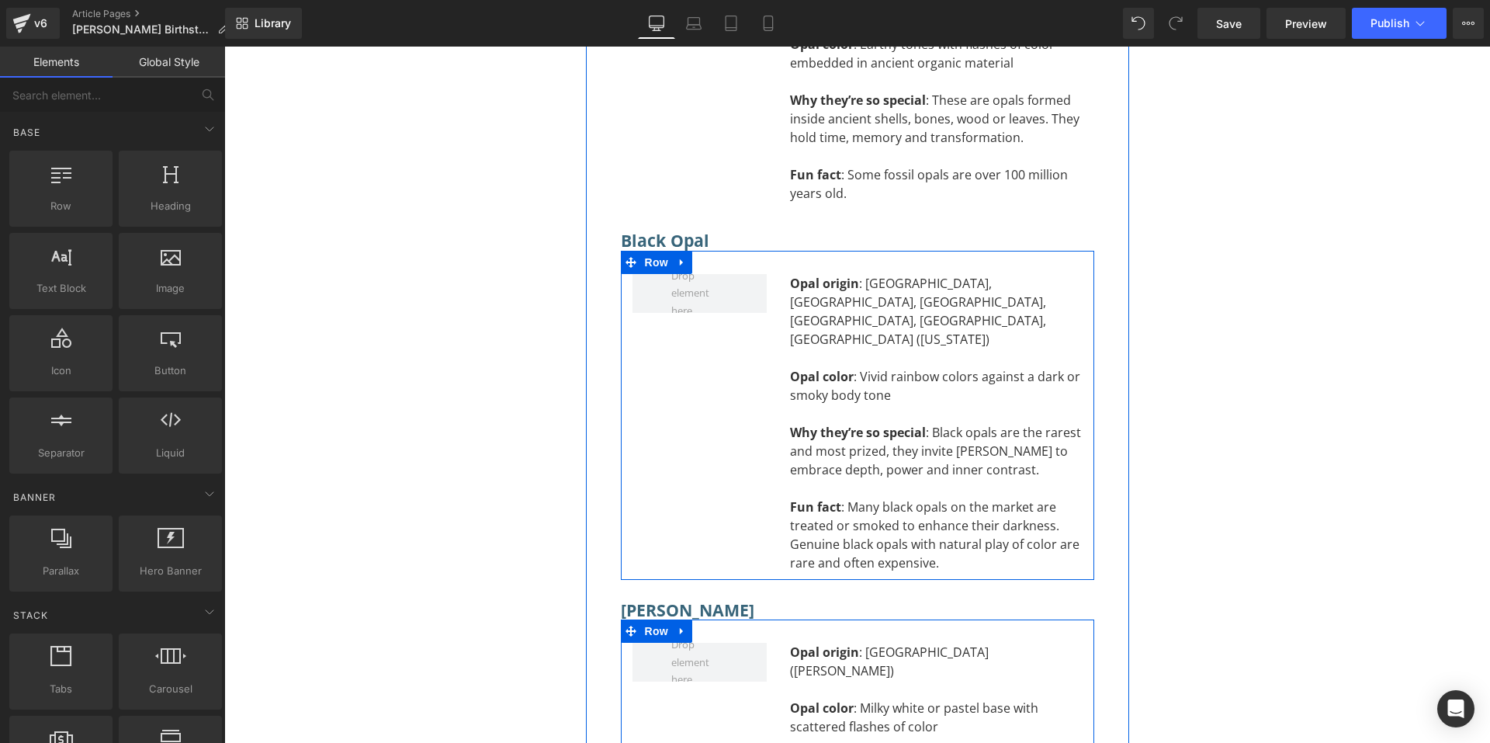
scroll to position [11228, 0]
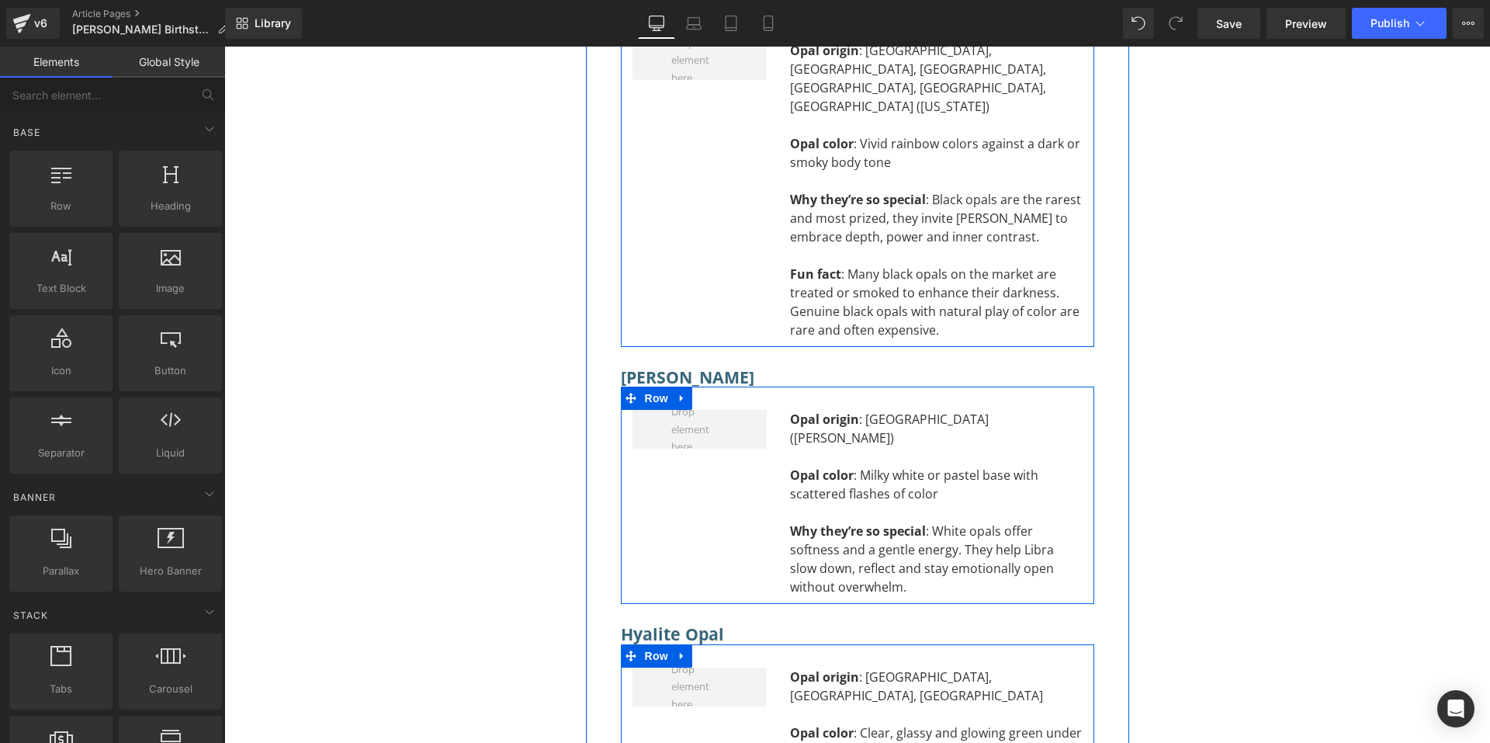
scroll to position [11461, 0]
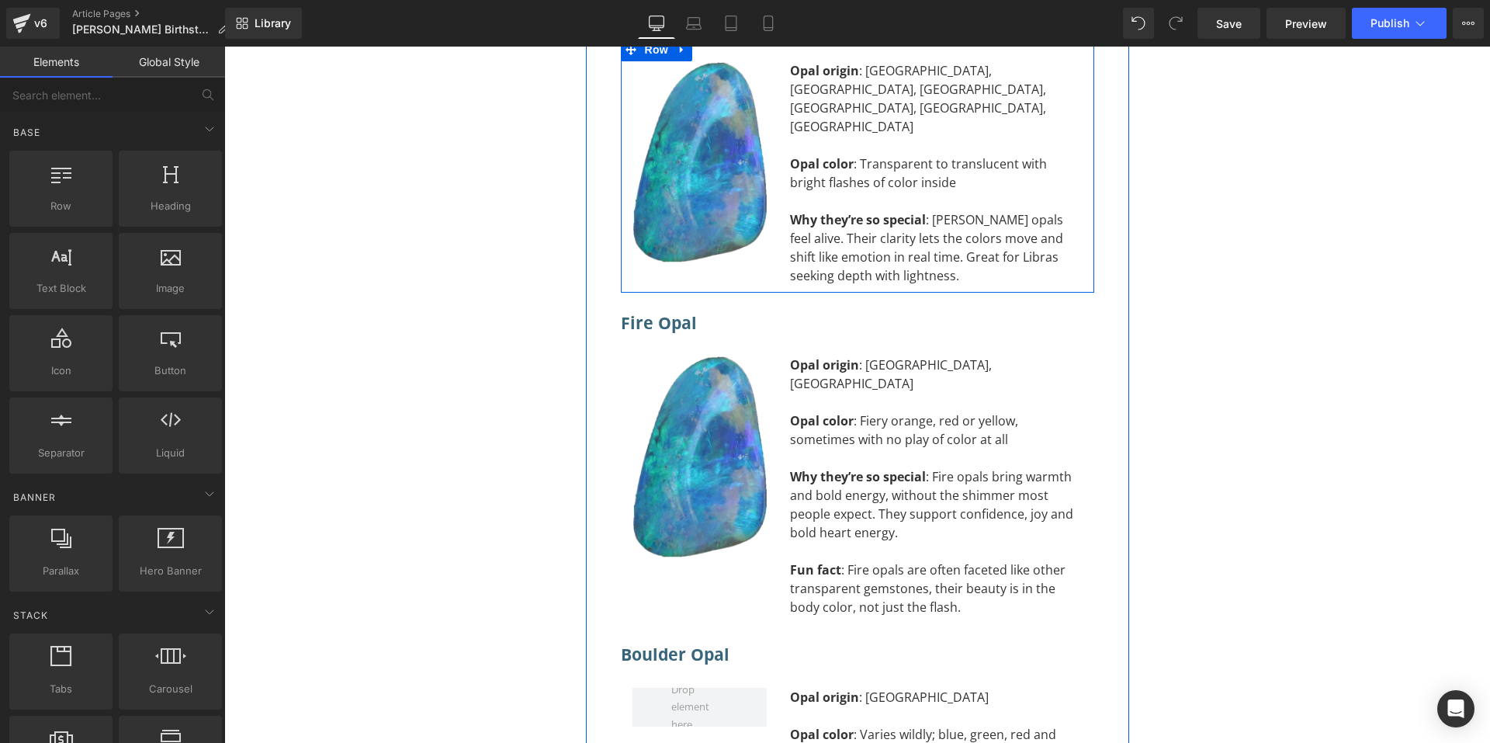
scroll to position [9598, 0]
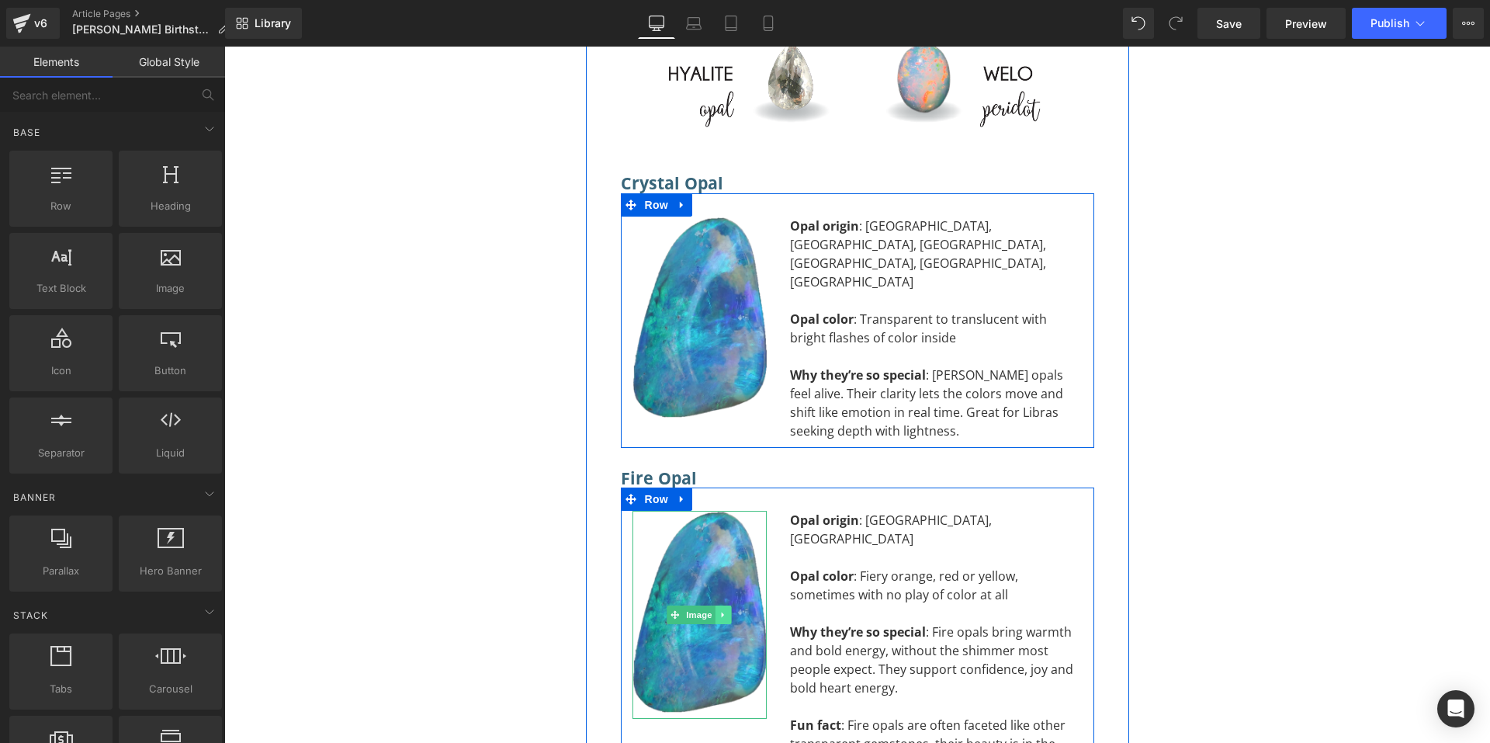
click at [719, 610] on icon at bounding box center [723, 614] width 9 height 9
click at [716, 605] on link at bounding box center [716, 614] width 16 height 19
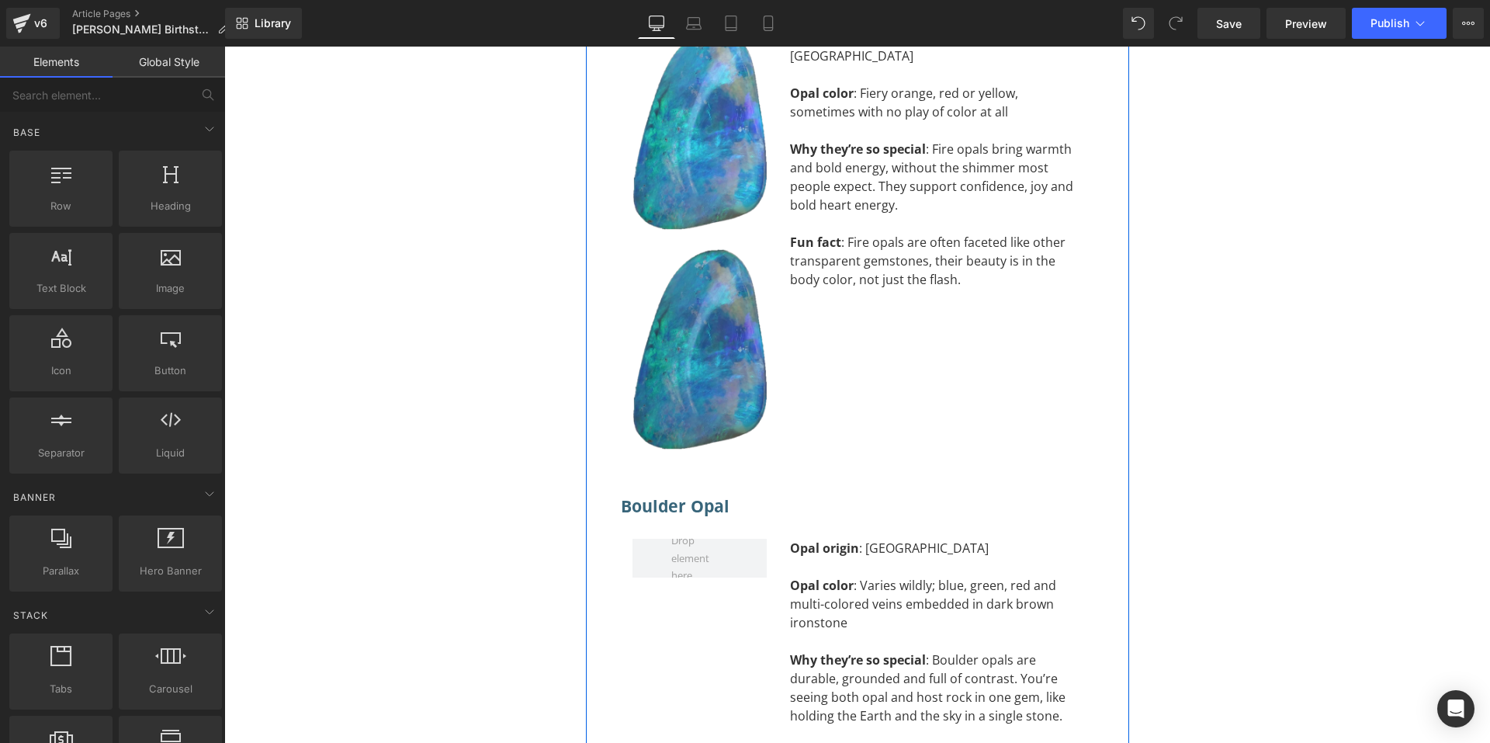
scroll to position [10083, 0]
click at [695, 251] on img at bounding box center [700, 349] width 134 height 207
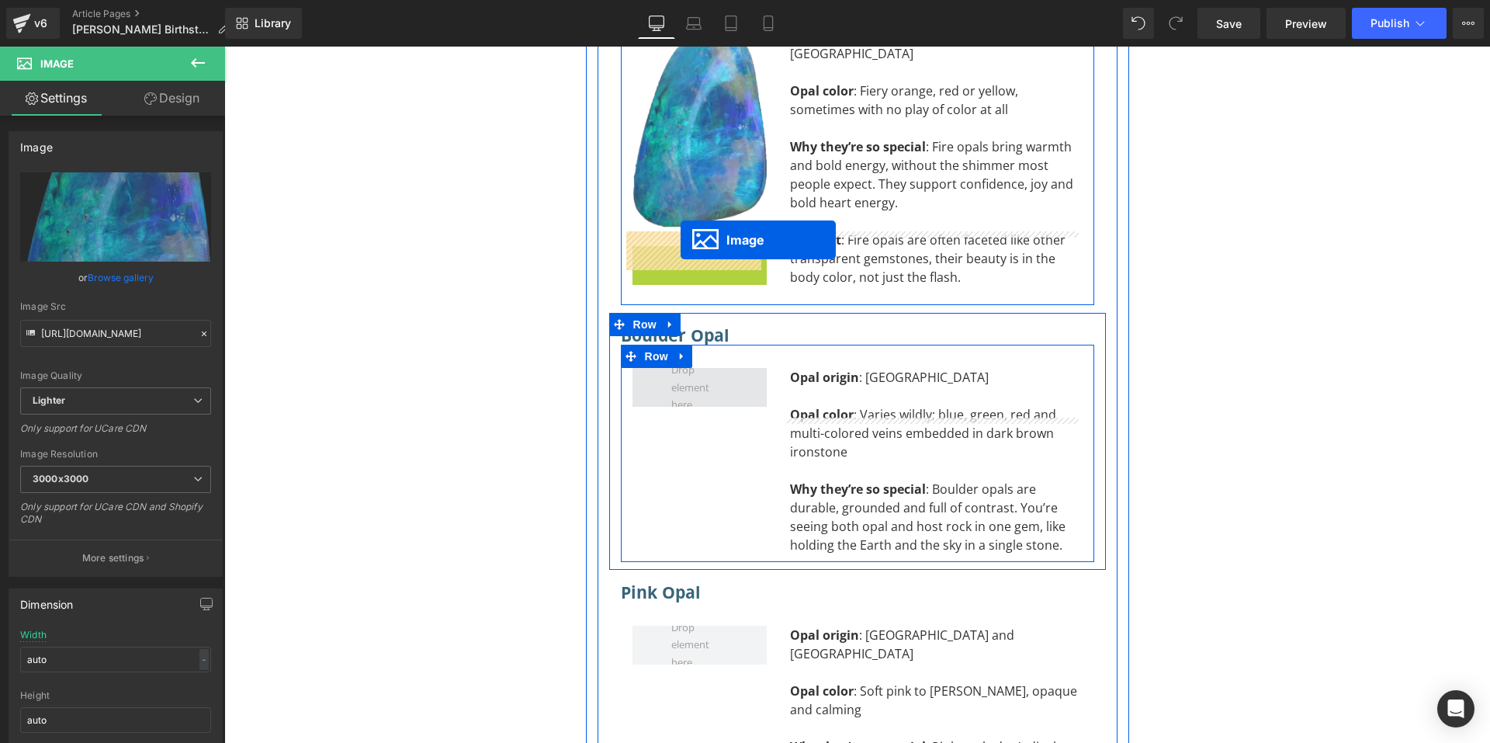
drag, startPoint x: 671, startPoint y: 214, endPoint x: 680, endPoint y: 240, distance: 27.3
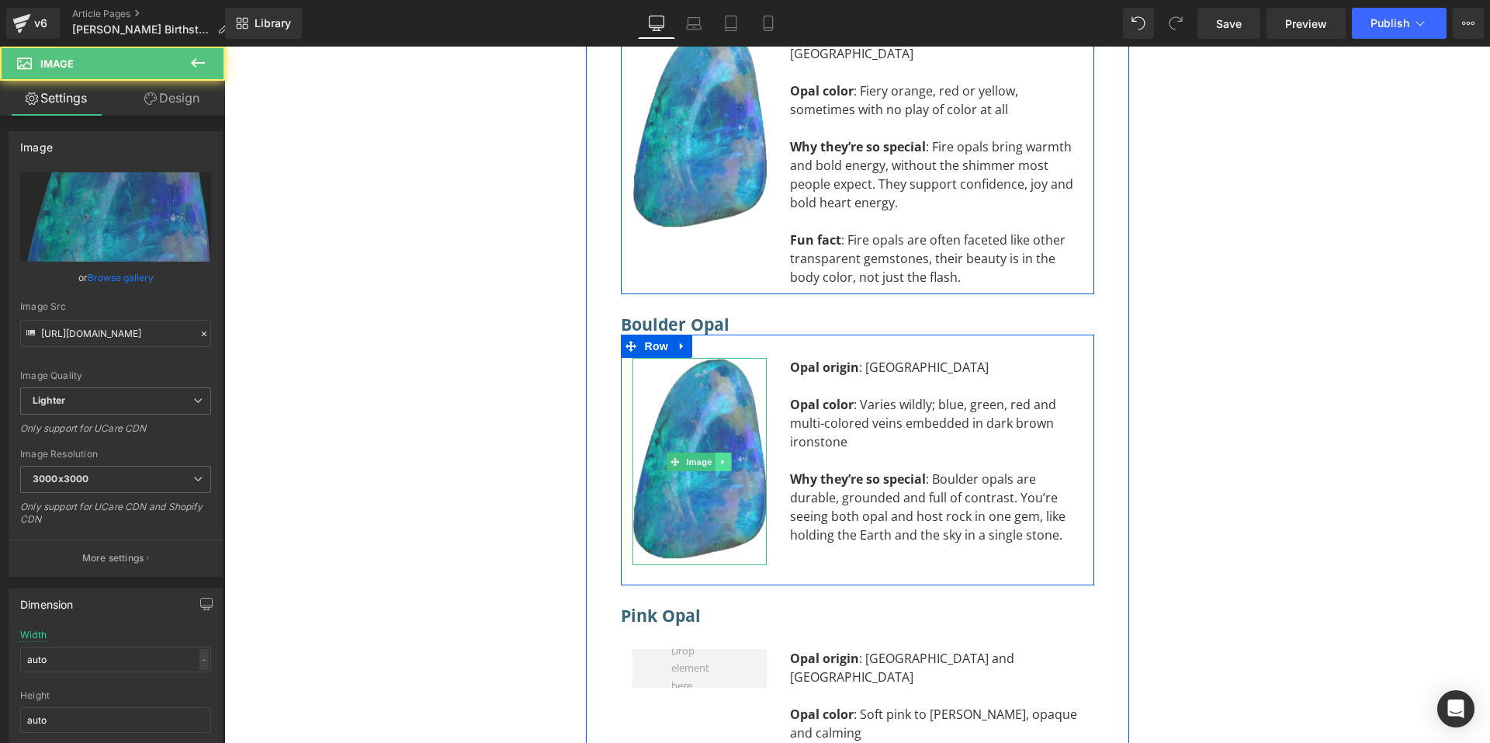
click at [722, 459] on icon at bounding box center [723, 461] width 2 height 5
click at [713, 452] on link at bounding box center [716, 461] width 16 height 19
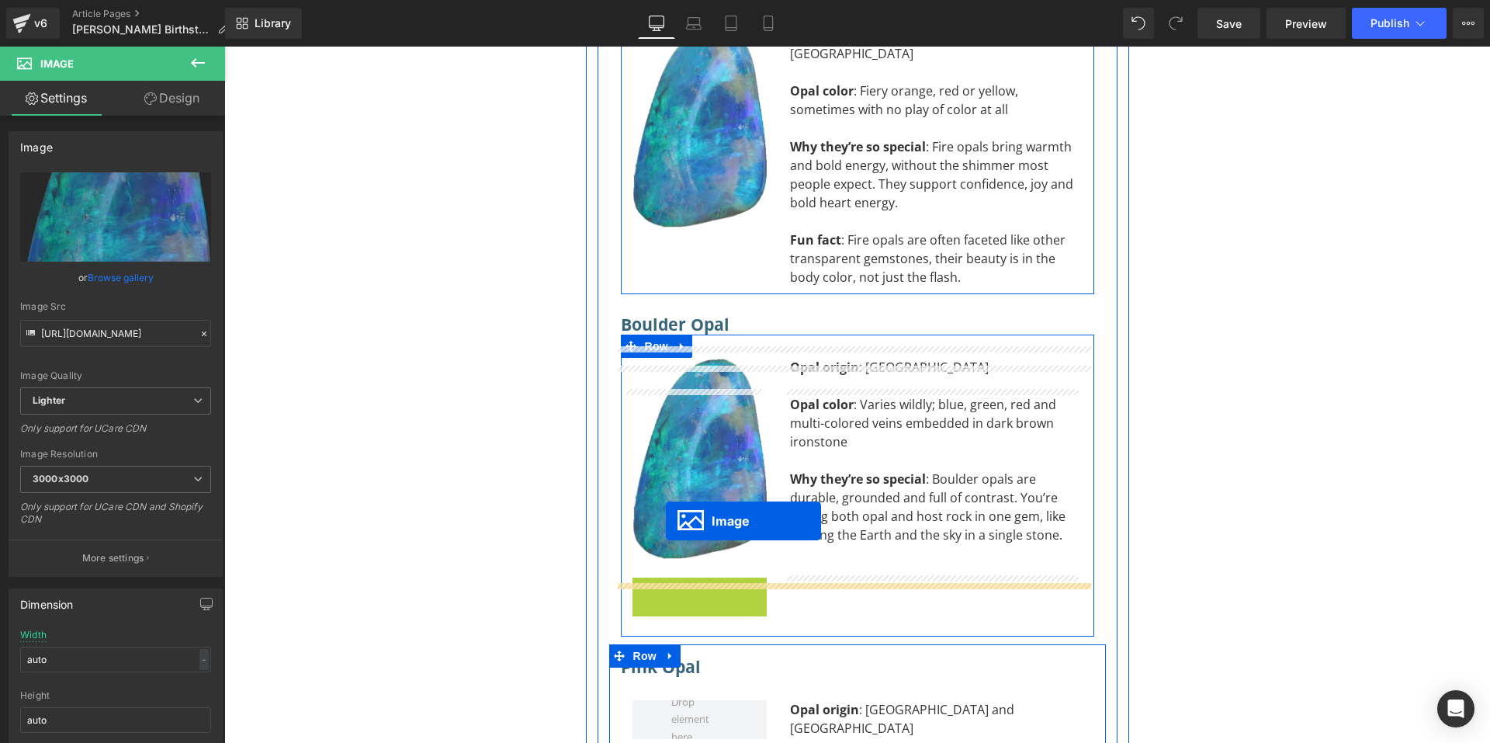
scroll to position [10316, 0]
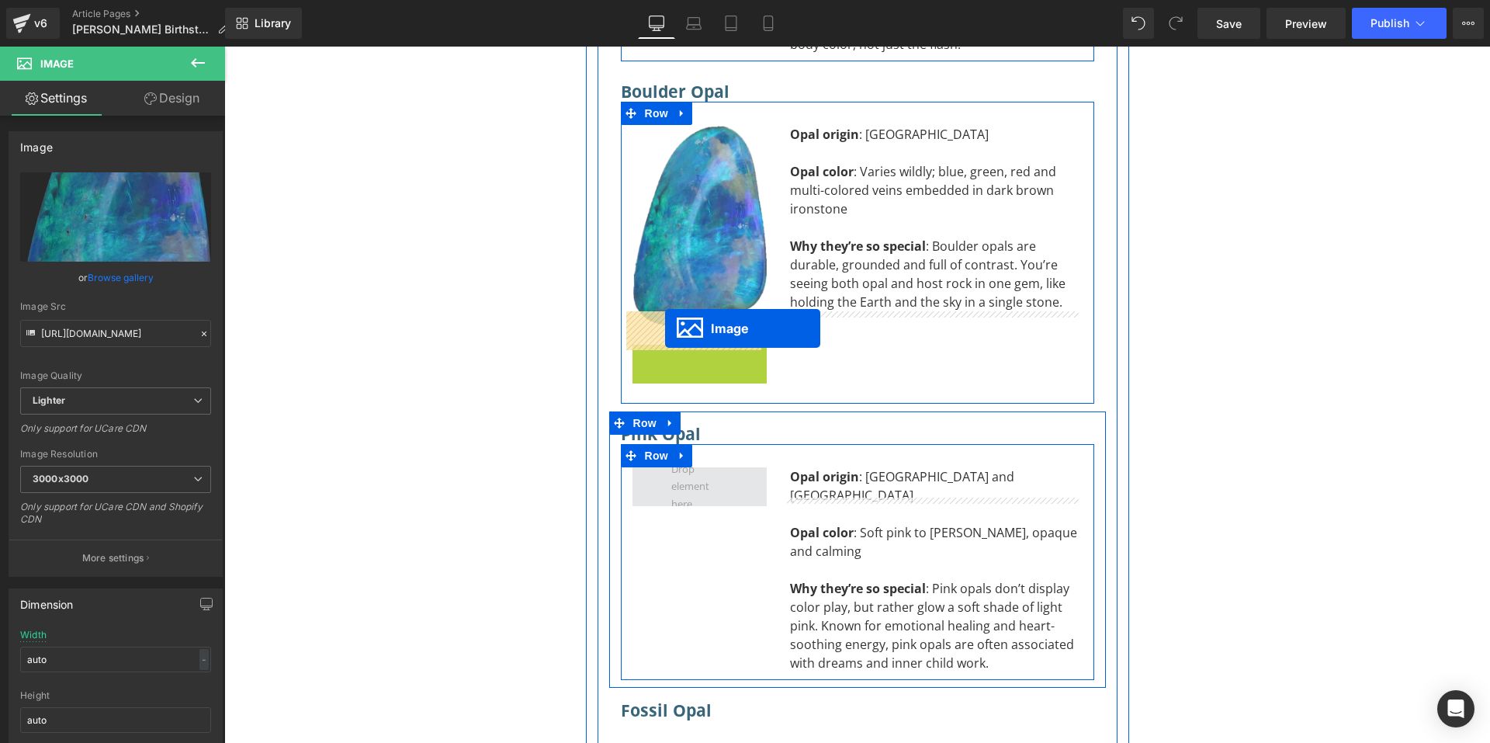
drag, startPoint x: 670, startPoint y: 520, endPoint x: 665, endPoint y: 328, distance: 191.8
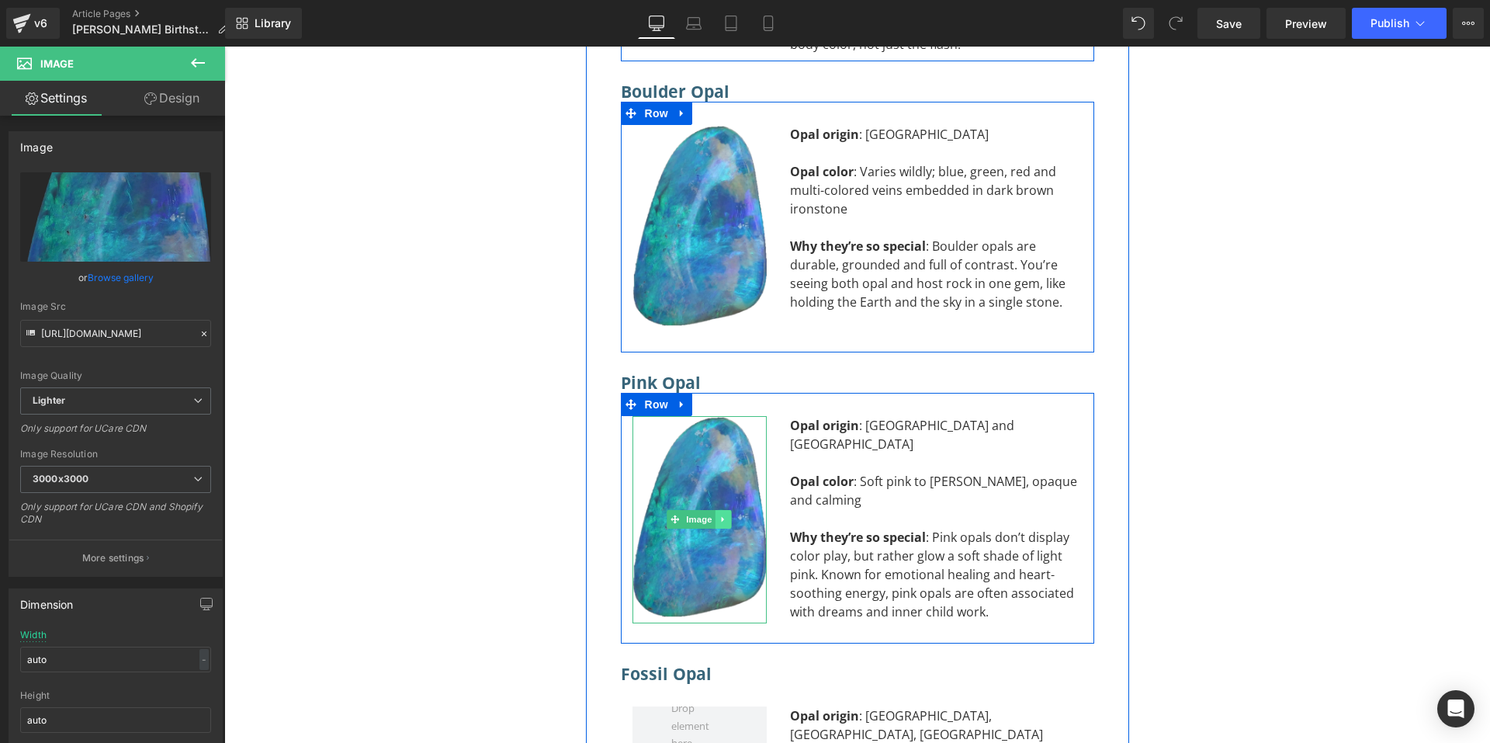
click at [726, 510] on link at bounding box center [724, 519] width 16 height 19
click at [712, 515] on icon at bounding box center [715, 519] width 9 height 9
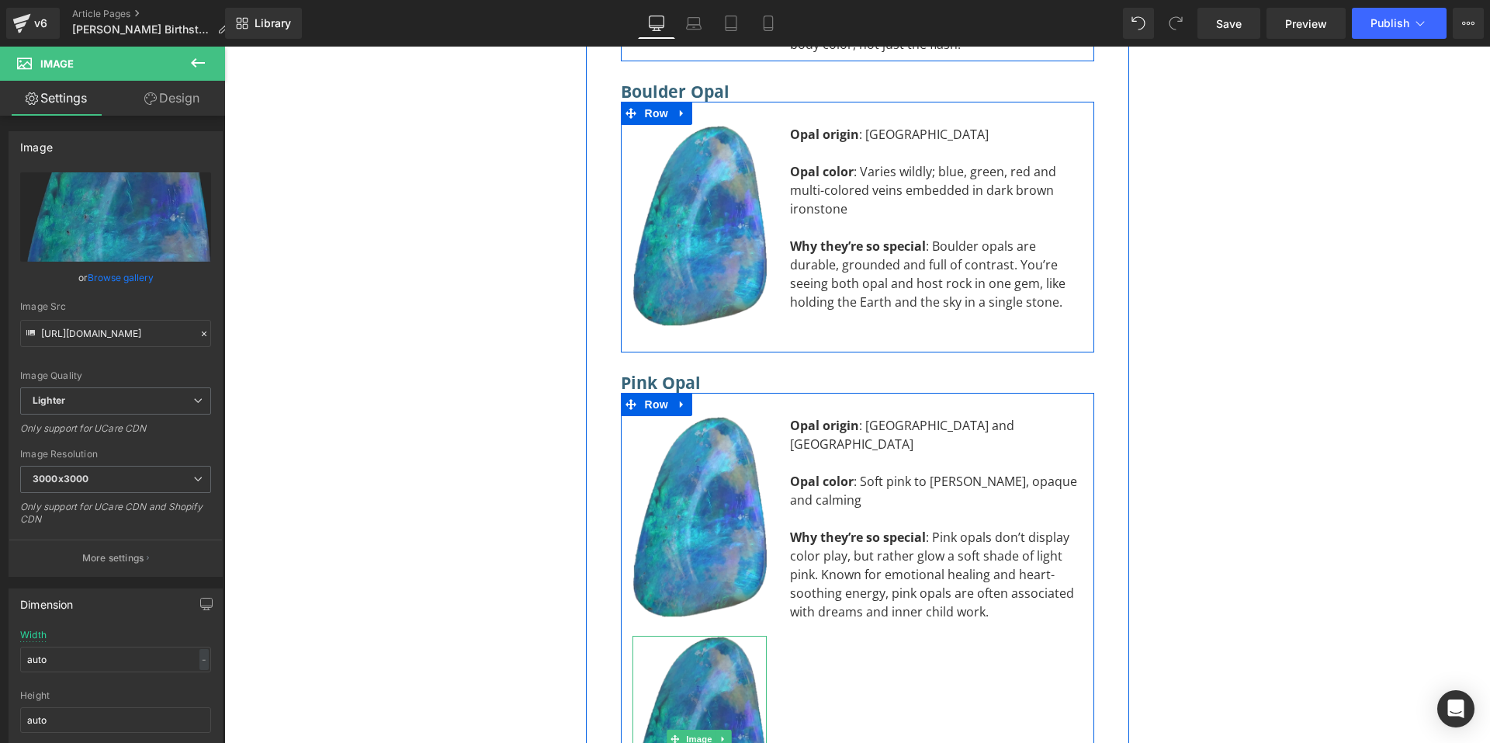
scroll to position [10549, 0]
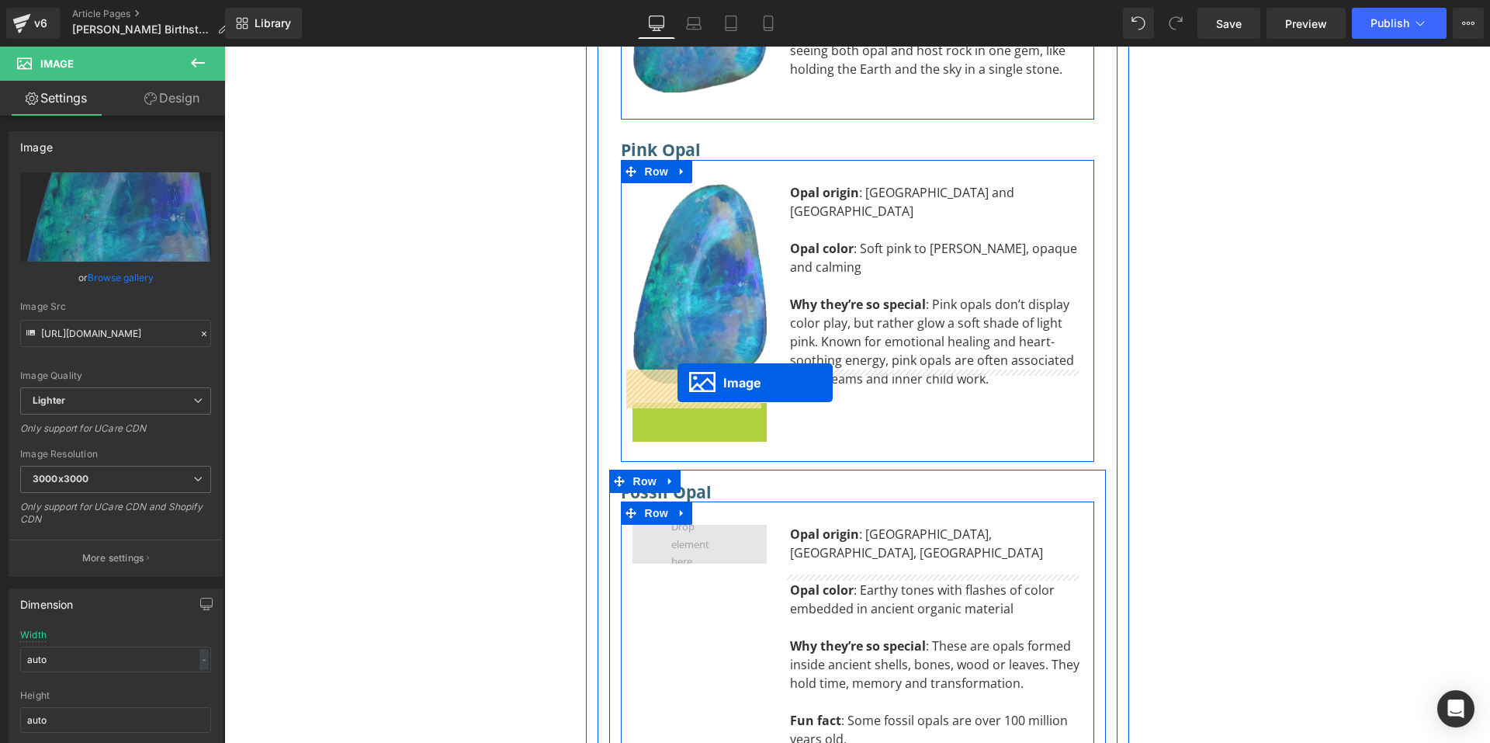
drag, startPoint x: 671, startPoint y: 347, endPoint x: 678, endPoint y: 383, distance: 36.2
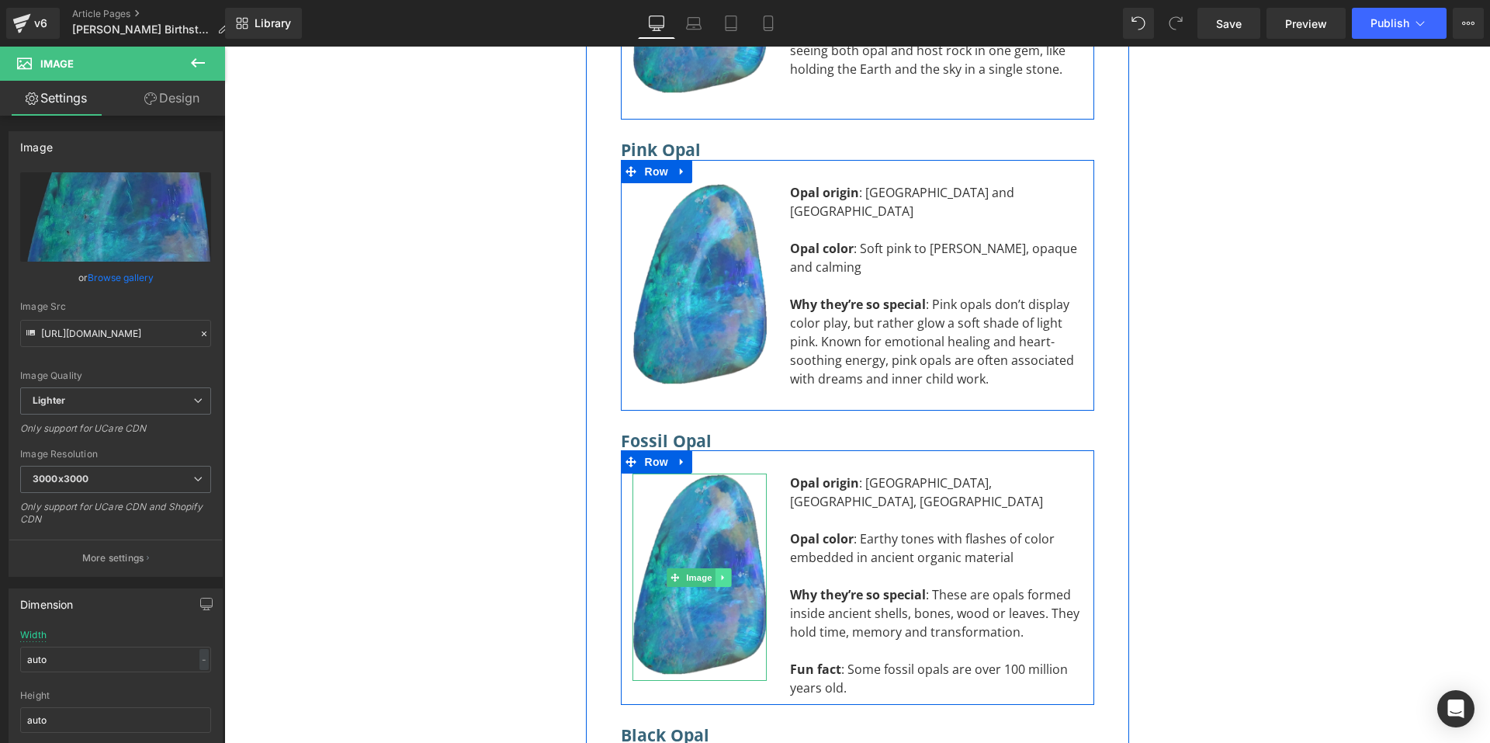
click at [720, 573] on icon at bounding box center [723, 577] width 9 height 9
click at [711, 573] on icon at bounding box center [715, 577] width 9 height 9
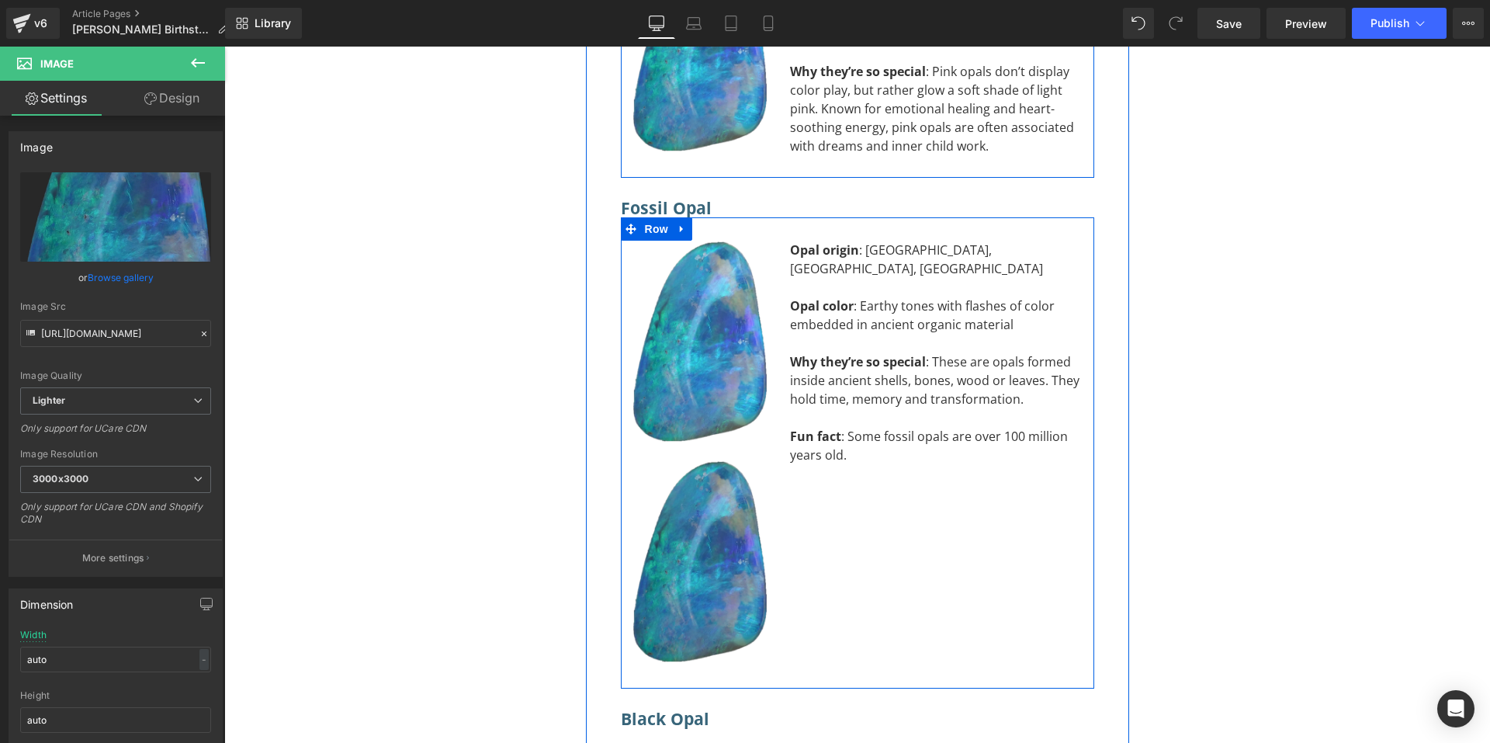
click at [687, 460] on div "Image" at bounding box center [700, 563] width 134 height 207
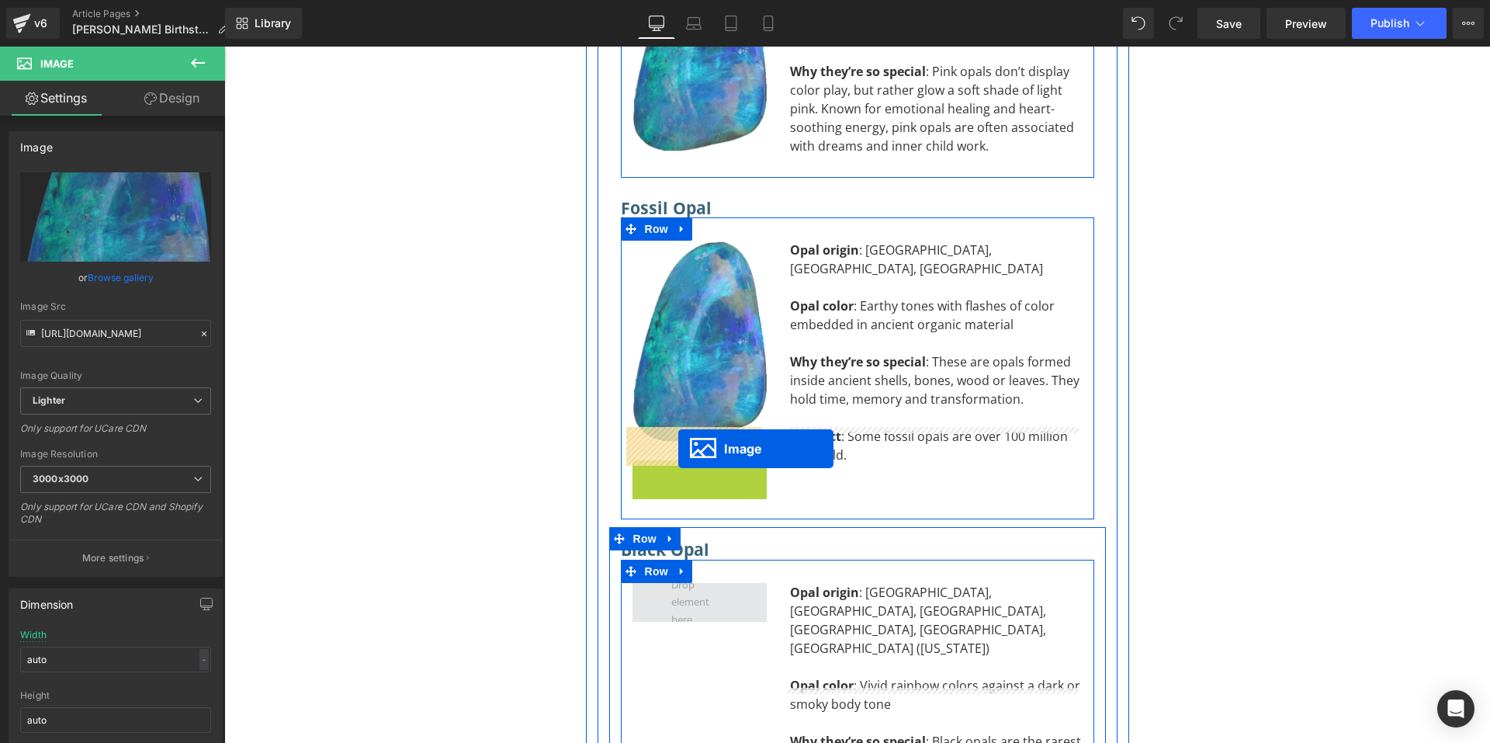
drag, startPoint x: 668, startPoint y: 409, endPoint x: 678, endPoint y: 449, distance: 40.8
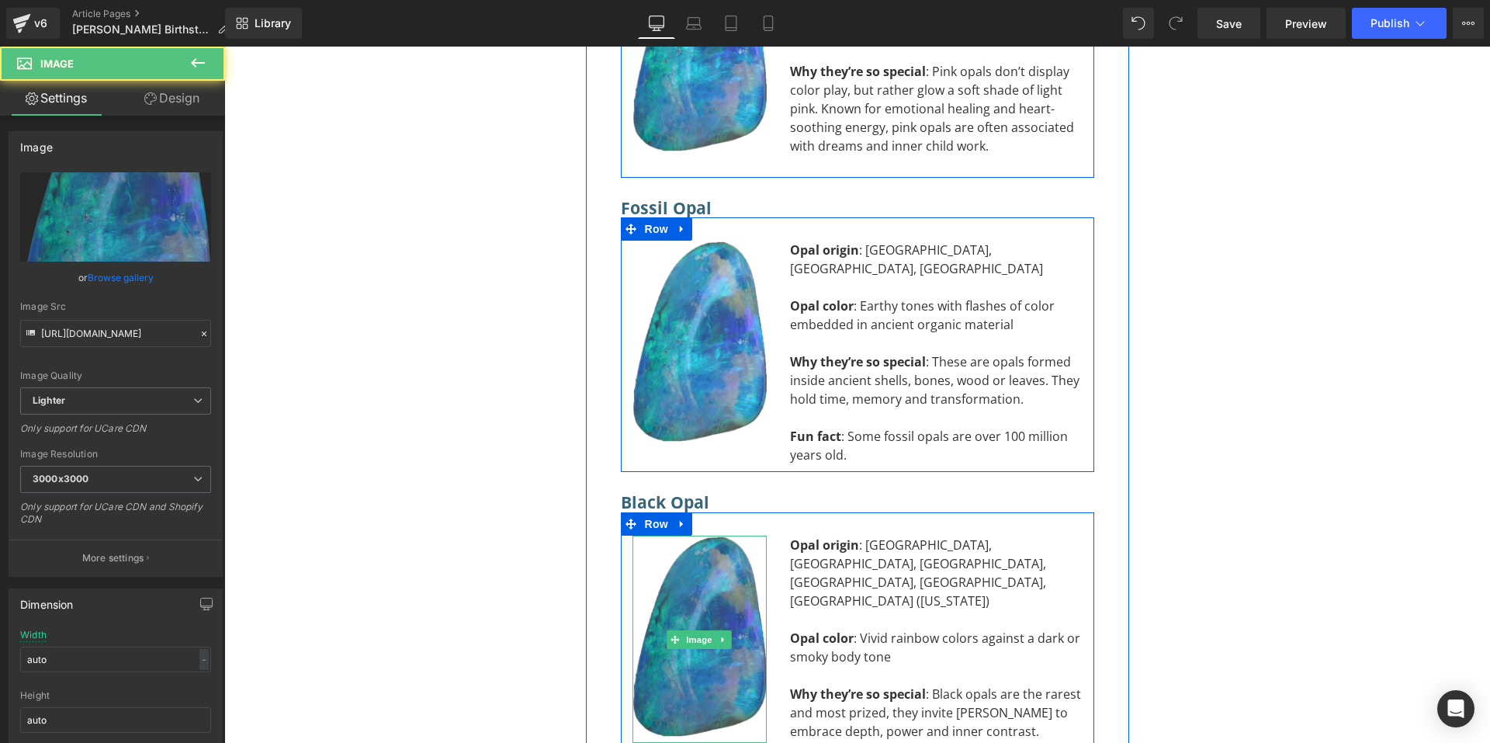
scroll to position [11015, 0]
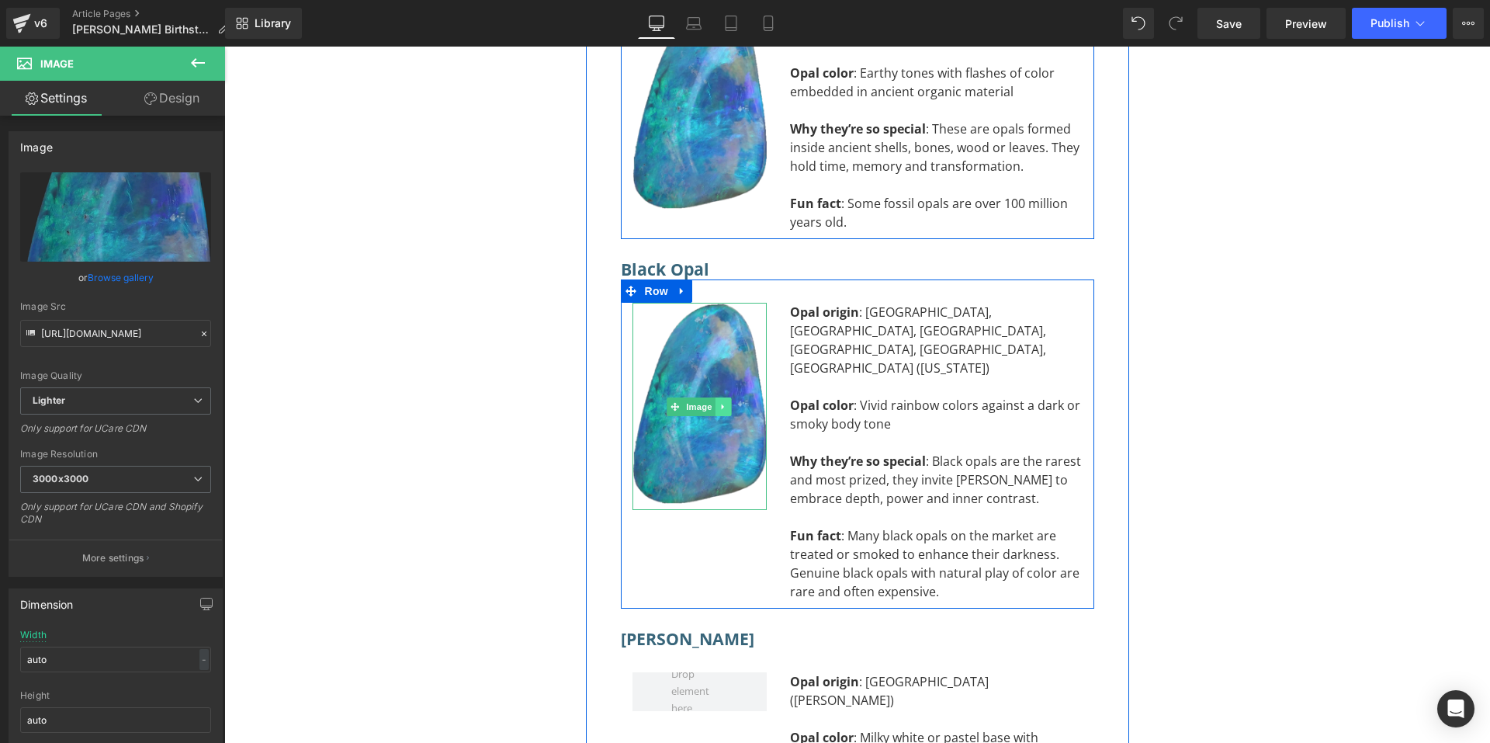
click at [723, 402] on icon at bounding box center [723, 406] width 9 height 9
click at [711, 402] on icon at bounding box center [715, 406] width 9 height 9
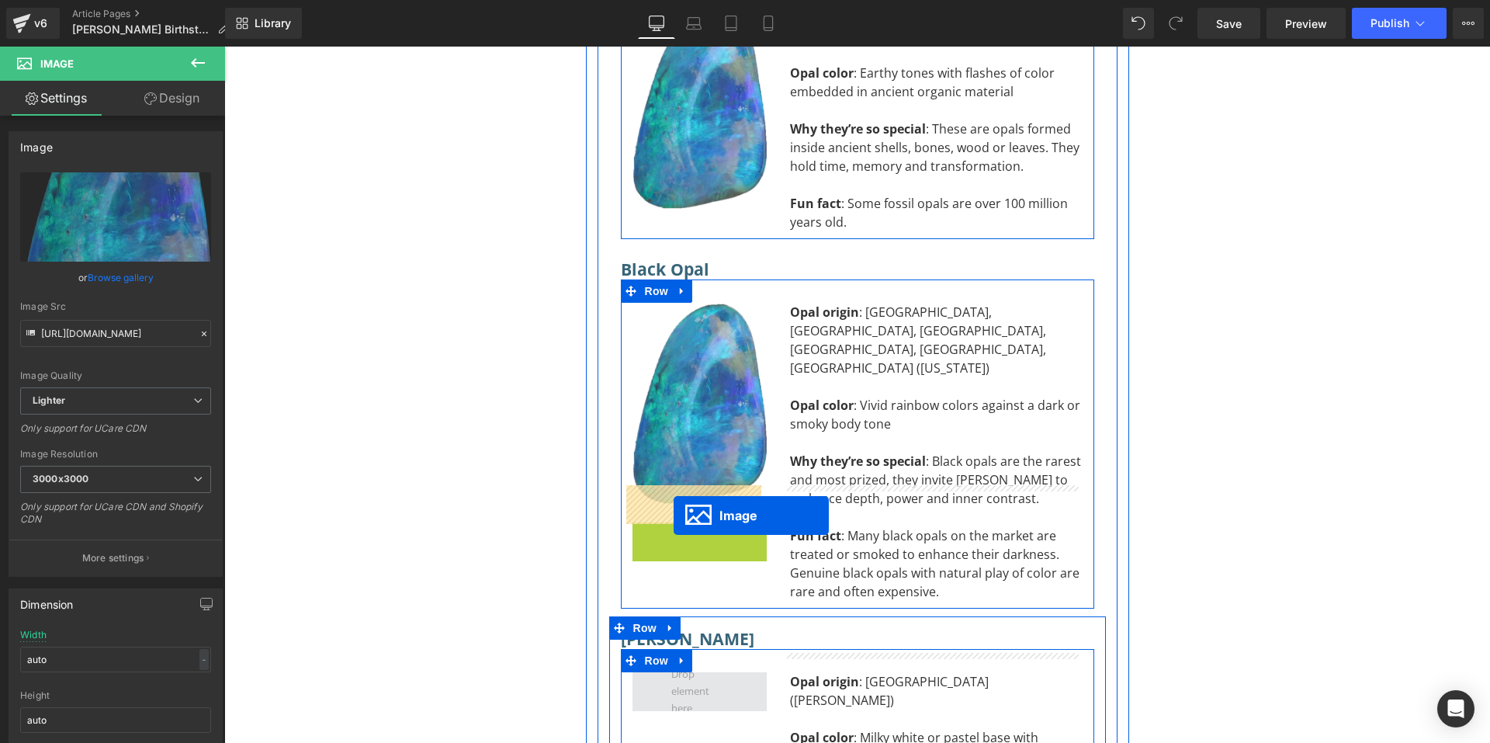
drag, startPoint x: 674, startPoint y: 459, endPoint x: 674, endPoint y: 515, distance: 56.7
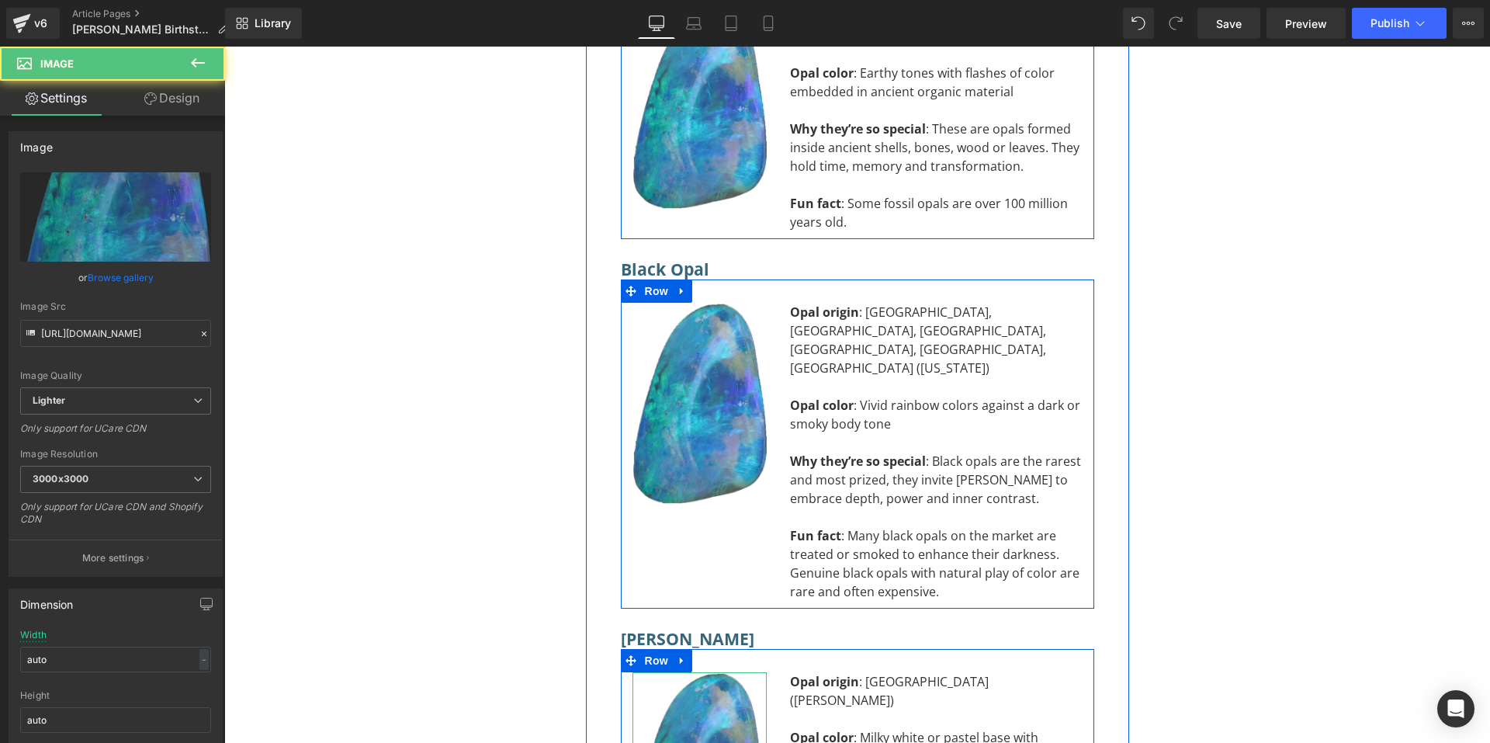
scroll to position [11325, 0]
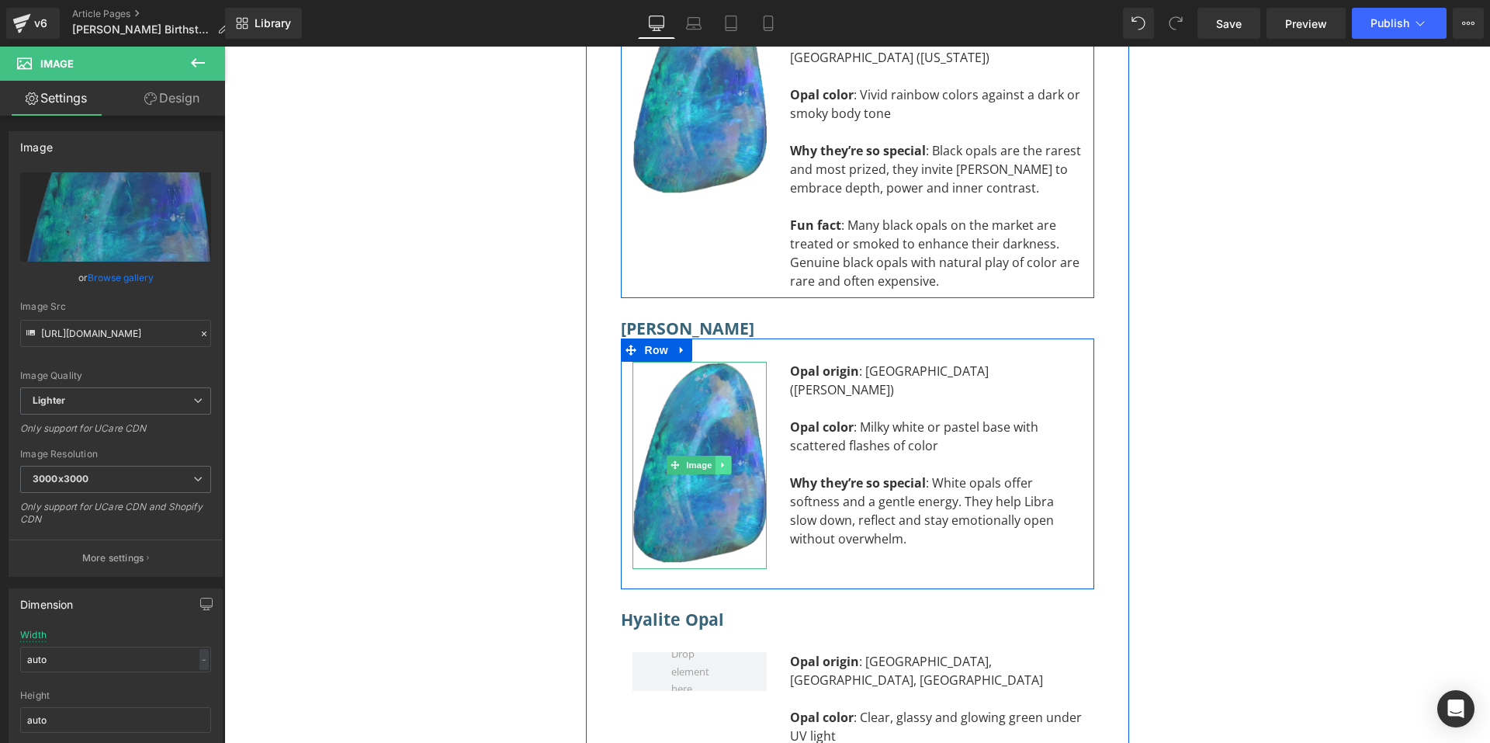
click at [720, 456] on link at bounding box center [724, 465] width 16 height 19
click at [712, 461] on icon at bounding box center [715, 465] width 9 height 9
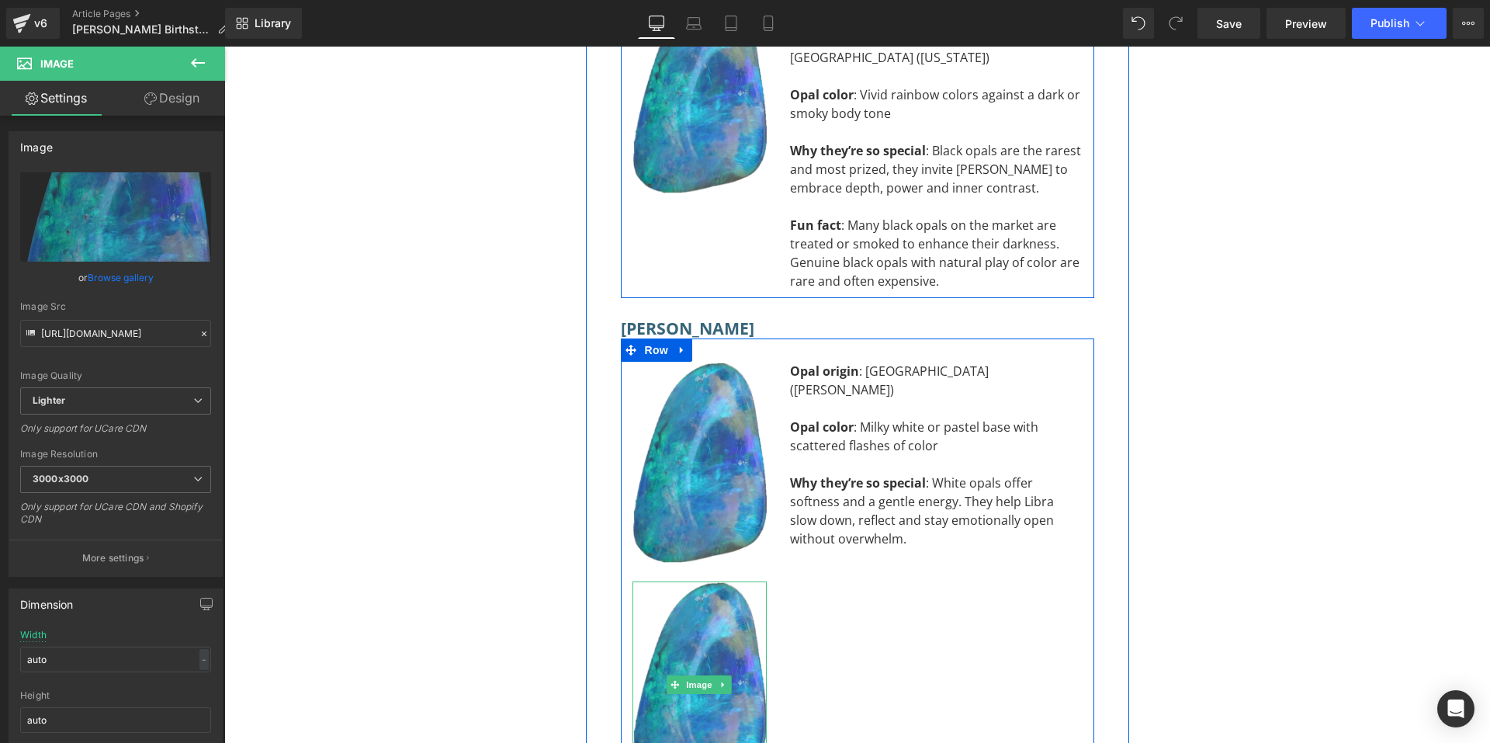
scroll to position [11480, 0]
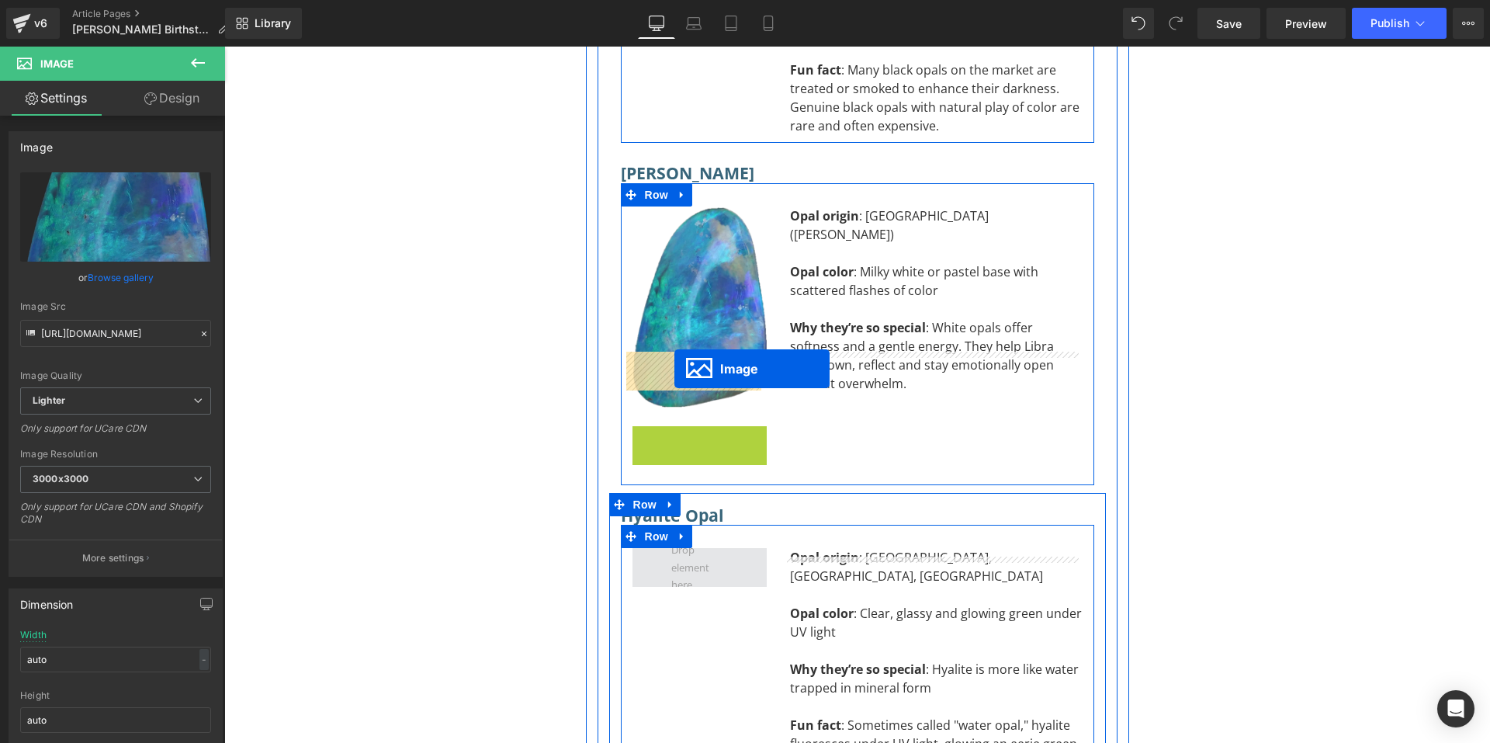
drag, startPoint x: 671, startPoint y: 331, endPoint x: 674, endPoint y: 369, distance: 38.2
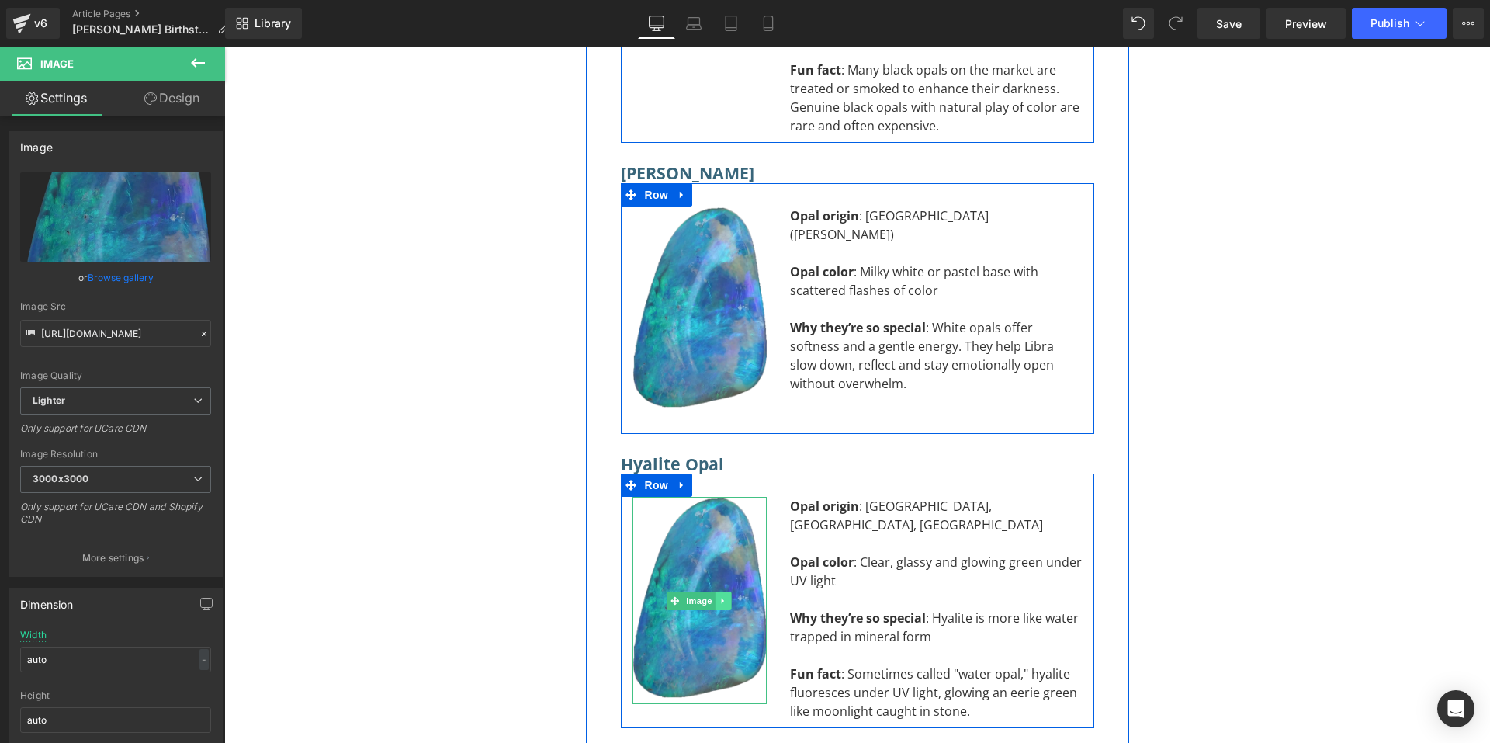
click at [722, 598] on icon at bounding box center [723, 600] width 2 height 5
click at [712, 596] on icon at bounding box center [715, 600] width 9 height 9
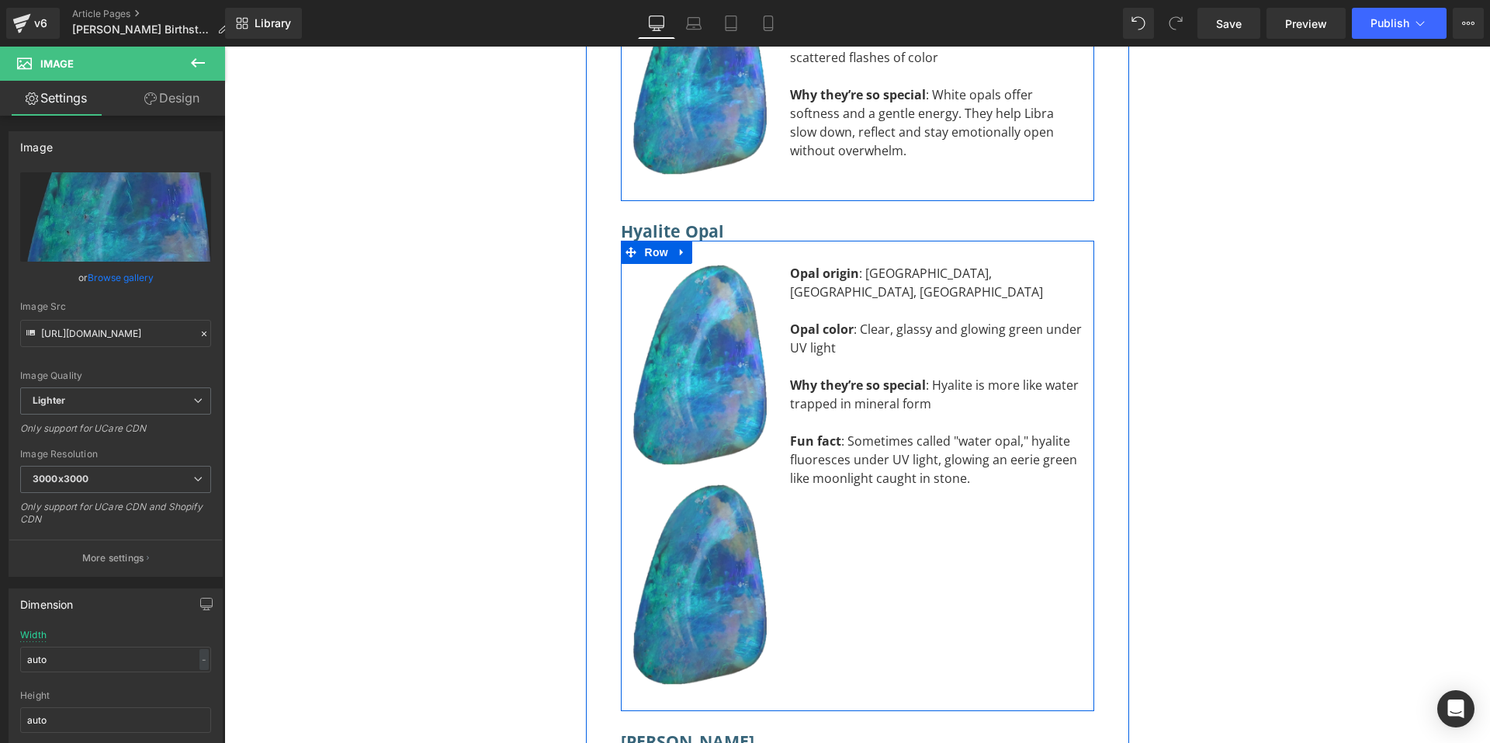
click at [689, 484] on div "Image" at bounding box center [700, 587] width 134 height 207
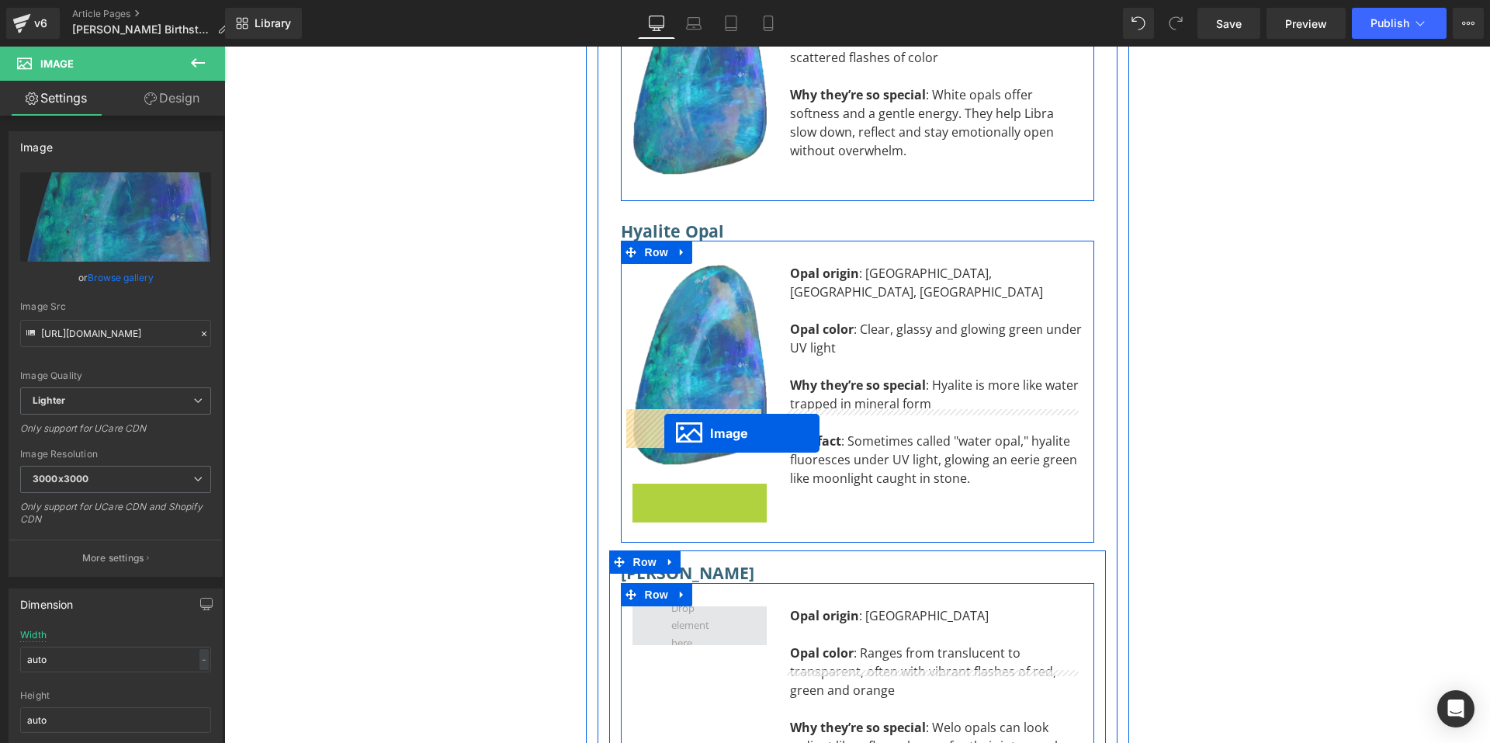
drag, startPoint x: 666, startPoint y: 387, endPoint x: 664, endPoint y: 432, distance: 45.1
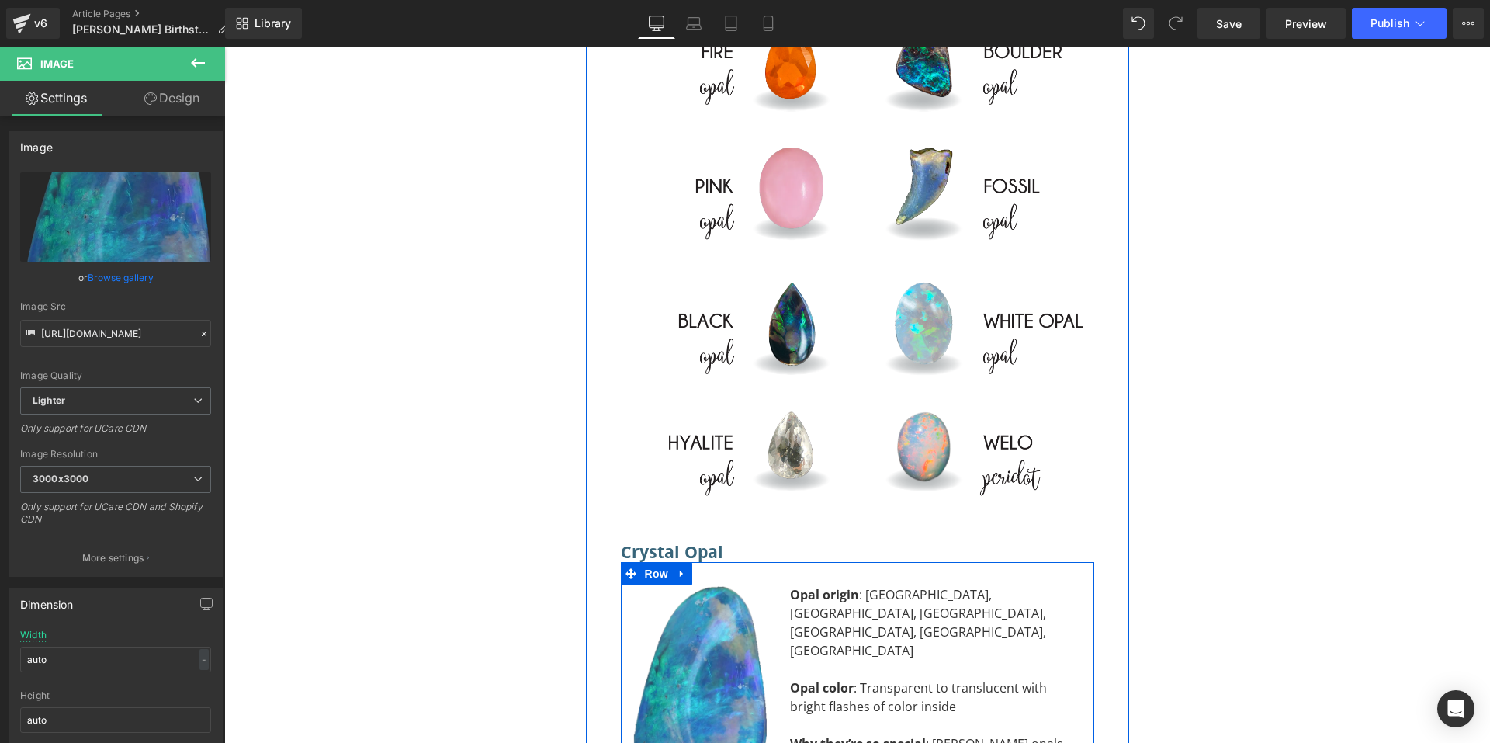
scroll to position [9695, 0]
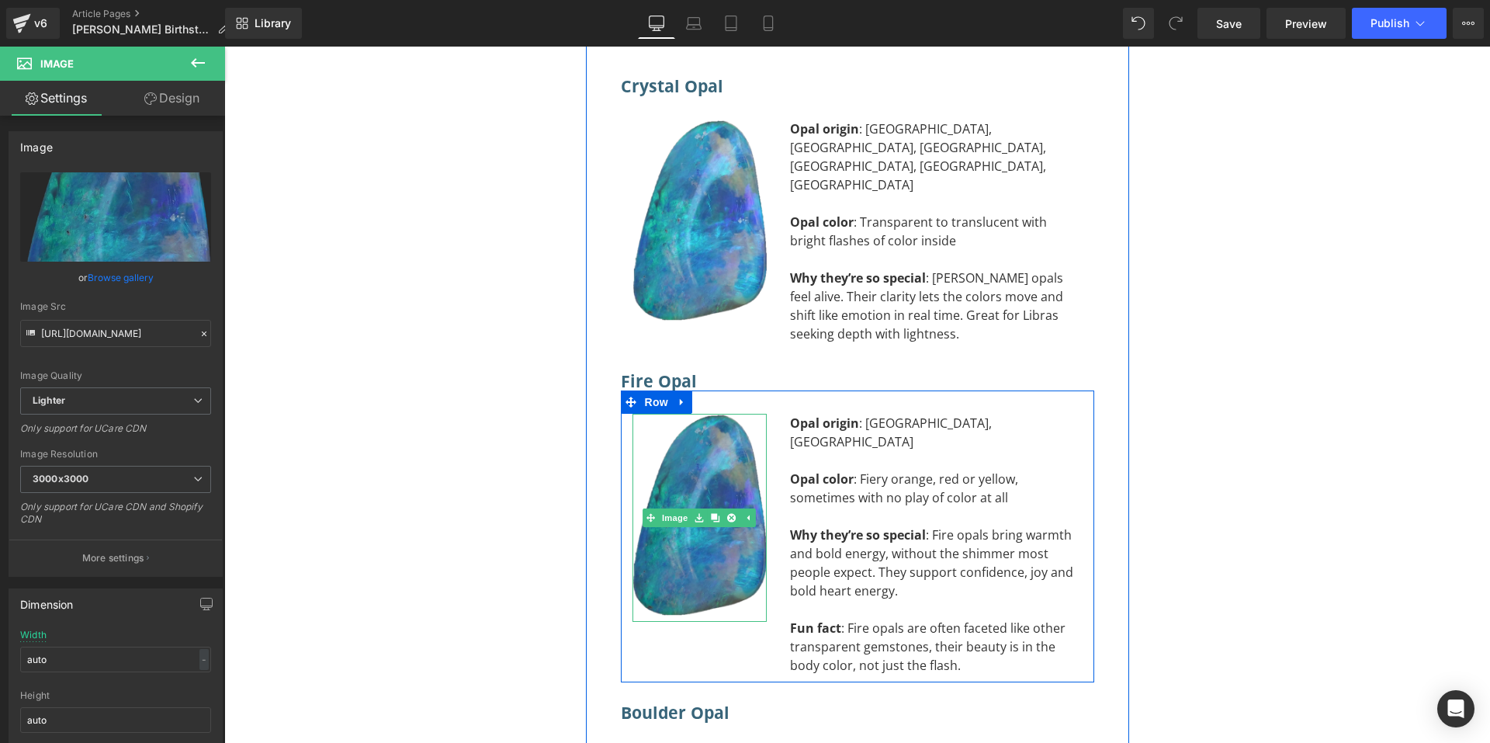
click at [678, 414] on img at bounding box center [700, 517] width 134 height 207
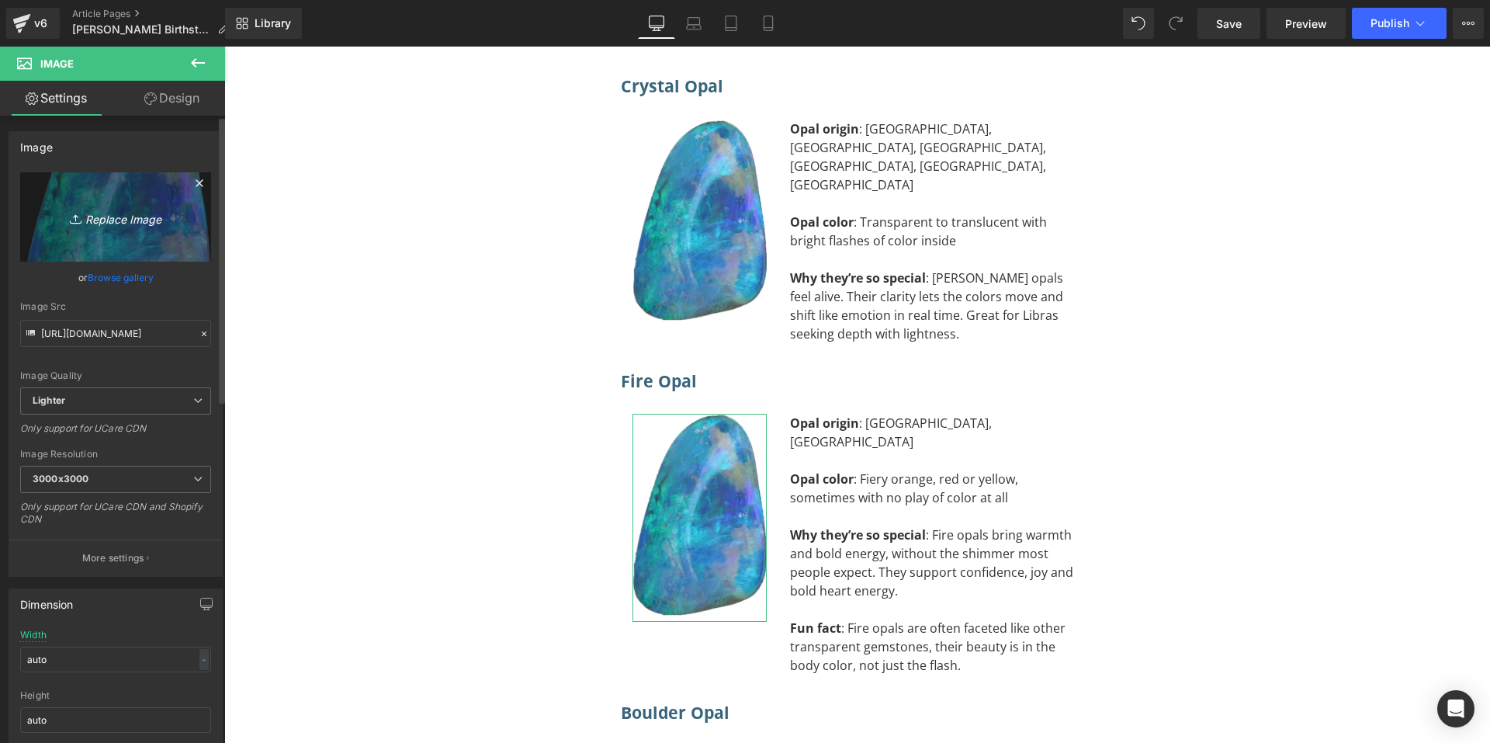
click at [119, 218] on icon "Replace Image" at bounding box center [116, 216] width 124 height 19
type input "C:\fakepath\Pear Fire Opal ( Silver Gold ).png"
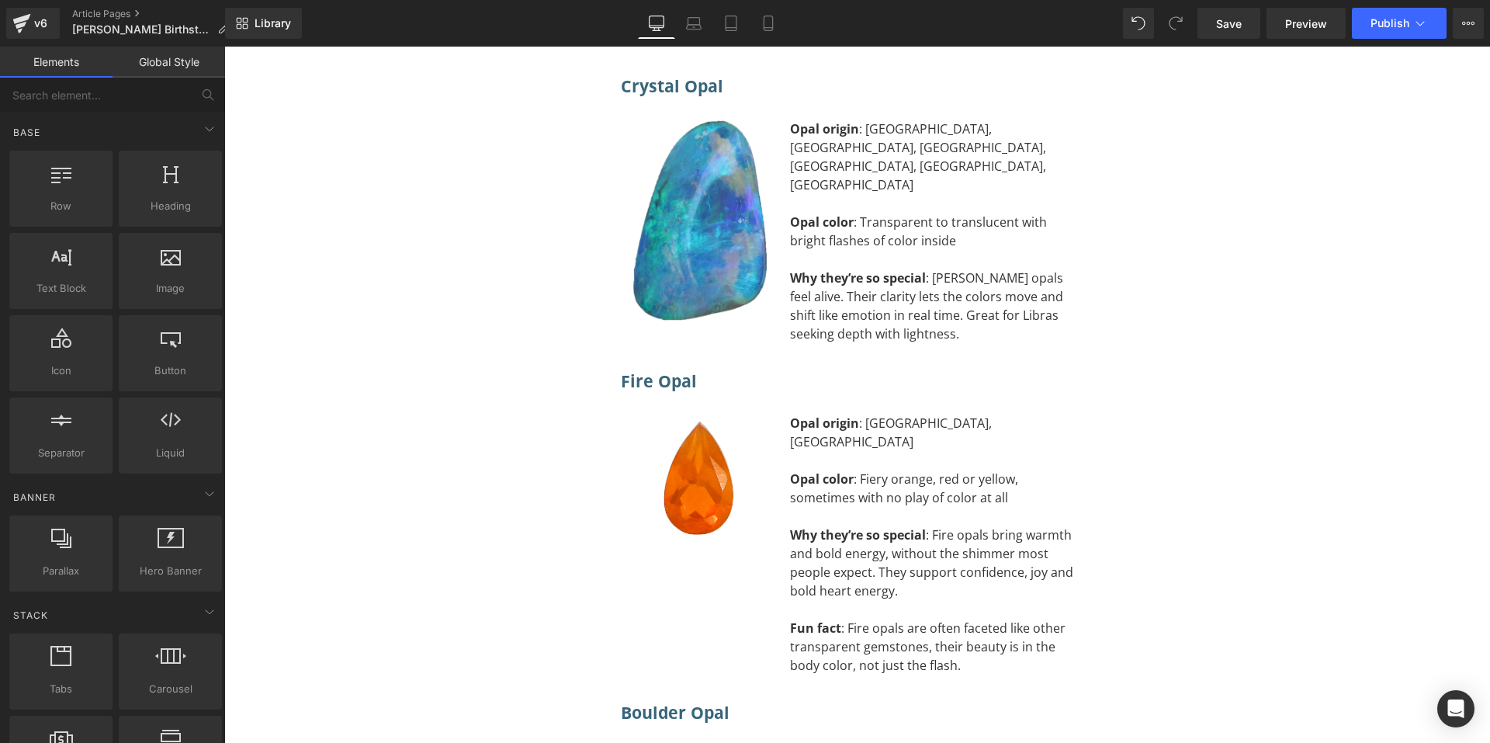
drag, startPoint x: 1178, startPoint y: 263, endPoint x: 1163, endPoint y: 263, distance: 14.7
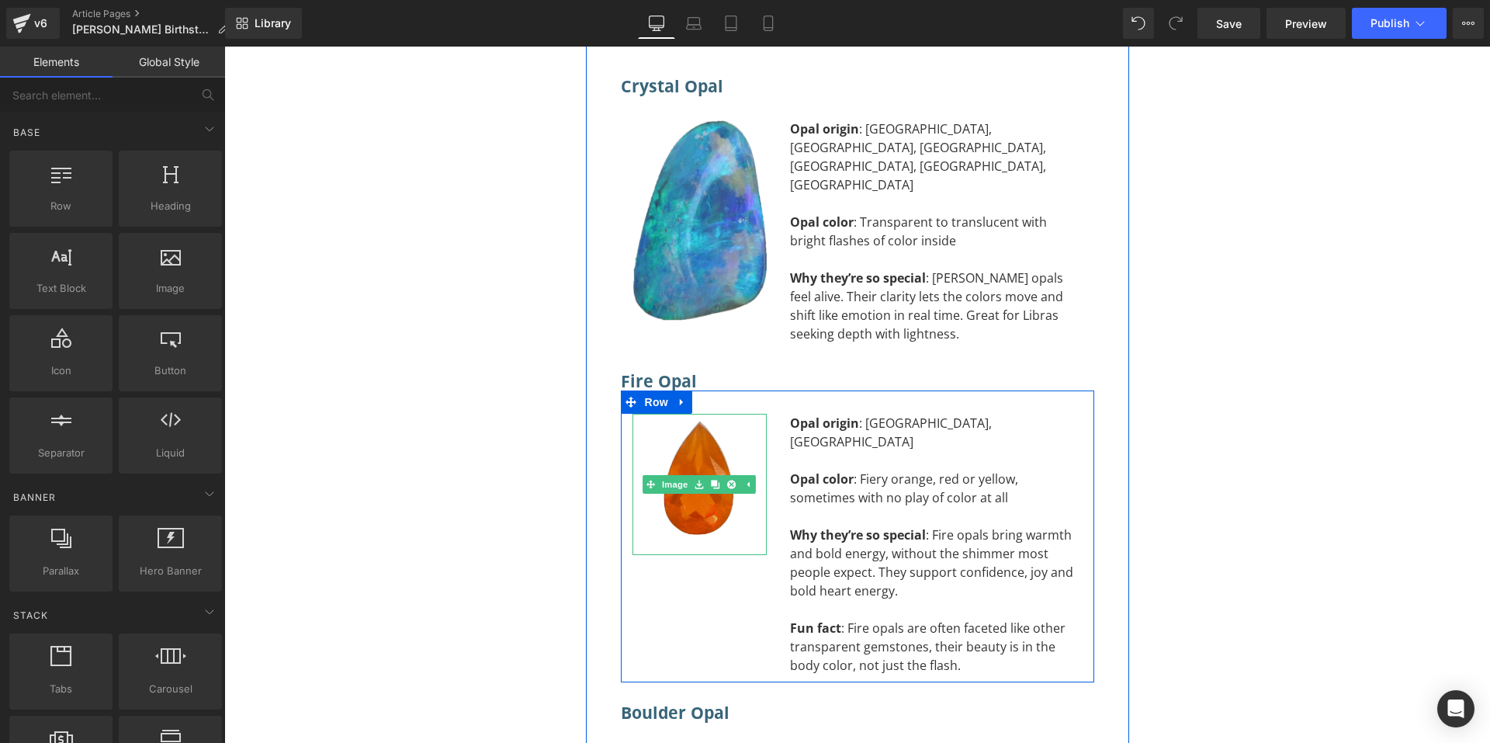
click at [682, 414] on img at bounding box center [700, 484] width 134 height 140
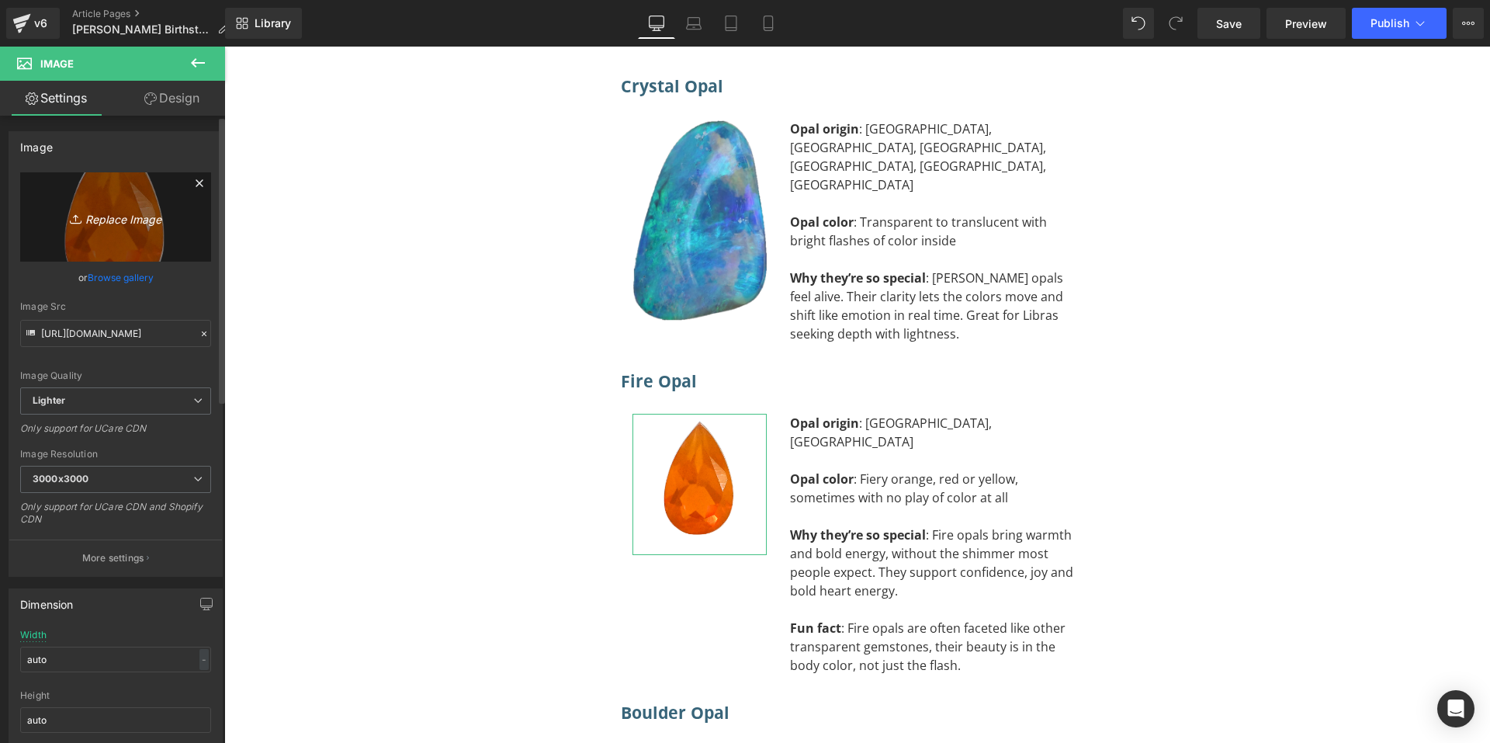
click at [128, 217] on icon "Replace Image" at bounding box center [116, 216] width 124 height 19
type input "C:\fakepath\Pear Fire Opal ( Silver Gold ).png"
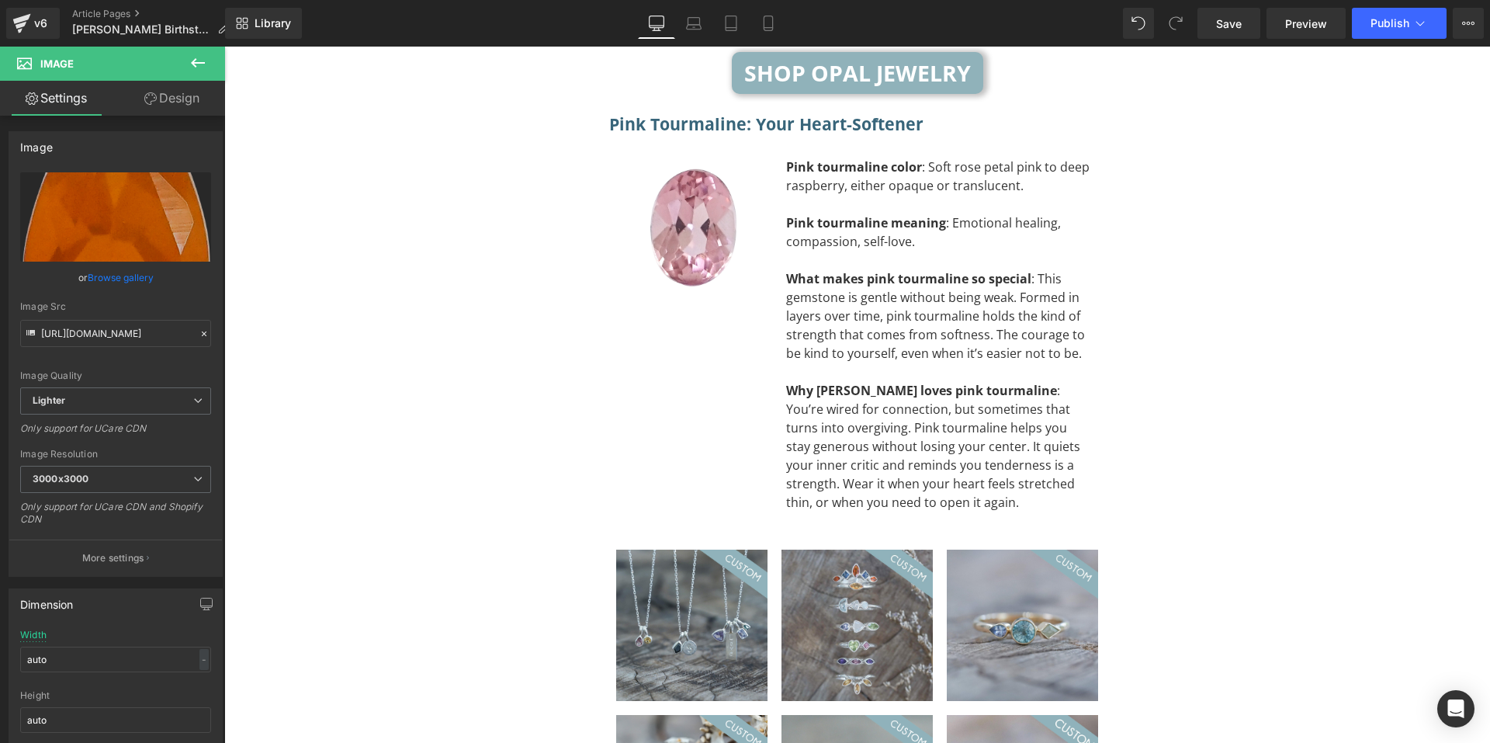
scroll to position [3952, 0]
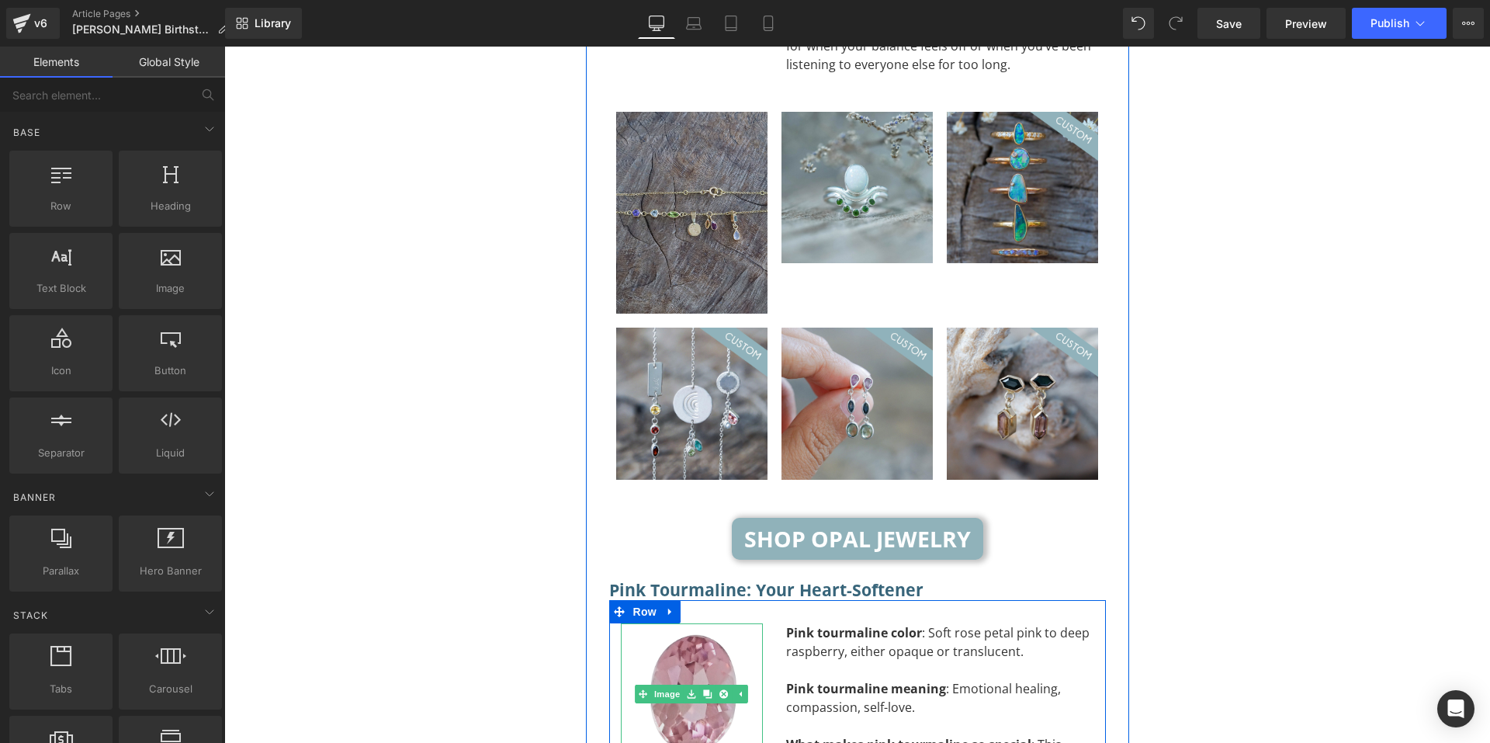
click at [692, 623] on img at bounding box center [692, 694] width 142 height 142
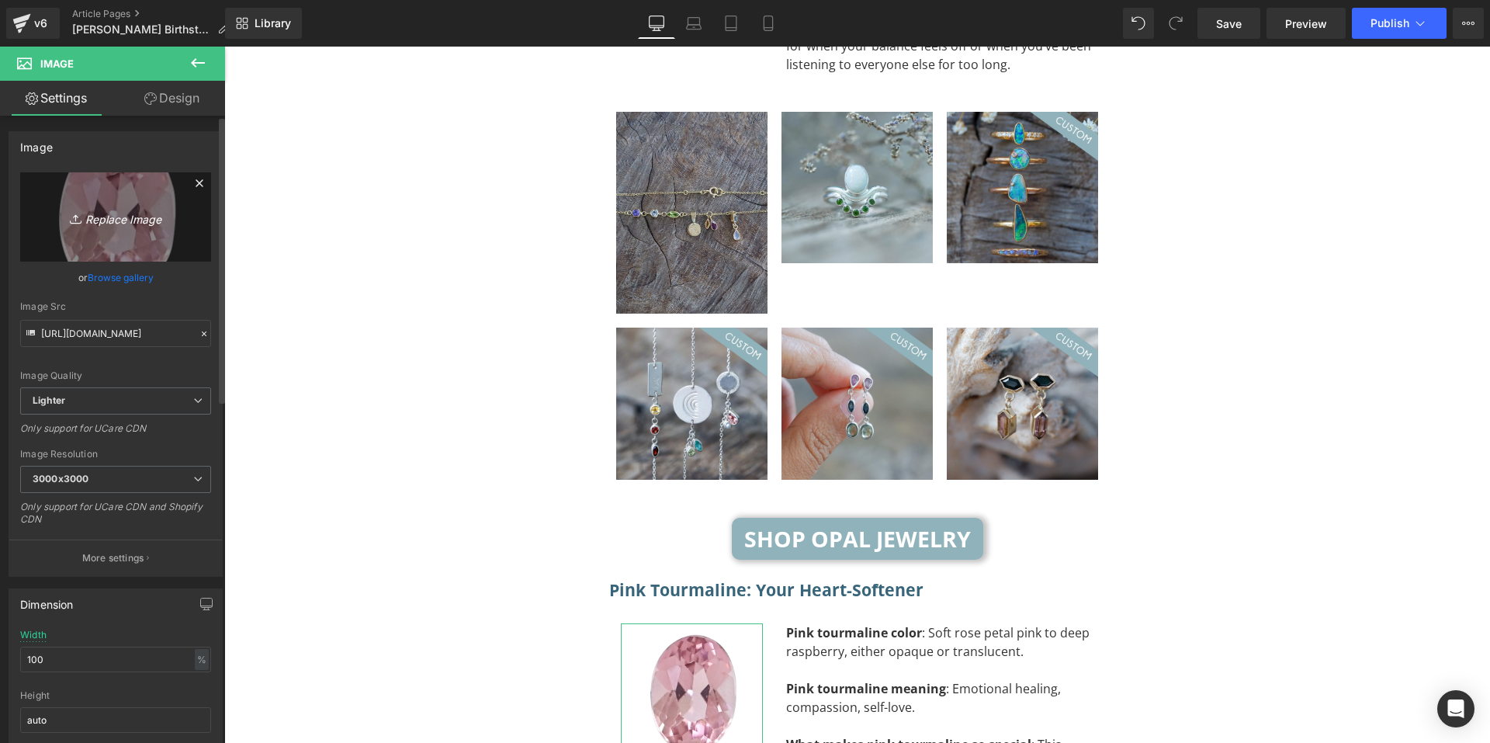
click at [138, 215] on icon "Replace Image" at bounding box center [116, 216] width 124 height 19
type input "C:\fakepath\Pink oval tourmaline (Gold).png"
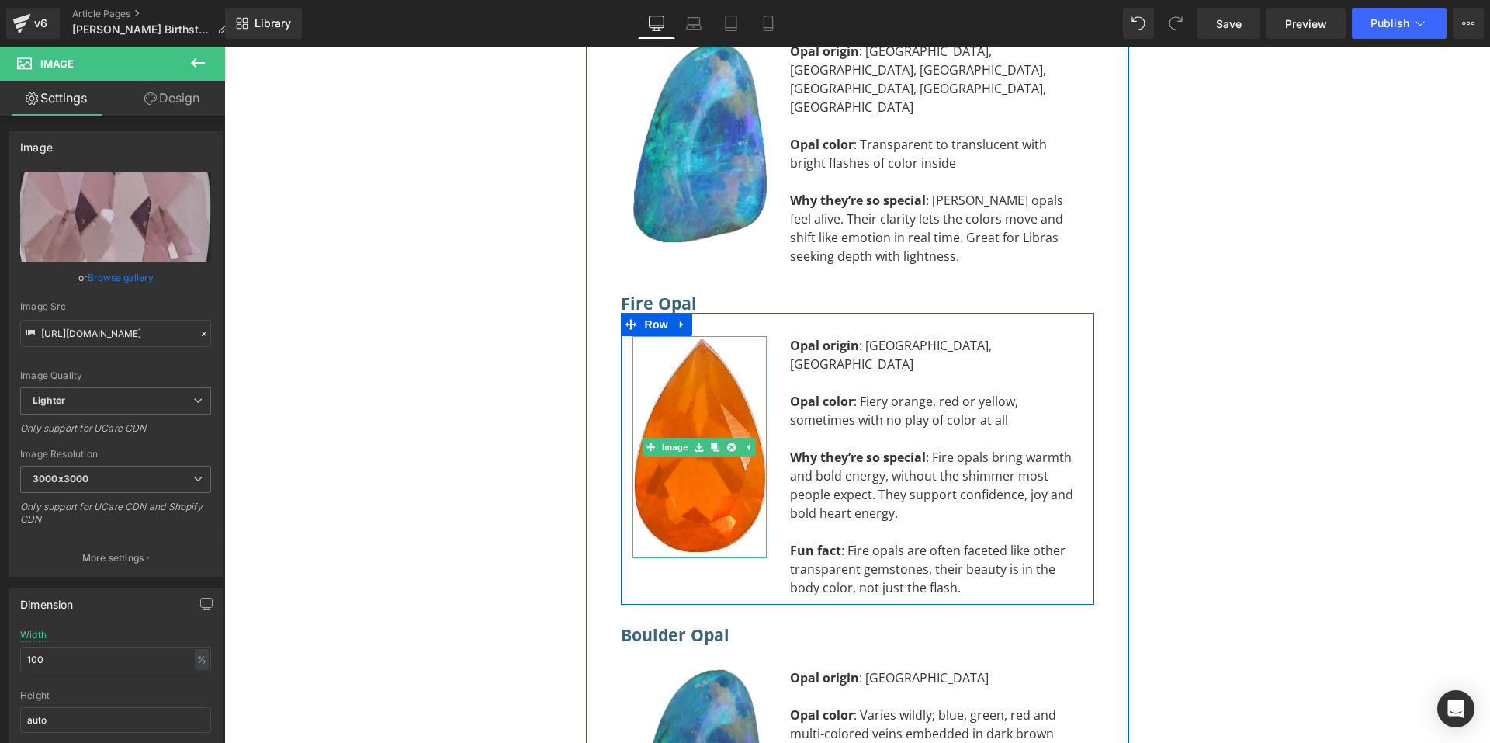
scroll to position [9928, 0]
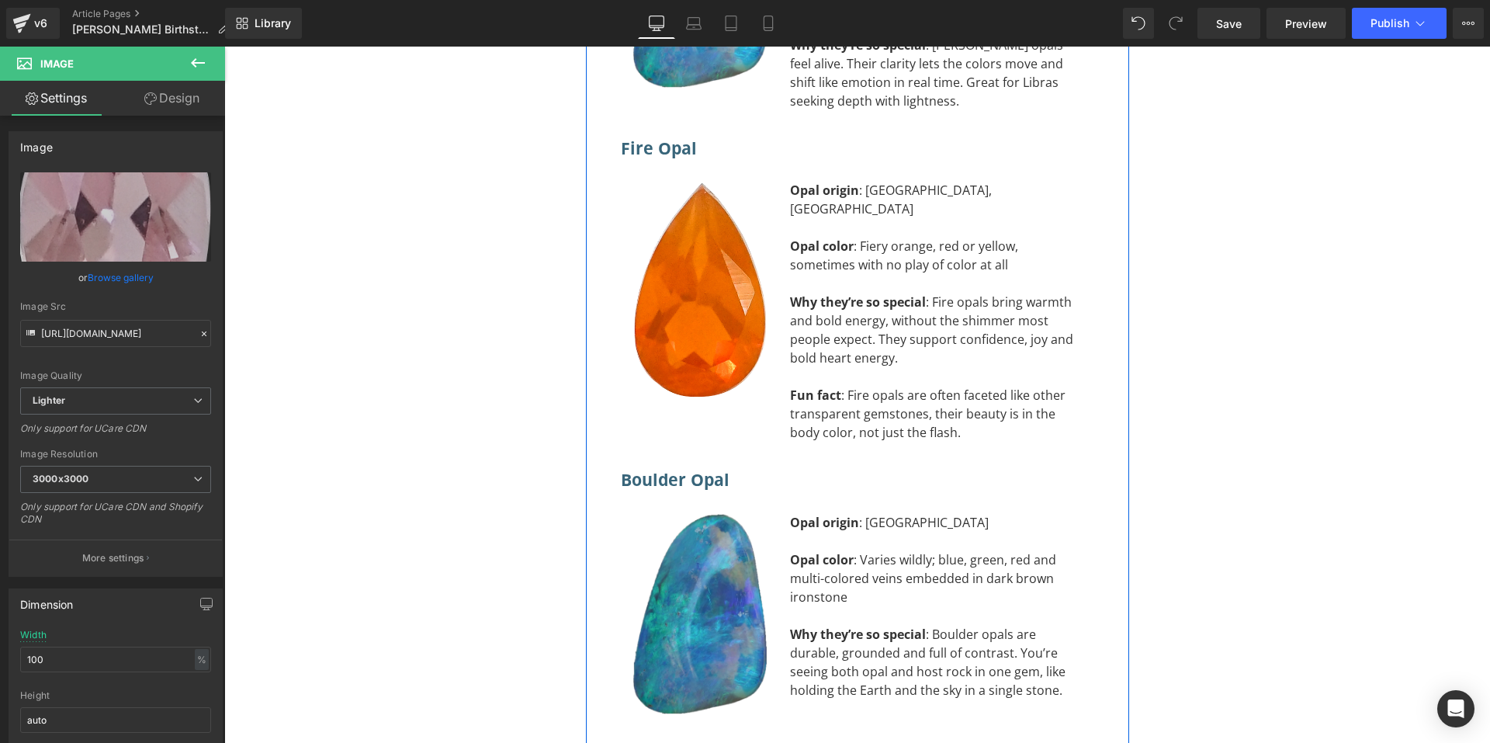
click at [703, 513] on img at bounding box center [700, 616] width 134 height 207
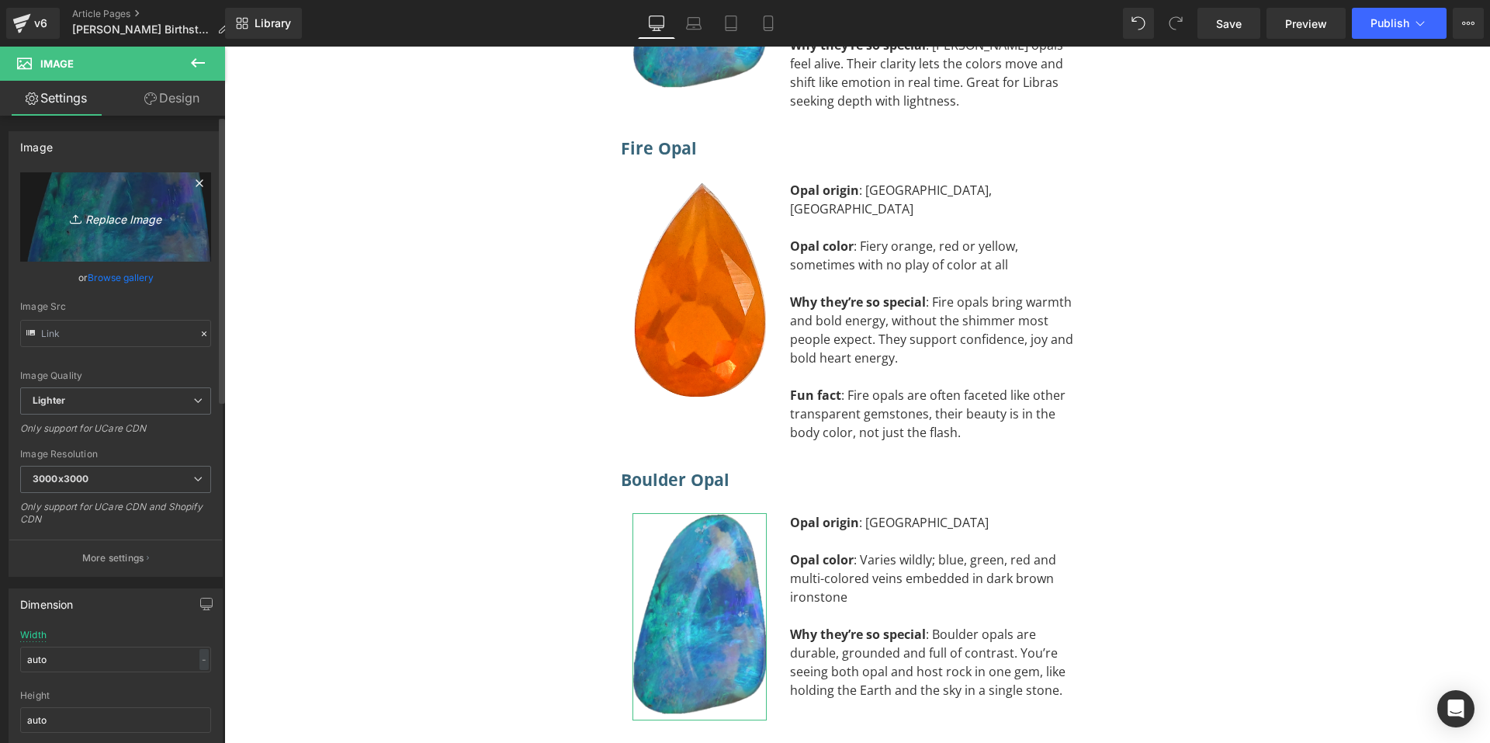
click at [150, 213] on icon "Replace Image" at bounding box center [116, 216] width 124 height 19
type input "C:\fakepath\boulder opal 2.png"
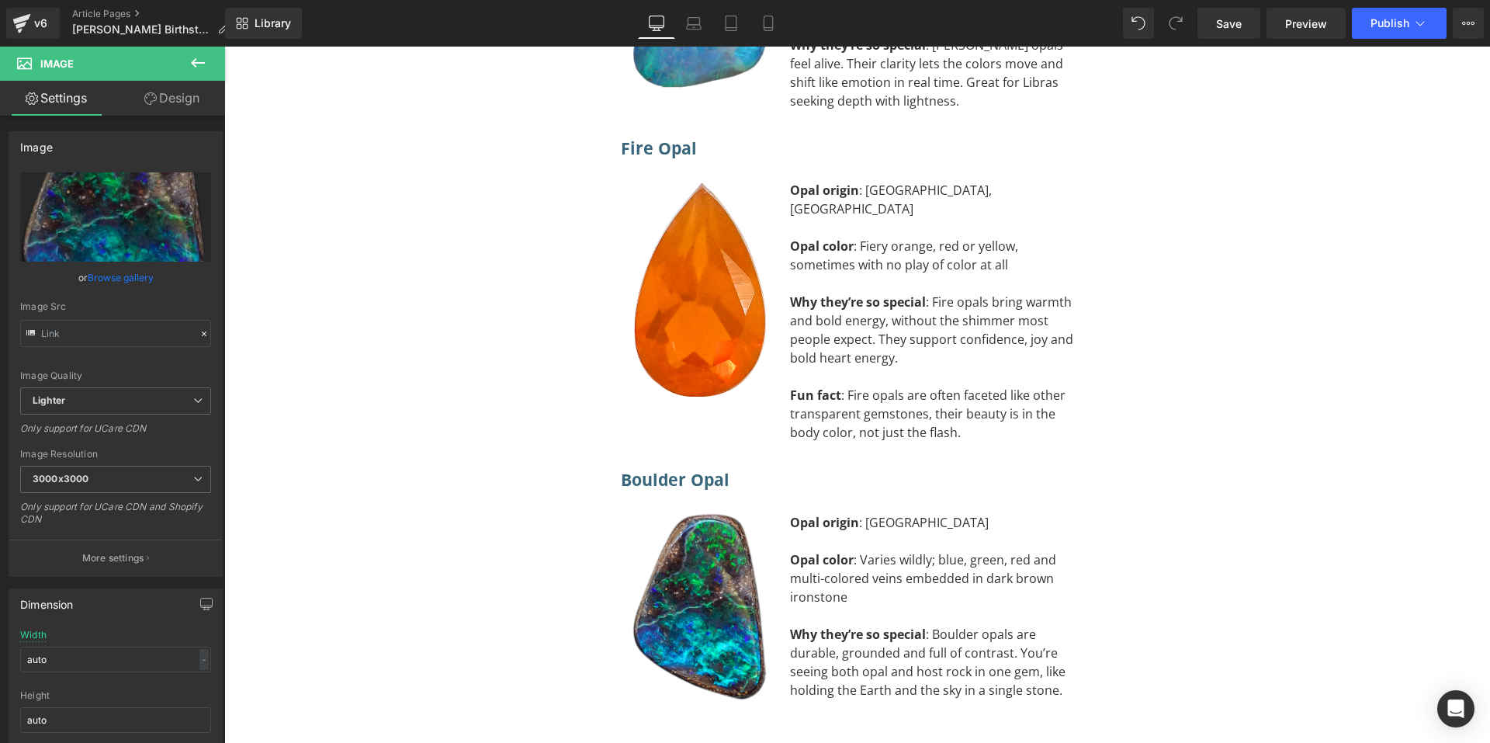
scroll to position [10238, 0]
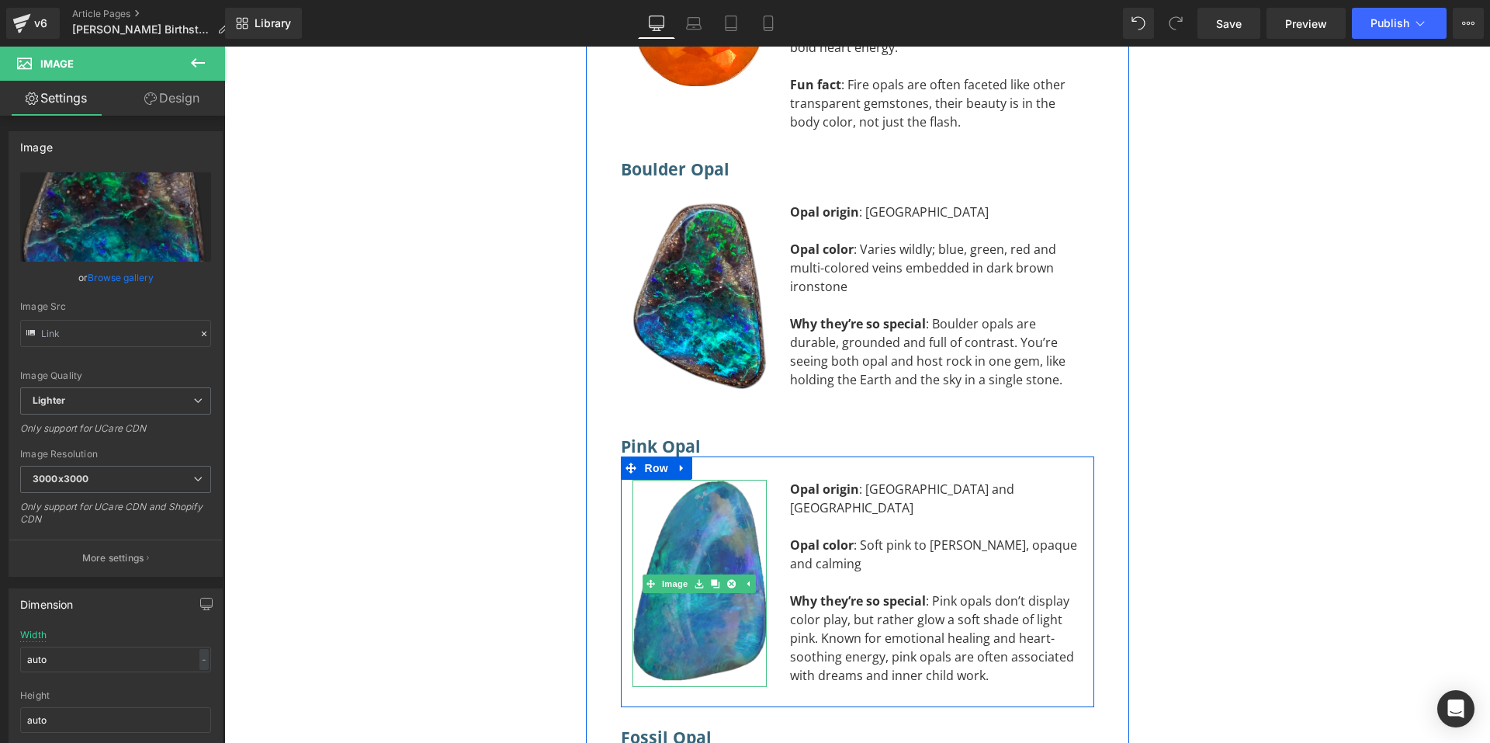
click at [694, 480] on img at bounding box center [700, 583] width 134 height 207
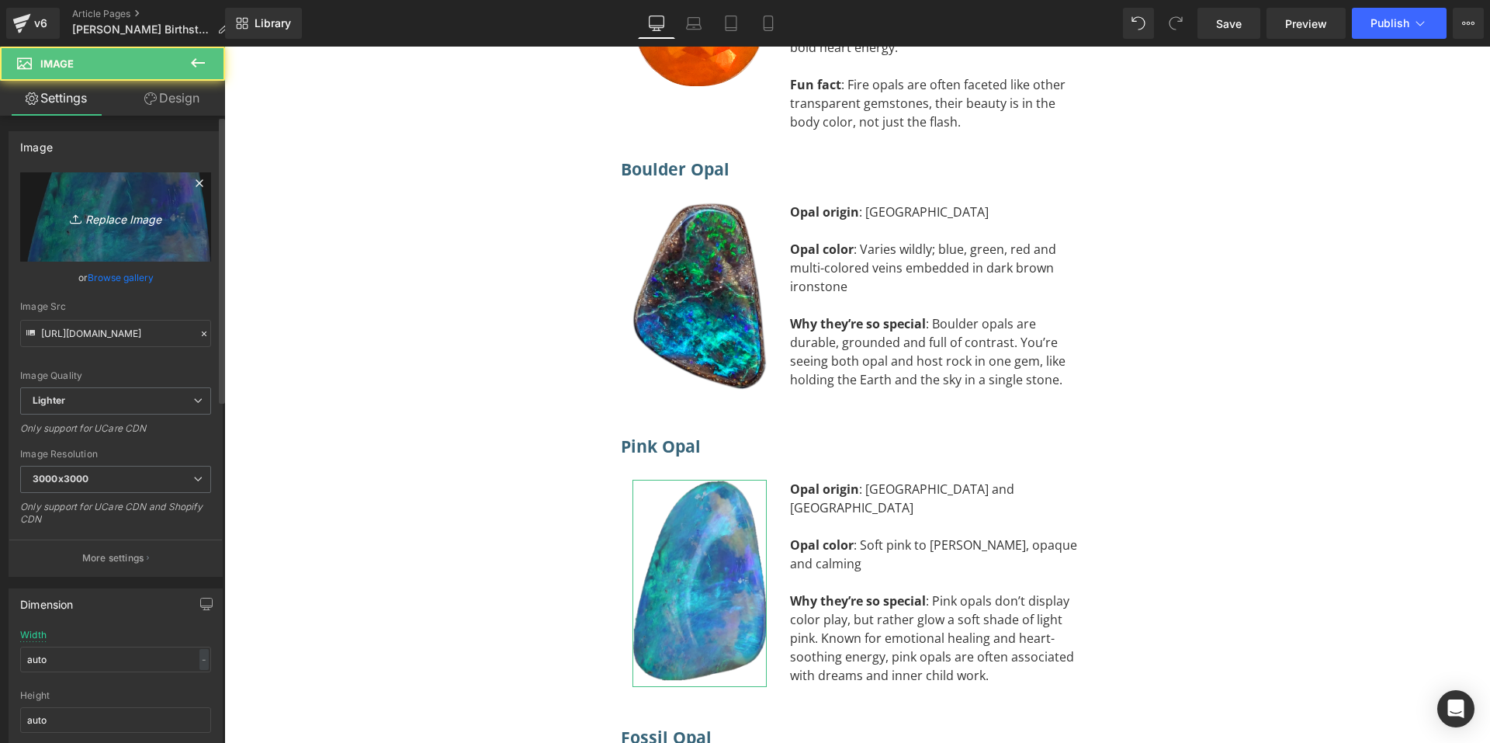
click at [132, 234] on link "Replace Image" at bounding box center [115, 216] width 191 height 89
type input "C:\fakepath\pink opal.png"
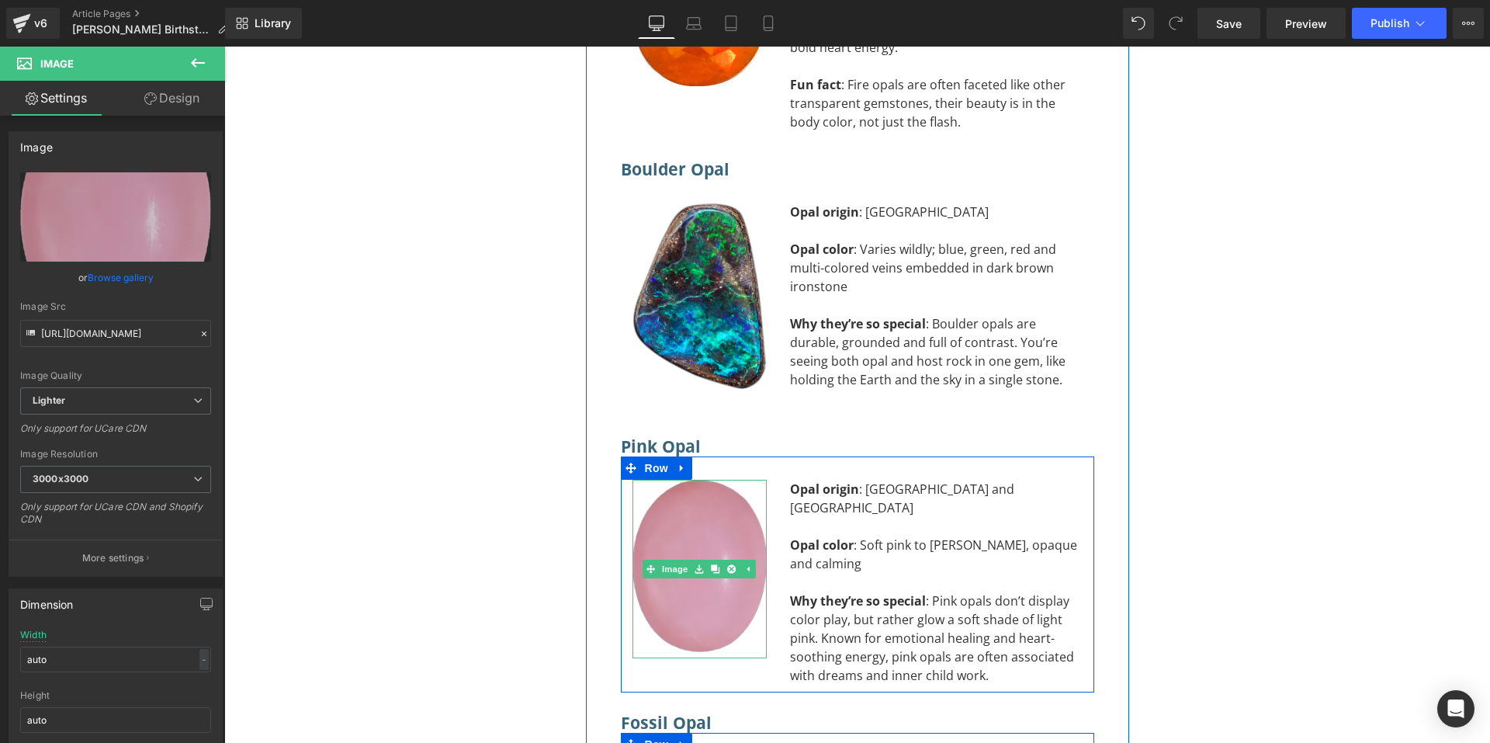
scroll to position [10627, 0]
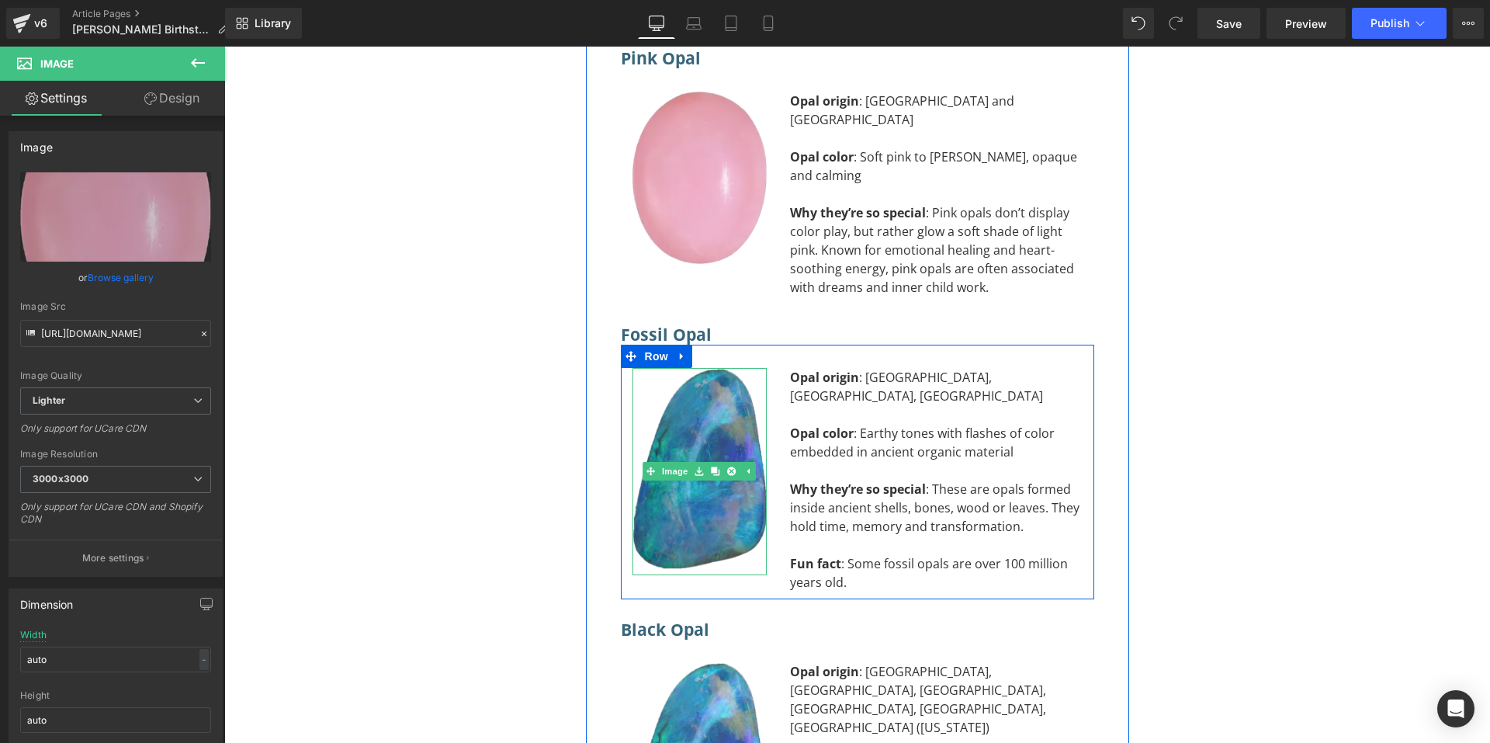
click at [674, 368] on img at bounding box center [700, 471] width 134 height 207
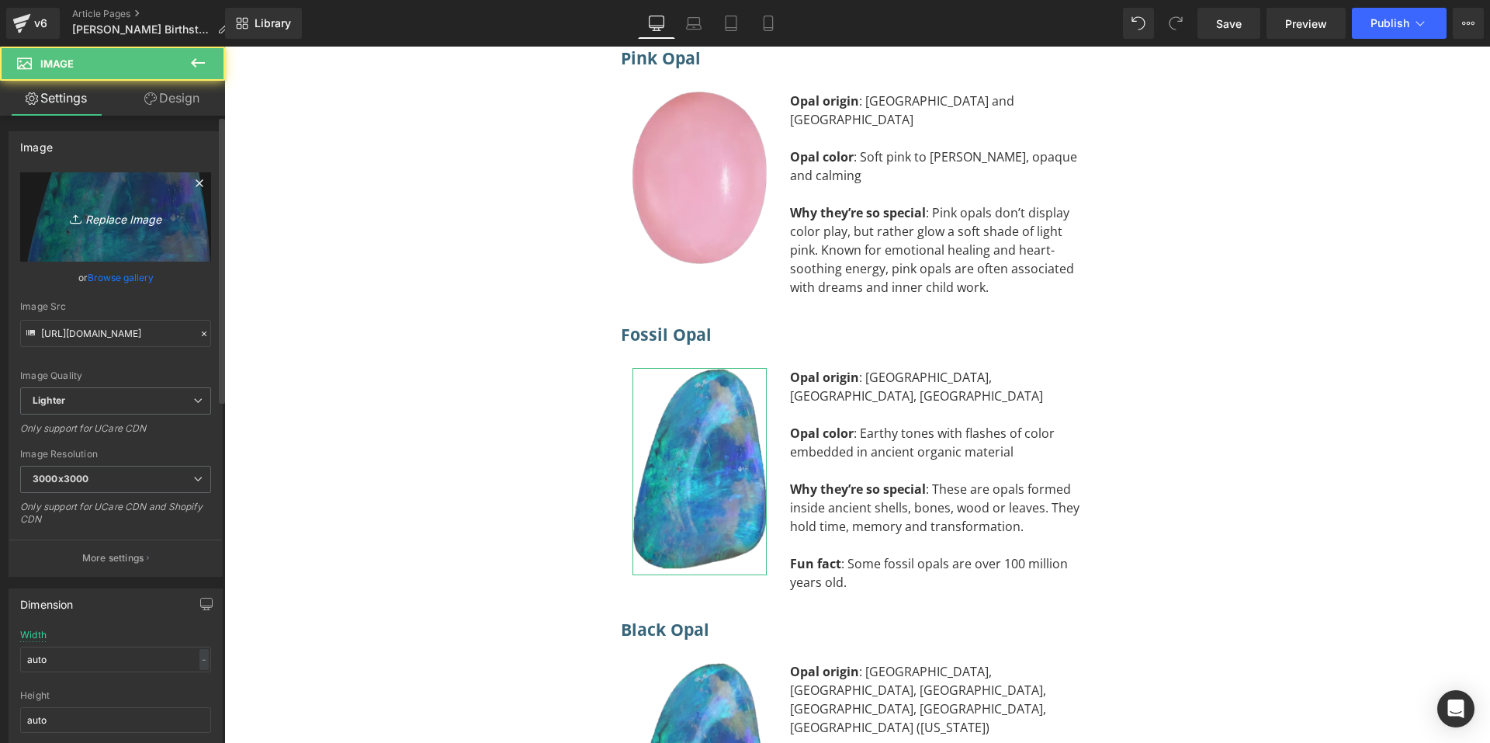
click at [91, 203] on link "Replace Image" at bounding box center [115, 216] width 191 height 89
type input "C:\fakepath\Fossil opal.png"
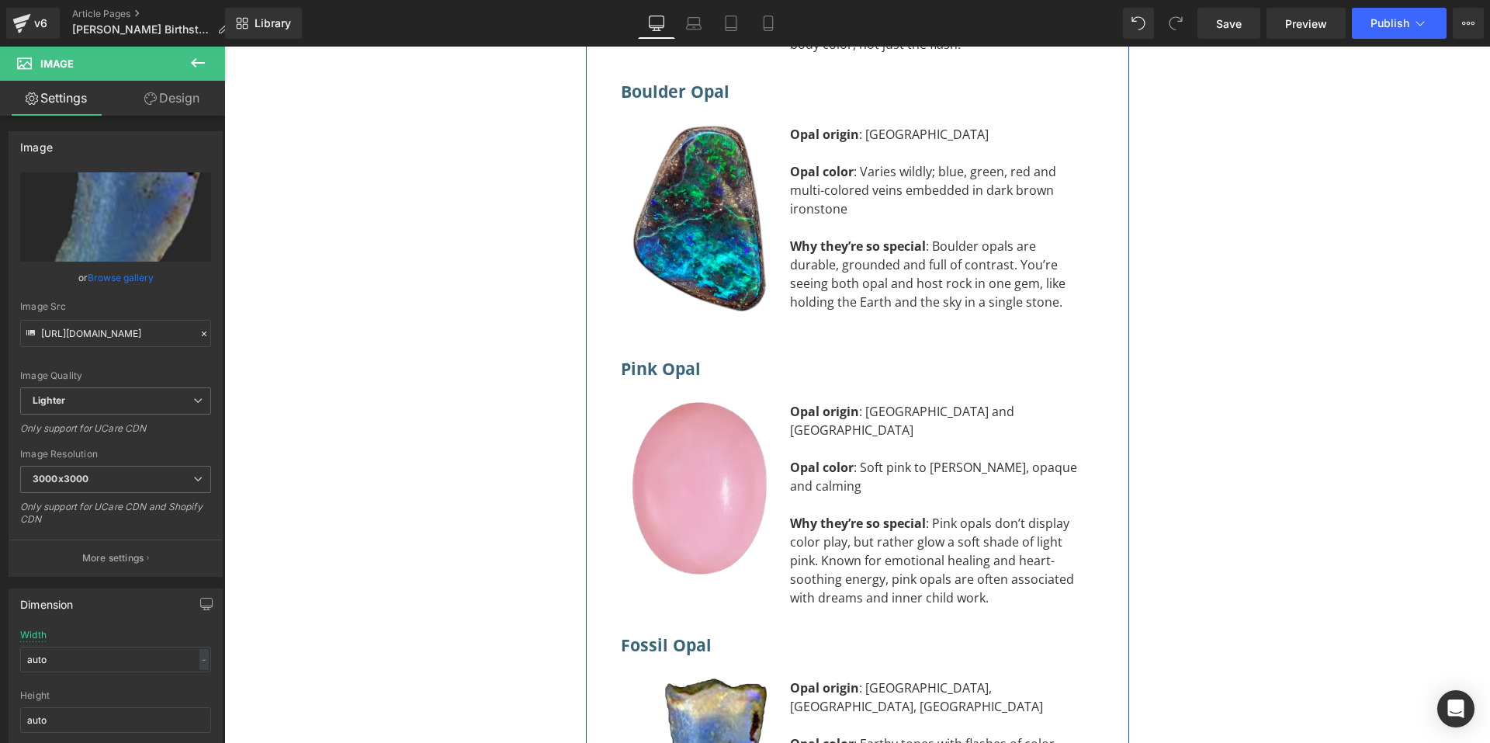
scroll to position [10704, 0]
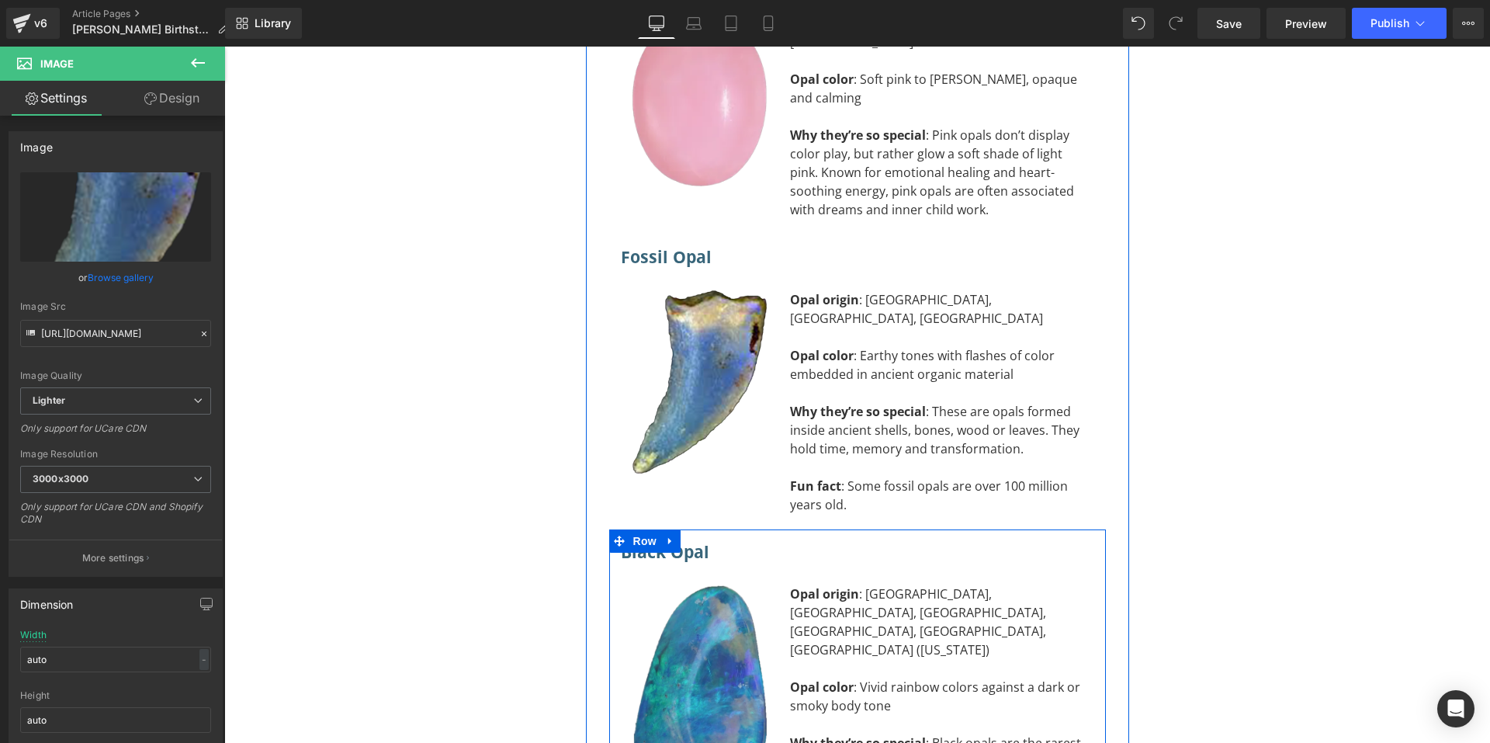
click at [697, 584] on div "Image" at bounding box center [700, 687] width 134 height 207
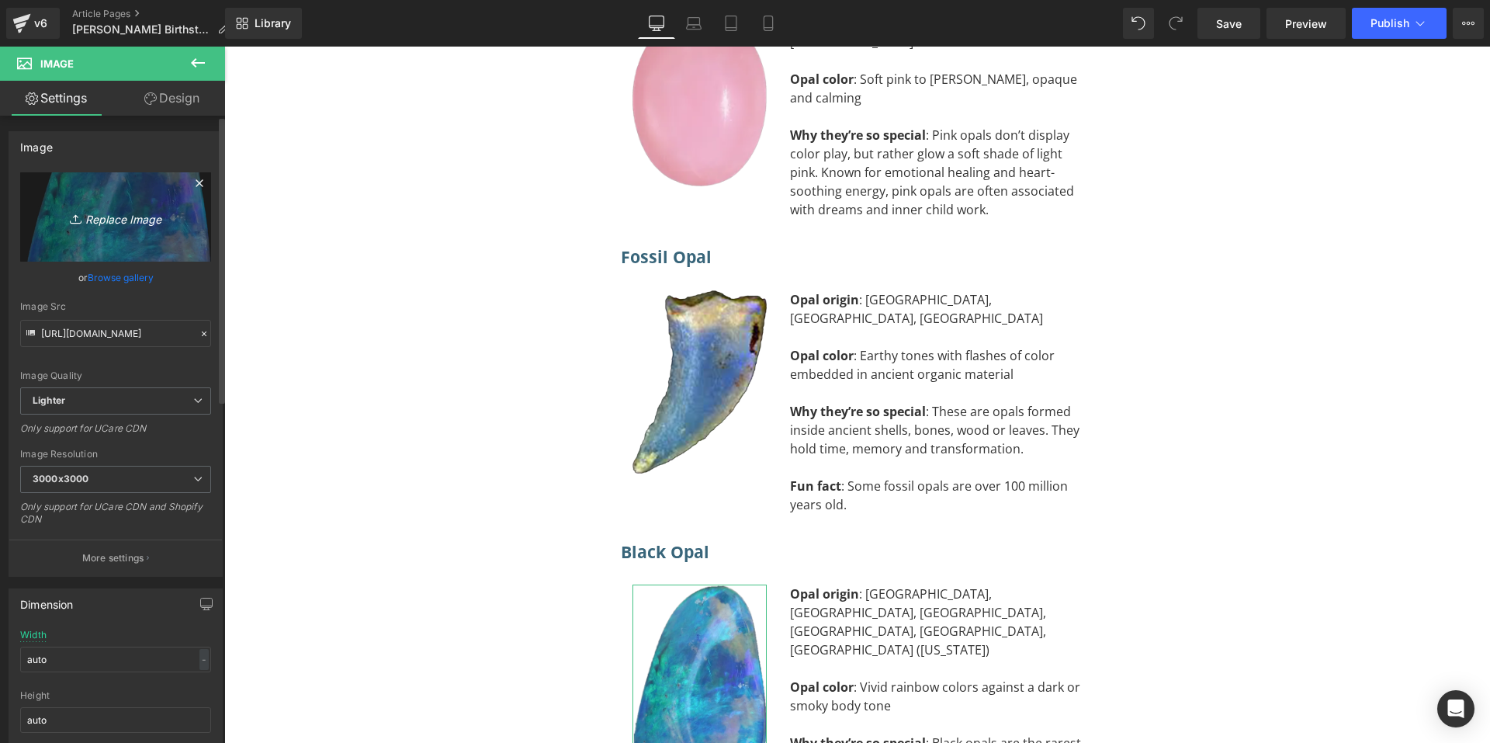
click at [111, 220] on icon "Replace Image" at bounding box center [116, 216] width 124 height 19
type input "C:\fakepath\Black Opal.png"
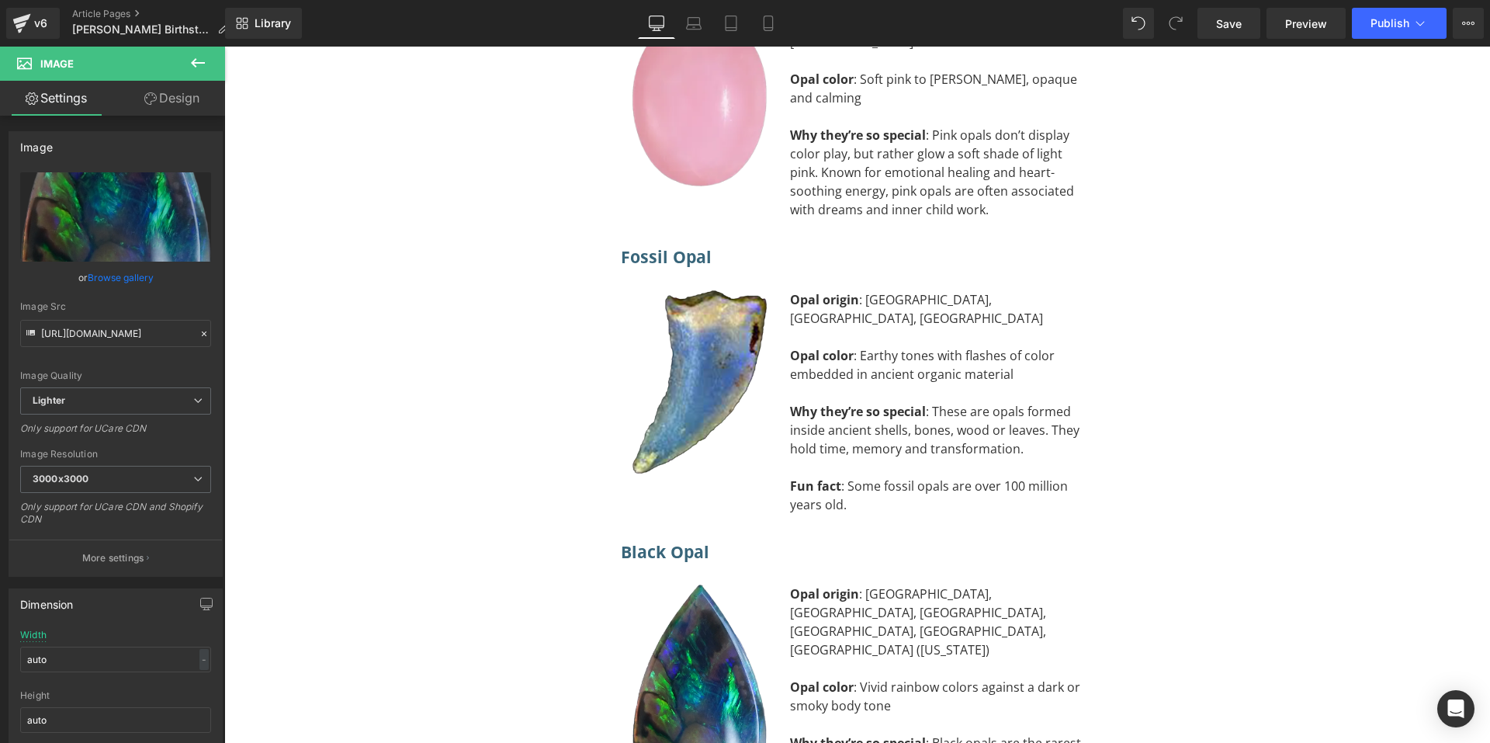
scroll to position [11015, 0]
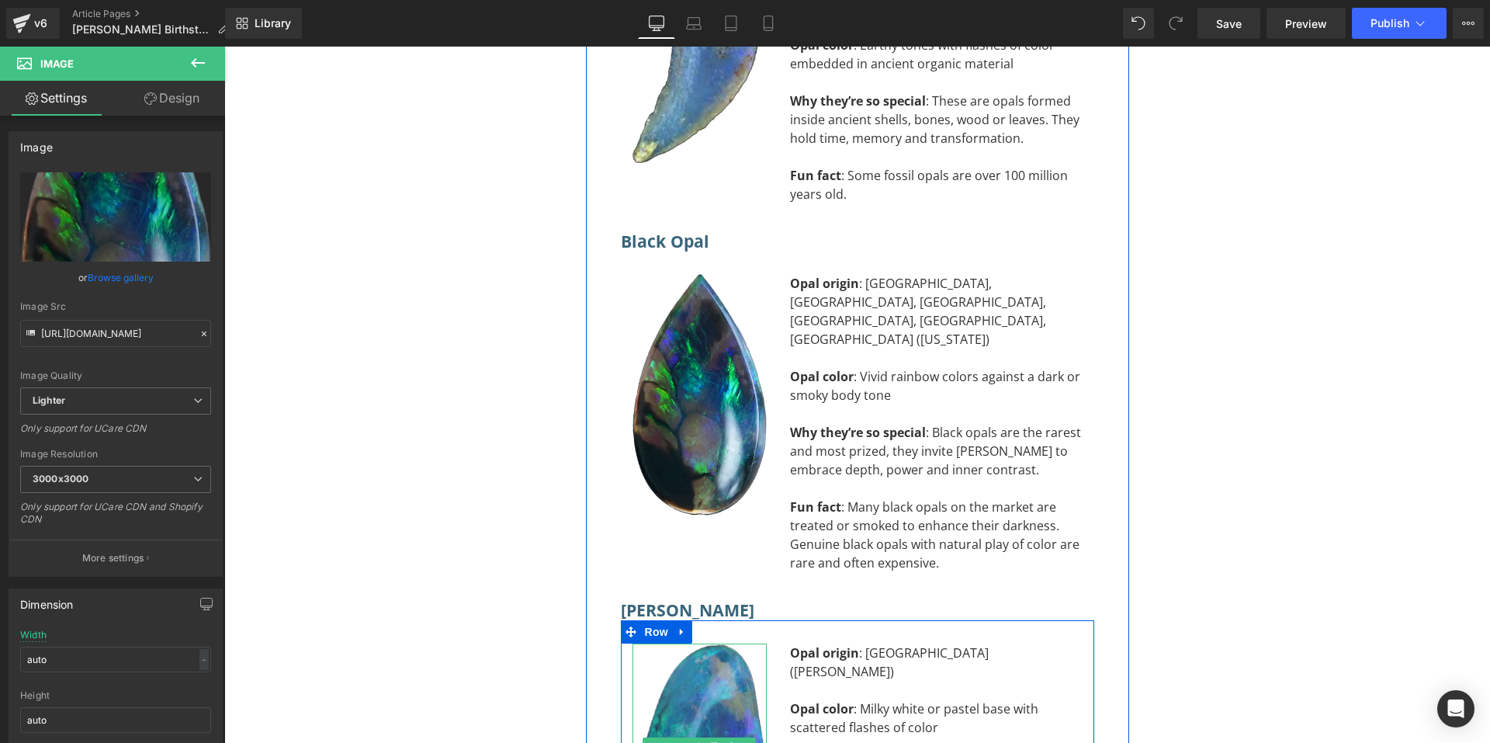
click at [692, 643] on img at bounding box center [700, 746] width 134 height 207
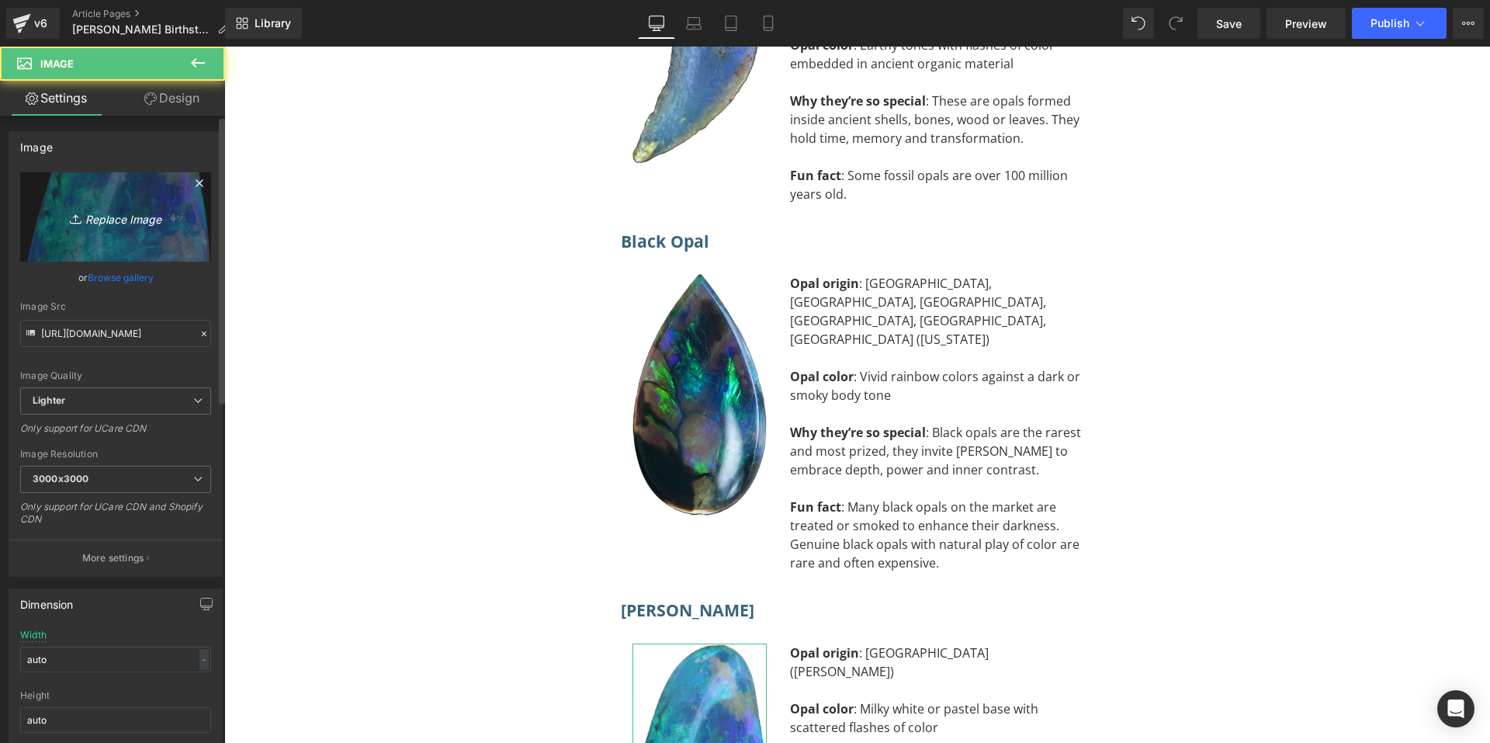
click at [73, 205] on link "Replace Image" at bounding box center [115, 216] width 191 height 89
type input "C:\fakepath\[PERSON_NAME].png"
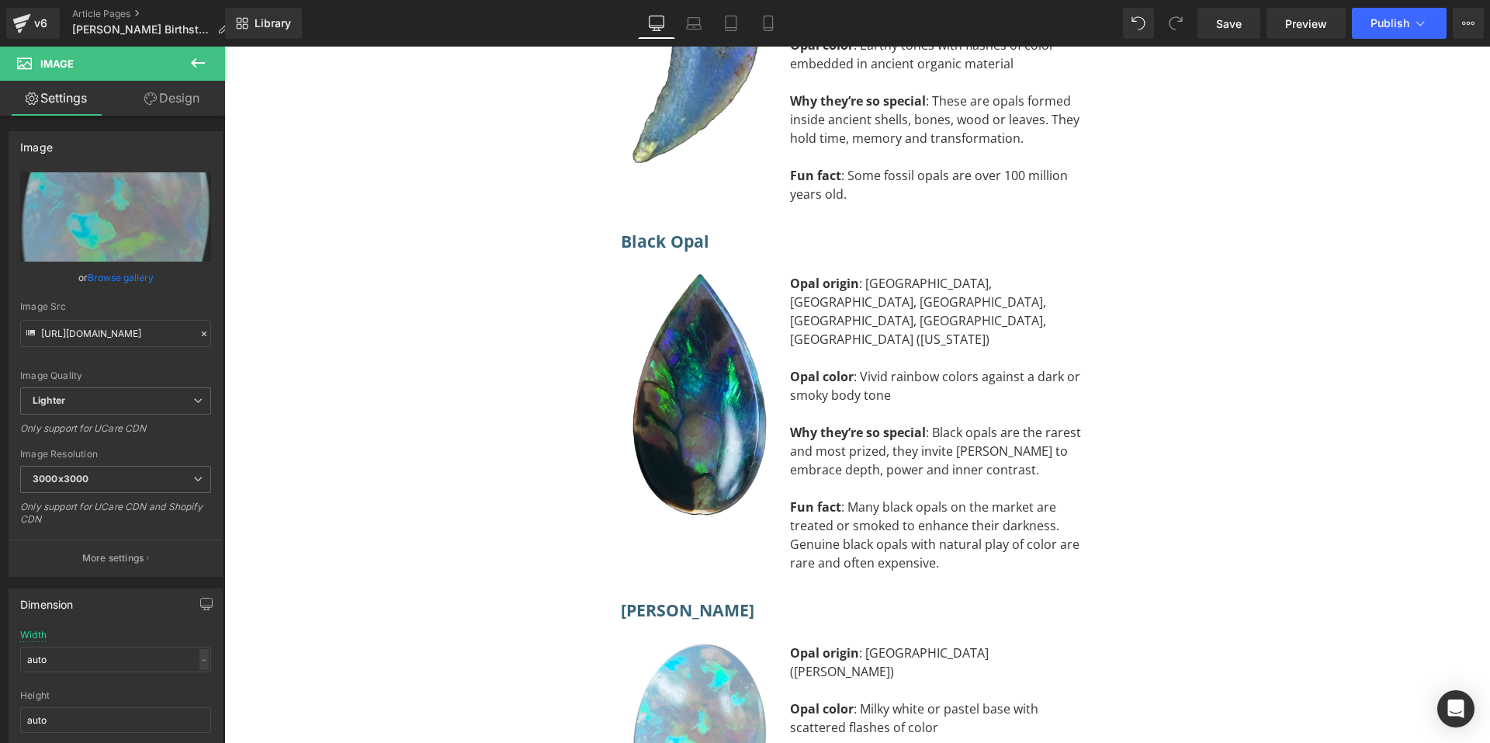
scroll to position [11403, 0]
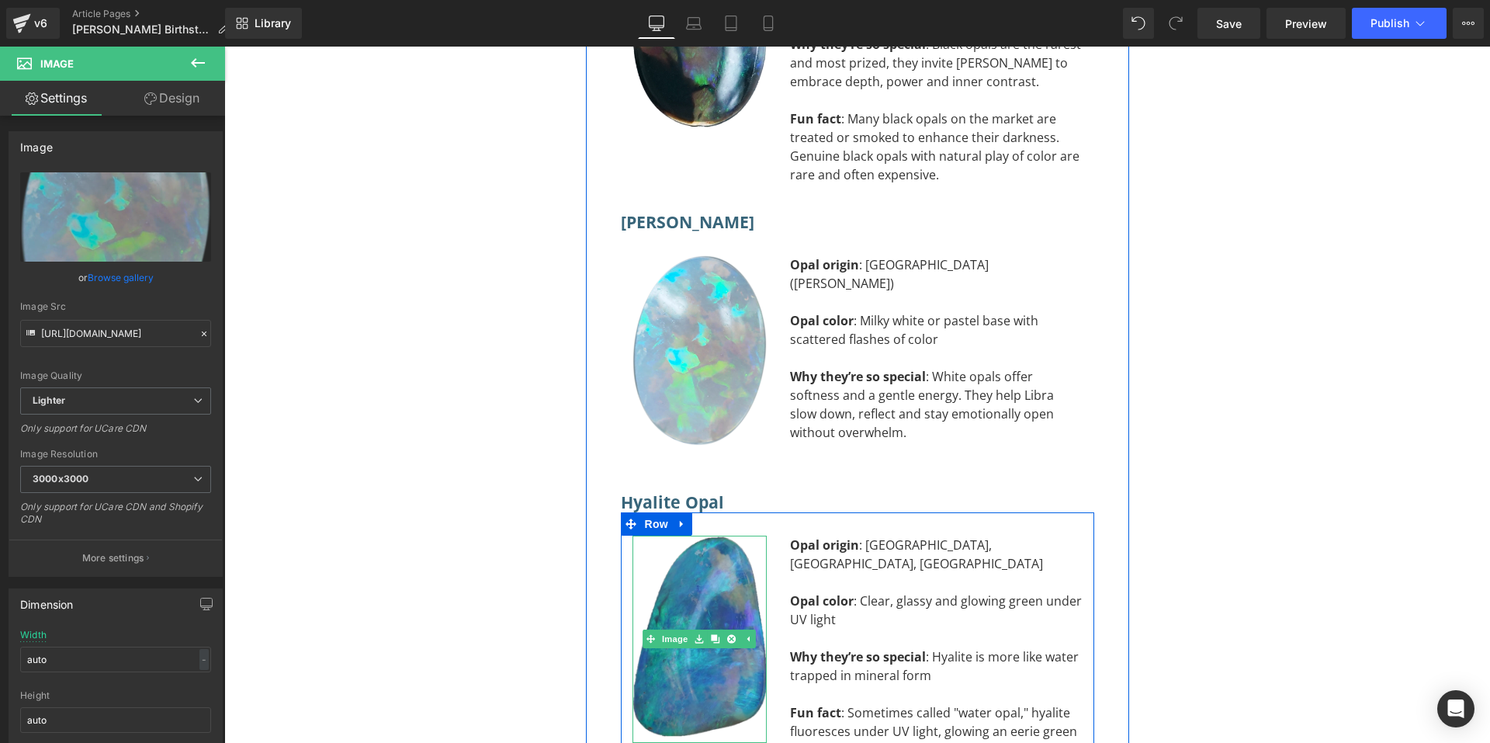
click at [693, 536] on img at bounding box center [700, 639] width 134 height 207
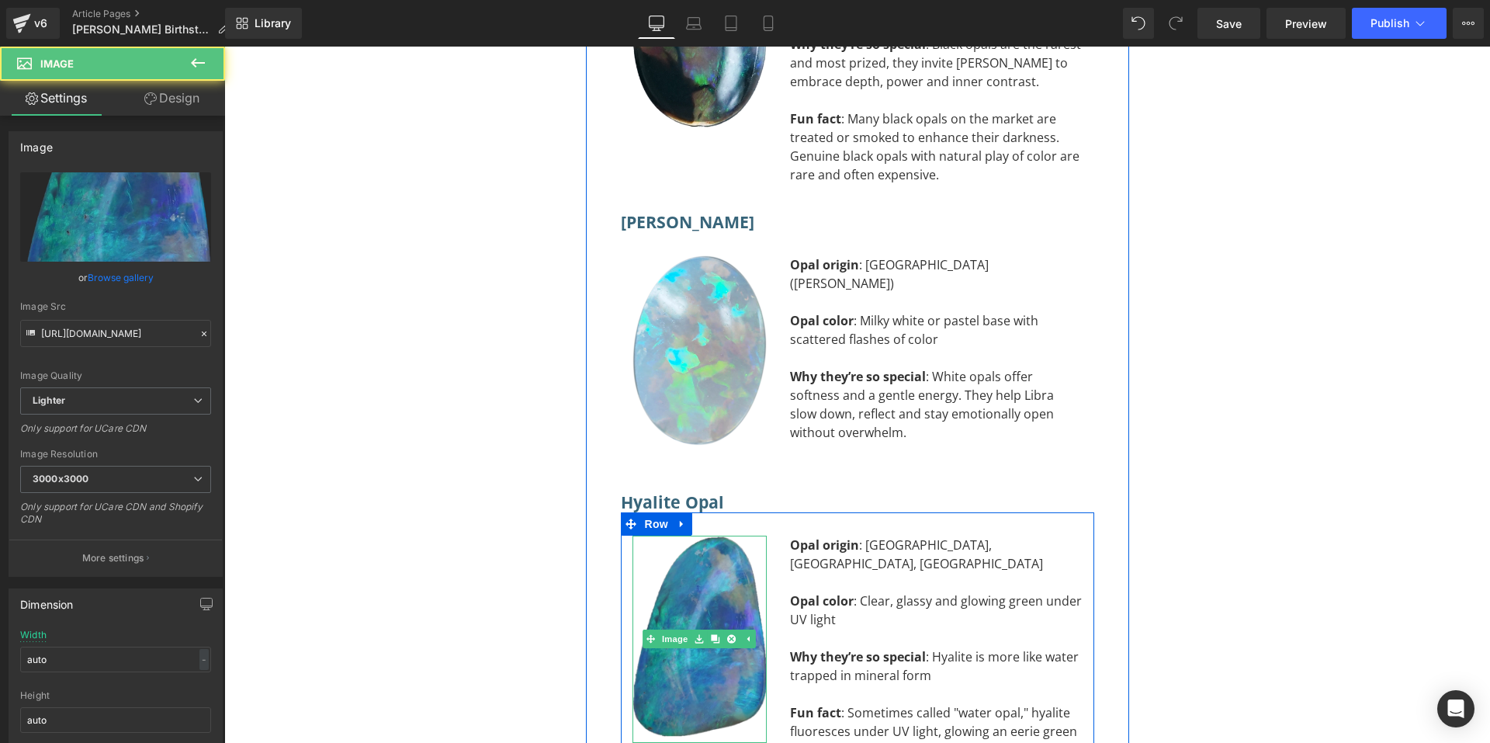
scroll to position [11247, 0]
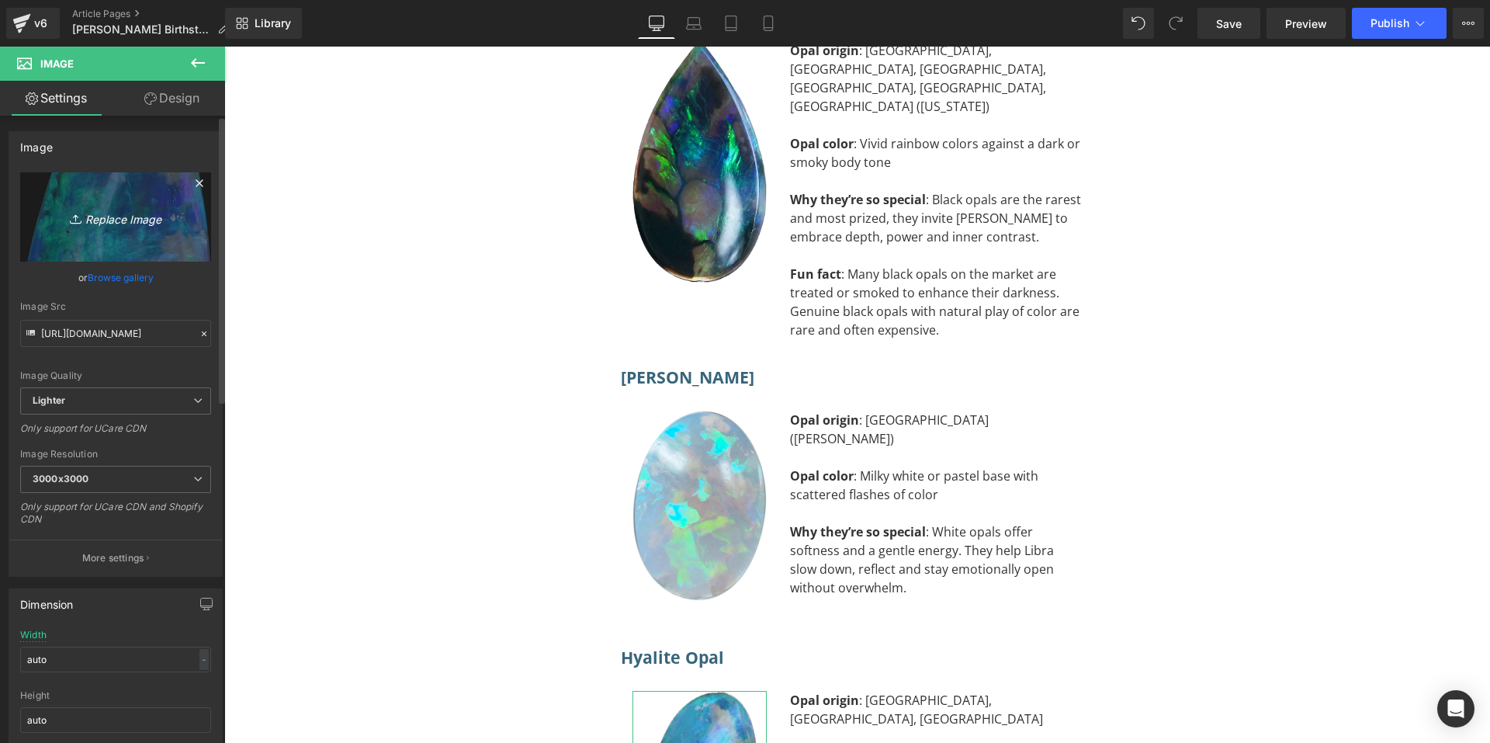
click at [123, 222] on icon "Replace Image" at bounding box center [116, 216] width 124 height 19
type input "C:\fakepath\Hyalite Opal.png"
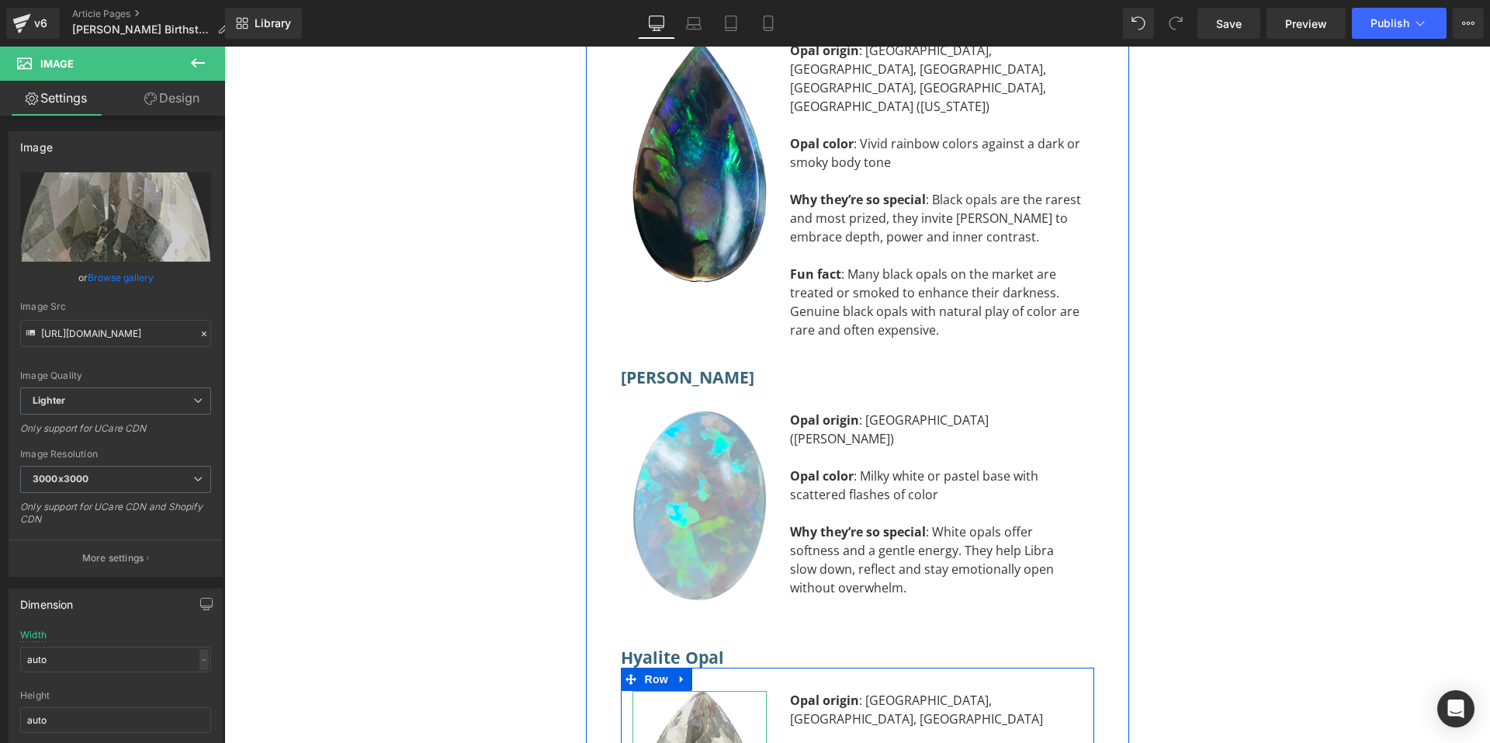
scroll to position [11635, 0]
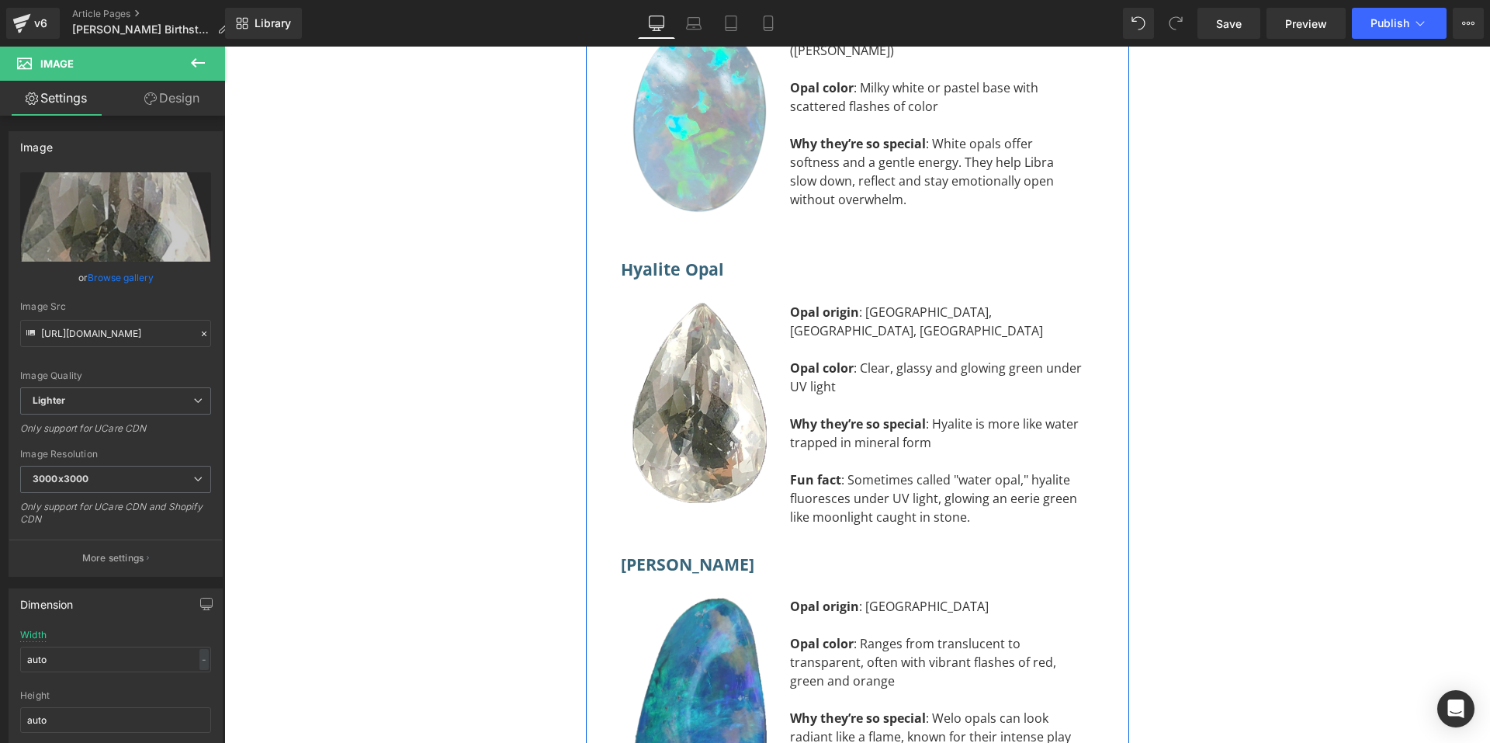
click at [691, 597] on img at bounding box center [700, 700] width 134 height 207
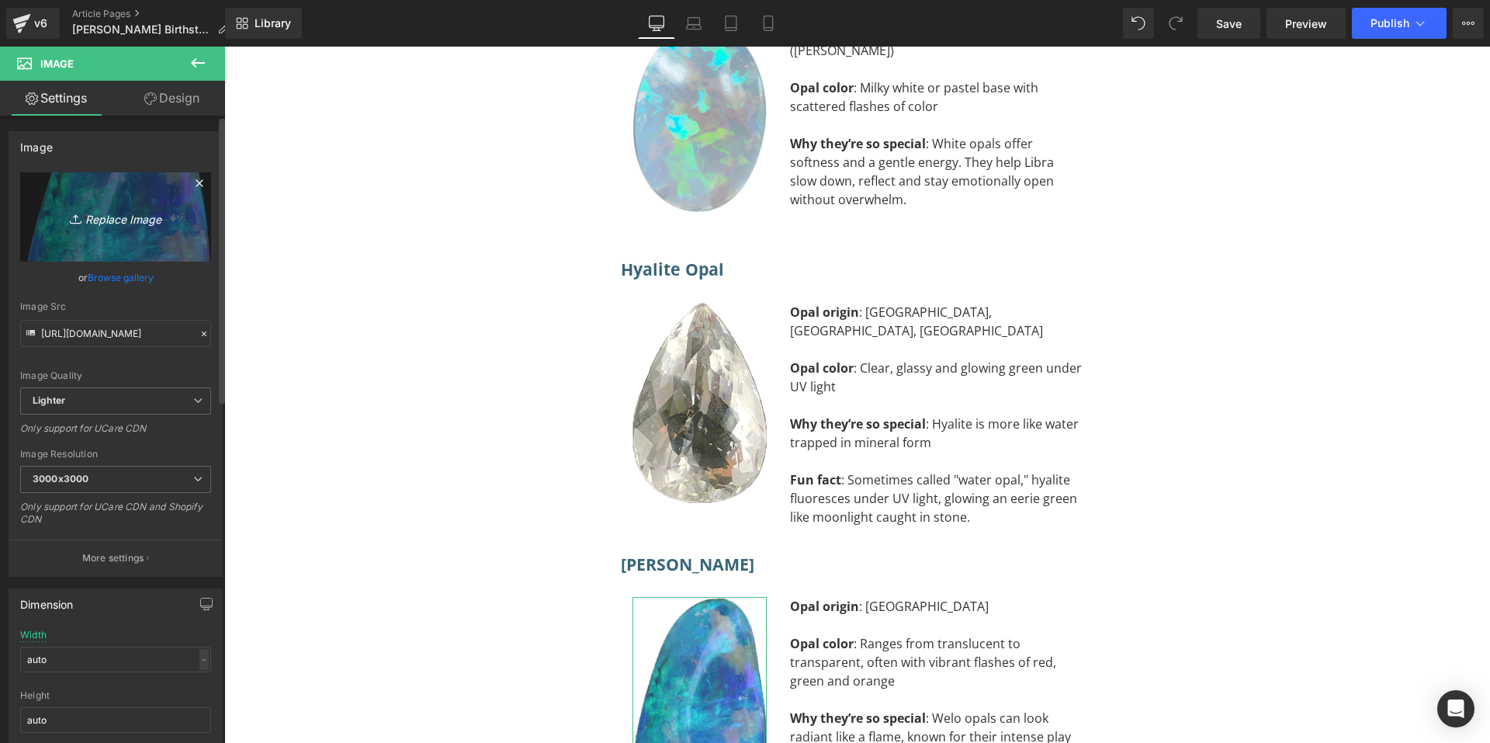
click at [154, 209] on icon "Replace Image" at bounding box center [116, 216] width 124 height 19
type input "C:\fakepath\[PERSON_NAME].png"
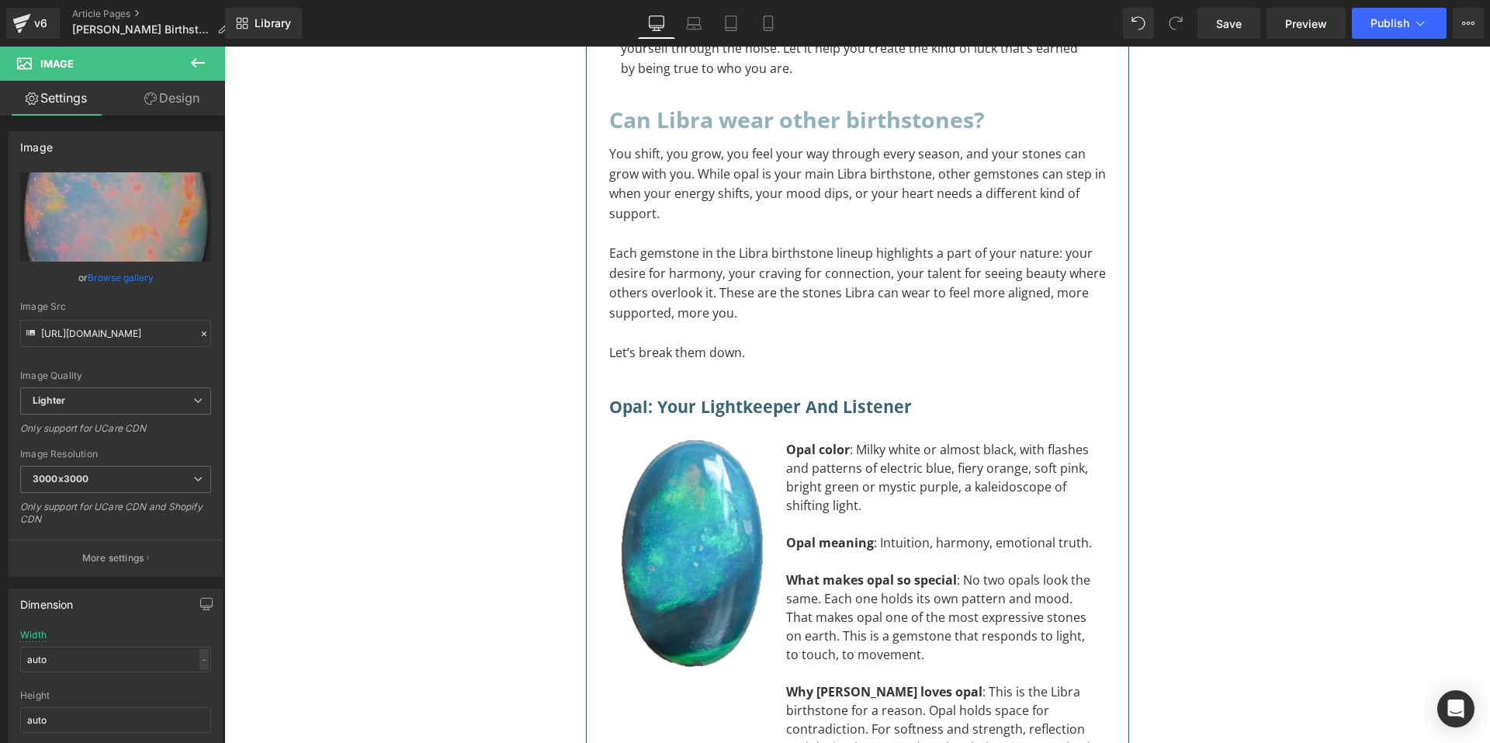
scroll to position [2710, 0]
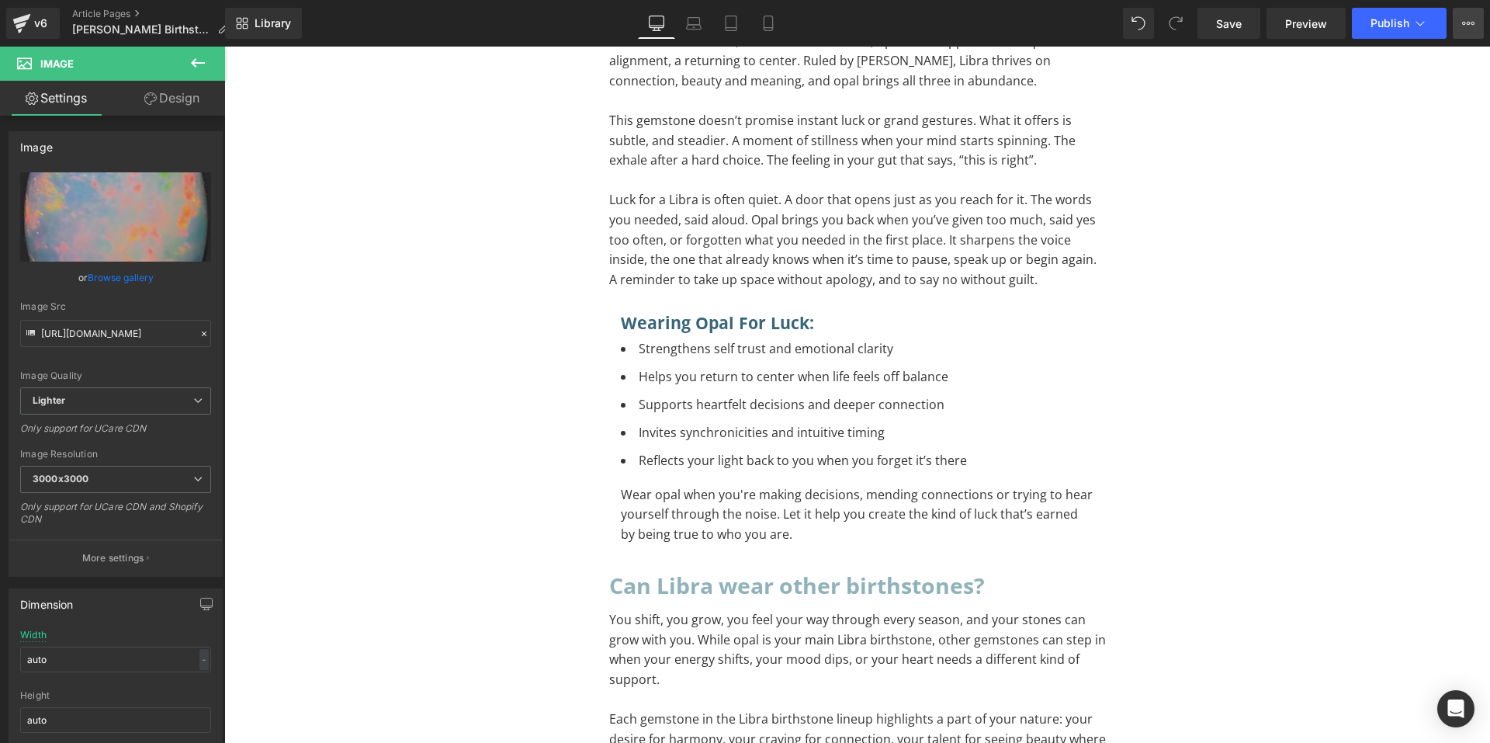
click at [1460, 18] on button "View Live Page View with current Template Save Template to Library Schedule Pub…" at bounding box center [1468, 23] width 31 height 31
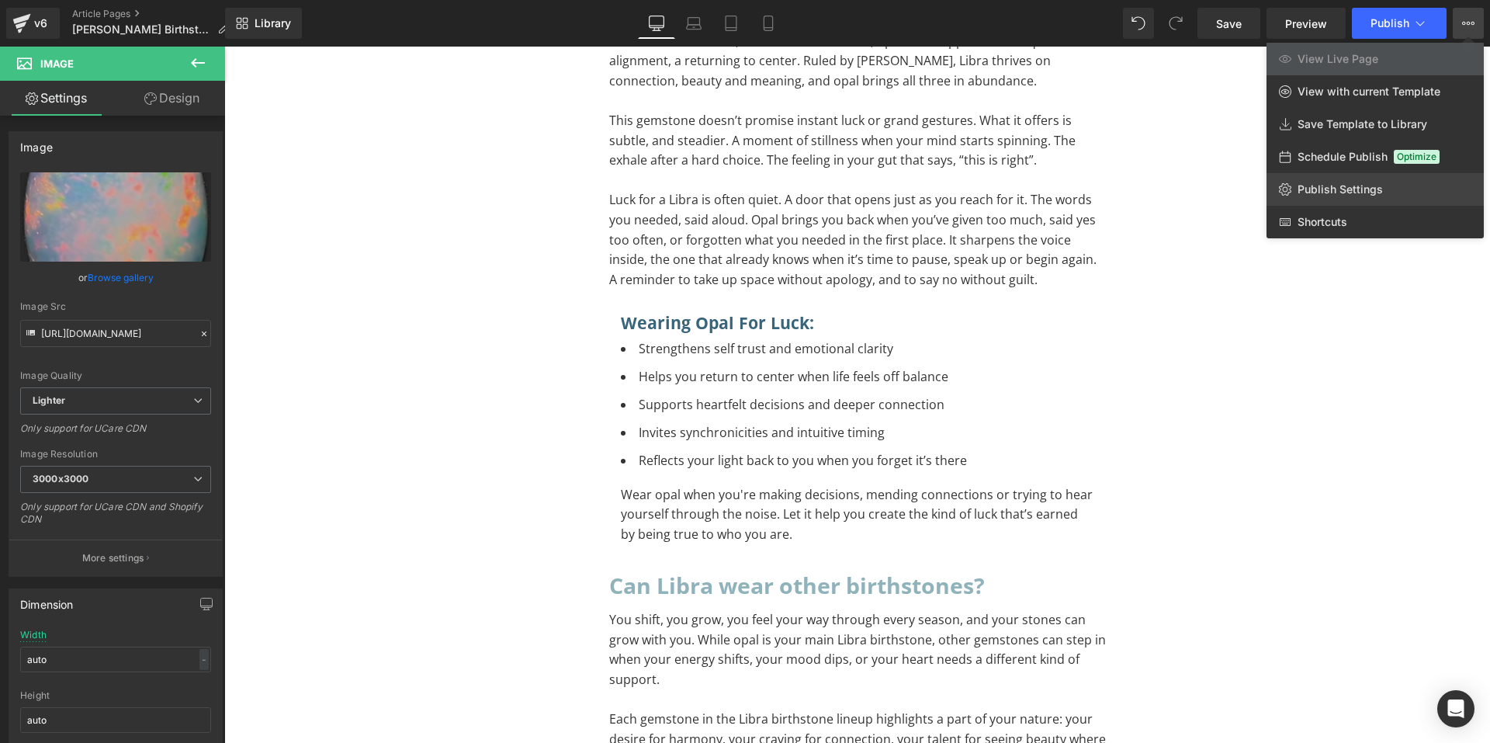
click at [1308, 188] on span "Publish Settings" at bounding box center [1340, 189] width 85 height 14
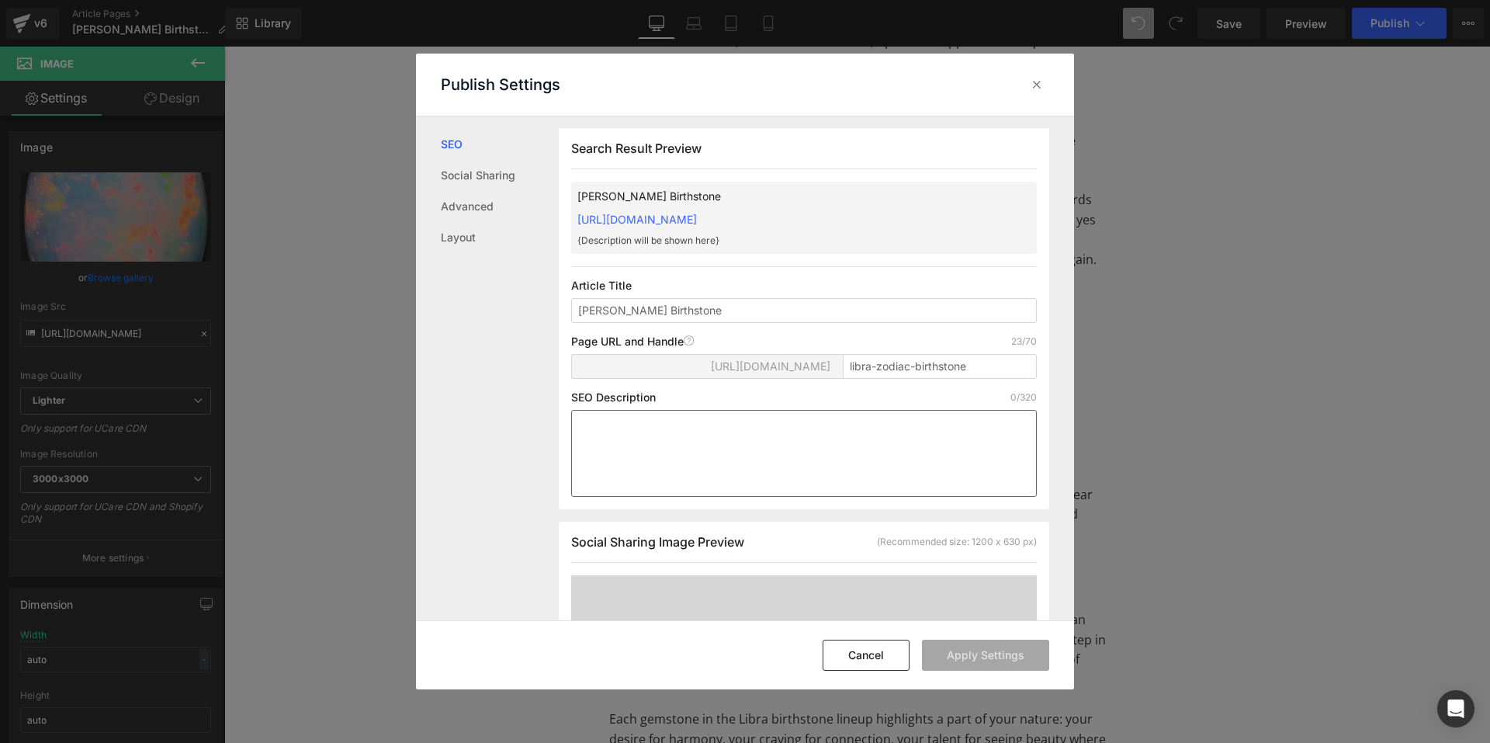
scroll to position [389, 0]
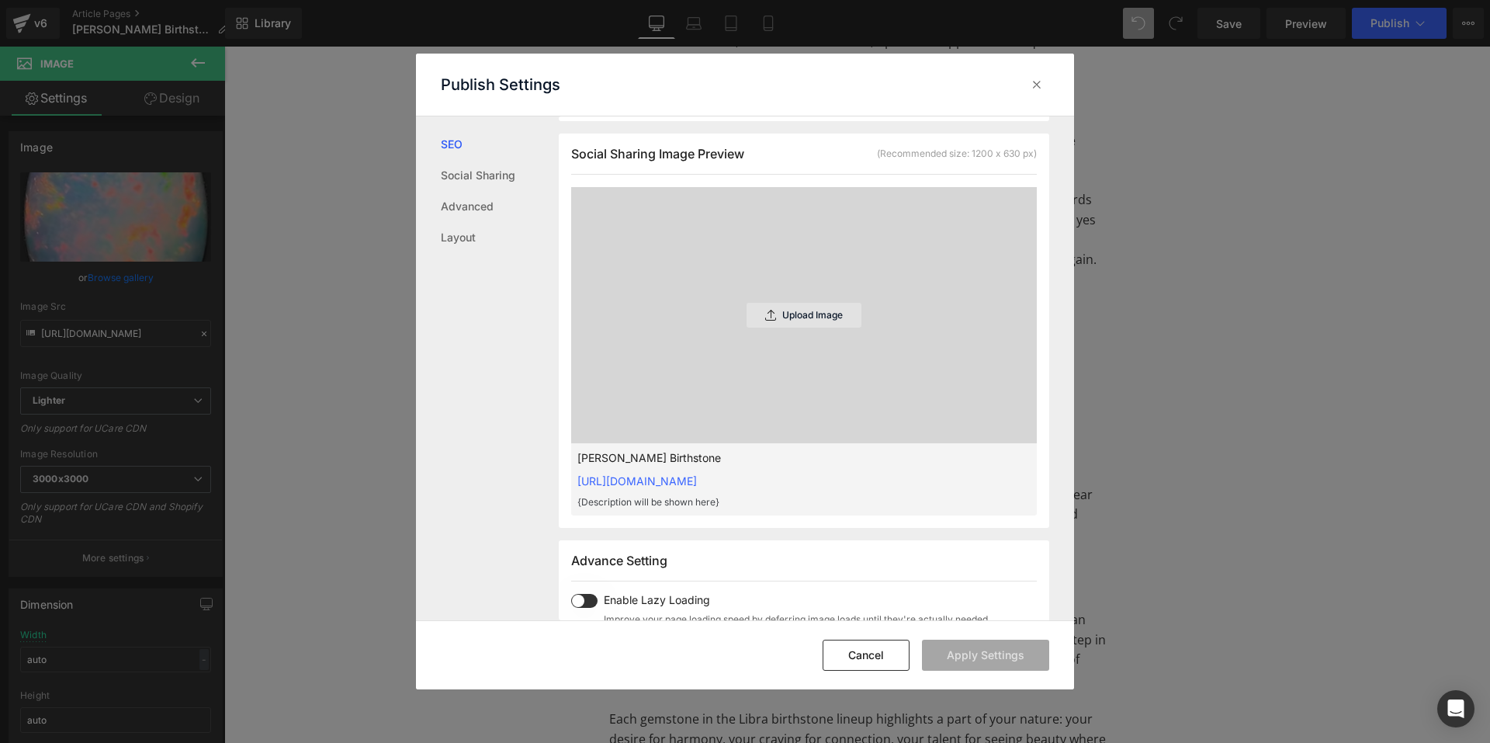
click at [789, 310] on p "Upload Image" at bounding box center [812, 315] width 61 height 11
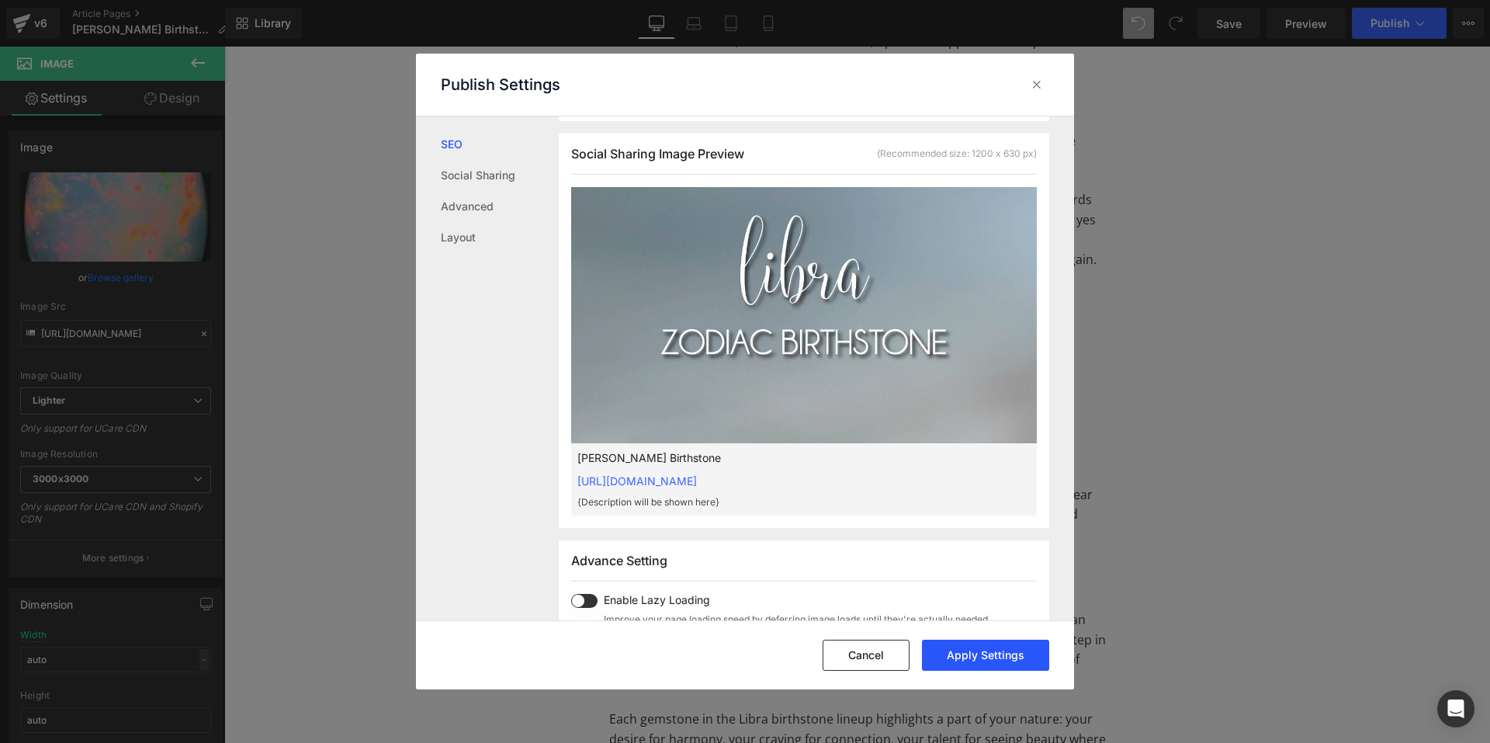
click at [1033, 647] on button "Apply Settings" at bounding box center [985, 655] width 127 height 31
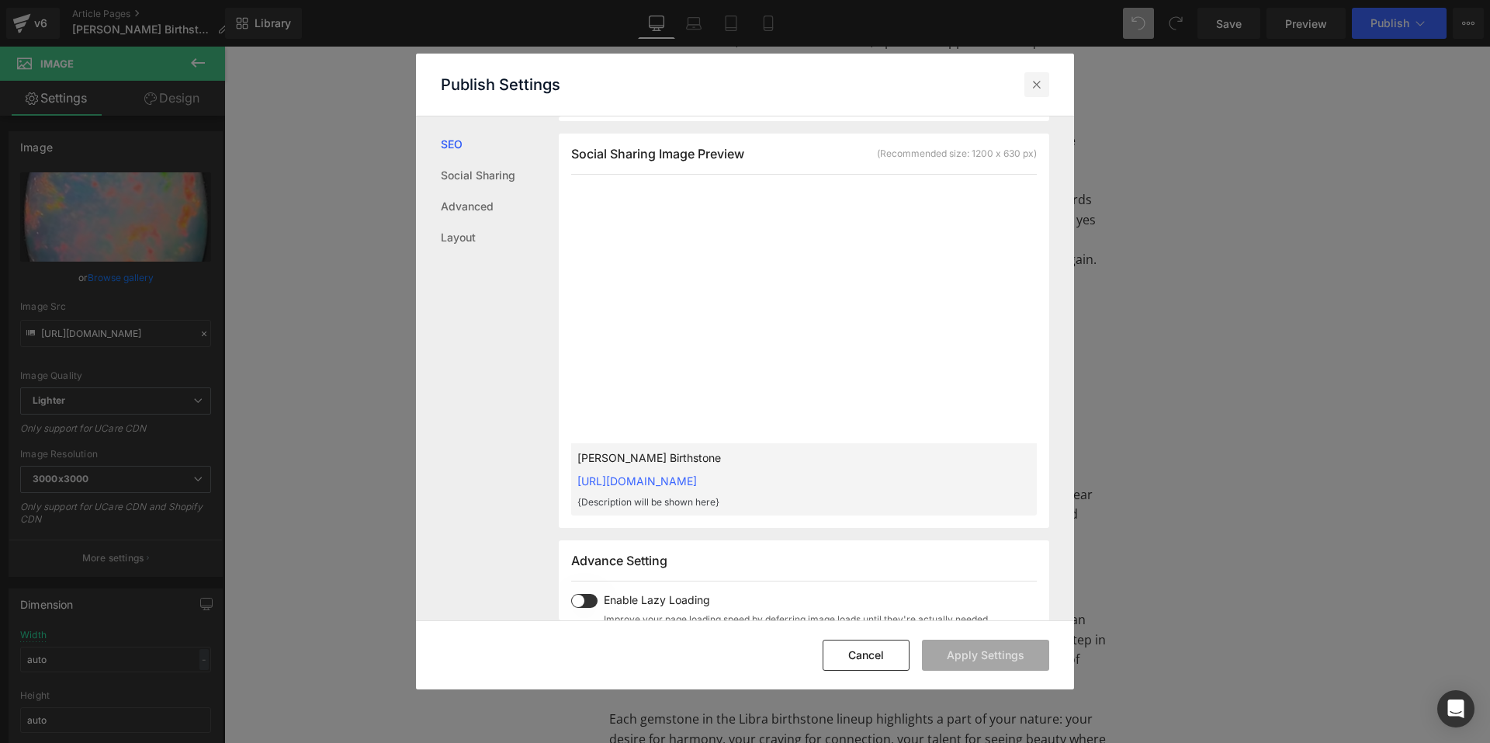
click at [1038, 93] on div at bounding box center [1036, 84] width 25 height 25
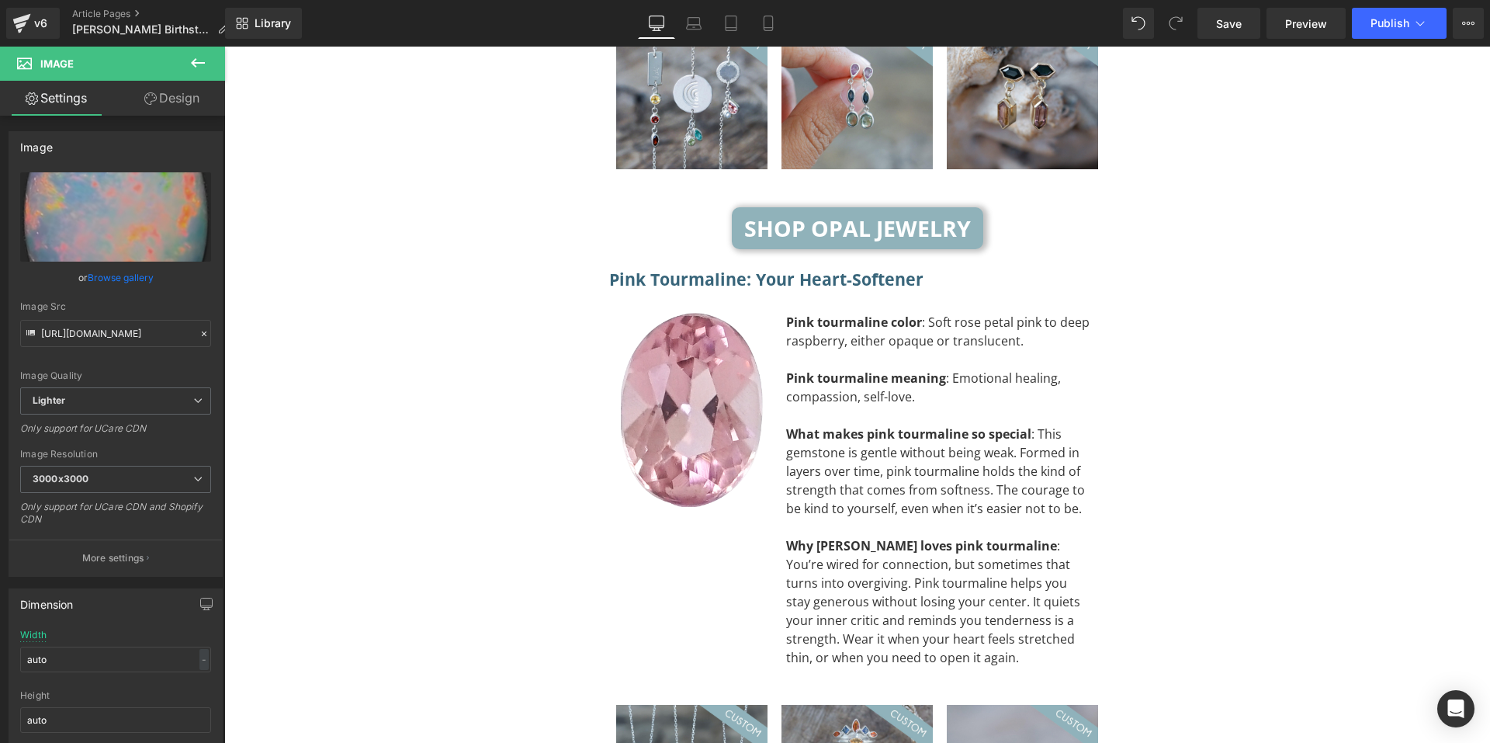
scroll to position [3874, 0]
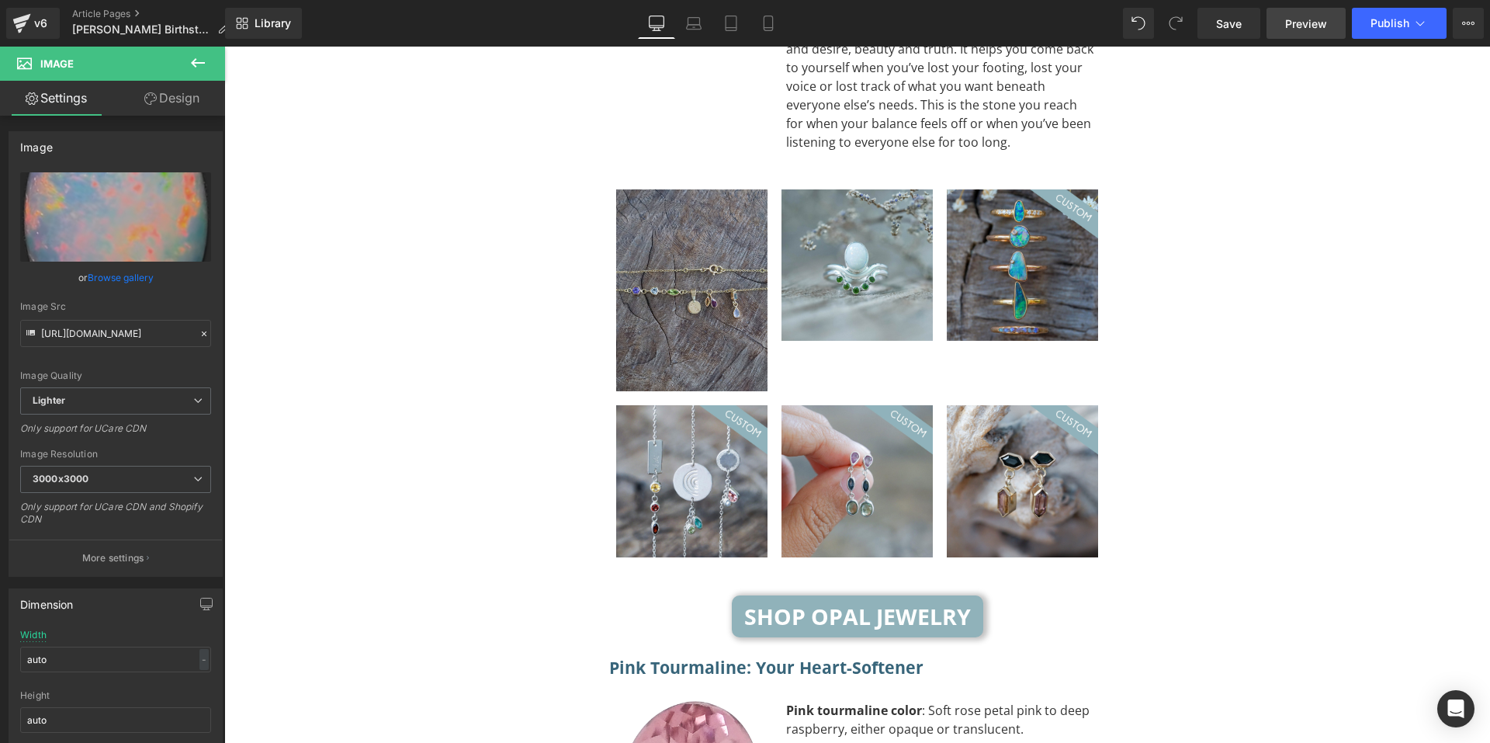
click at [1315, 22] on span "Preview" at bounding box center [1306, 24] width 42 height 16
click at [1229, 24] on span "Save" at bounding box center [1229, 24] width 26 height 16
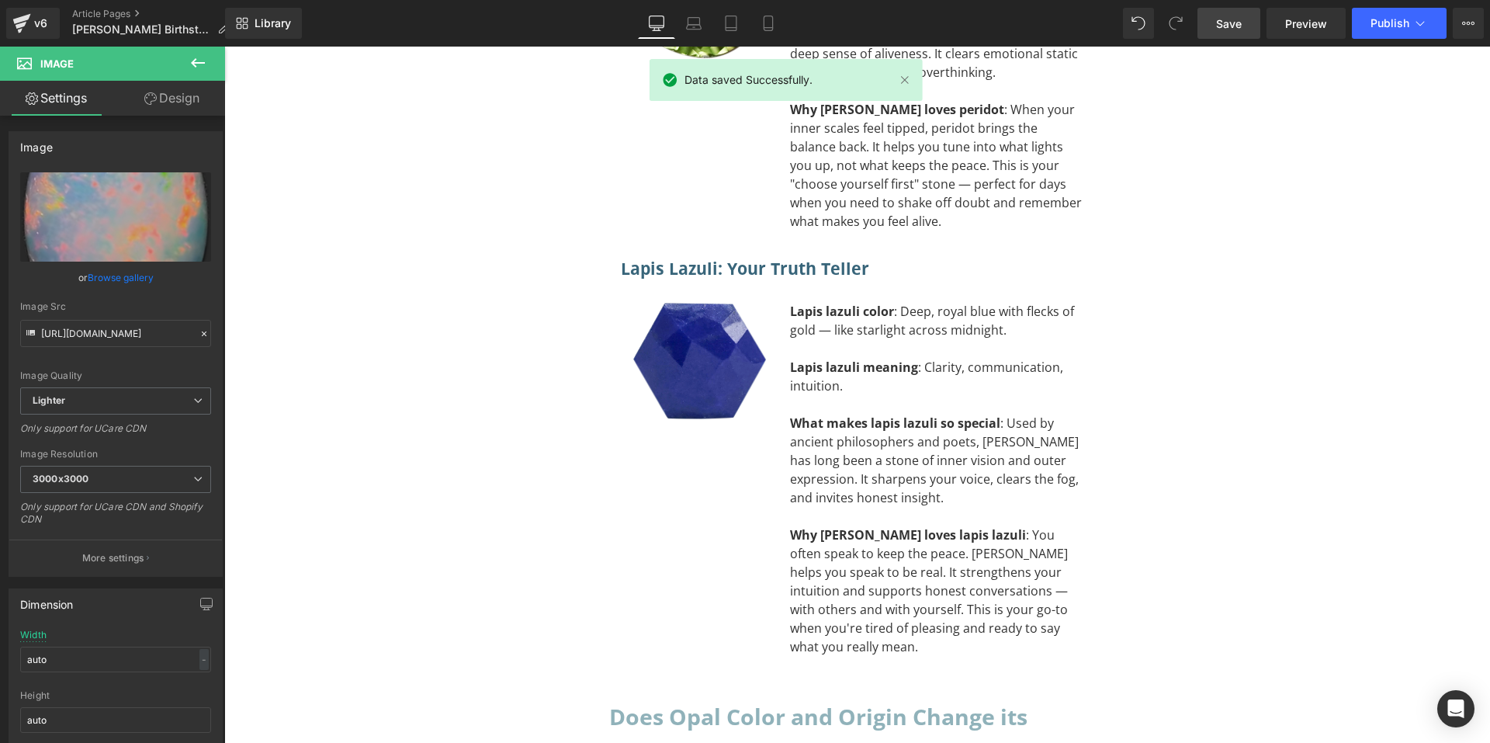
scroll to position [6824, 0]
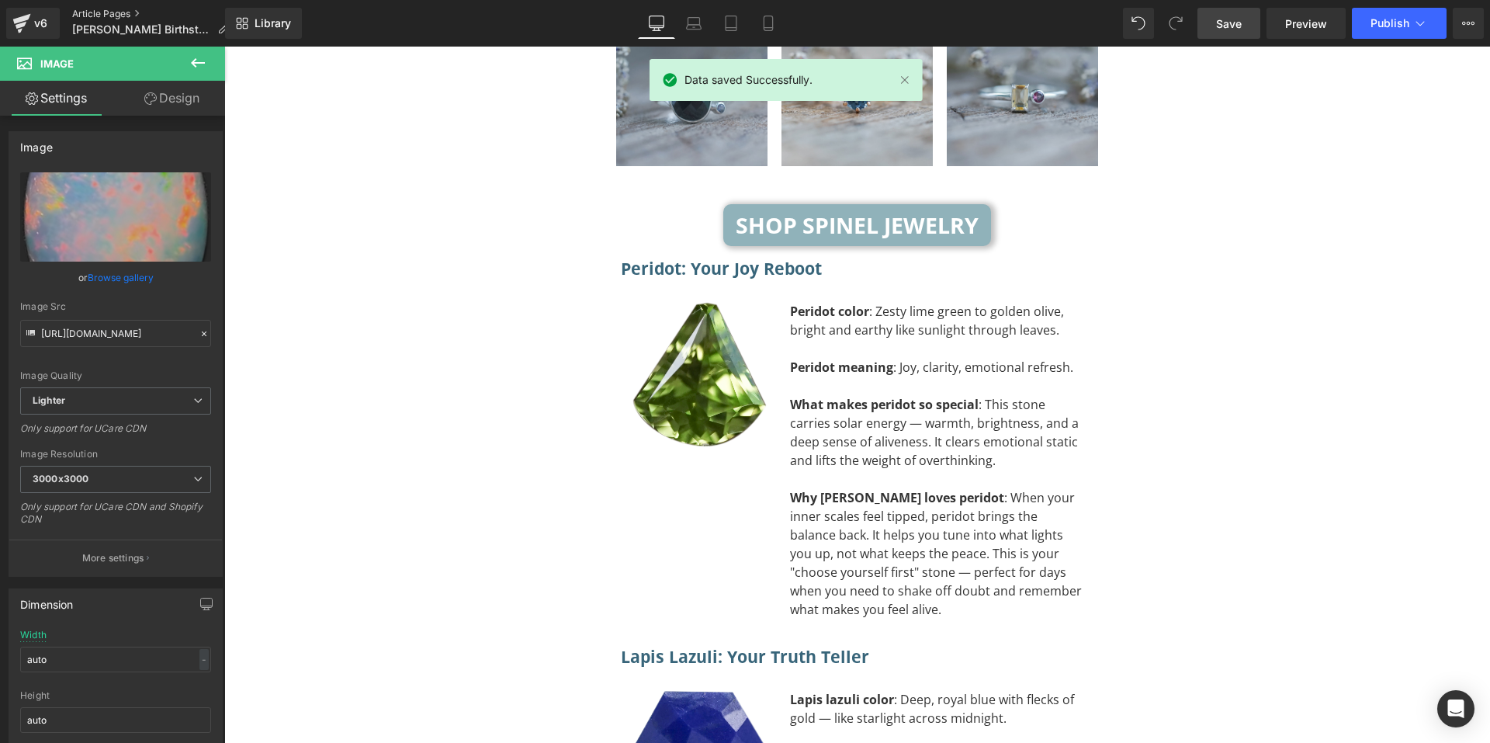
click at [100, 15] on link "Article Pages" at bounding box center [156, 14] width 168 height 12
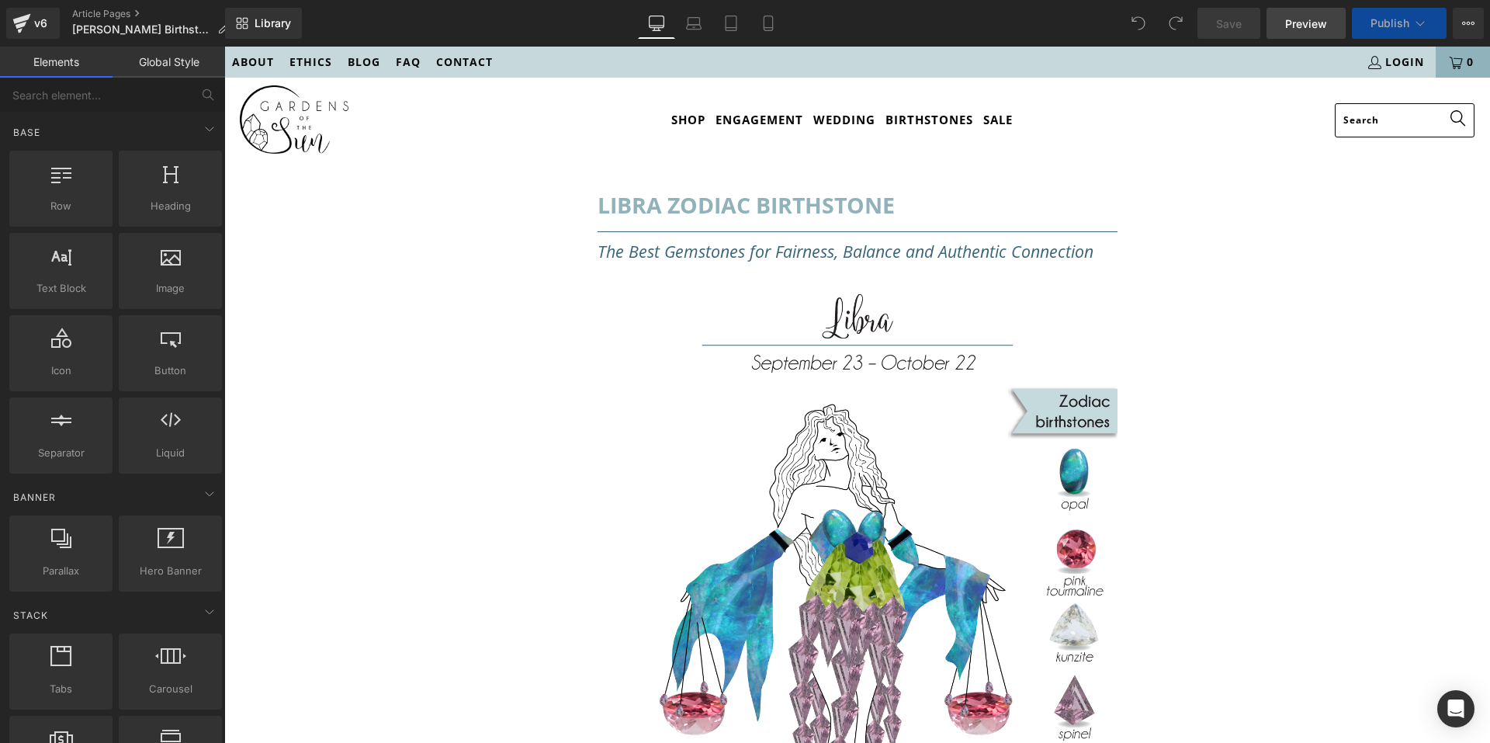
click at [1310, 11] on link "Preview" at bounding box center [1306, 23] width 79 height 31
